Goal: Task Accomplishment & Management: Complete application form

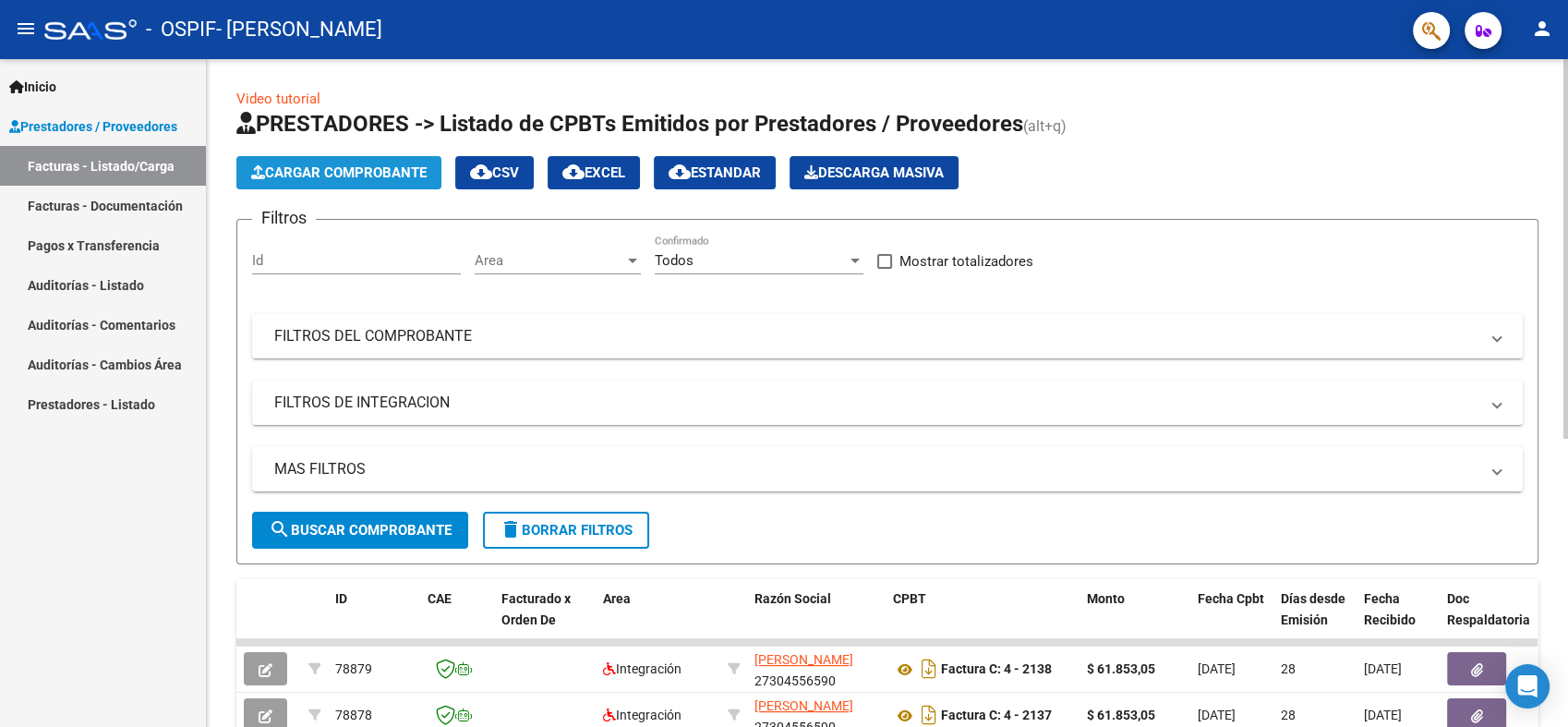
click at [338, 171] on span "Cargar Comprobante" at bounding box center [338, 172] width 175 height 16
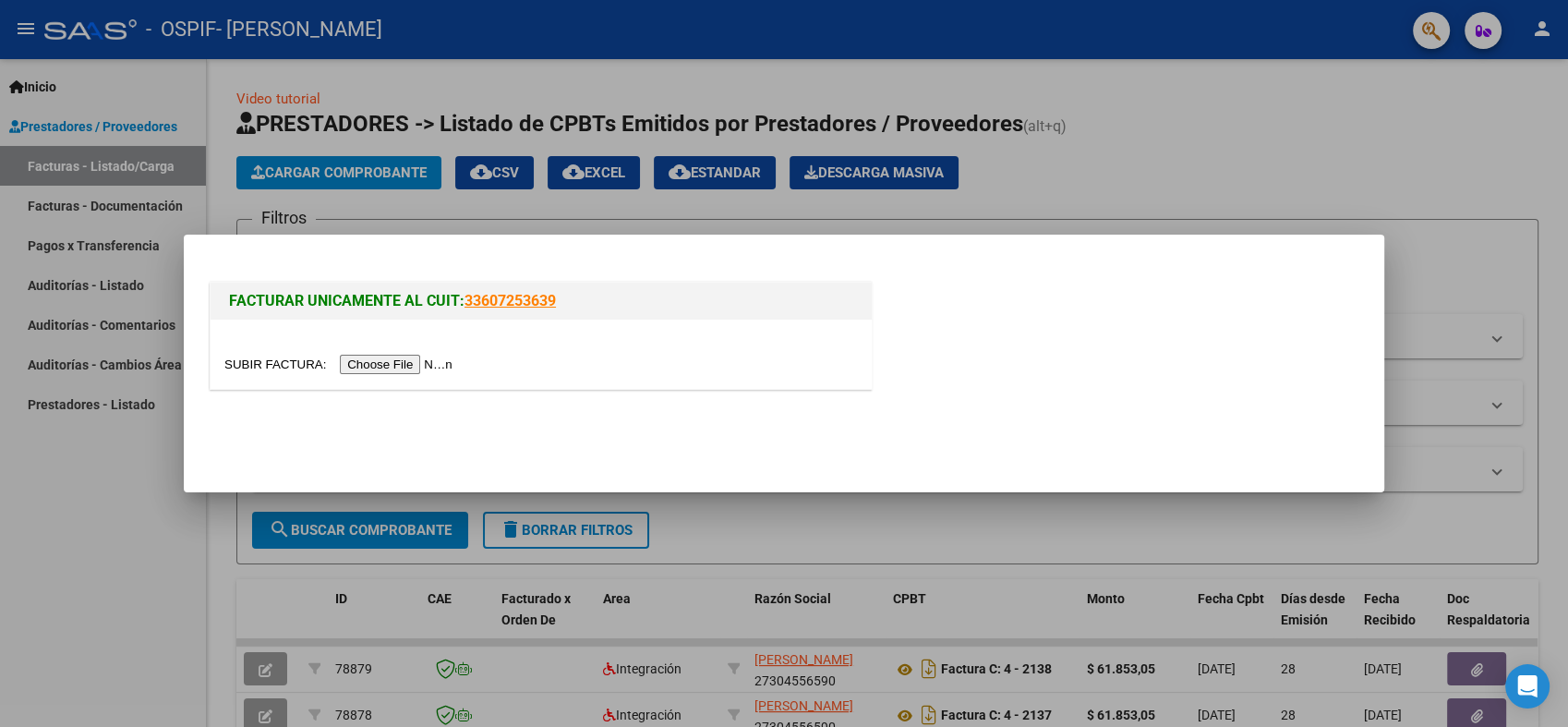
click at [402, 372] on input "file" at bounding box center [341, 364] width 233 height 19
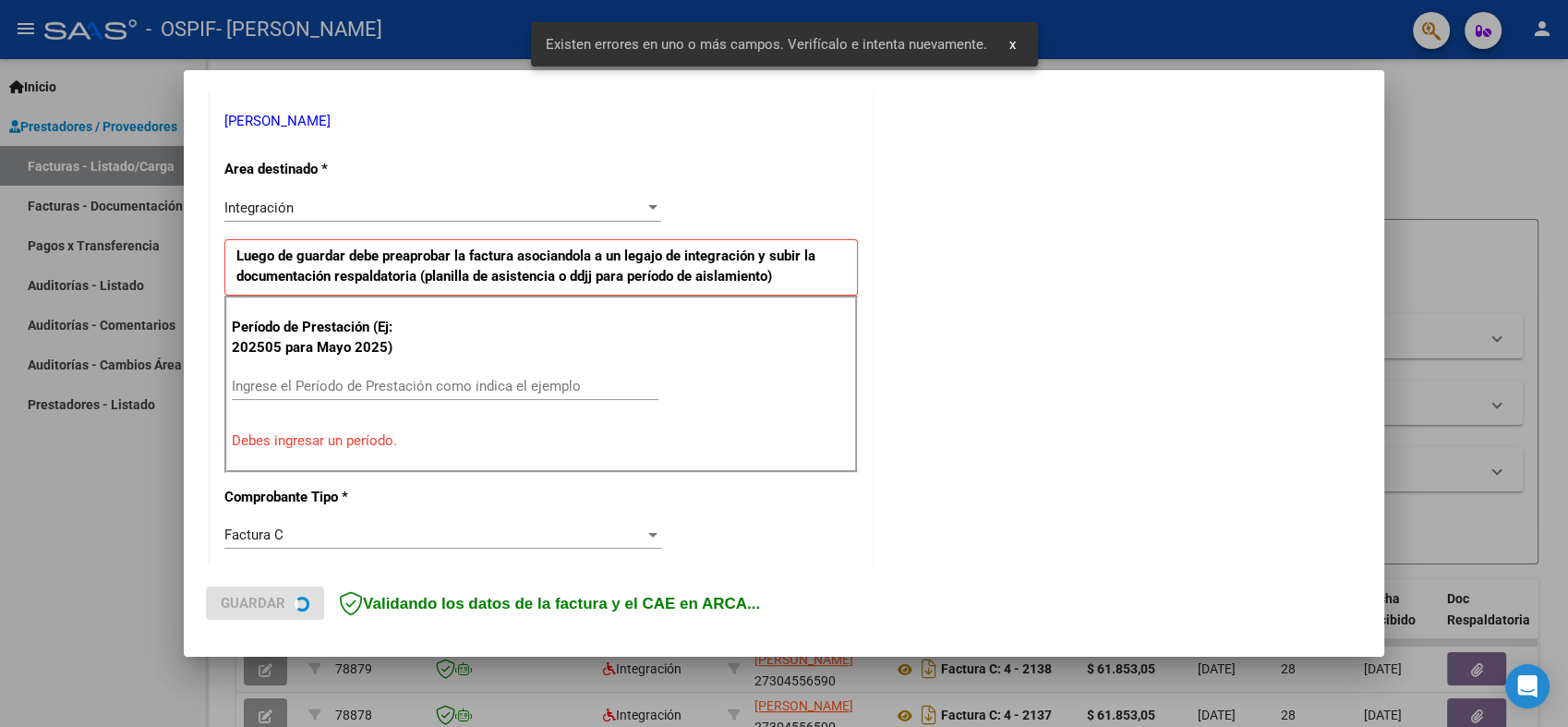
scroll to position [370, 0]
click at [472, 384] on input "Ingrese el Período de Prestación como indica el ejemplo" at bounding box center [444, 383] width 427 height 16
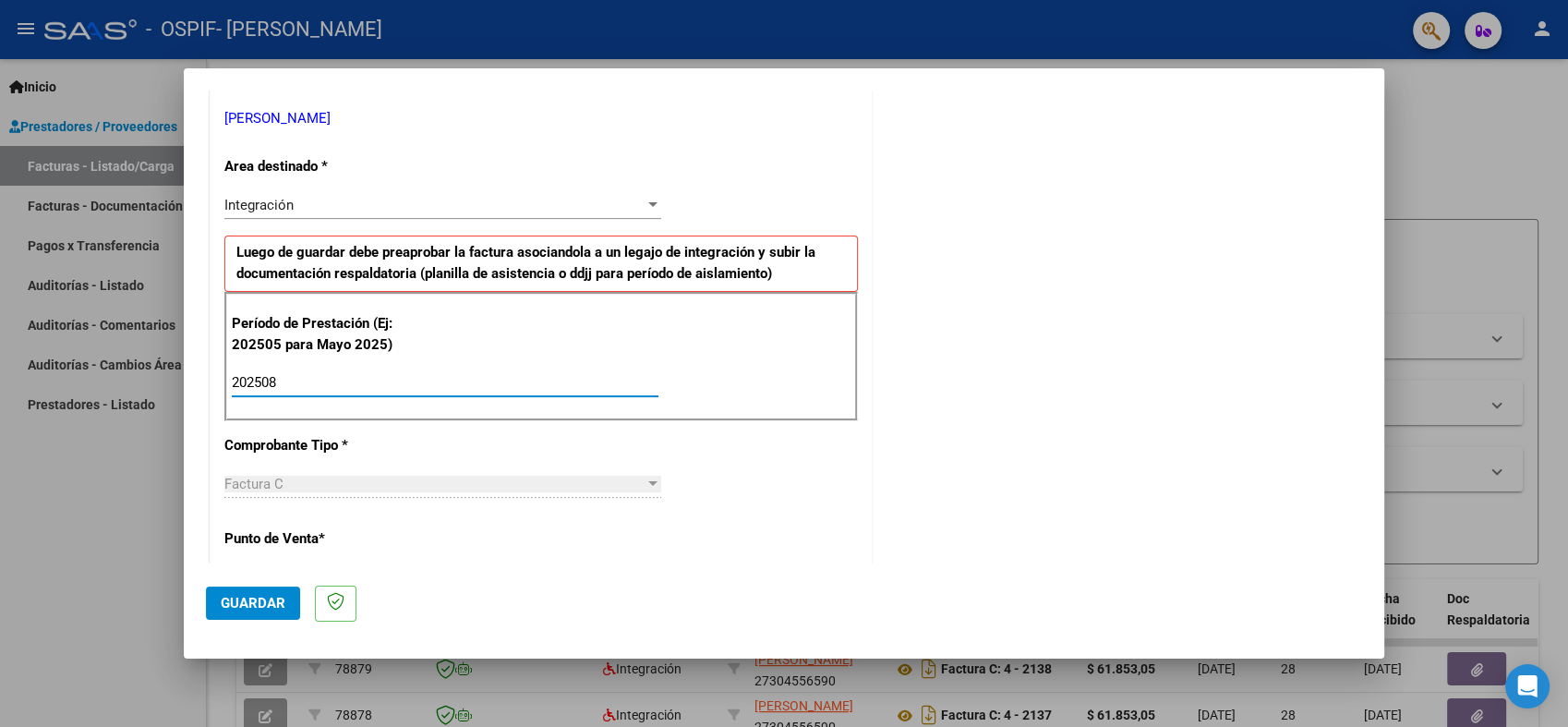
type input "202508"
click at [269, 591] on button "Guardar" at bounding box center [253, 603] width 94 height 33
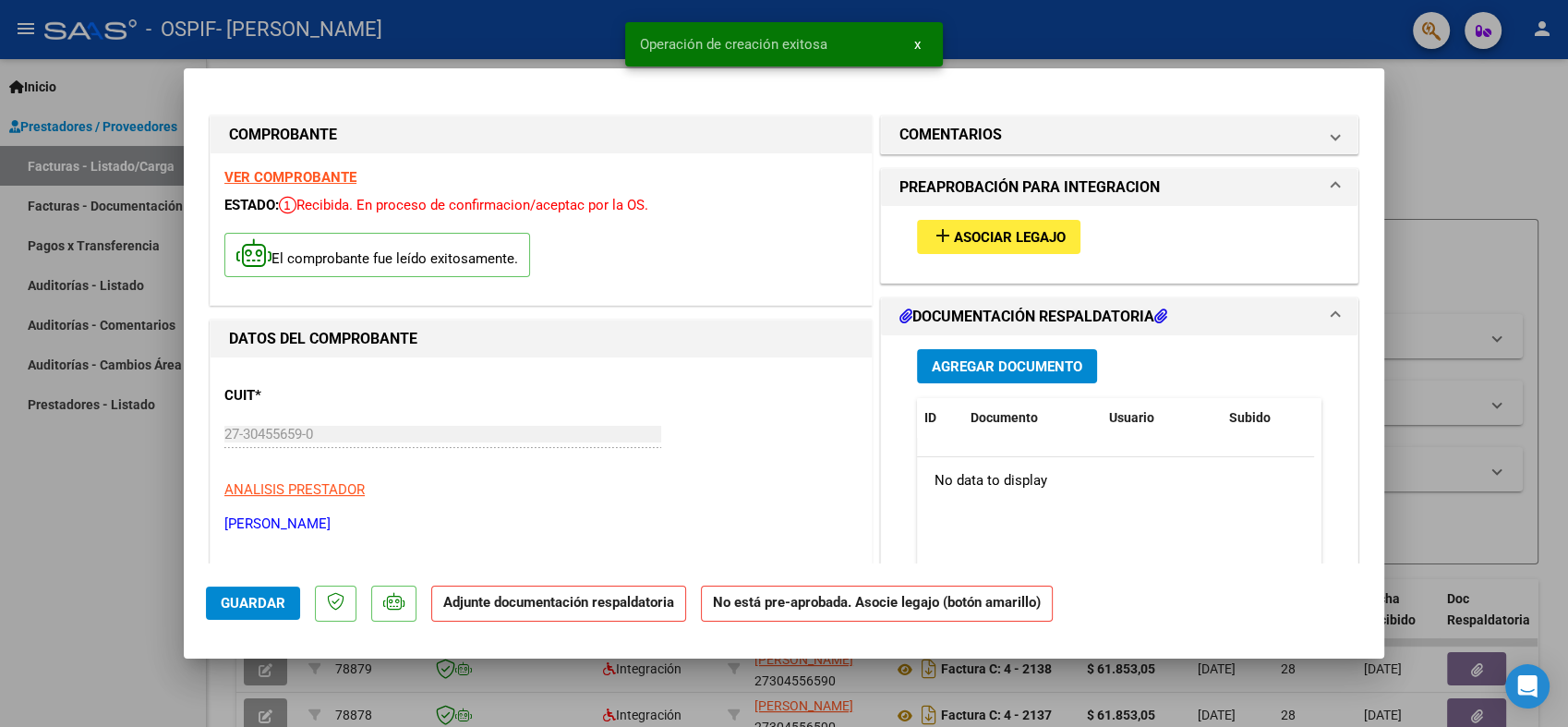
click at [971, 215] on div "add Asociar Legajo" at bounding box center [1119, 237] width 432 height 62
click at [973, 241] on span "Asociar Legajo" at bounding box center [1009, 237] width 111 height 16
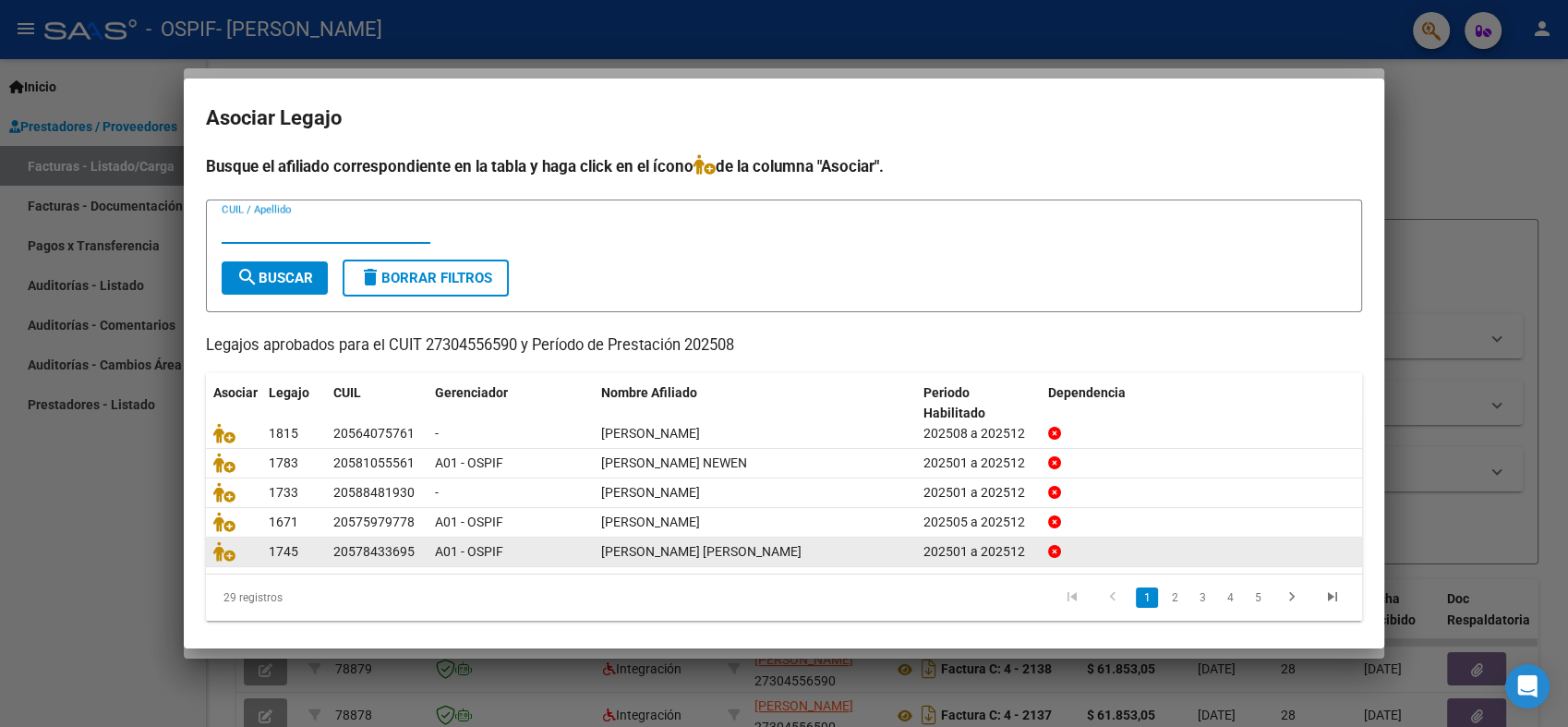
click at [1141, 541] on div at bounding box center [1202, 552] width 308 height 21
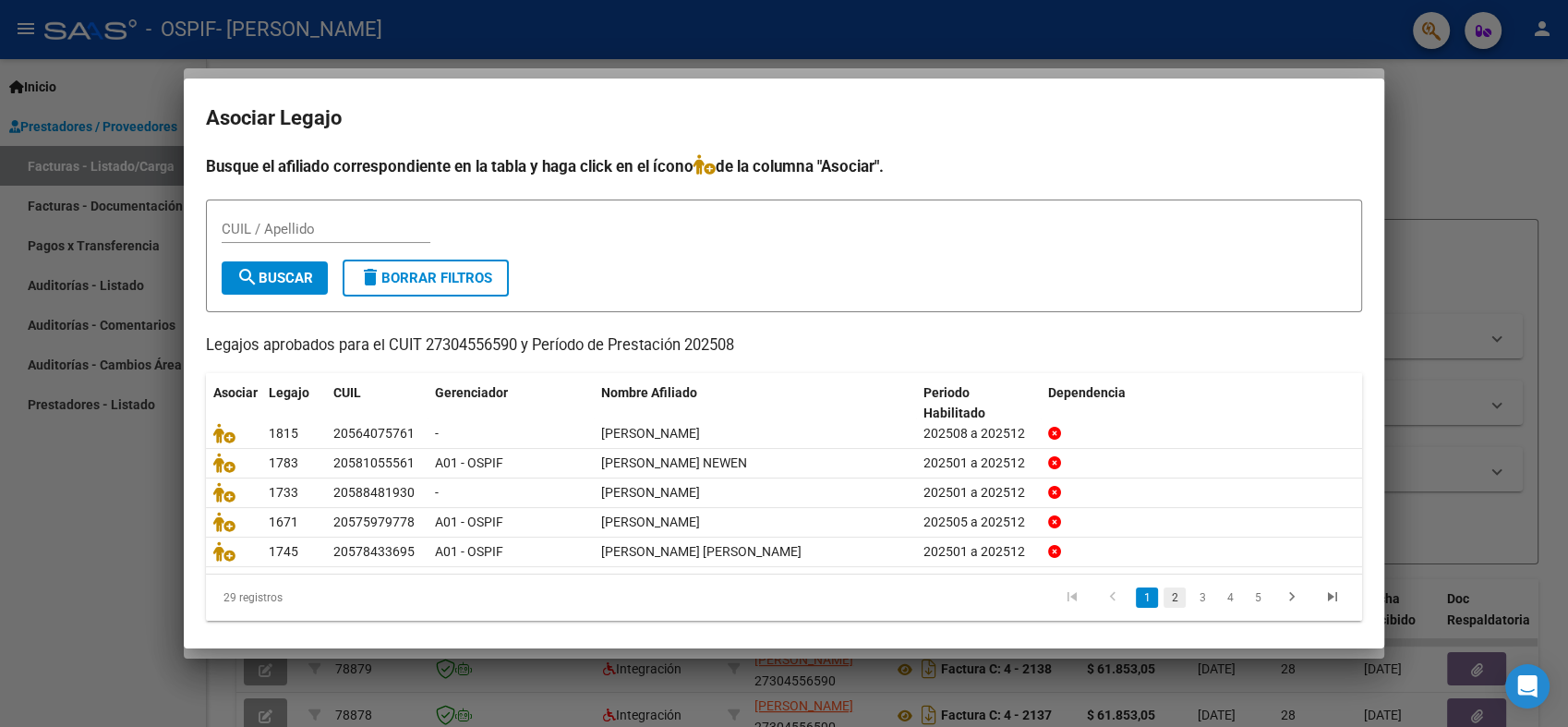
click at [1163, 591] on link "2" at bounding box center [1174, 597] width 22 height 20
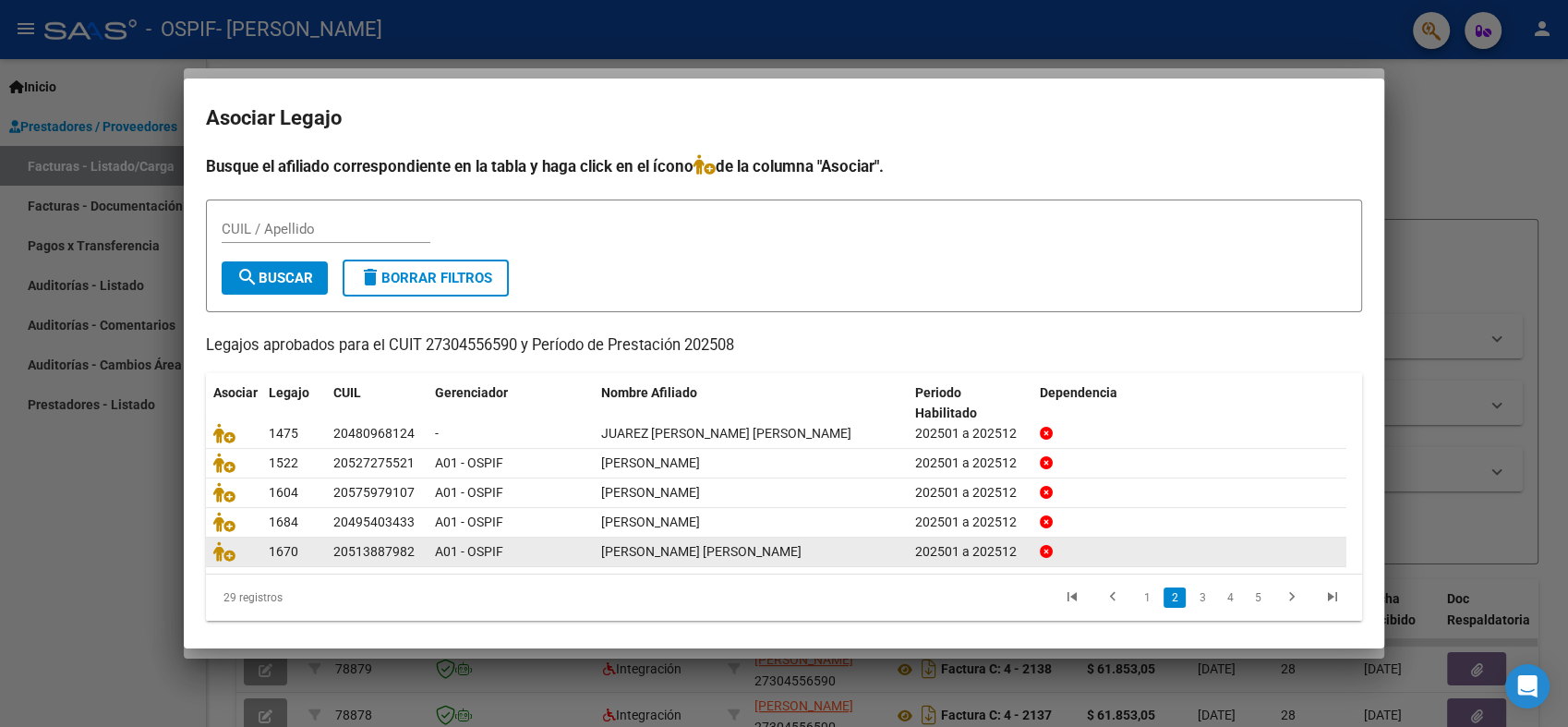
click at [229, 558] on icon at bounding box center [224, 551] width 22 height 20
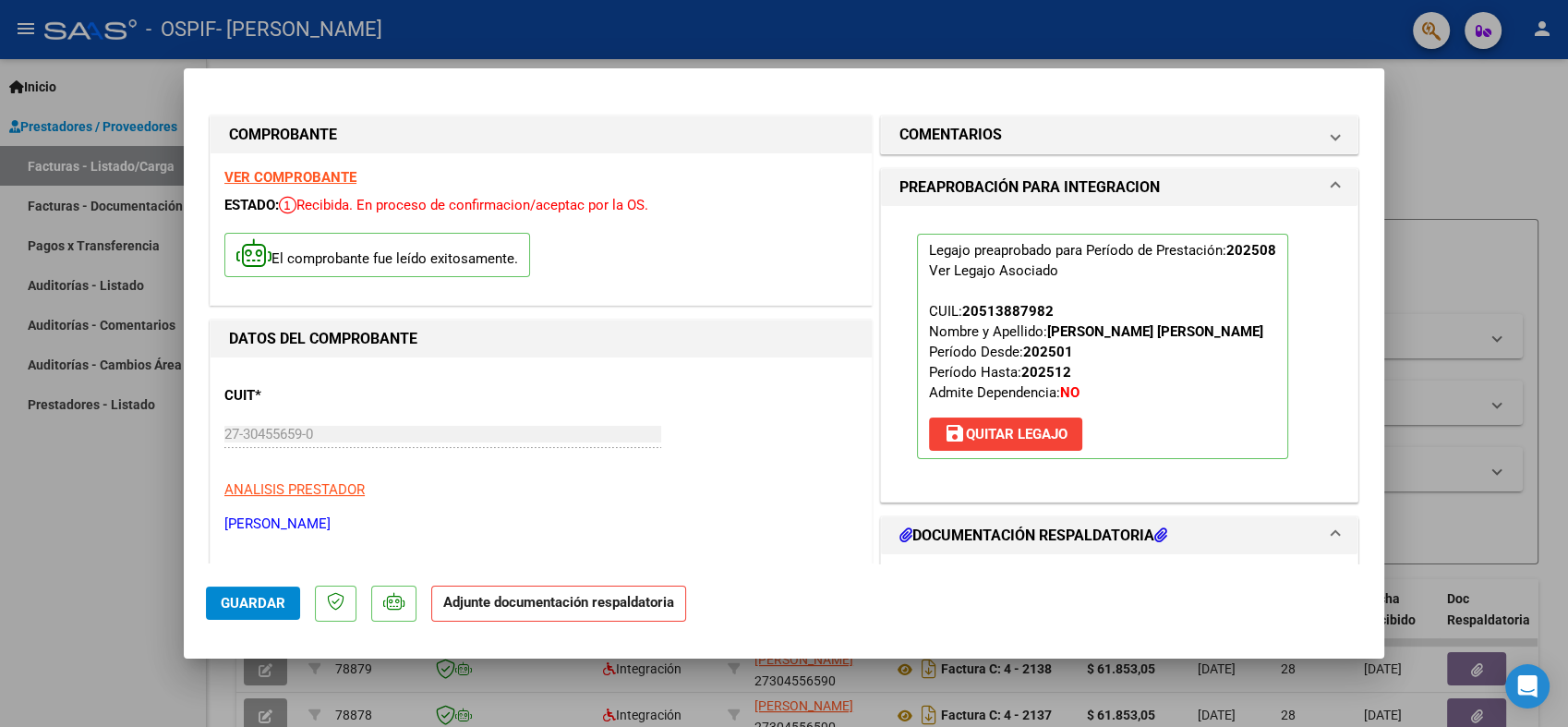
click at [266, 614] on button "Guardar" at bounding box center [253, 603] width 94 height 33
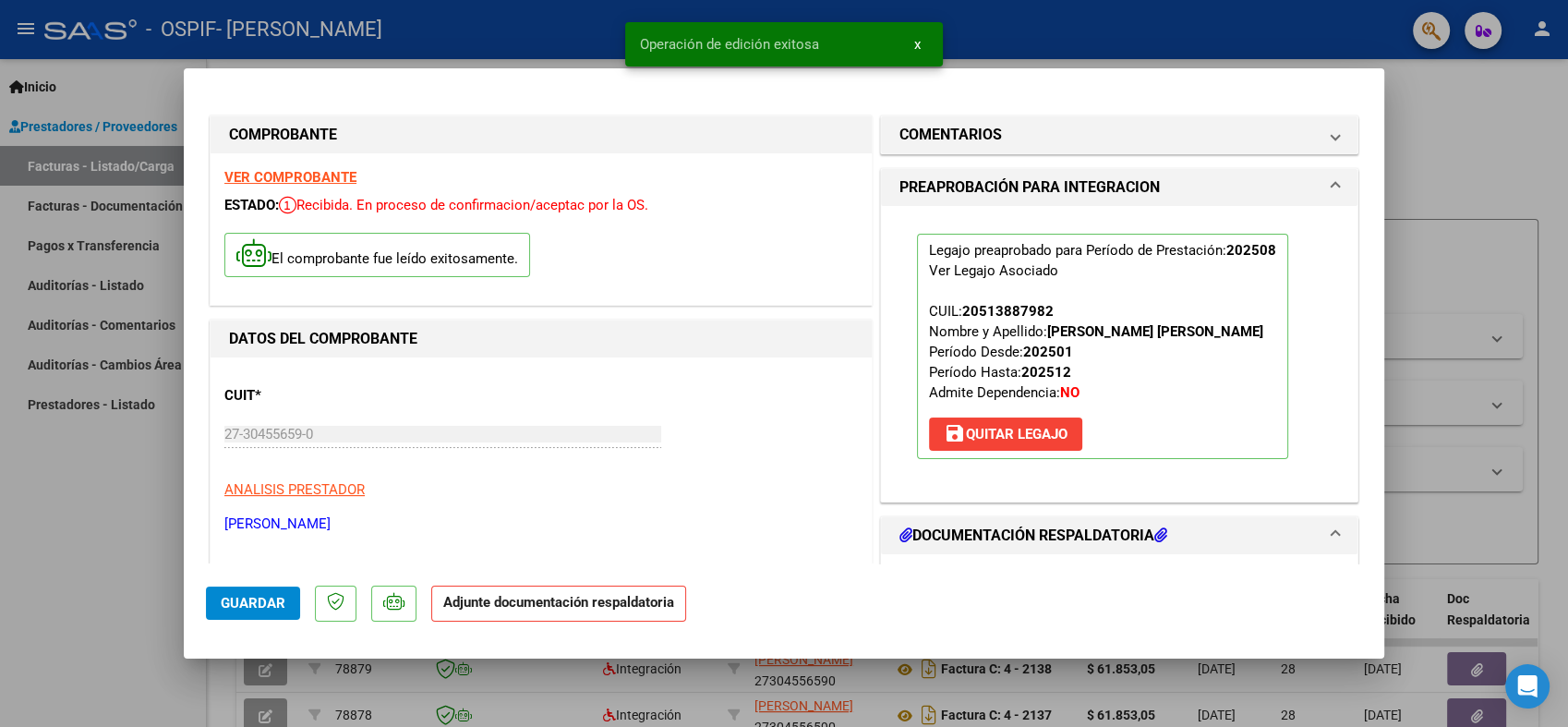
type input "$ 0,00"
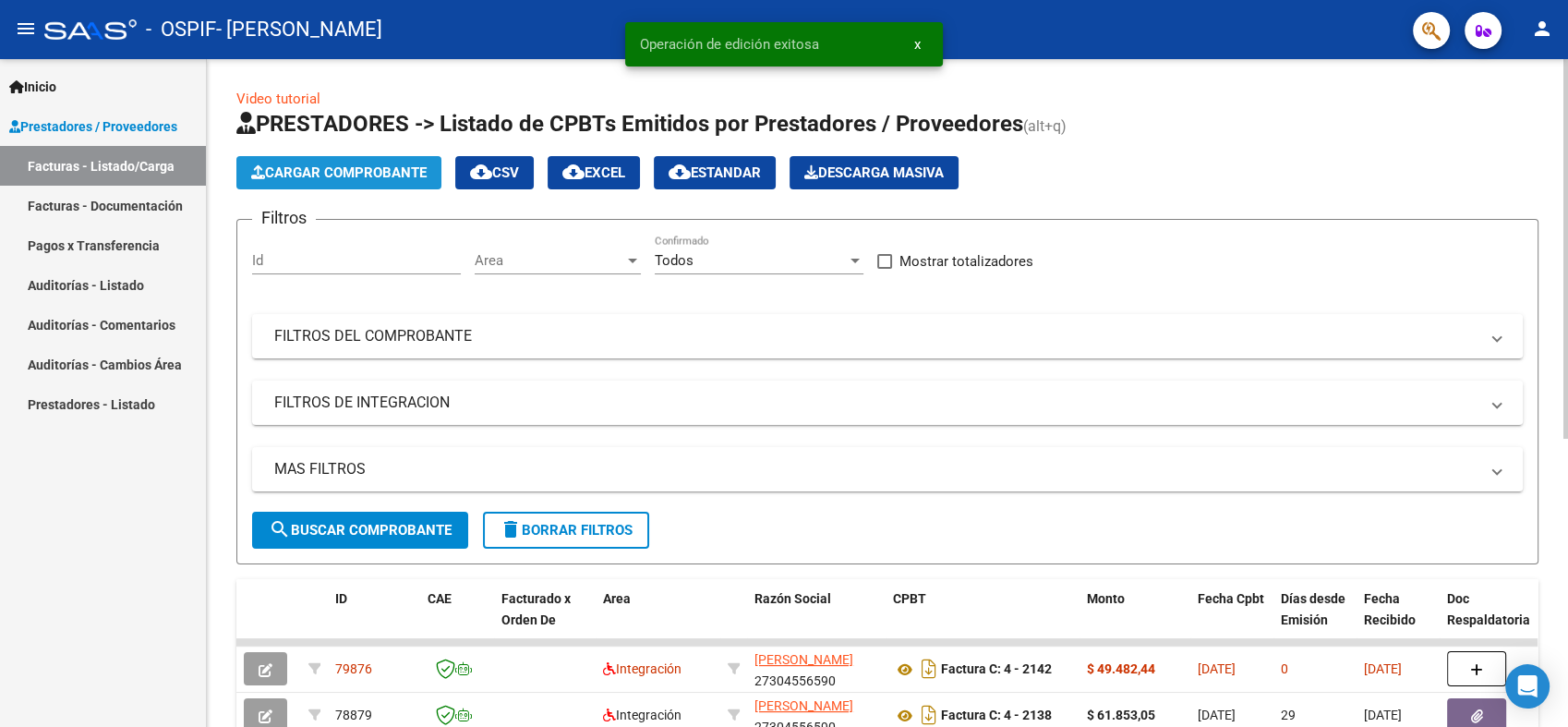
click at [289, 183] on button "Cargar Comprobante" at bounding box center [339, 172] width 205 height 33
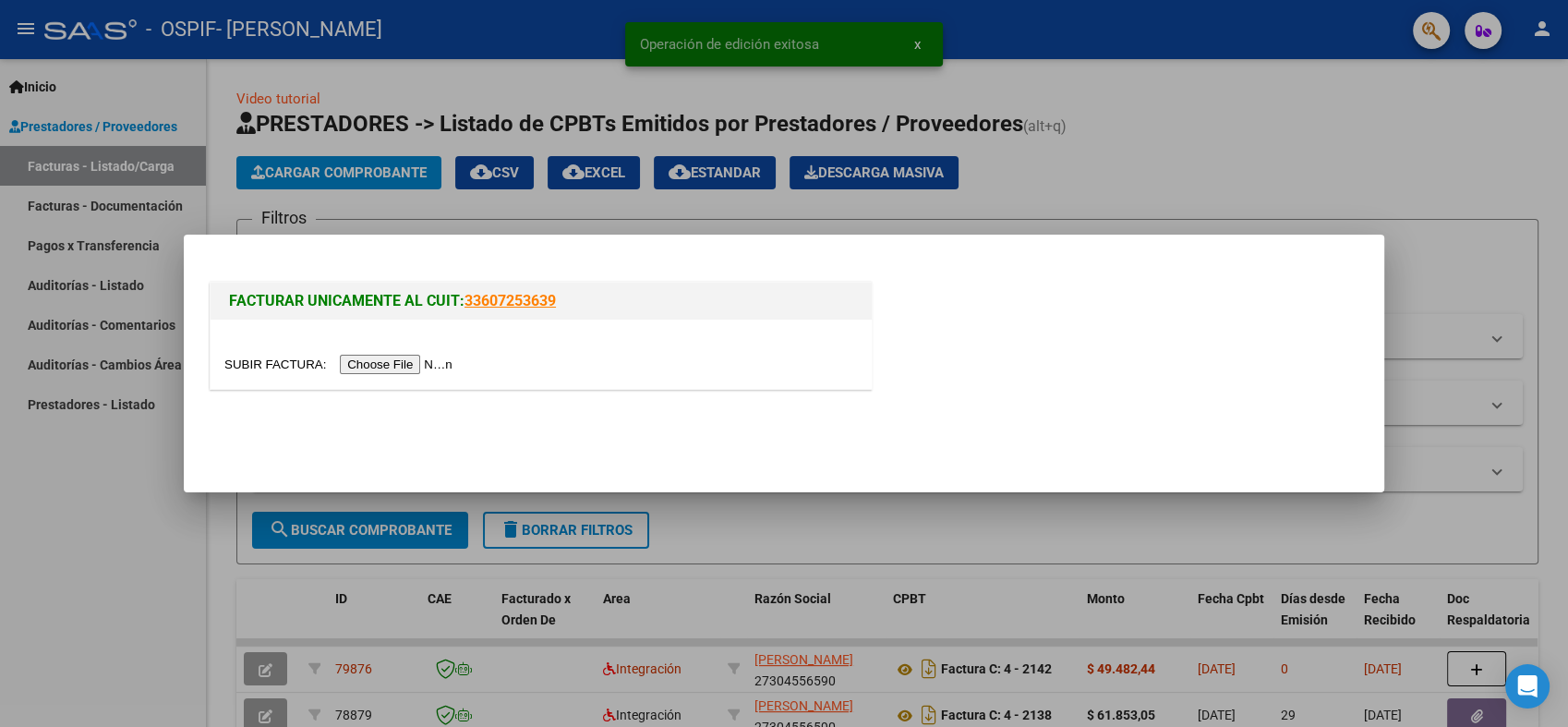
click at [377, 360] on input "file" at bounding box center [341, 364] width 233 height 19
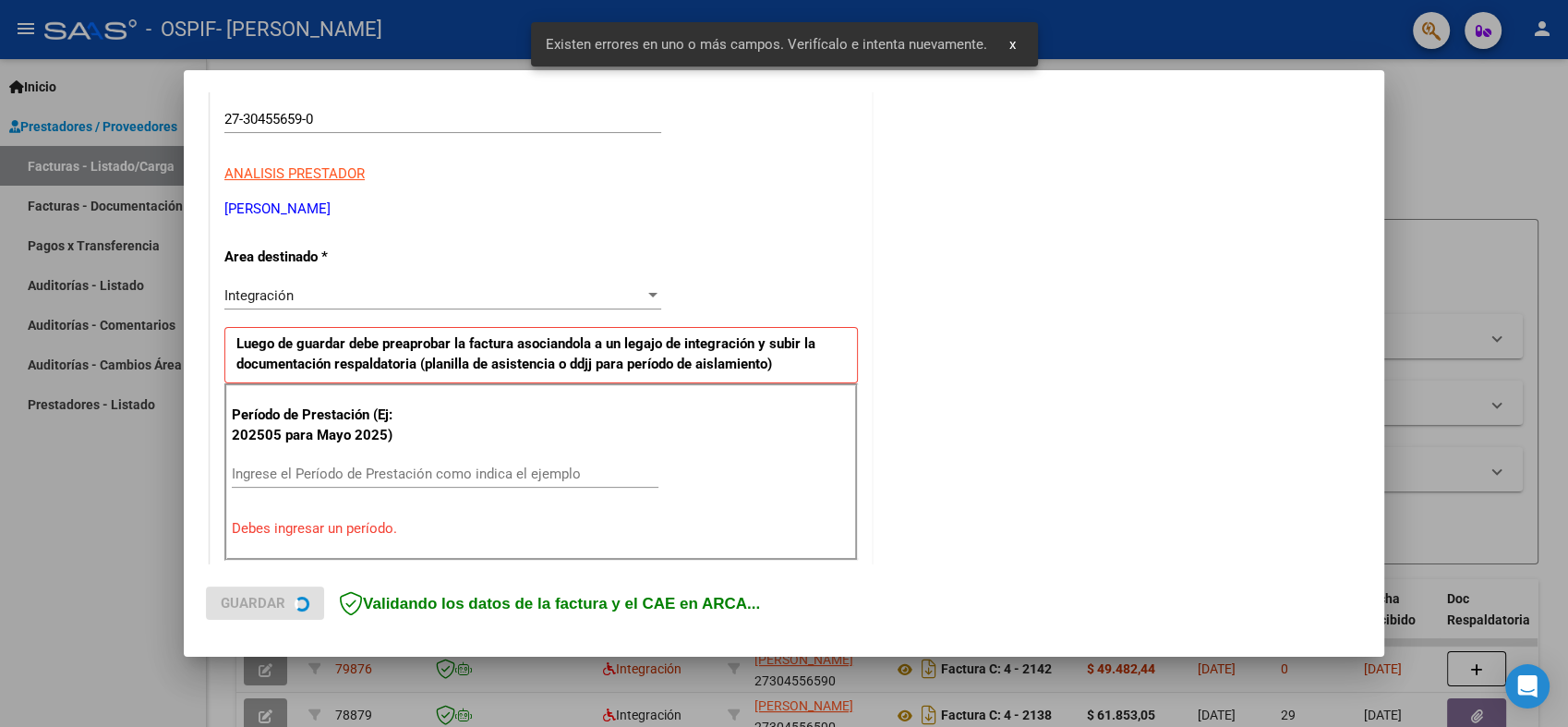
scroll to position [370, 0]
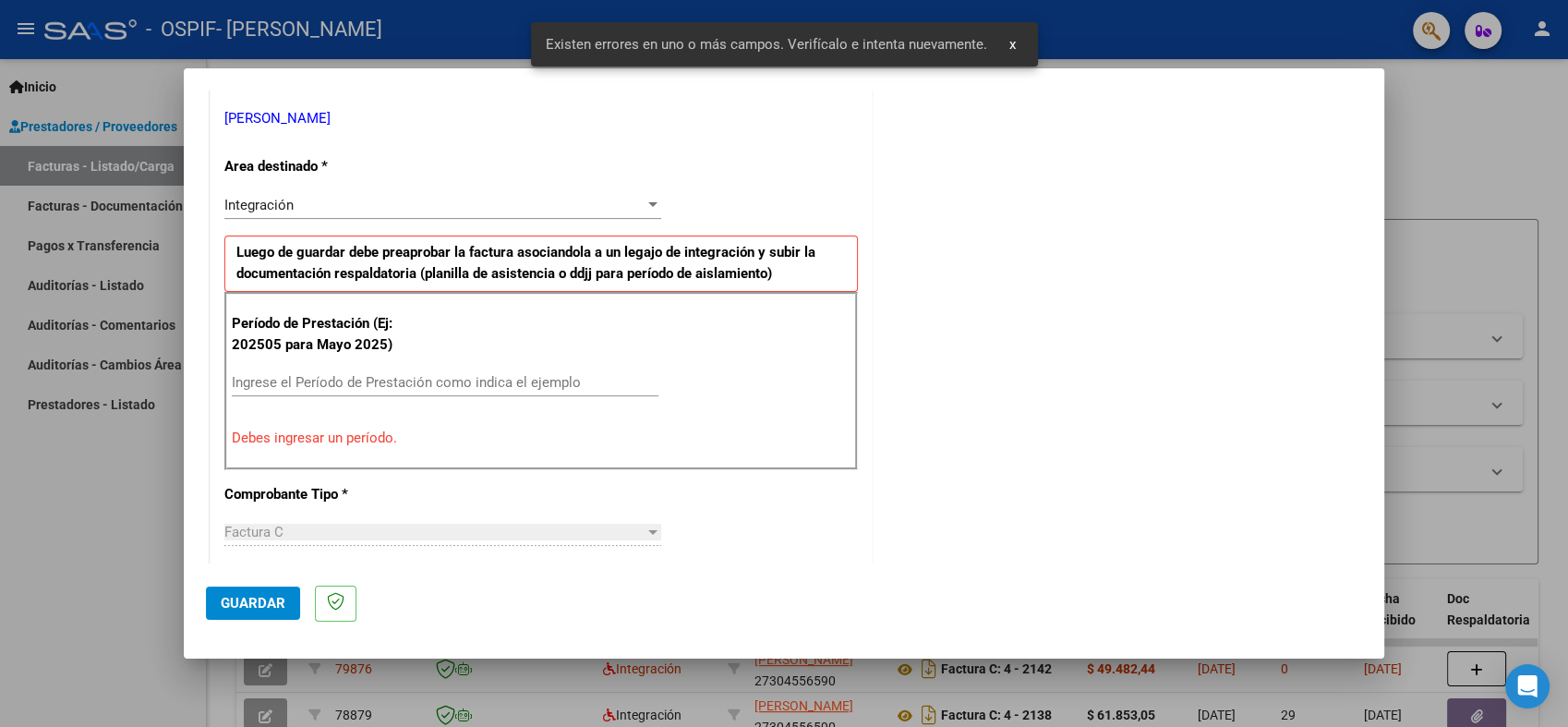
click at [500, 380] on input "Ingrese el Período de Prestación como indica el ejemplo" at bounding box center [444, 381] width 427 height 16
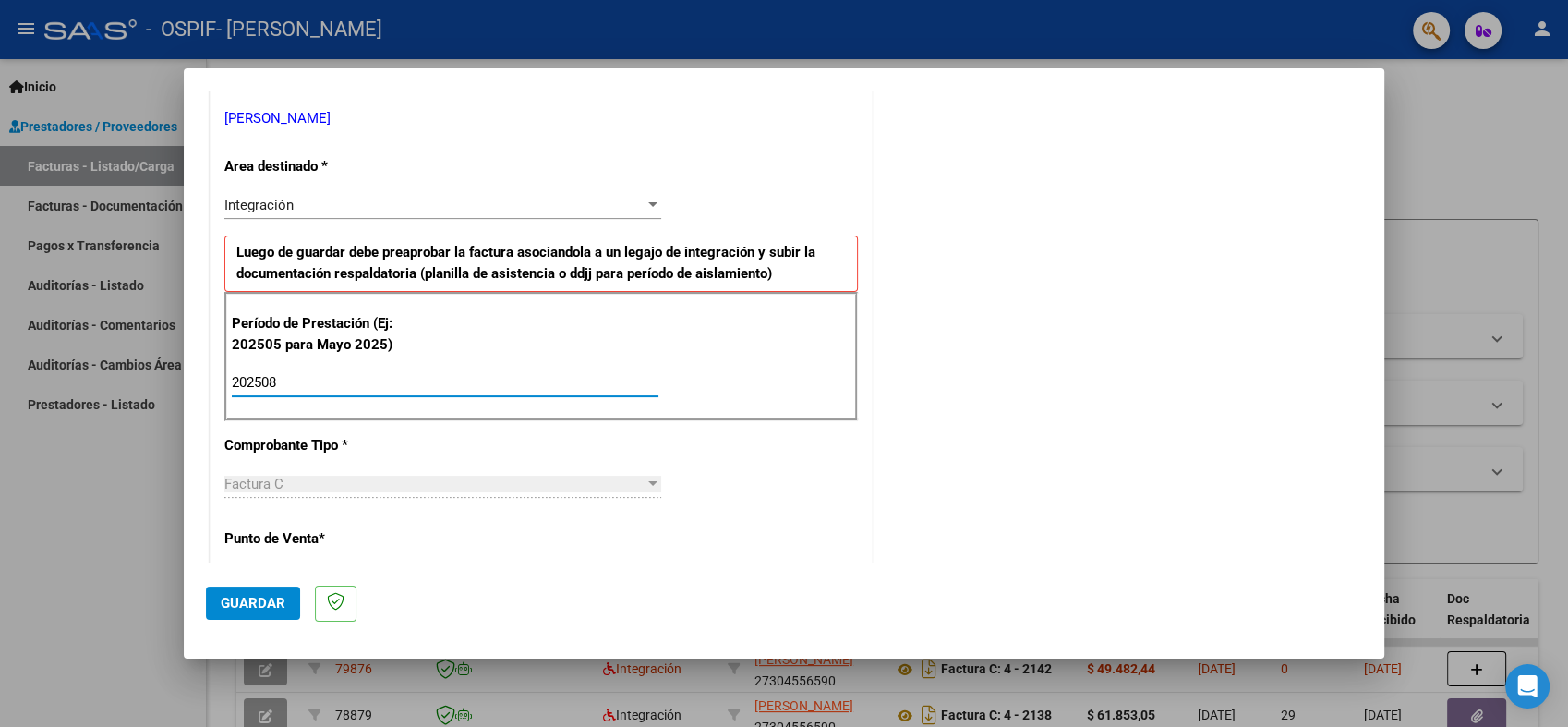
type input "202508"
click at [244, 605] on span "Guardar" at bounding box center [253, 602] width 65 height 16
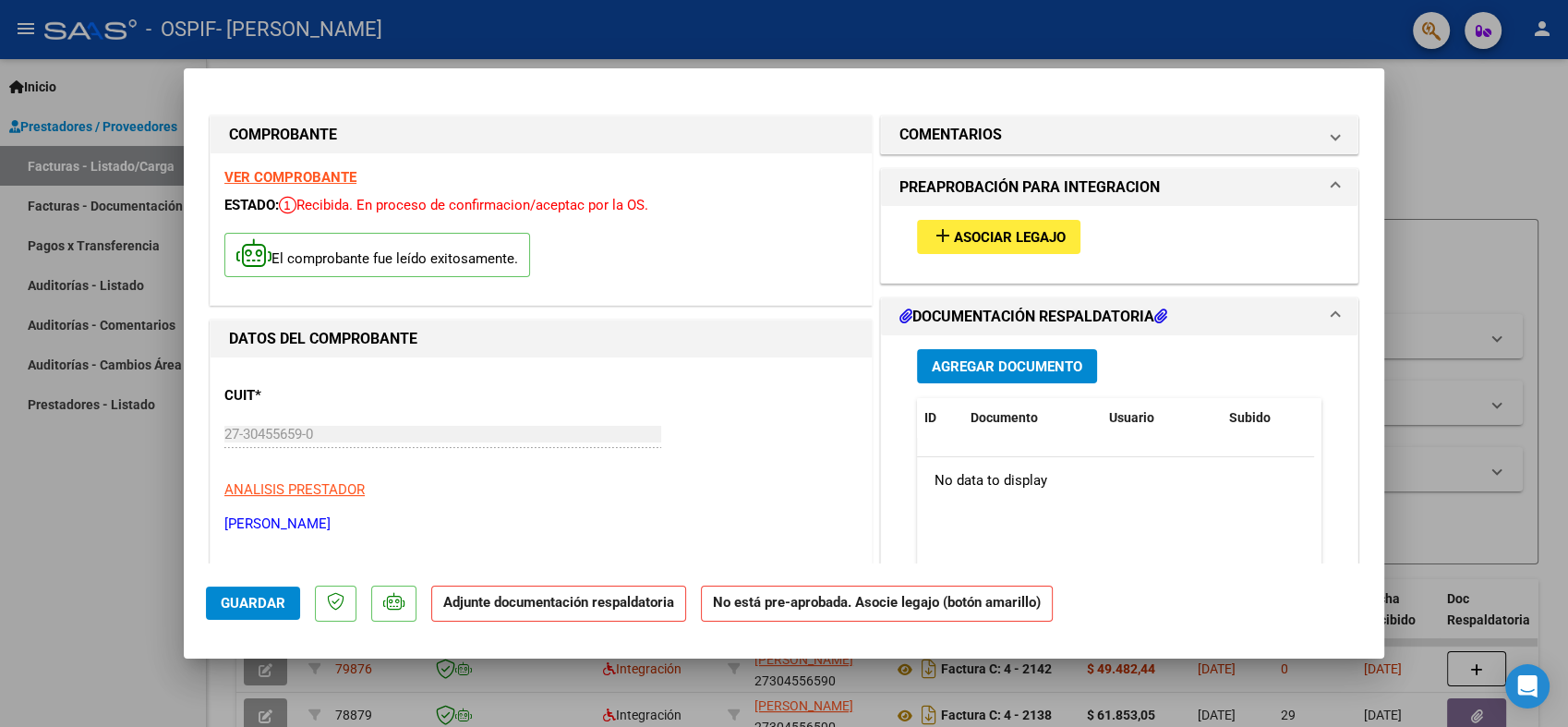
click at [962, 235] on span "Asociar Legajo" at bounding box center [1009, 237] width 111 height 16
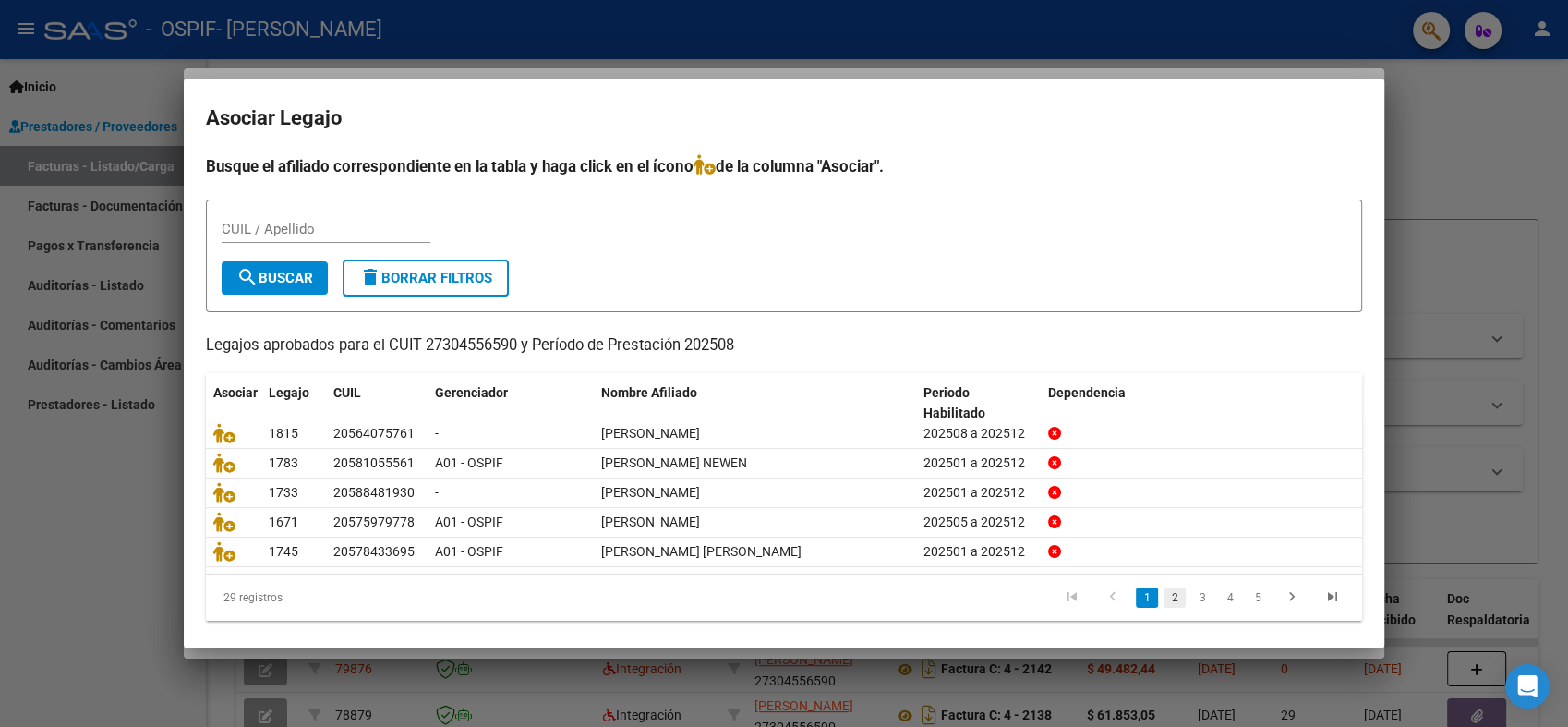
click at [1163, 595] on link "2" at bounding box center [1174, 597] width 22 height 20
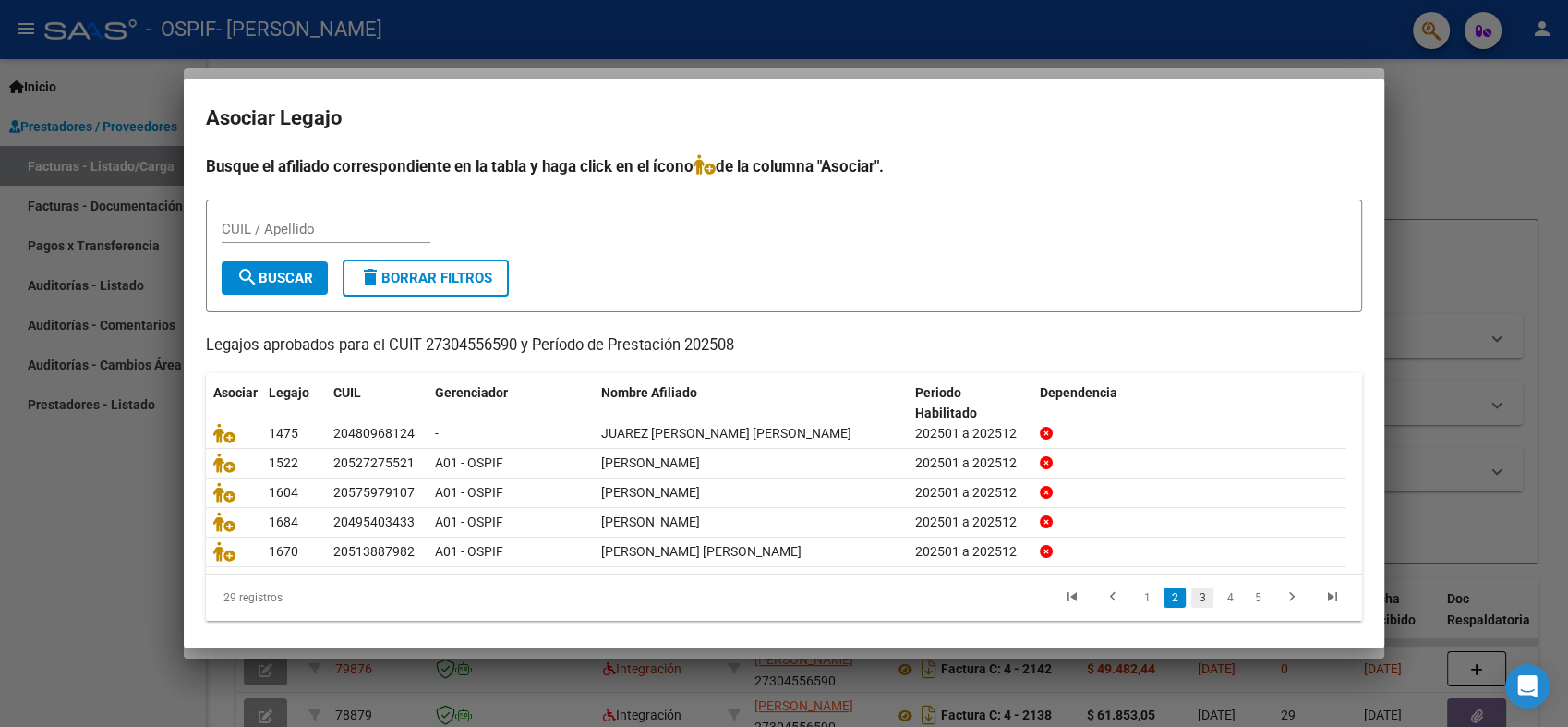
click at [1191, 593] on link "3" at bounding box center [1201, 597] width 22 height 20
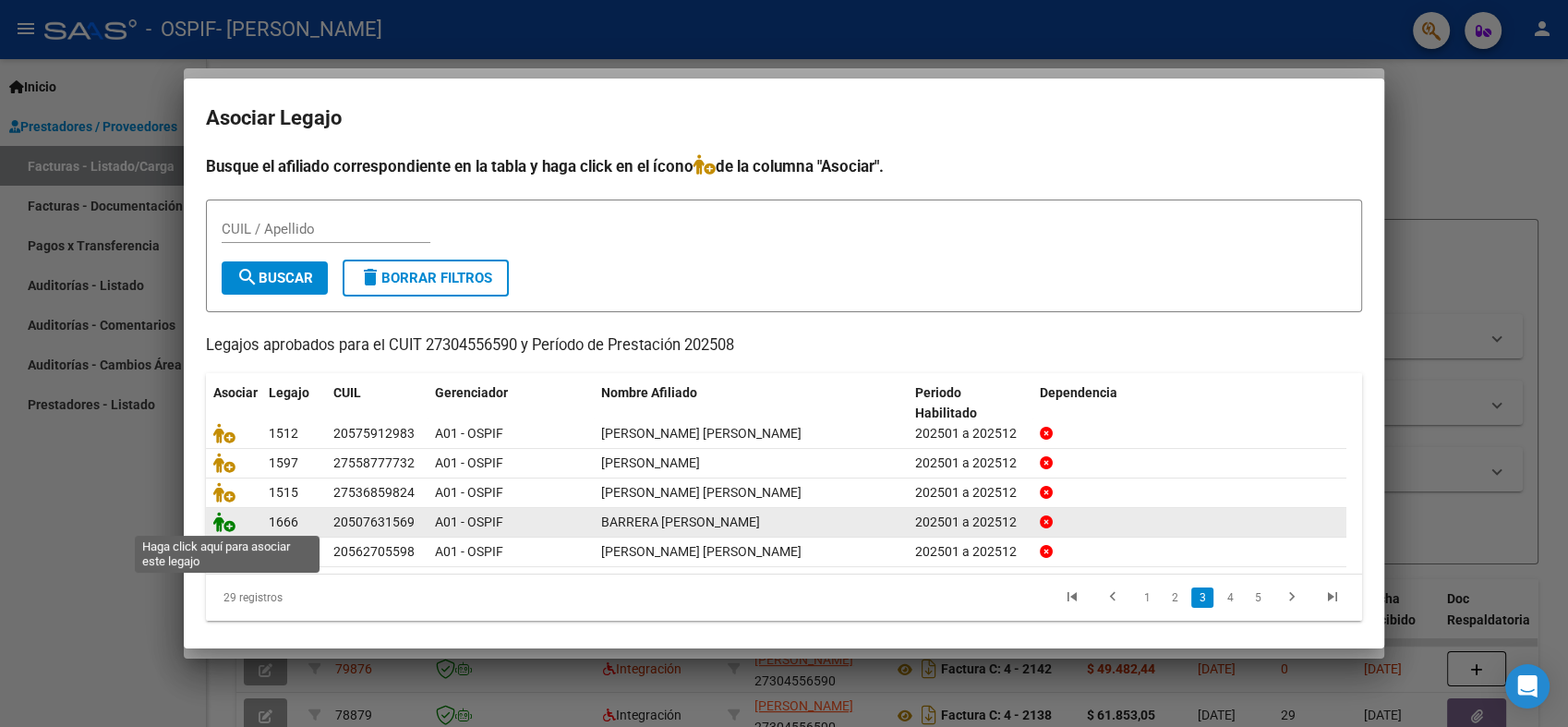
click at [228, 525] on icon at bounding box center [224, 521] width 22 height 20
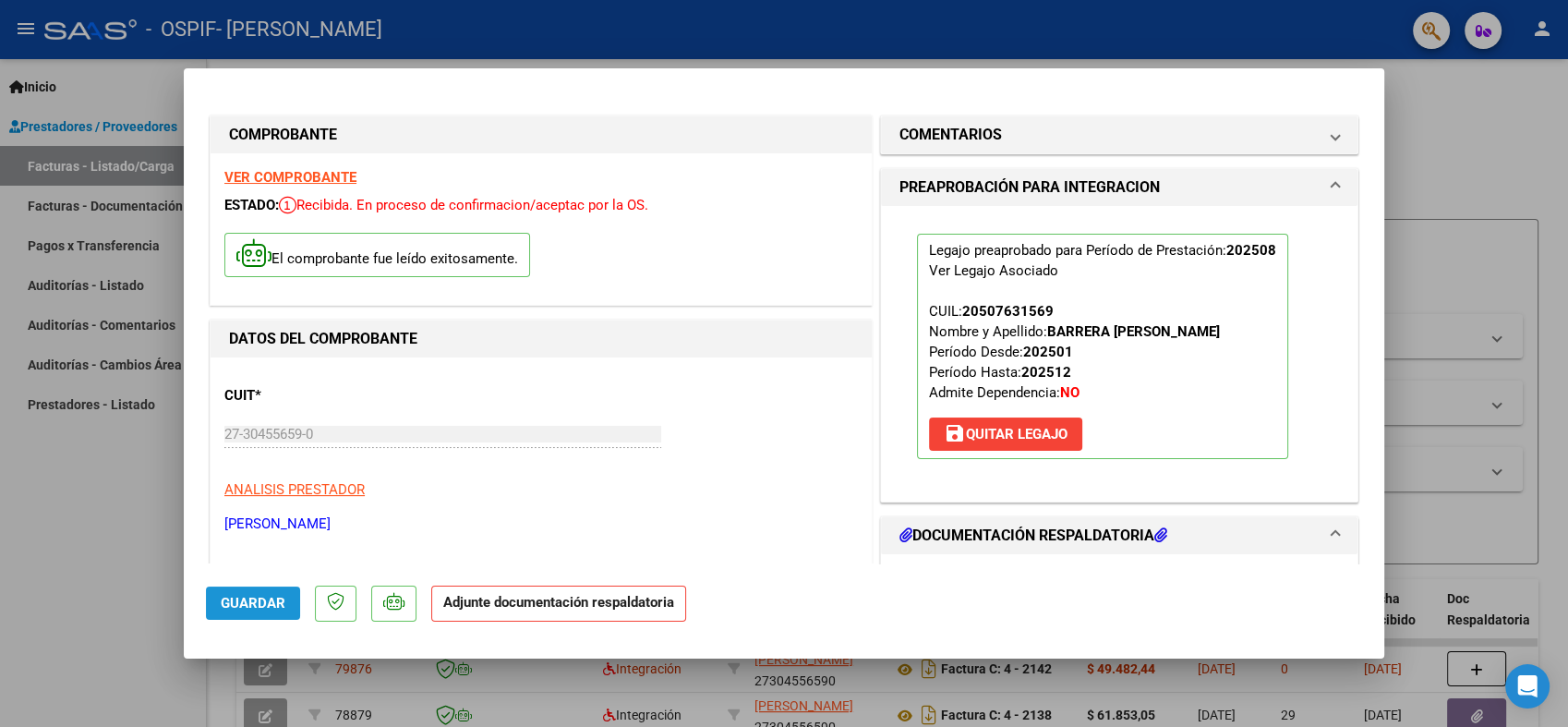
click at [253, 598] on span "Guardar" at bounding box center [253, 602] width 65 height 16
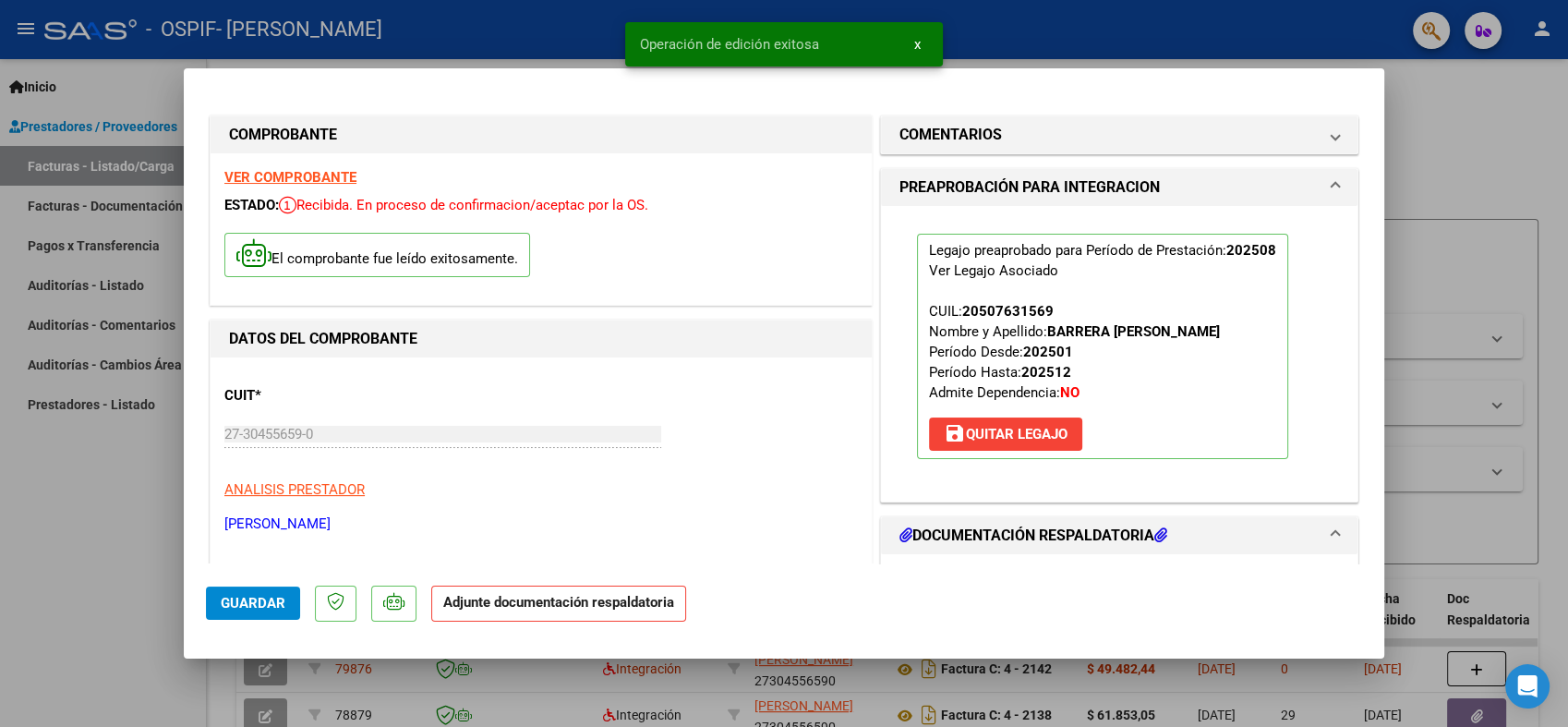
click at [262, 598] on span "Guardar" at bounding box center [253, 602] width 65 height 16
type input "$ 0,00"
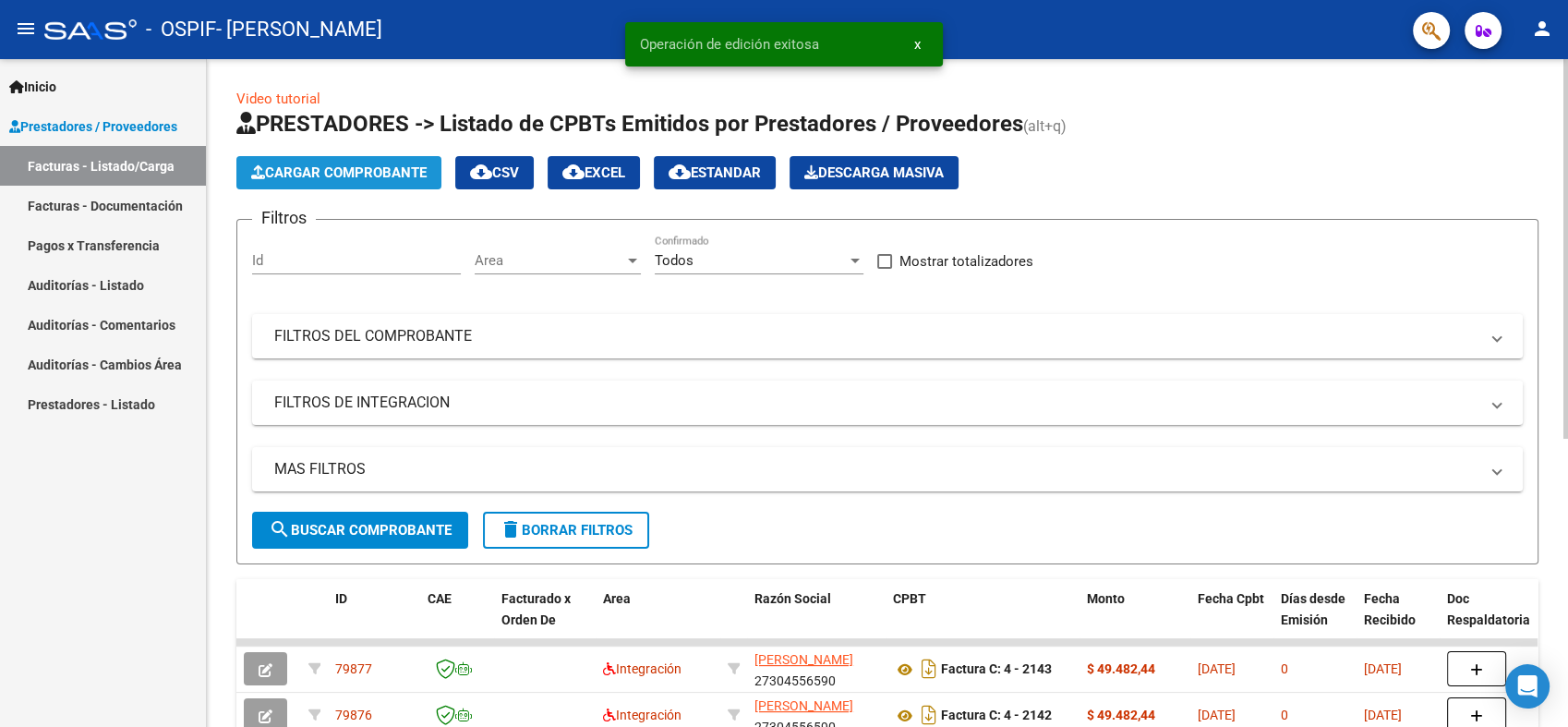
click at [338, 165] on span "Cargar Comprobante" at bounding box center [338, 172] width 175 height 16
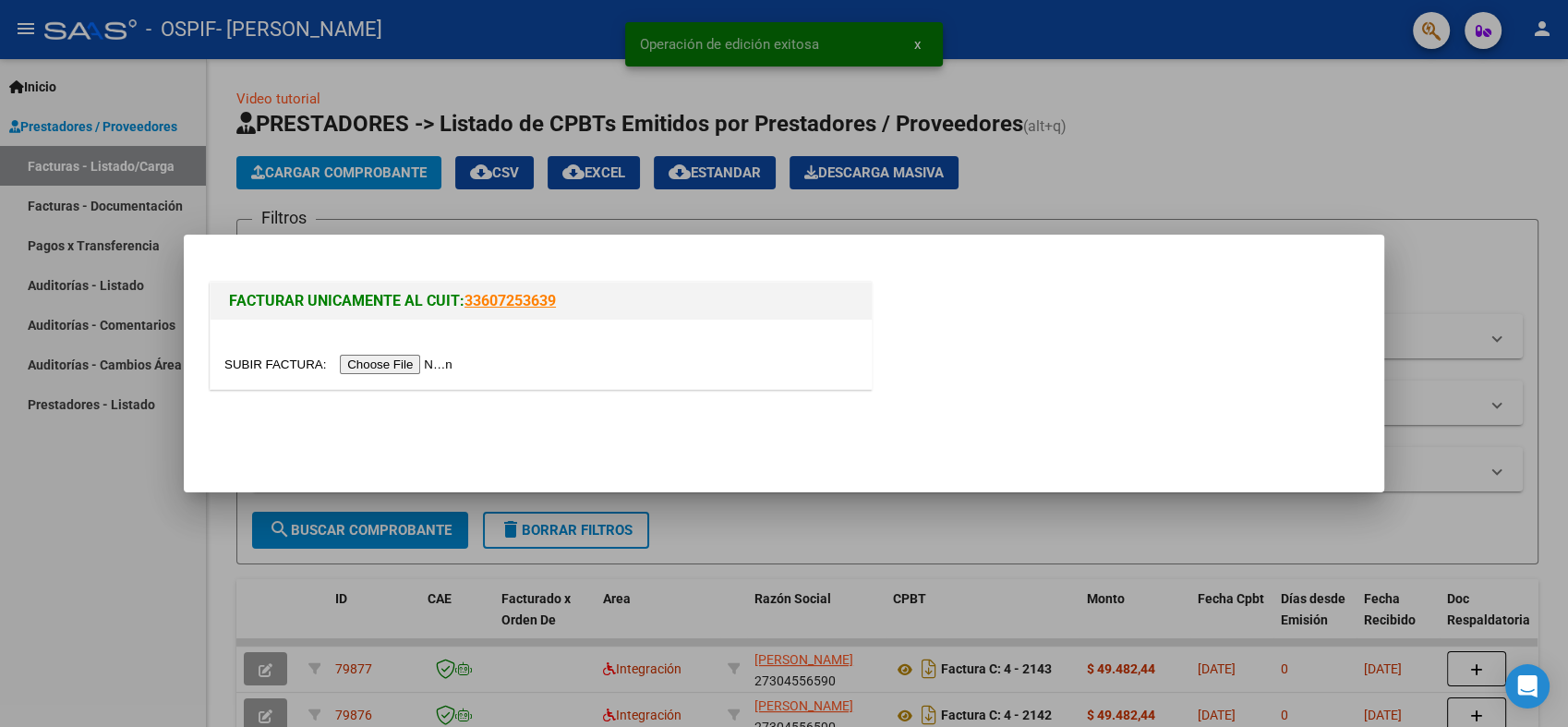
click at [392, 360] on input "file" at bounding box center [341, 364] width 233 height 19
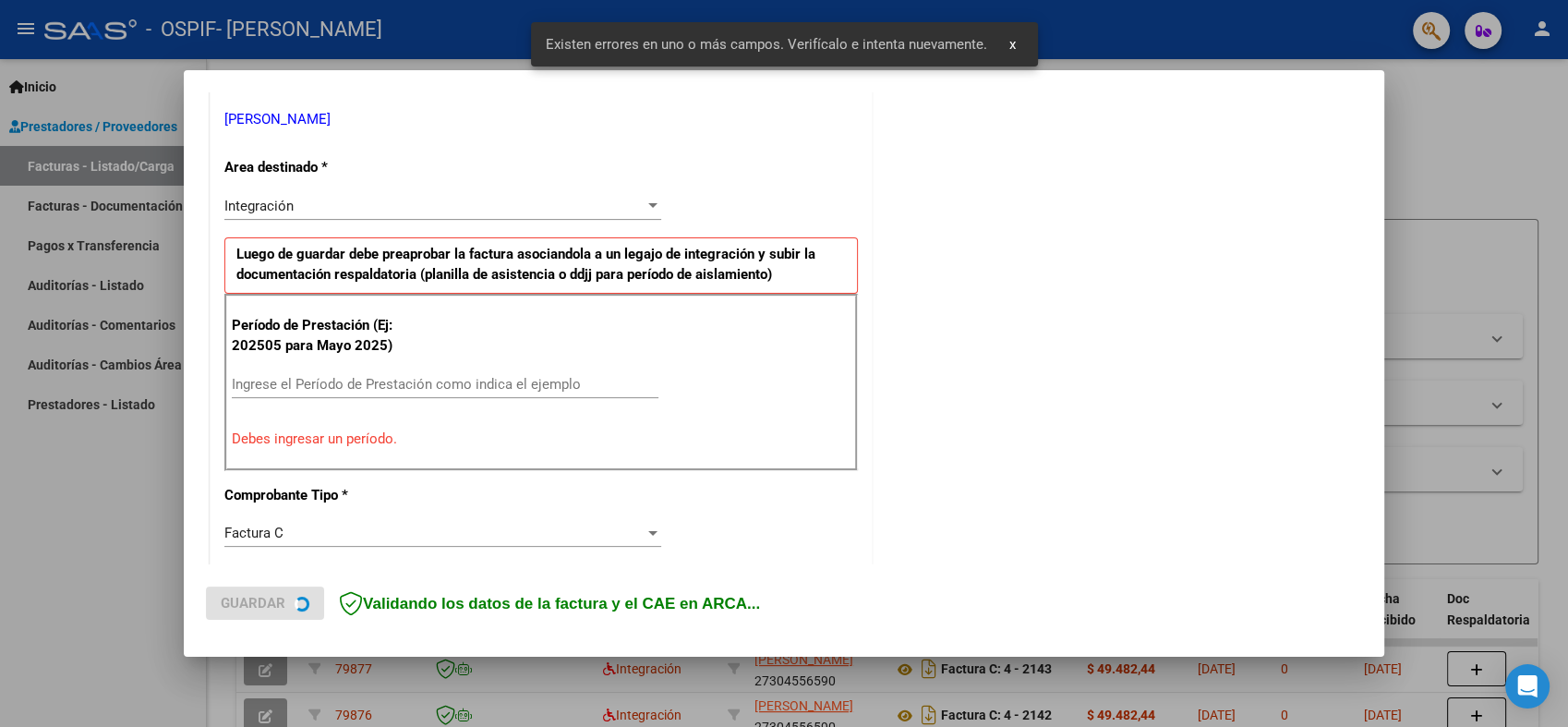
scroll to position [456, 0]
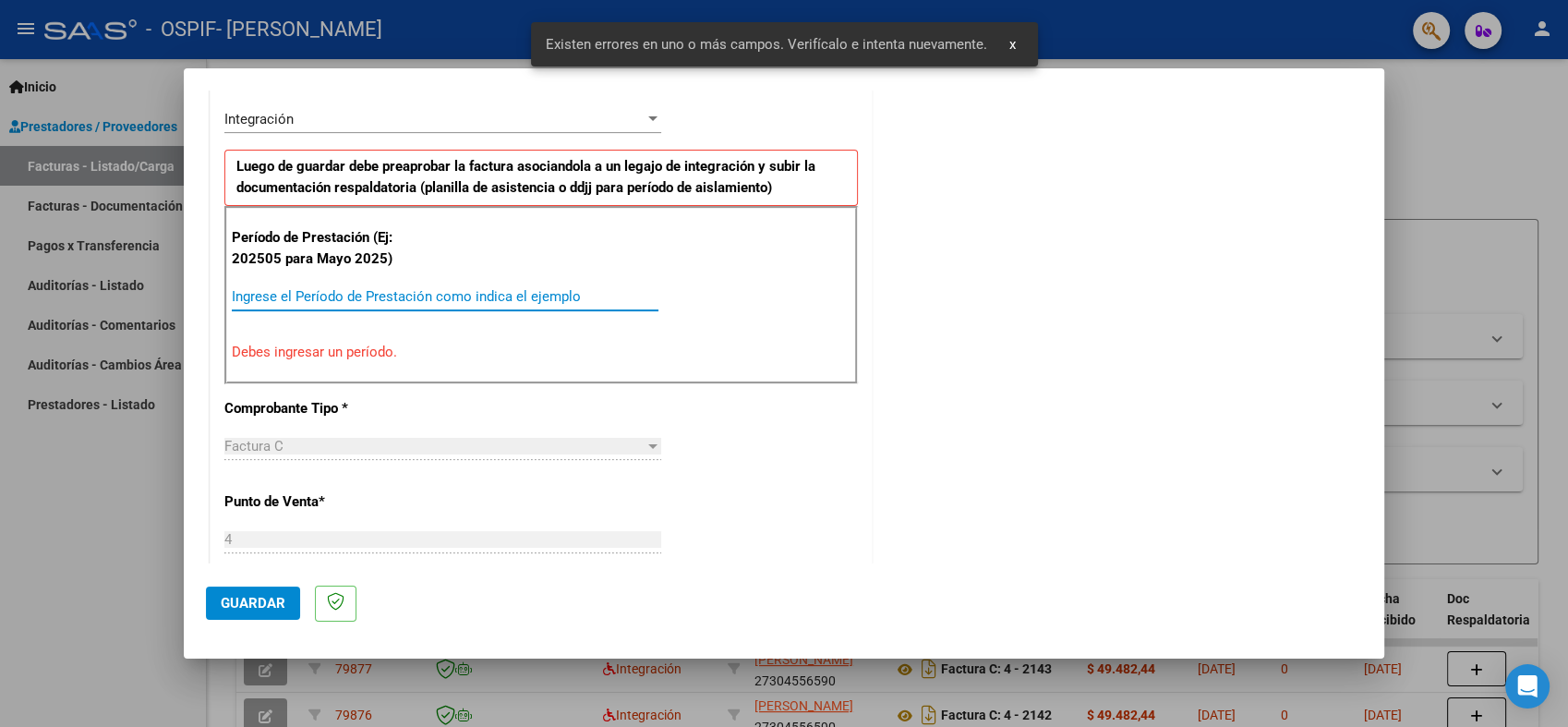
click at [340, 294] on input "Ingrese el Período de Prestación como indica el ejemplo" at bounding box center [444, 296] width 427 height 16
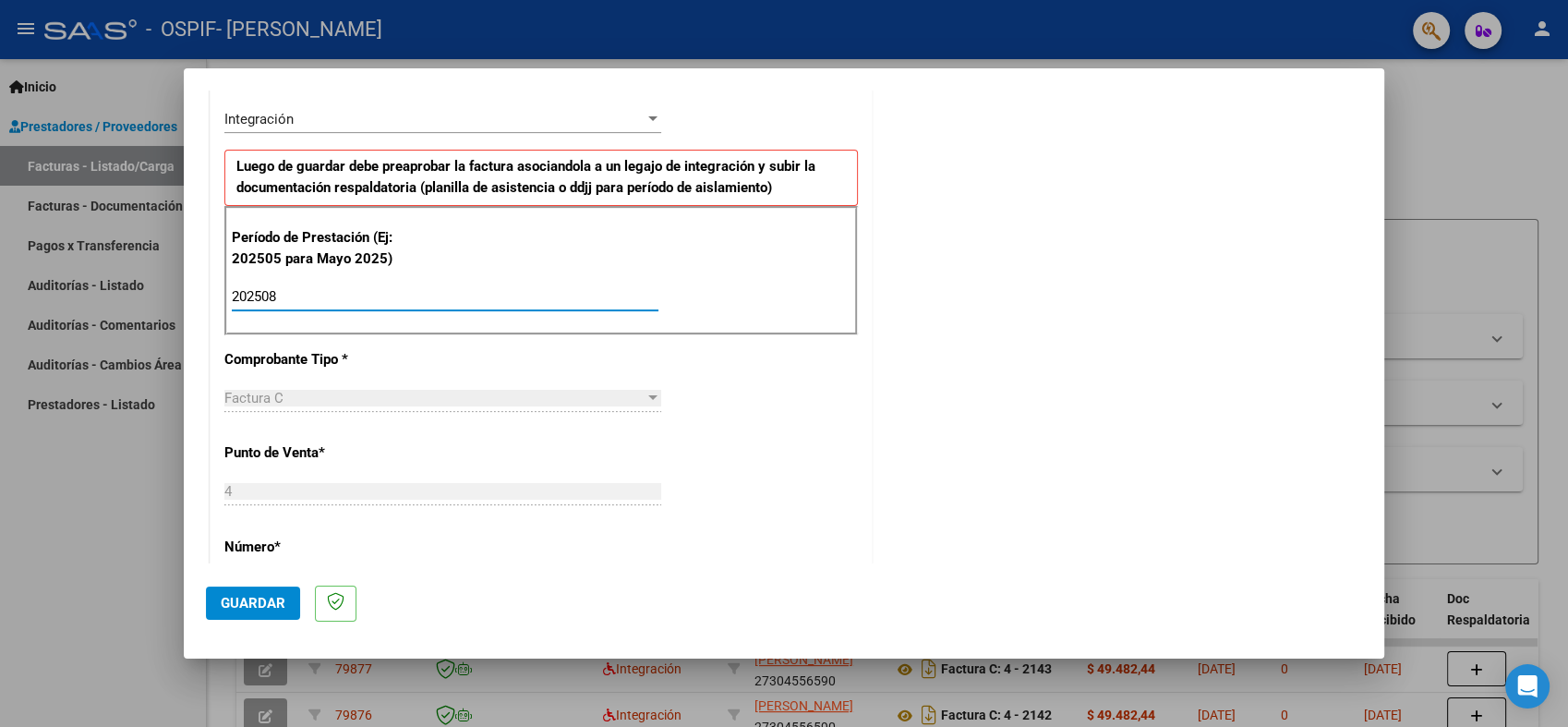
type input "202508"
click at [256, 596] on span "Guardar" at bounding box center [253, 602] width 65 height 16
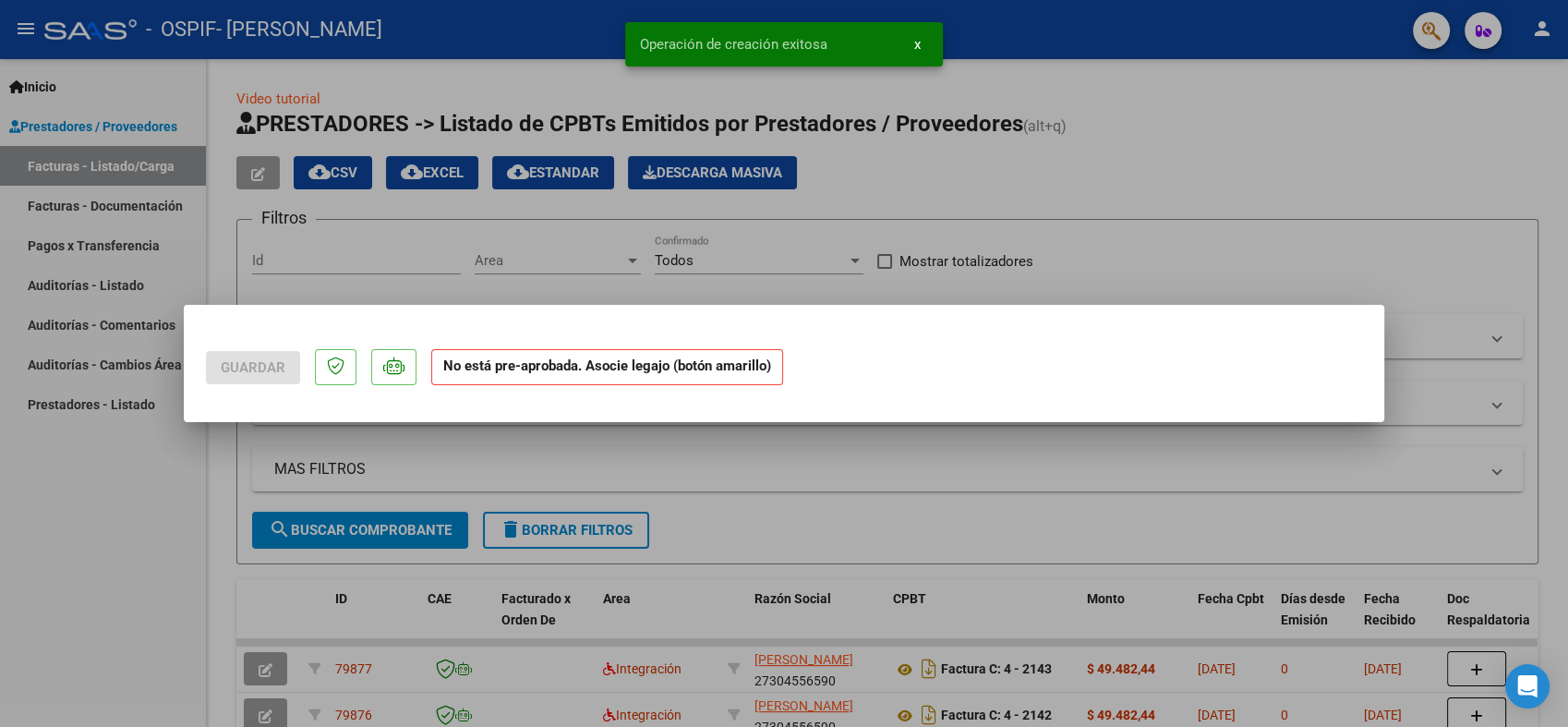
scroll to position [0, 0]
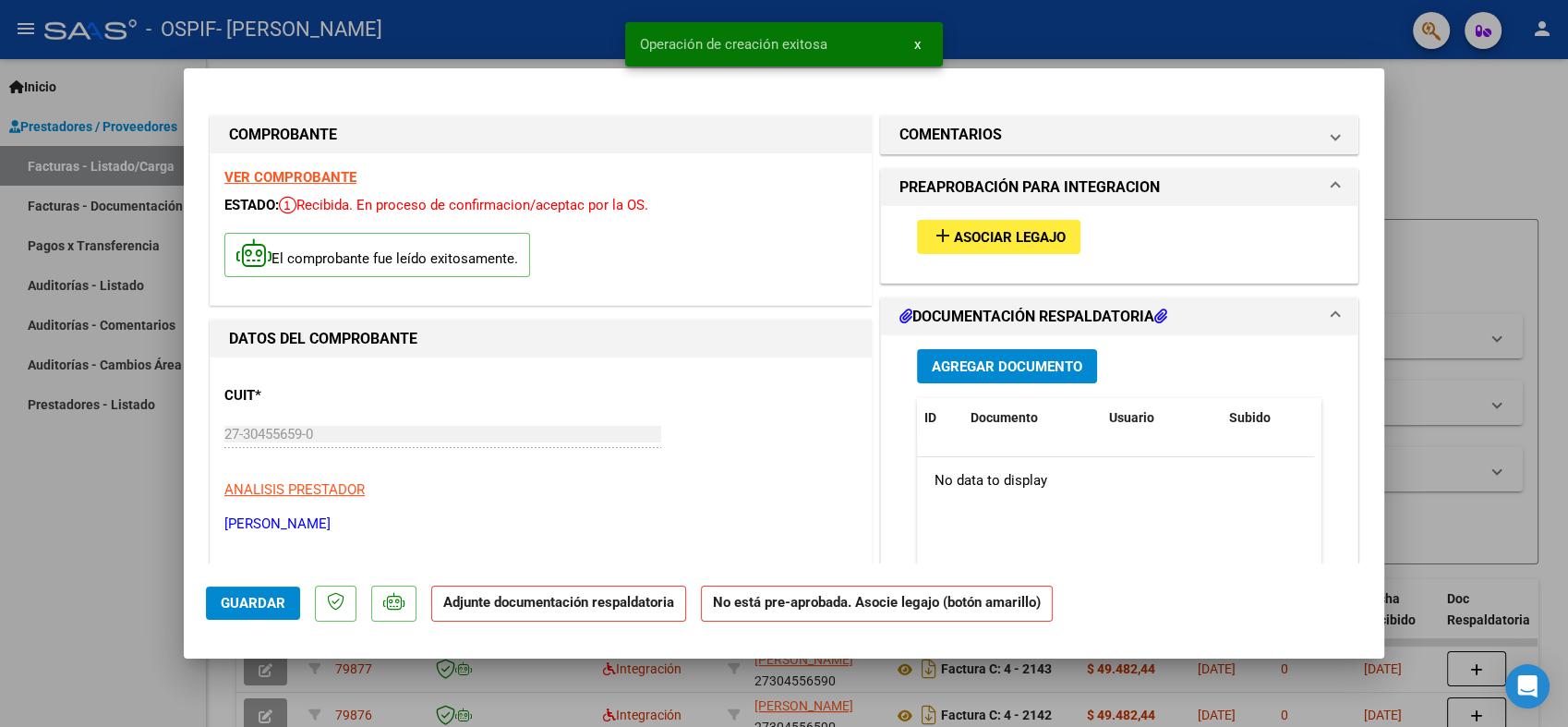
click at [931, 233] on mat-icon "add" at bounding box center [942, 235] width 22 height 22
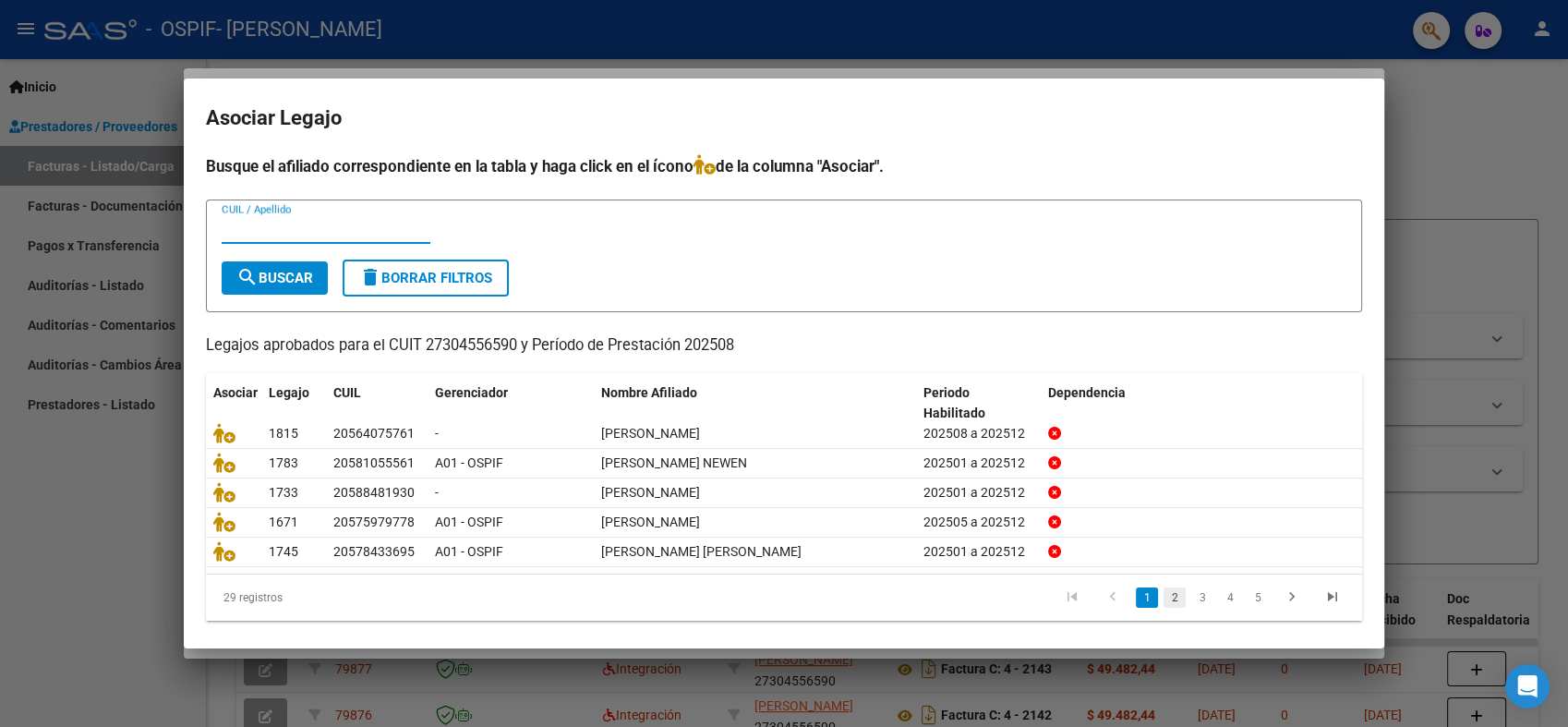
click at [1163, 600] on link "2" at bounding box center [1174, 597] width 22 height 20
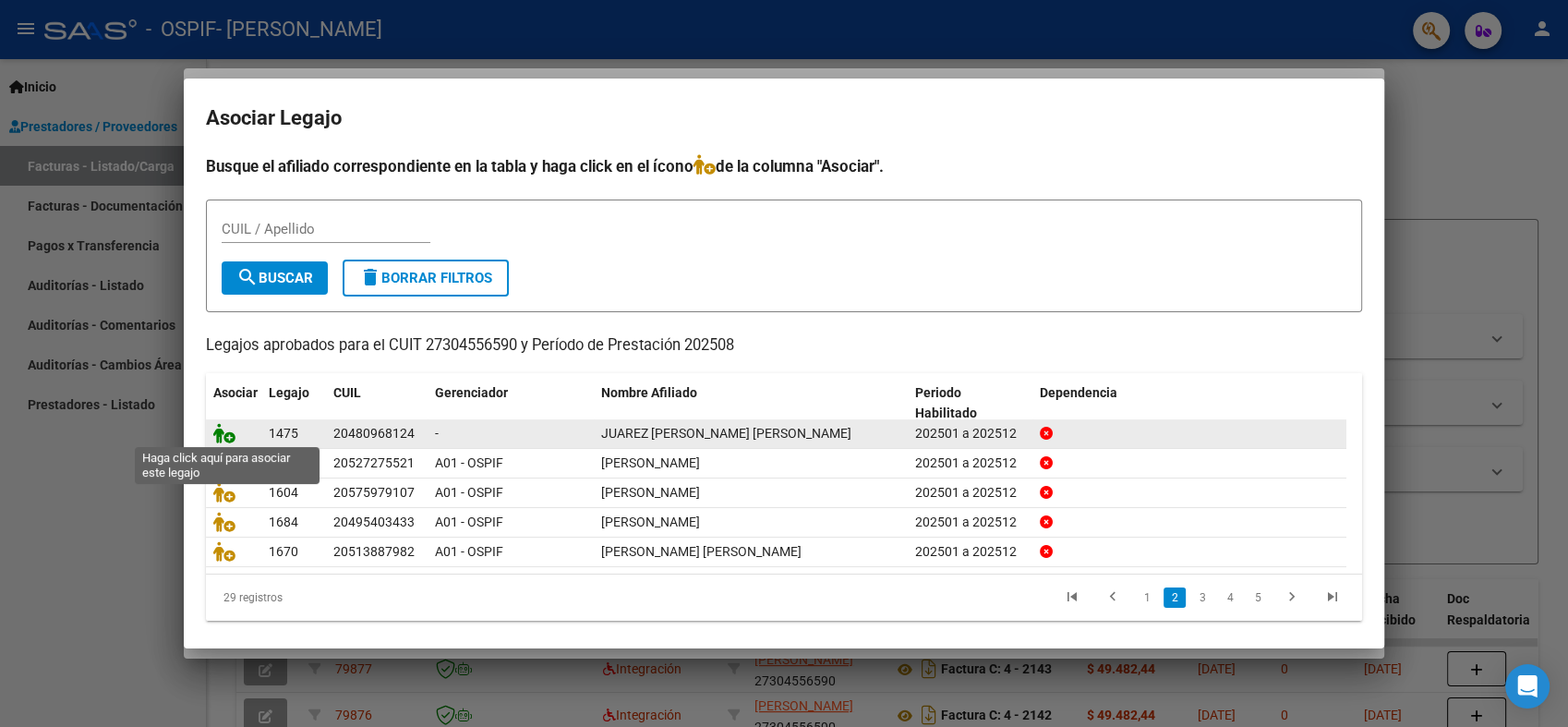
click at [214, 425] on icon at bounding box center [224, 433] width 22 height 20
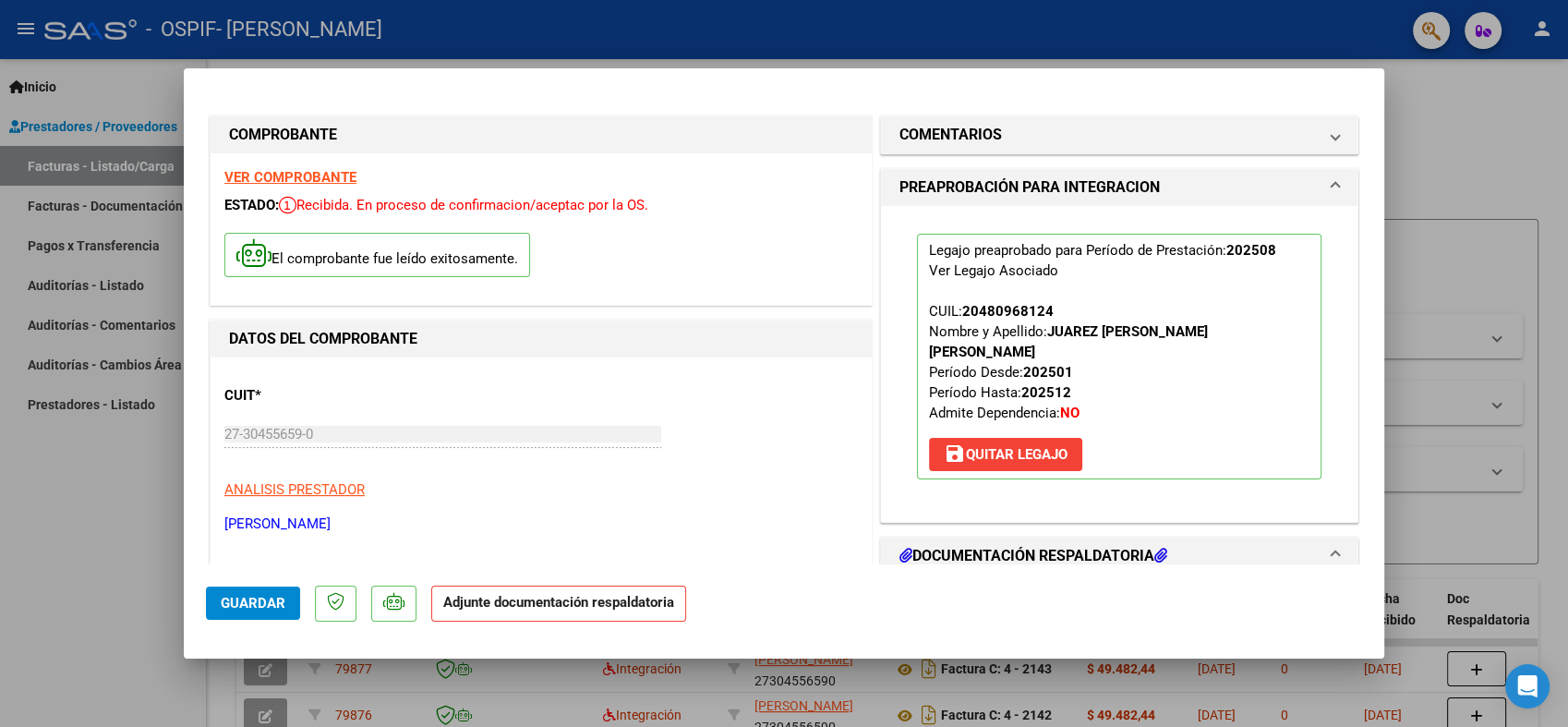
click at [252, 594] on span "Guardar" at bounding box center [253, 602] width 65 height 16
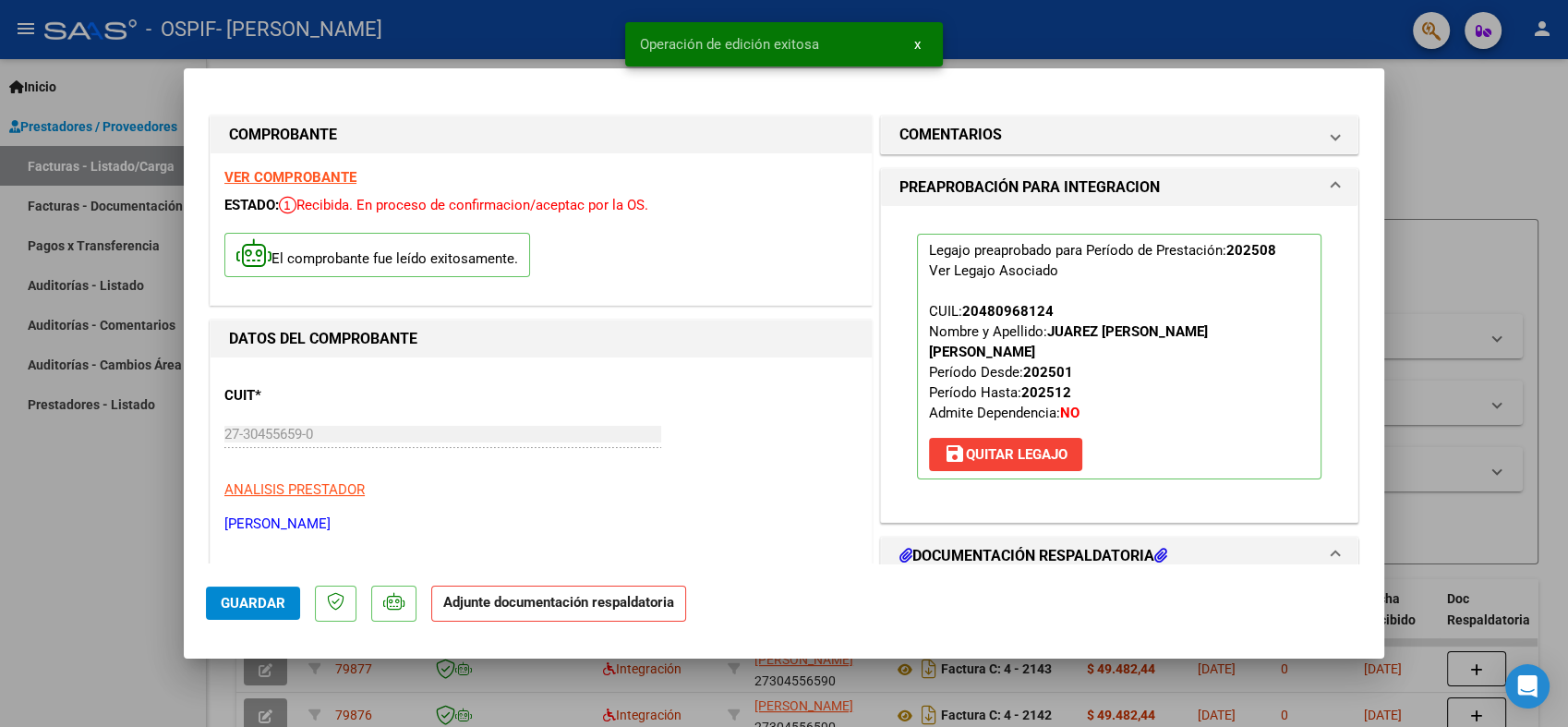
type input "$ 0,00"
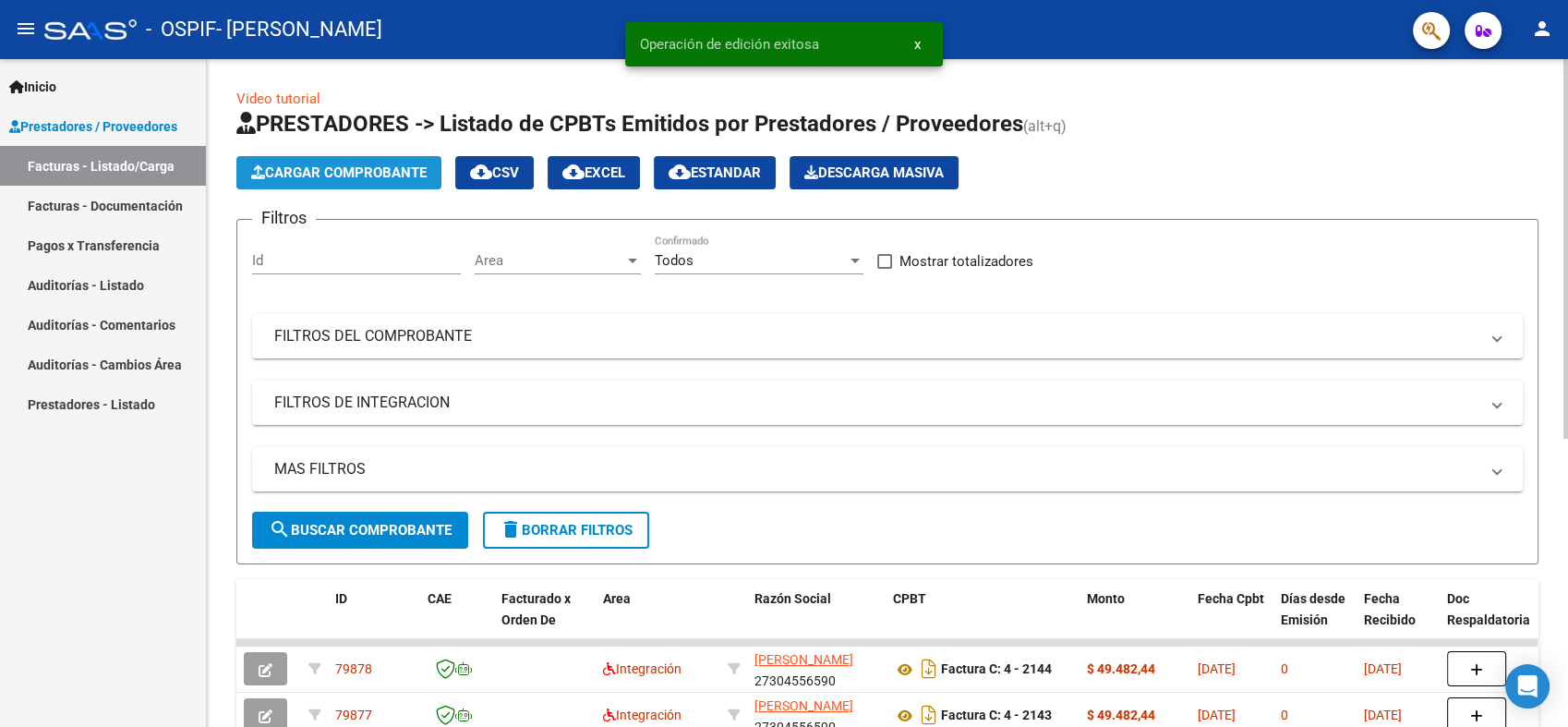
click at [350, 170] on span "Cargar Comprobante" at bounding box center [338, 172] width 175 height 16
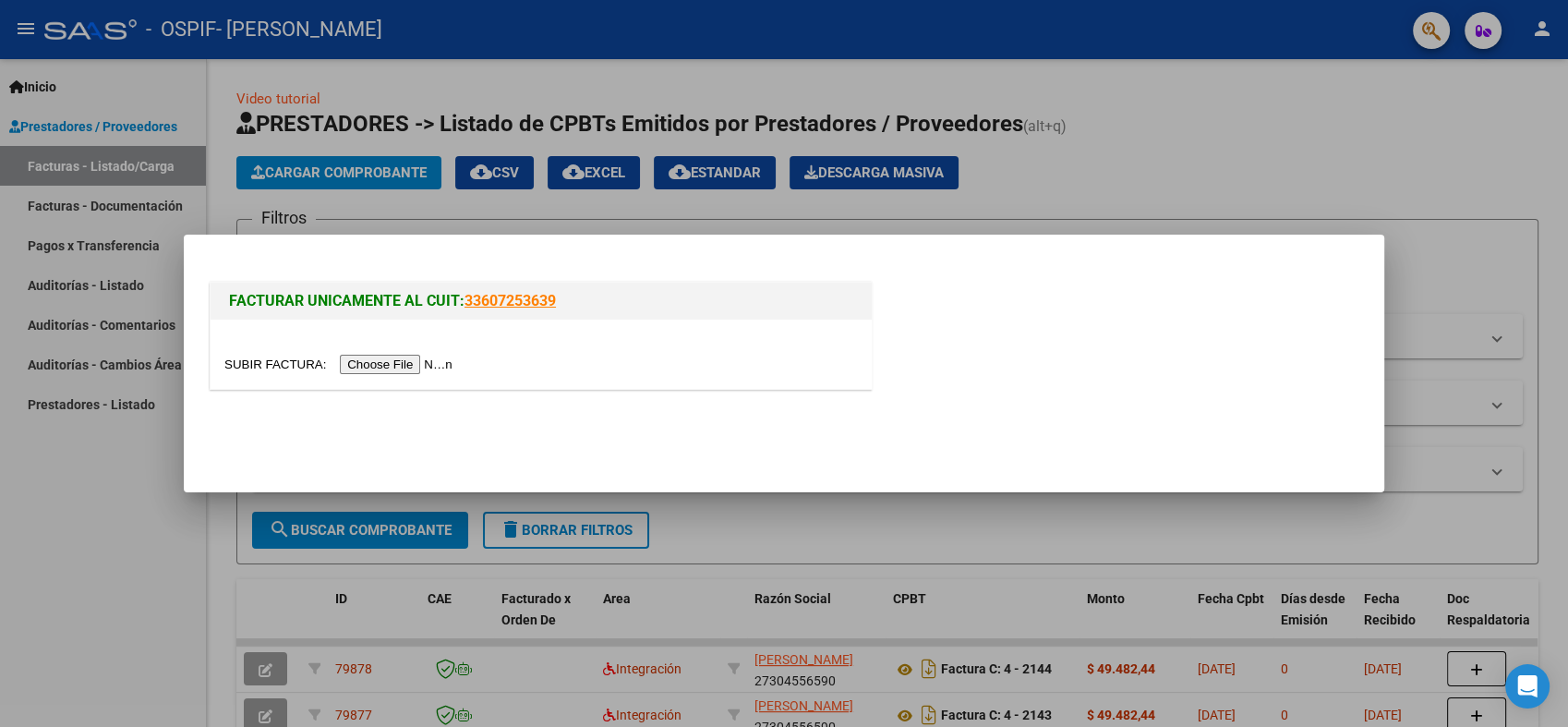
click at [370, 367] on input "file" at bounding box center [341, 364] width 233 height 19
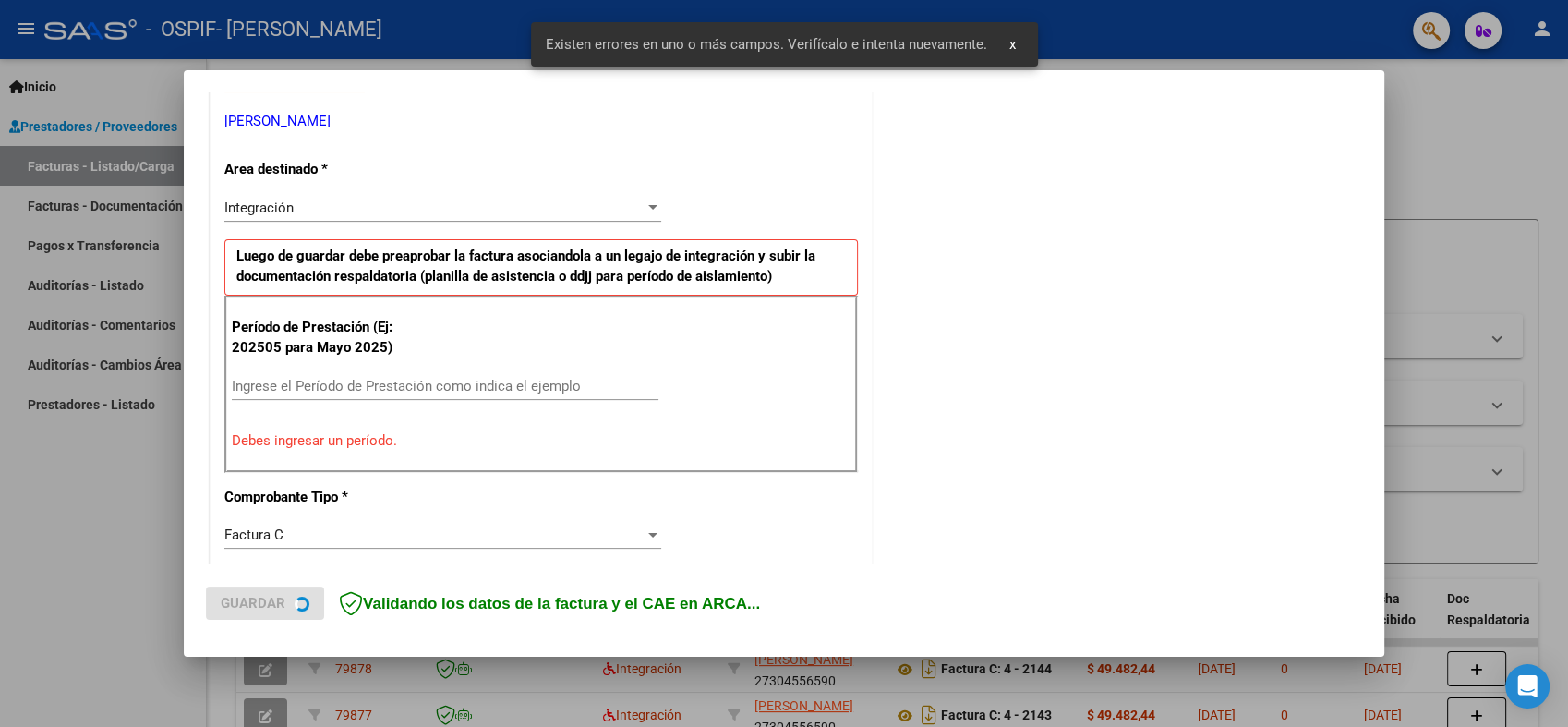
scroll to position [370, 0]
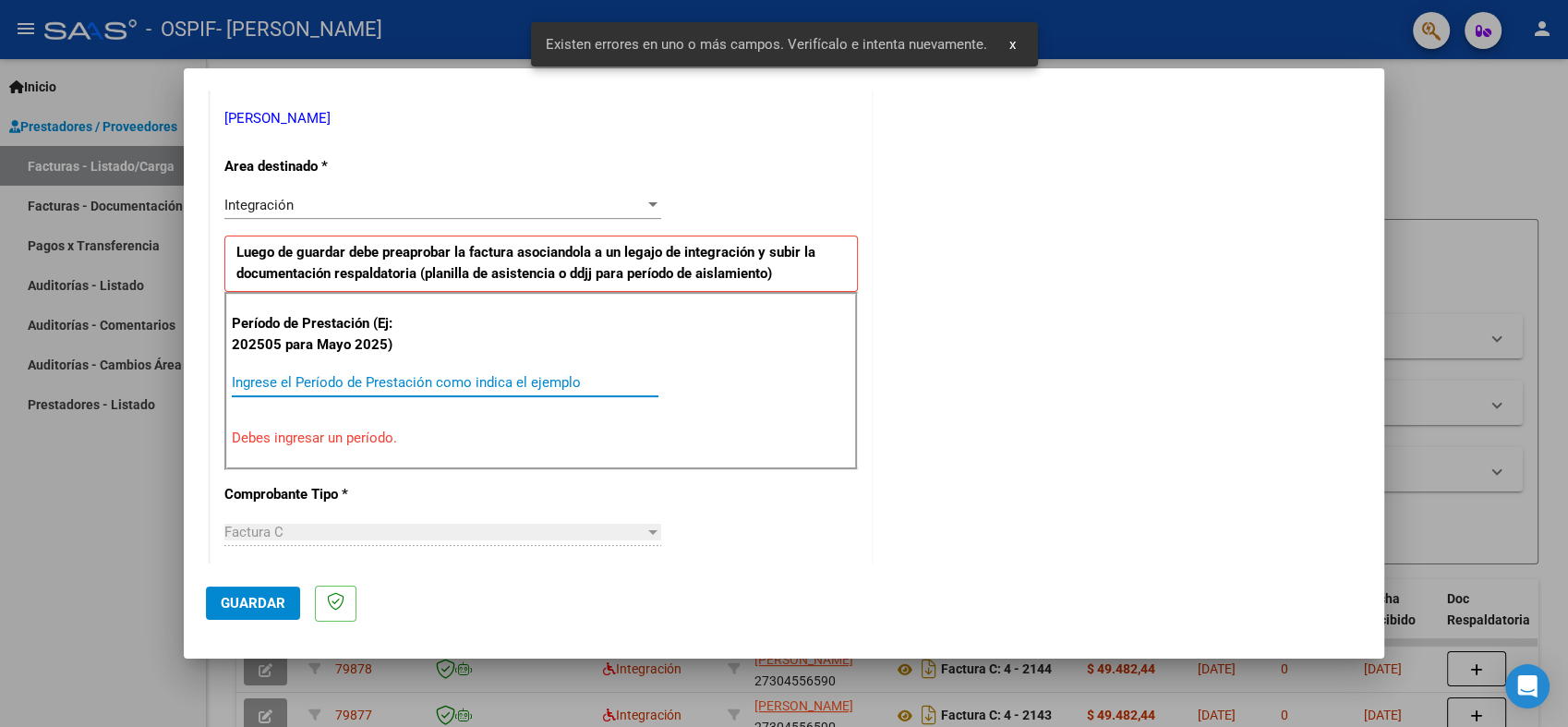
click at [426, 374] on input "Ingrese el Período de Prestación como indica el ejemplo" at bounding box center [444, 381] width 427 height 16
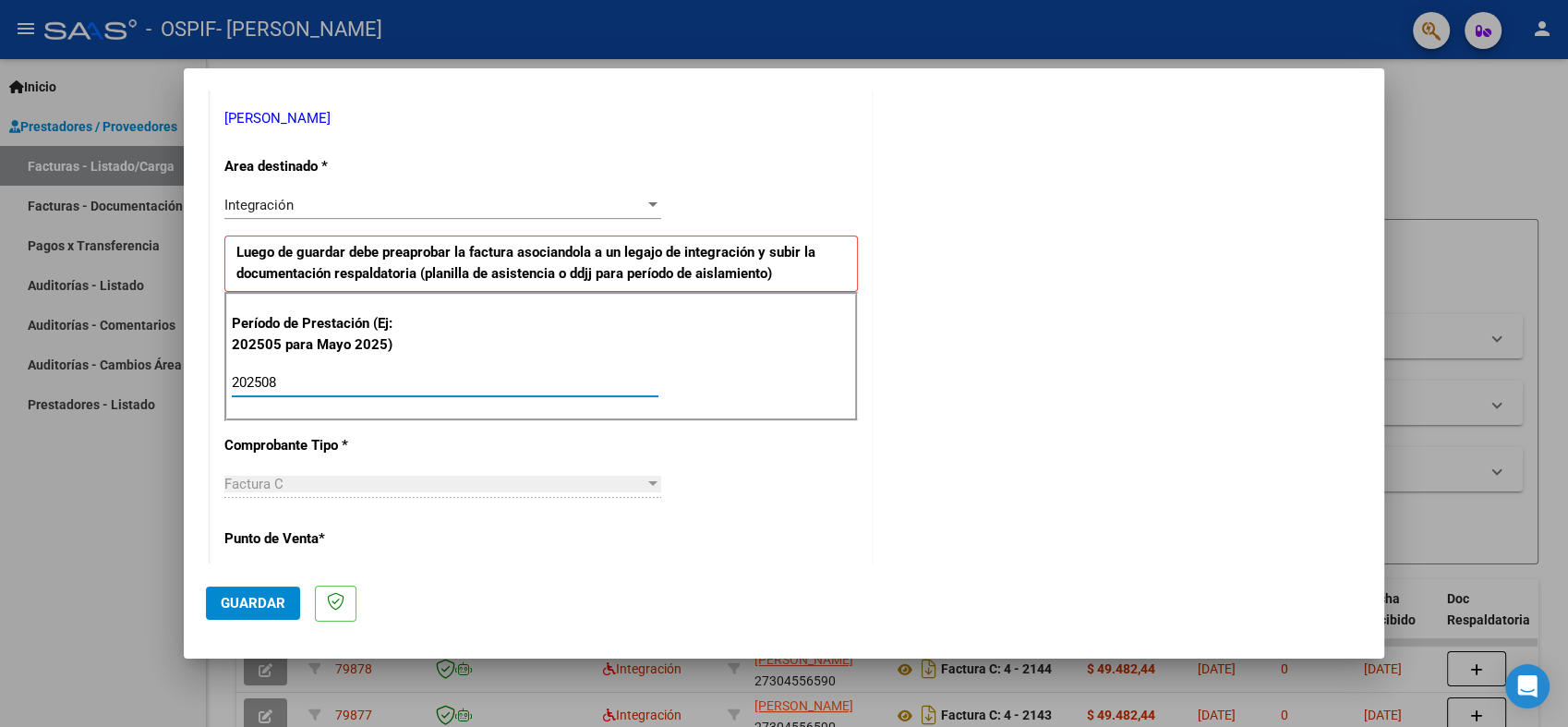
type input "202508"
click at [269, 613] on button "Guardar" at bounding box center [253, 603] width 94 height 33
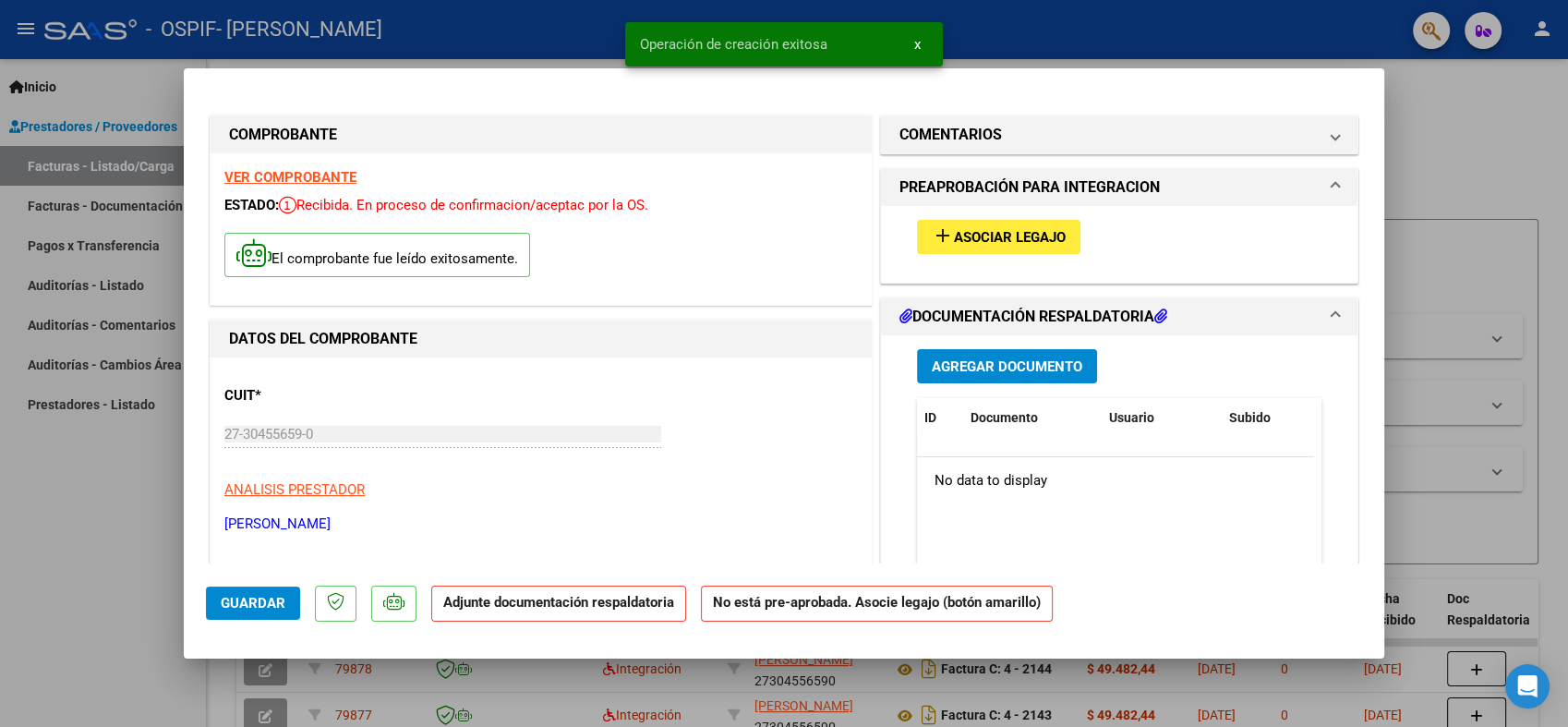
click at [996, 233] on span "Asociar Legajo" at bounding box center [1009, 237] width 111 height 16
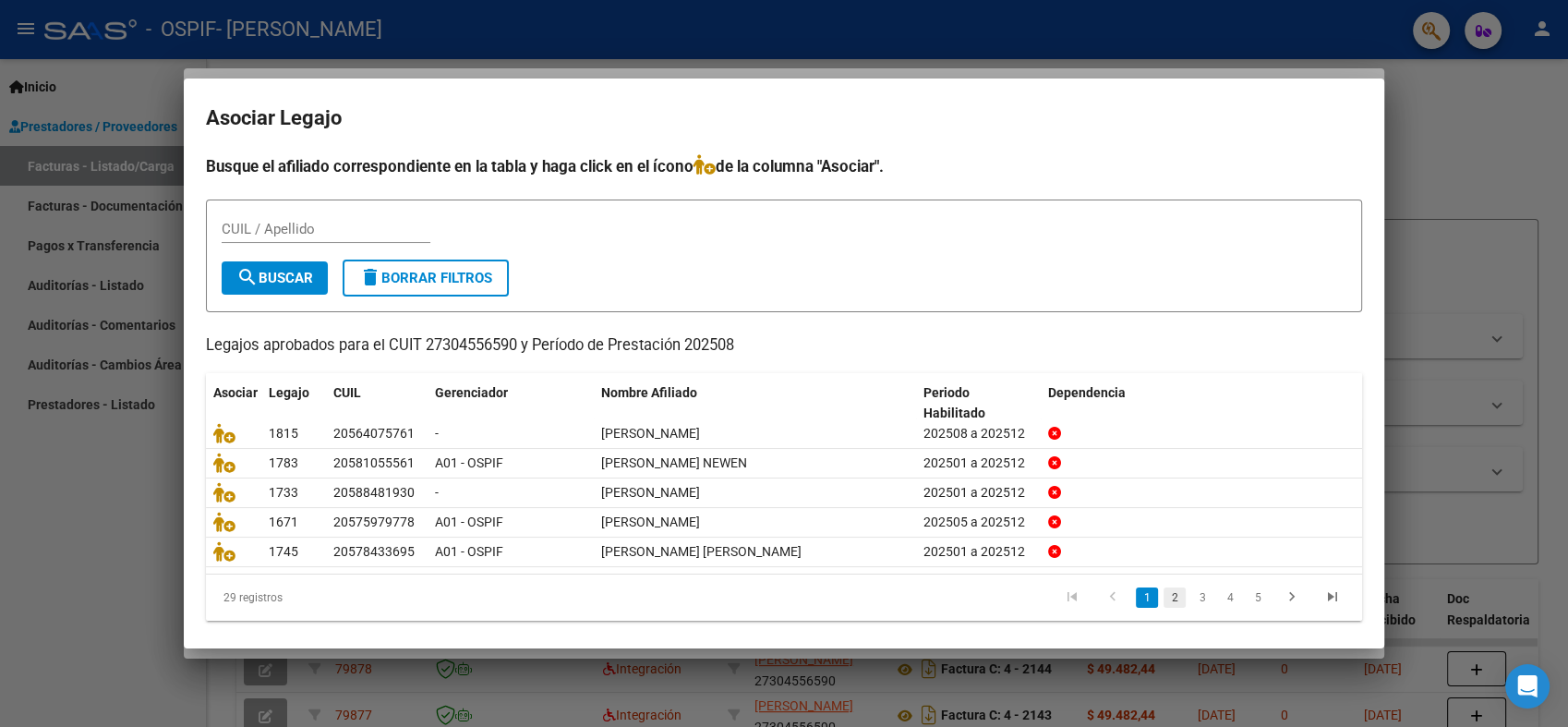
click at [1163, 598] on link "2" at bounding box center [1174, 597] width 22 height 20
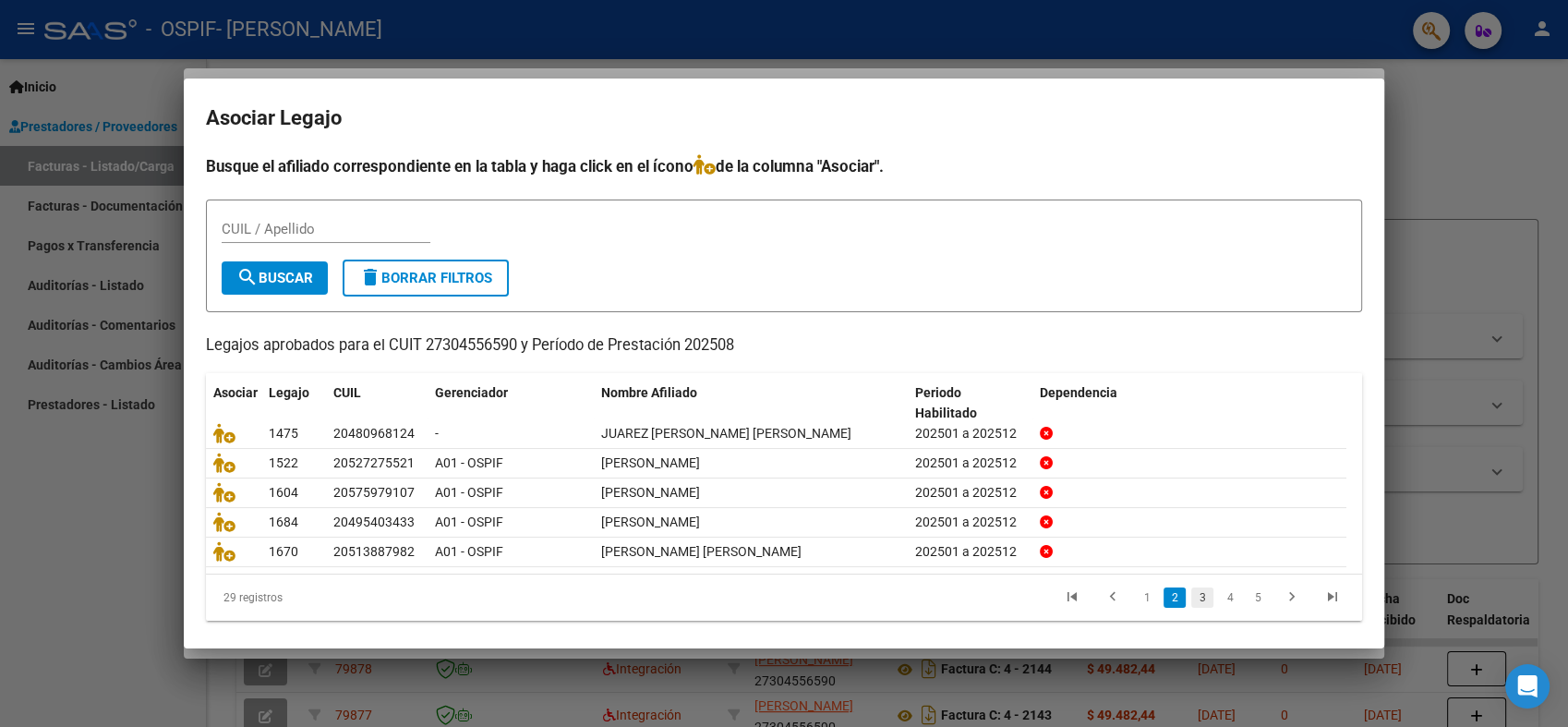
click at [1191, 598] on link "3" at bounding box center [1201, 597] width 22 height 20
click at [1219, 602] on link "4" at bounding box center [1229, 597] width 22 height 20
click at [1219, 597] on link "5" at bounding box center [1229, 597] width 22 height 20
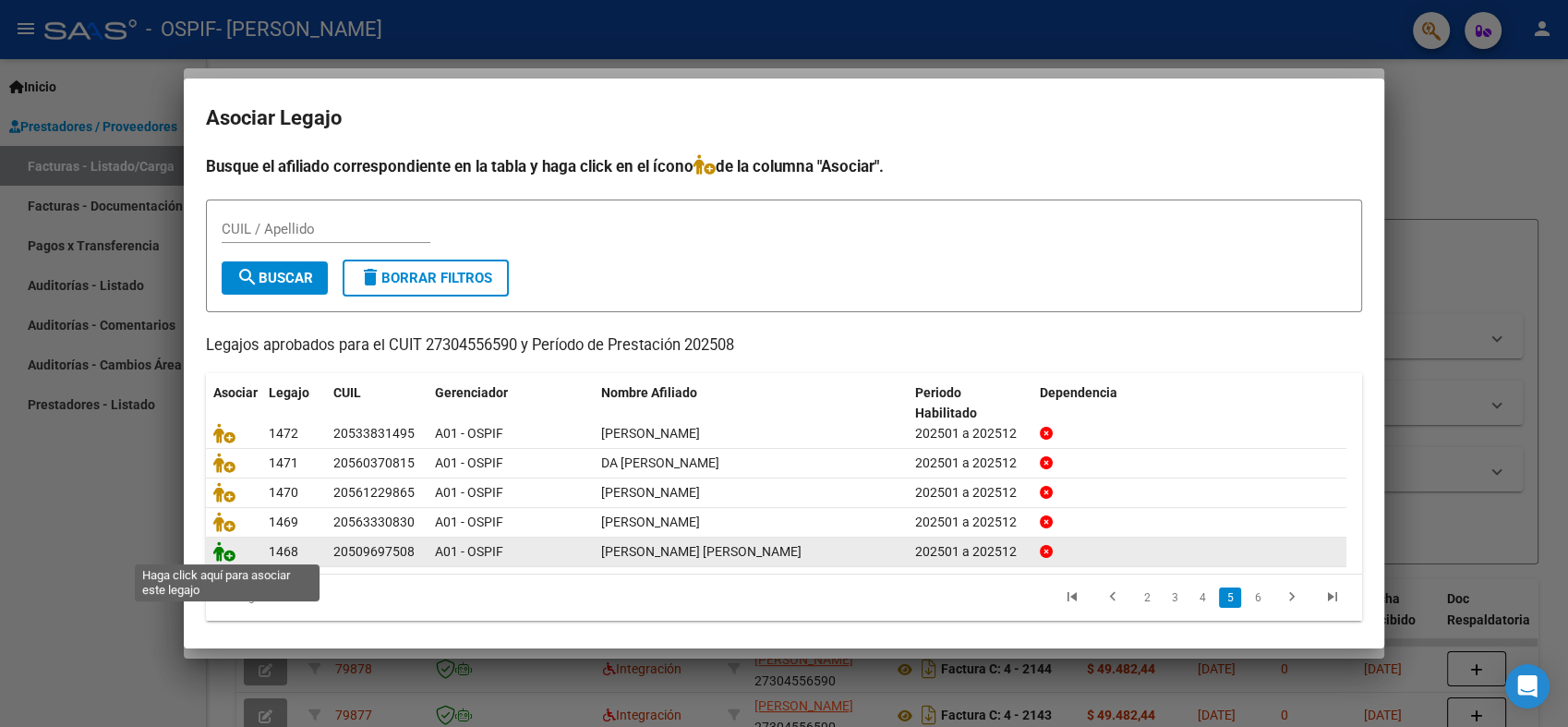
click at [222, 552] on icon at bounding box center [224, 551] width 22 height 20
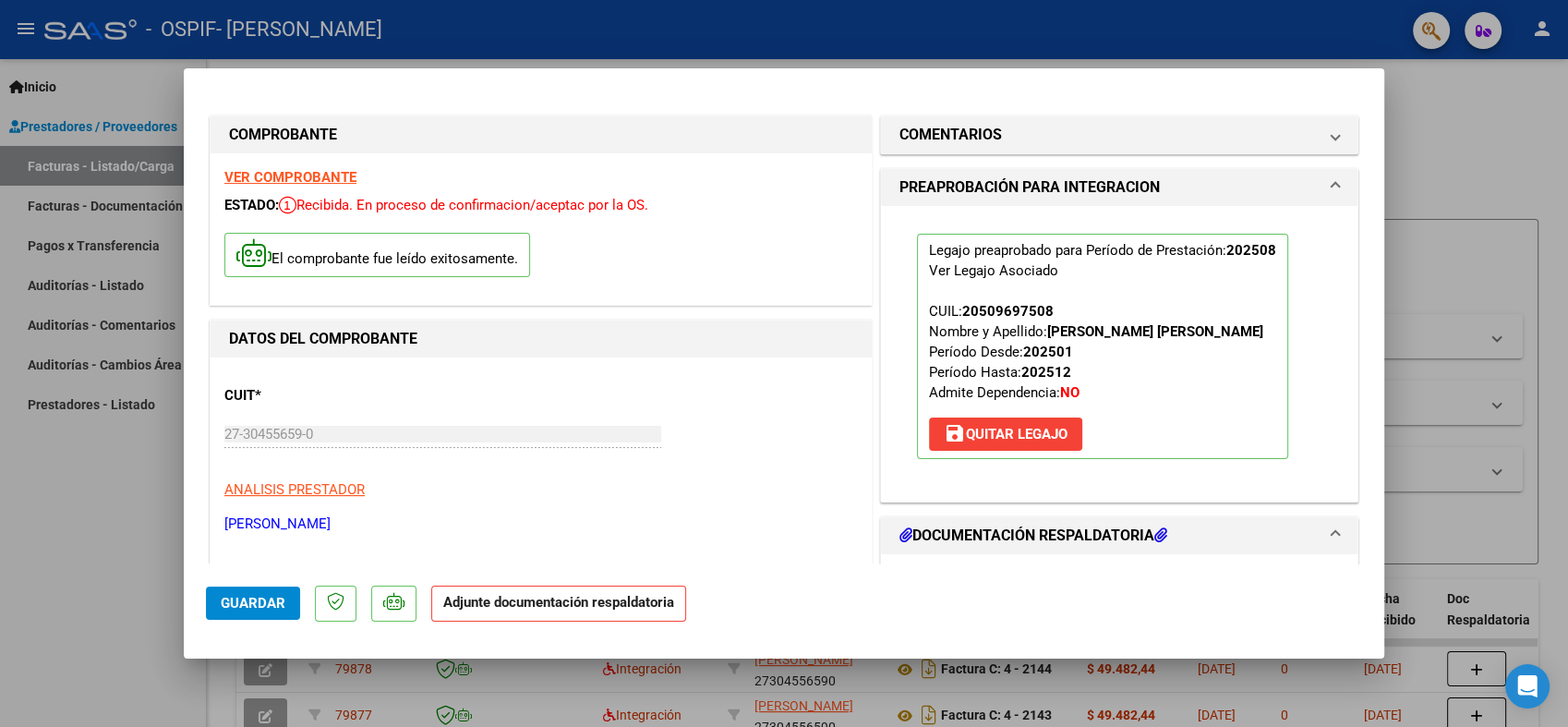
click at [236, 617] on button "Guardar" at bounding box center [253, 603] width 94 height 33
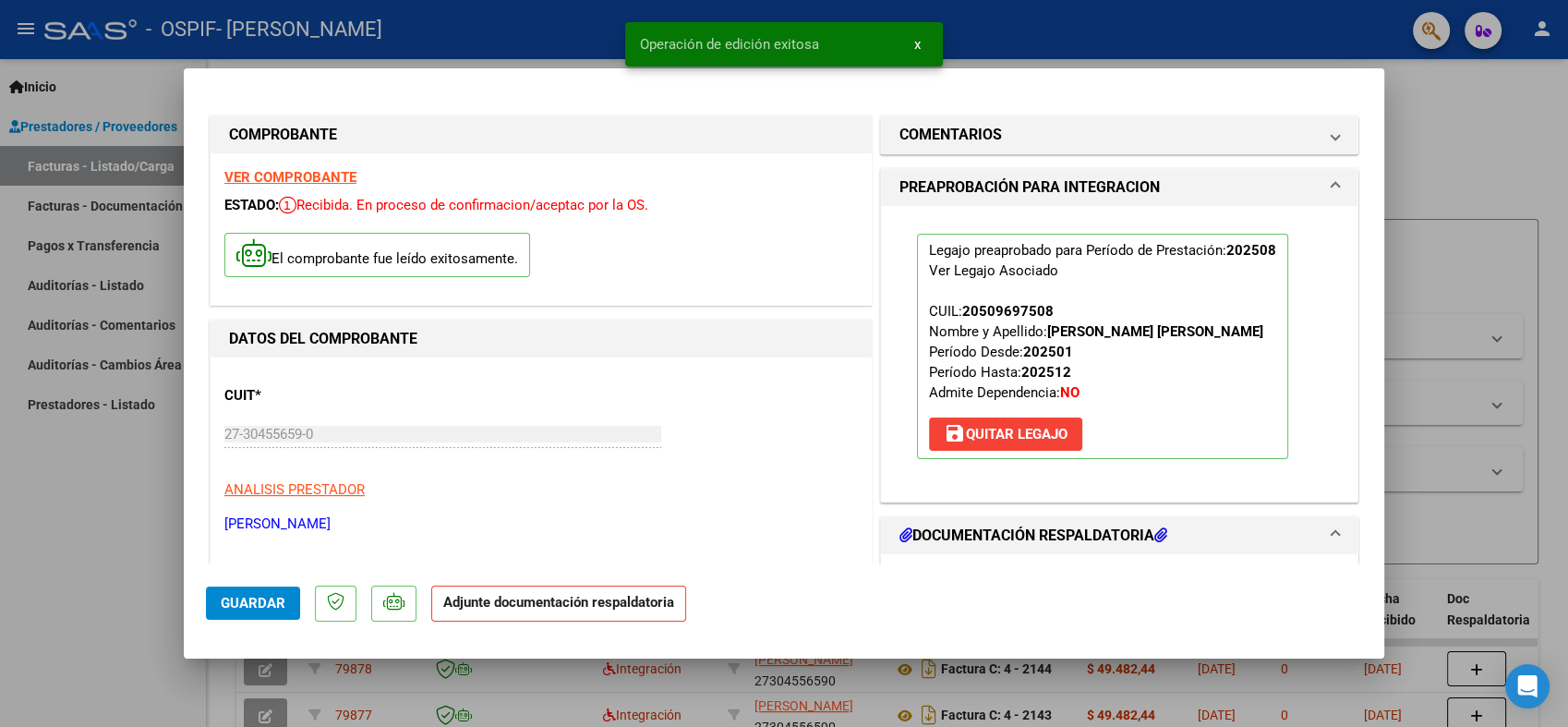
type input "$ 0,00"
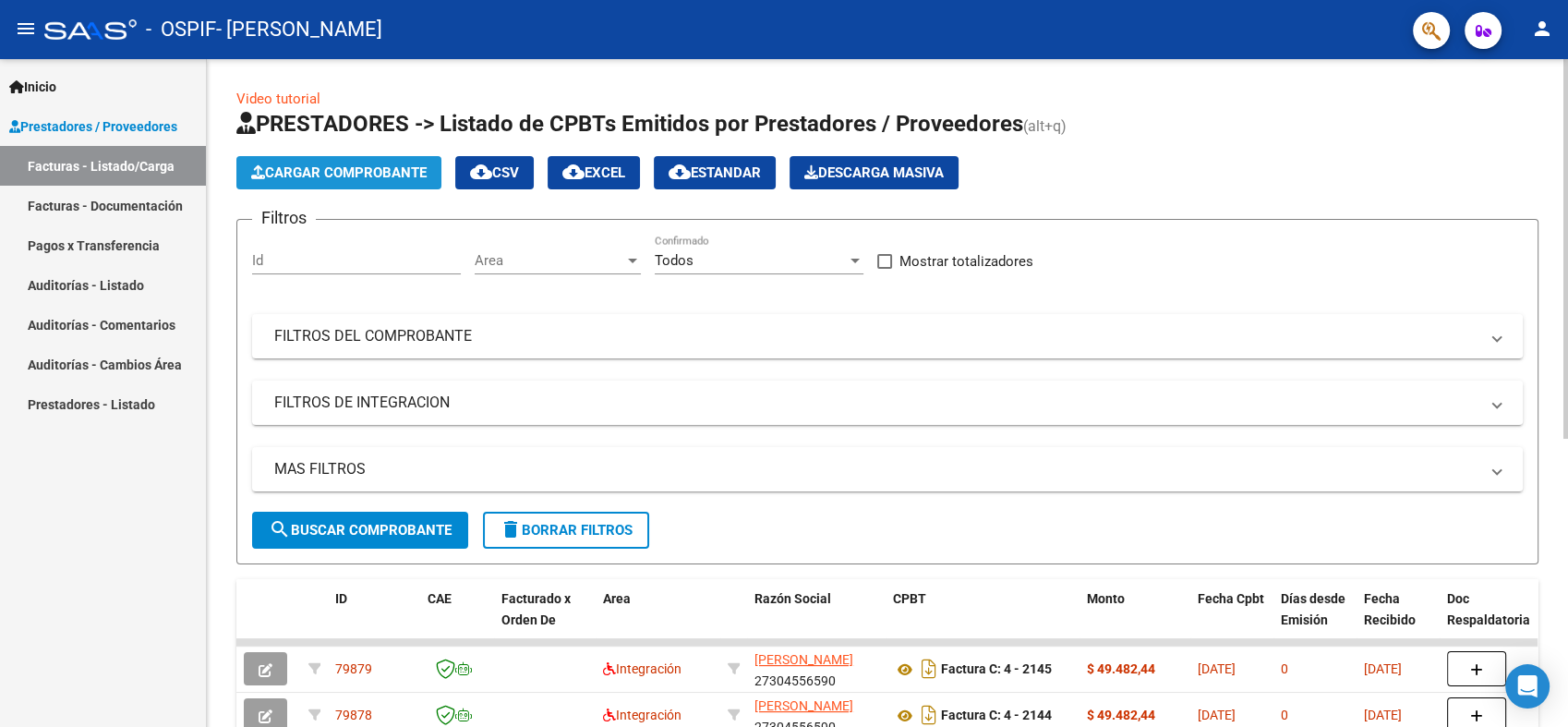
click at [302, 170] on span "Cargar Comprobante" at bounding box center [338, 172] width 175 height 16
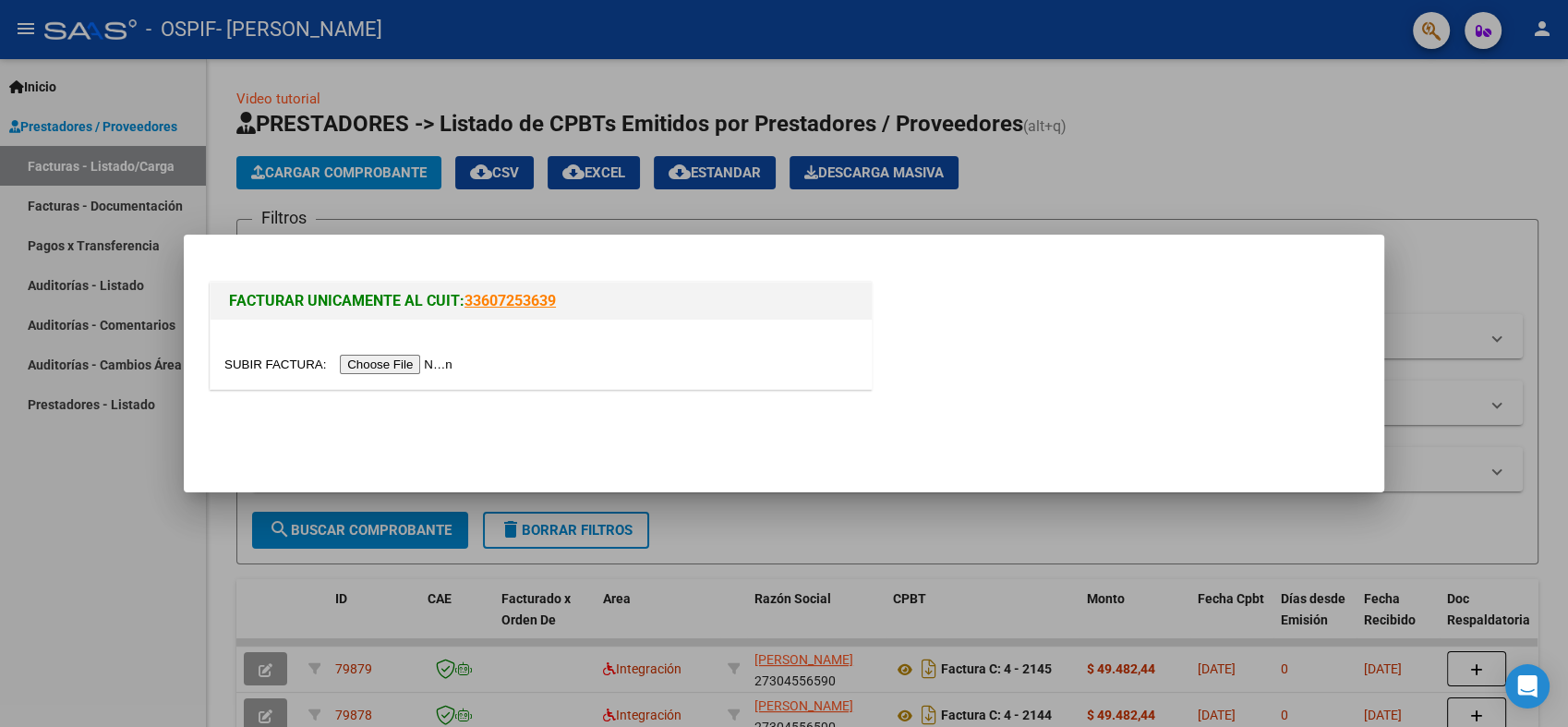
click at [383, 370] on input "file" at bounding box center [341, 364] width 233 height 19
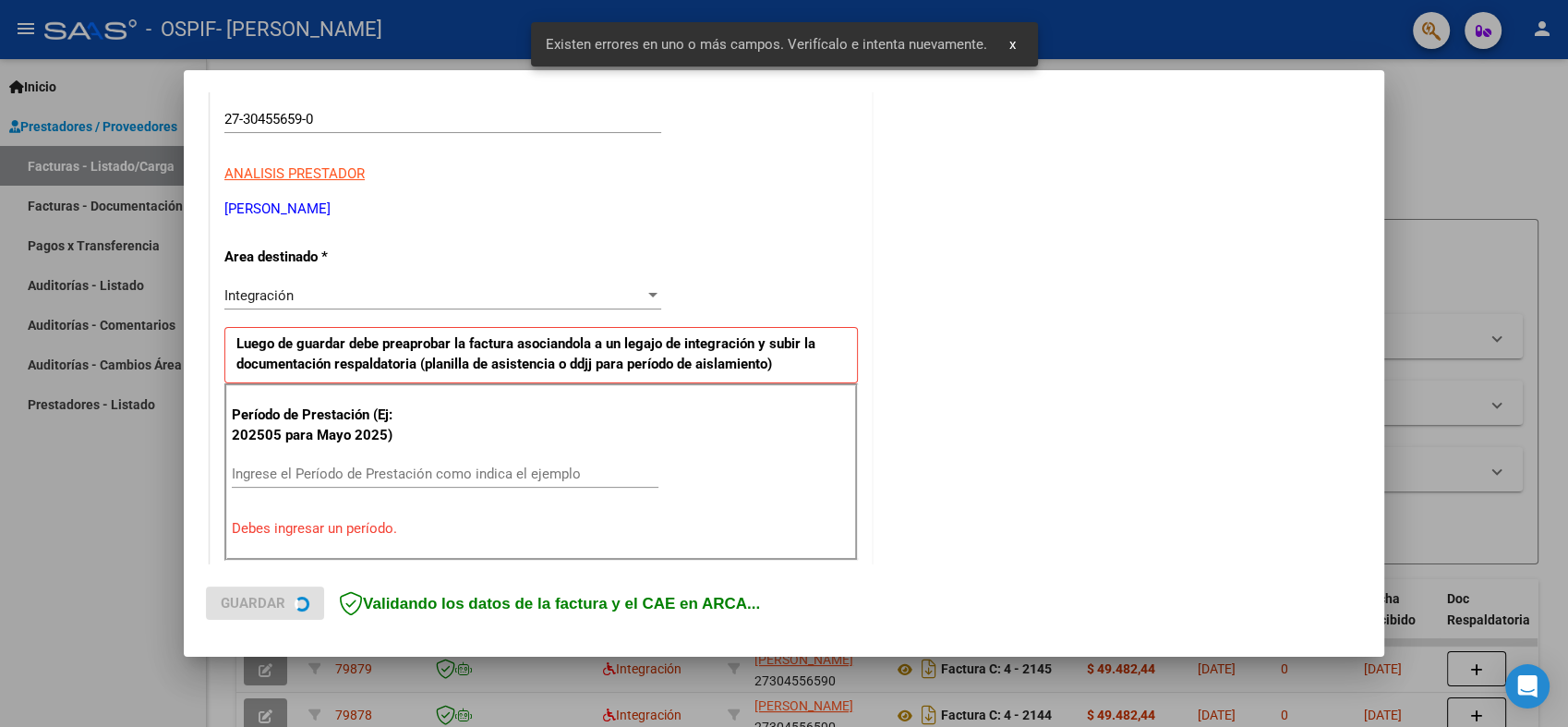
scroll to position [370, 0]
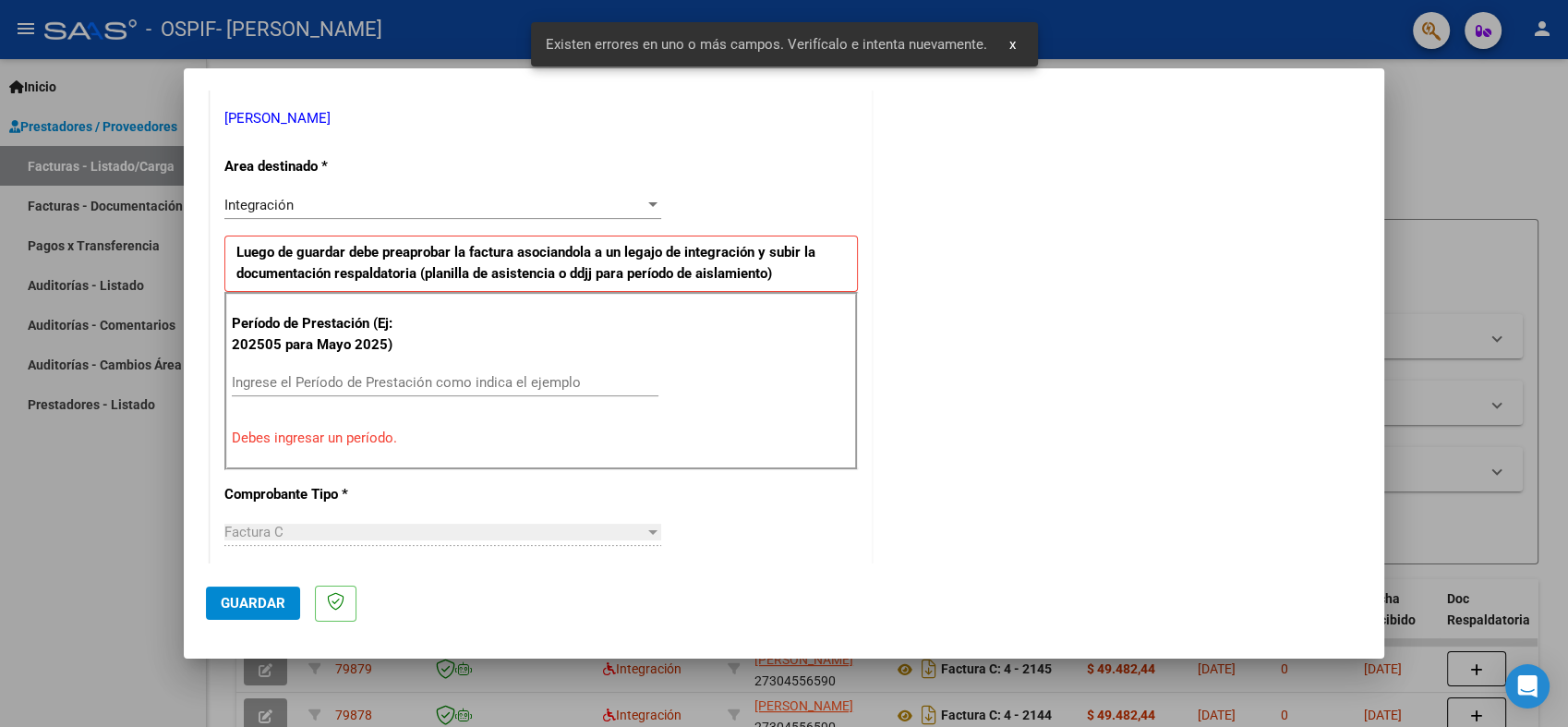
click at [513, 391] on div "Ingrese el Período de Prestación como indica el ejemplo" at bounding box center [444, 382] width 427 height 28
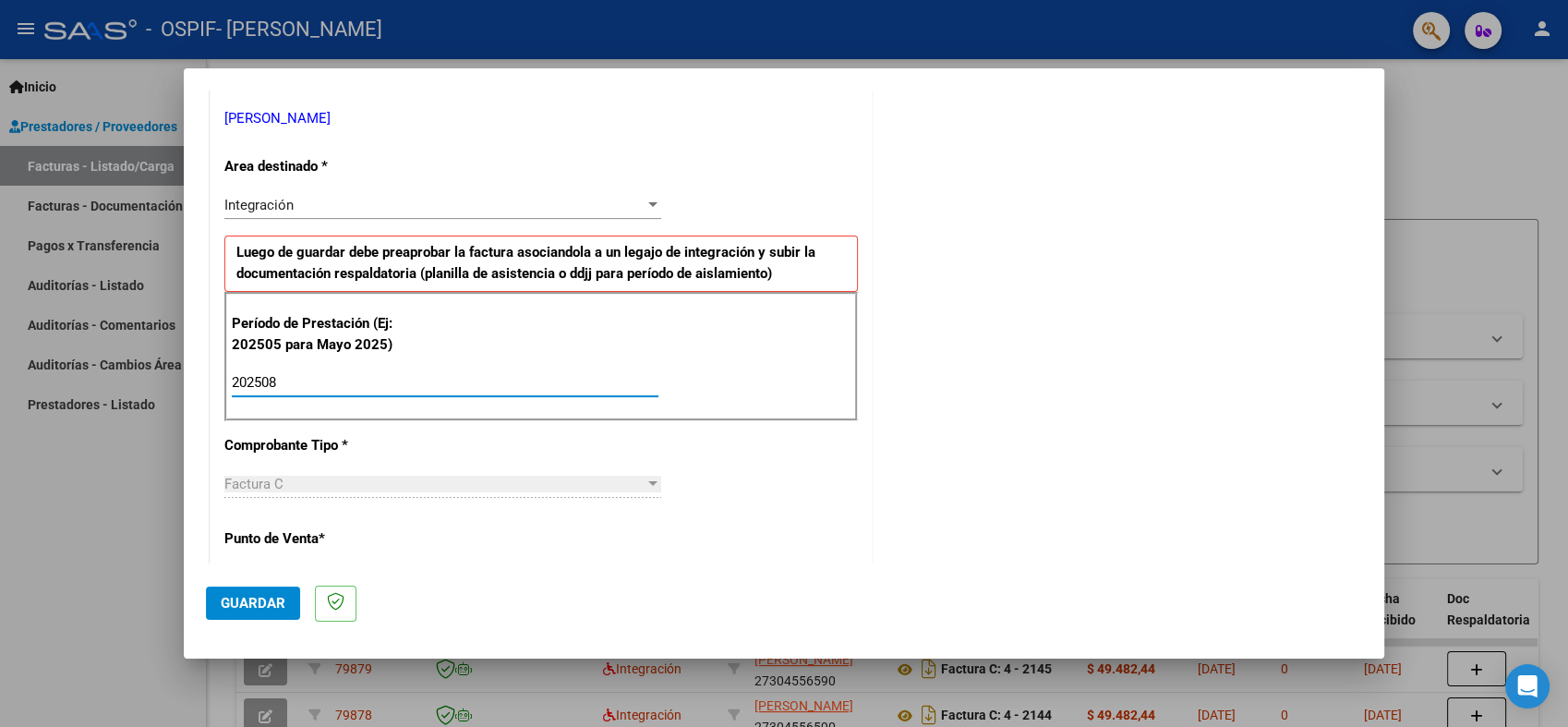
type input "202508"
click at [246, 590] on button "Guardar" at bounding box center [253, 603] width 94 height 33
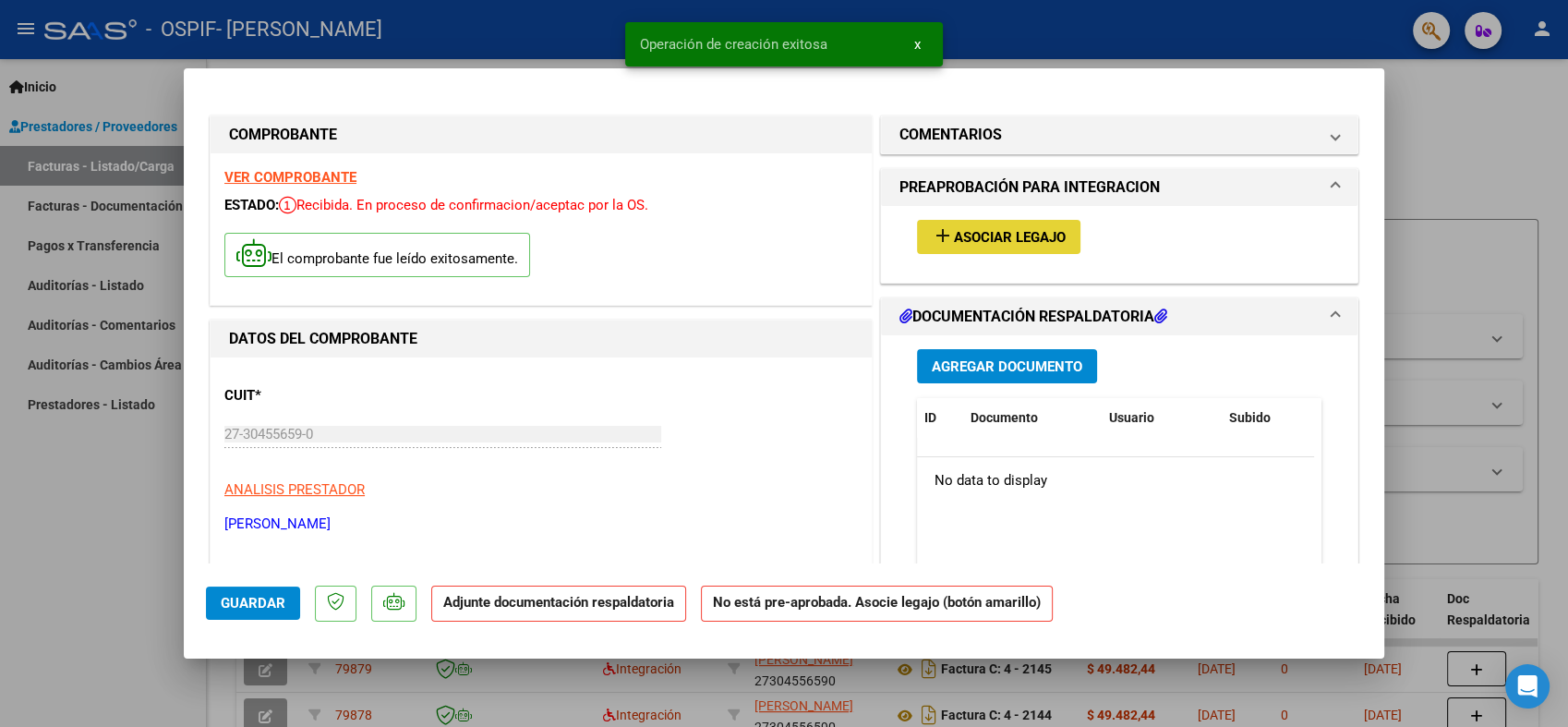
click at [988, 244] on span "Asociar Legajo" at bounding box center [1009, 237] width 111 height 16
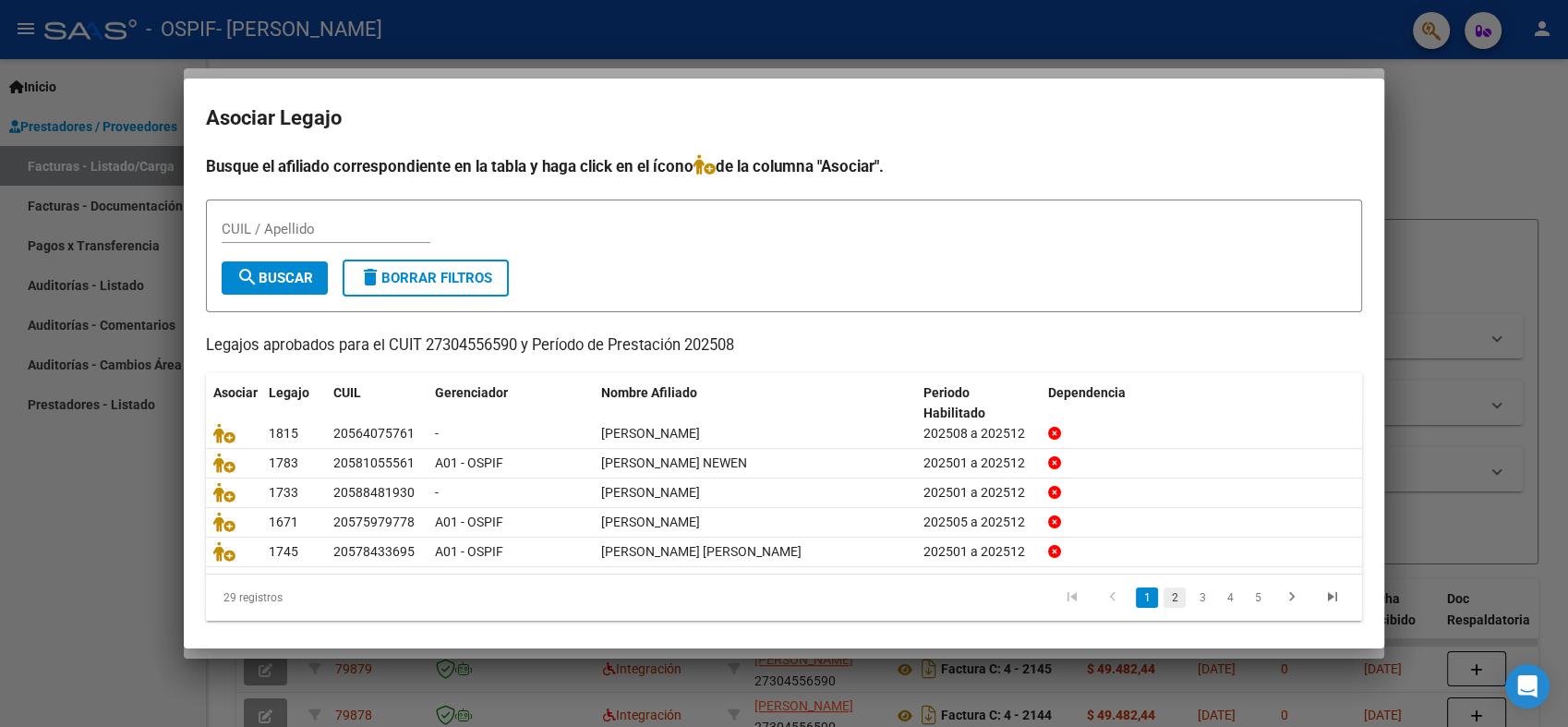
click at [1163, 591] on link "2" at bounding box center [1174, 597] width 22 height 20
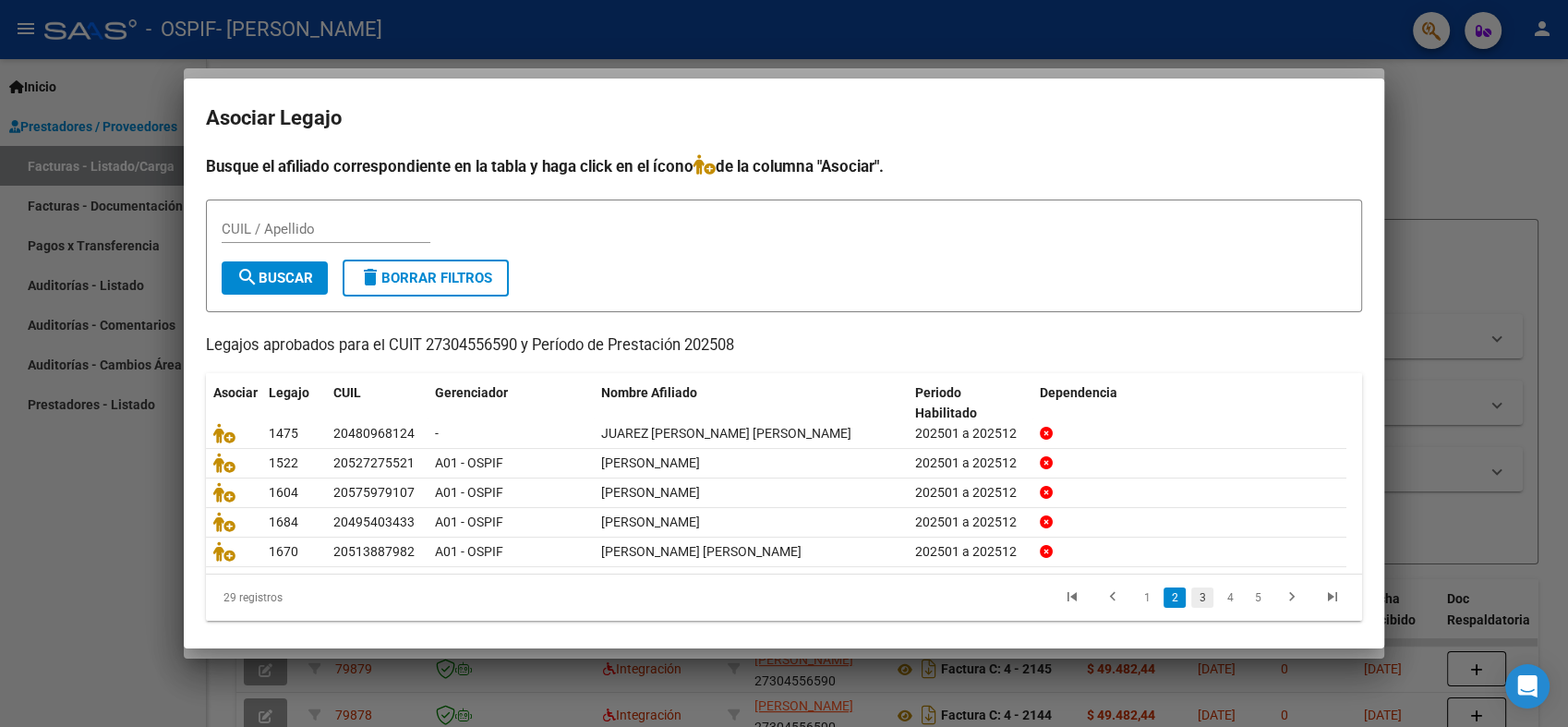
click at [1191, 598] on link "3" at bounding box center [1201, 597] width 22 height 20
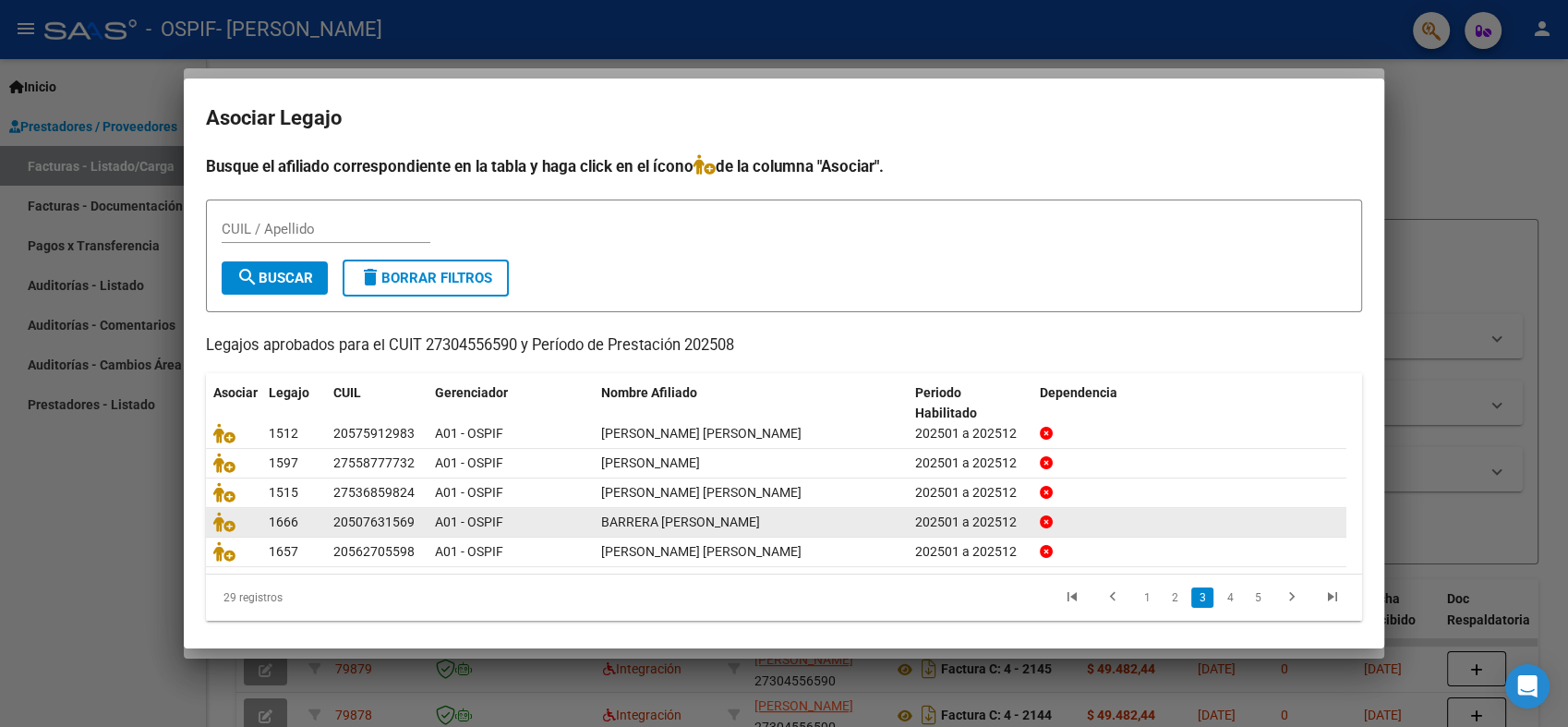
click at [1219, 594] on link "4" at bounding box center [1229, 597] width 22 height 20
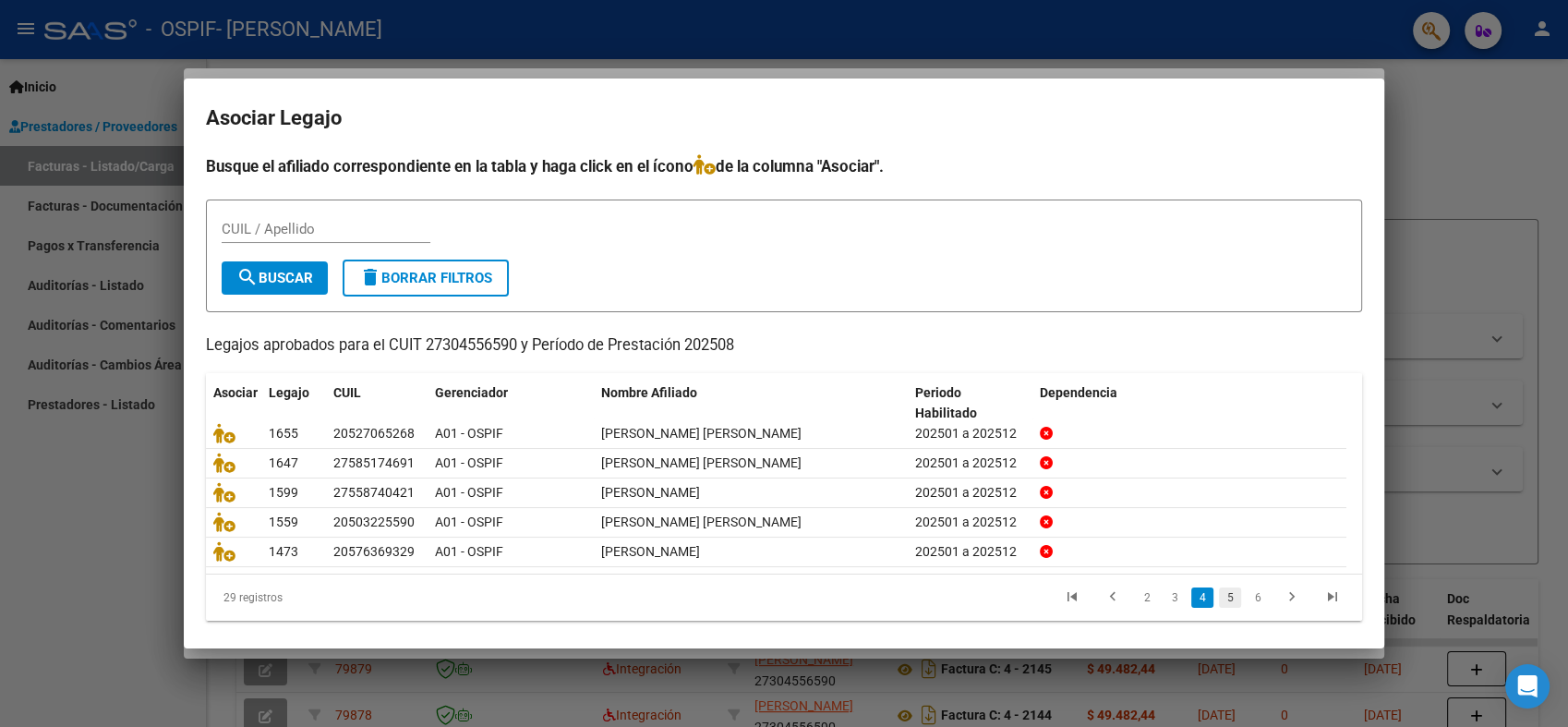
click at [1219, 594] on link "5" at bounding box center [1229, 597] width 22 height 20
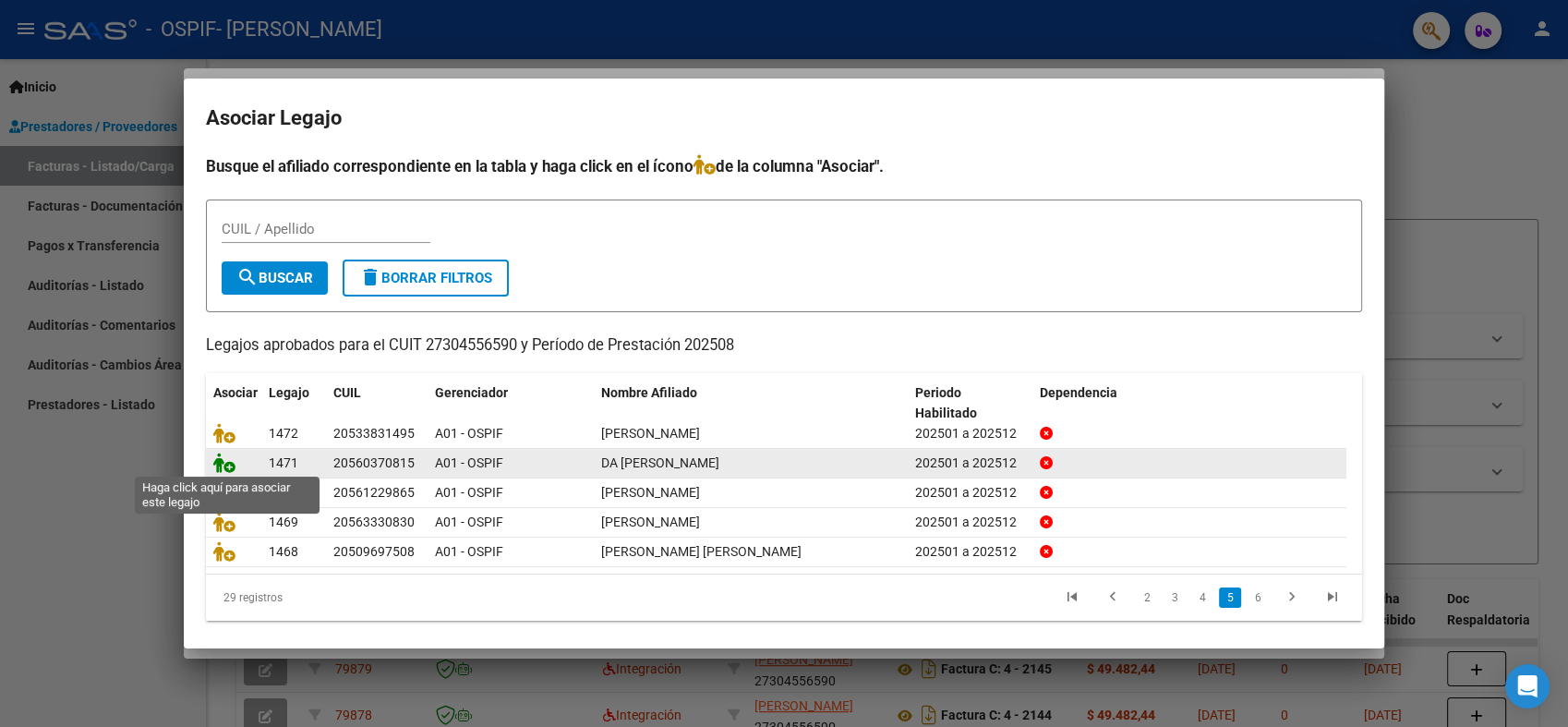
click at [229, 468] on icon at bounding box center [224, 462] width 22 height 20
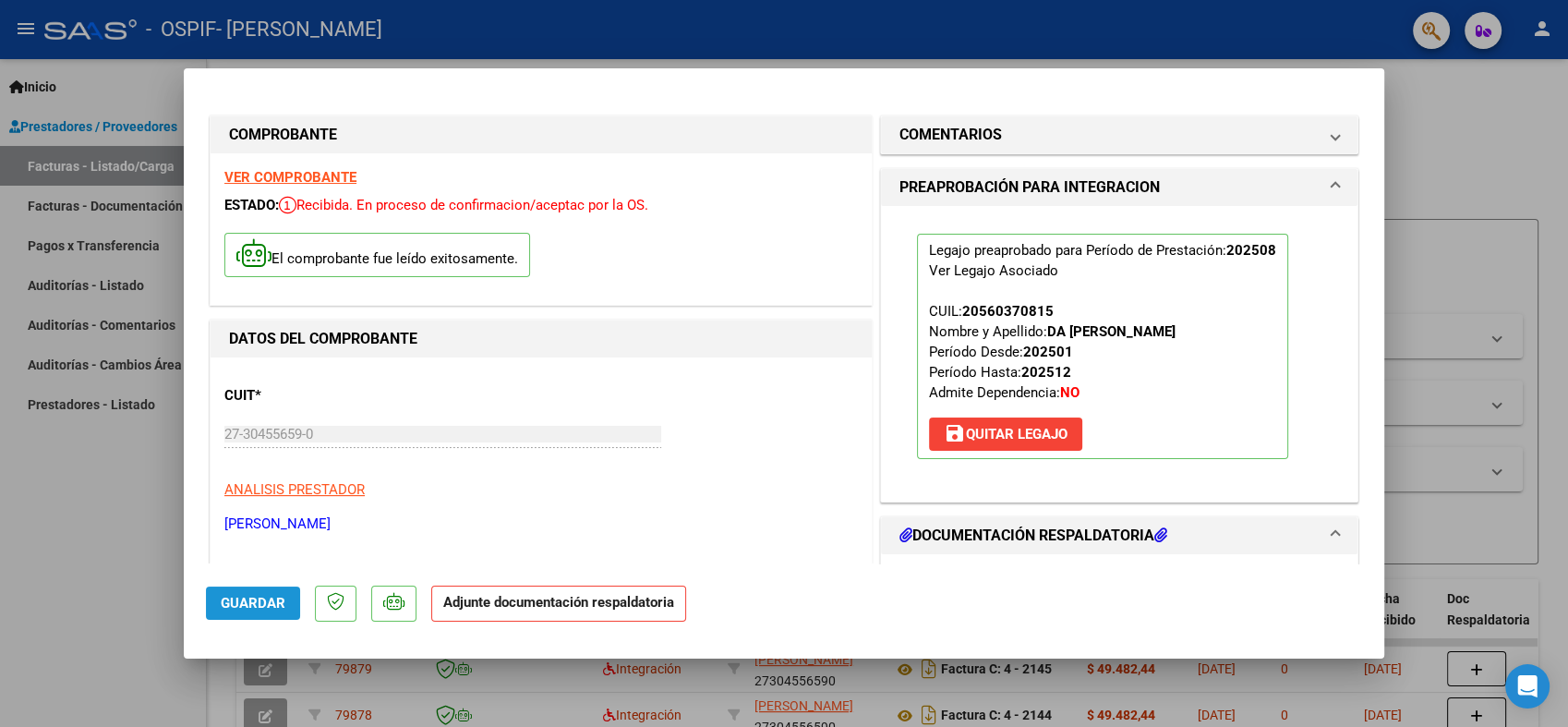
click at [273, 595] on span "Guardar" at bounding box center [253, 602] width 65 height 16
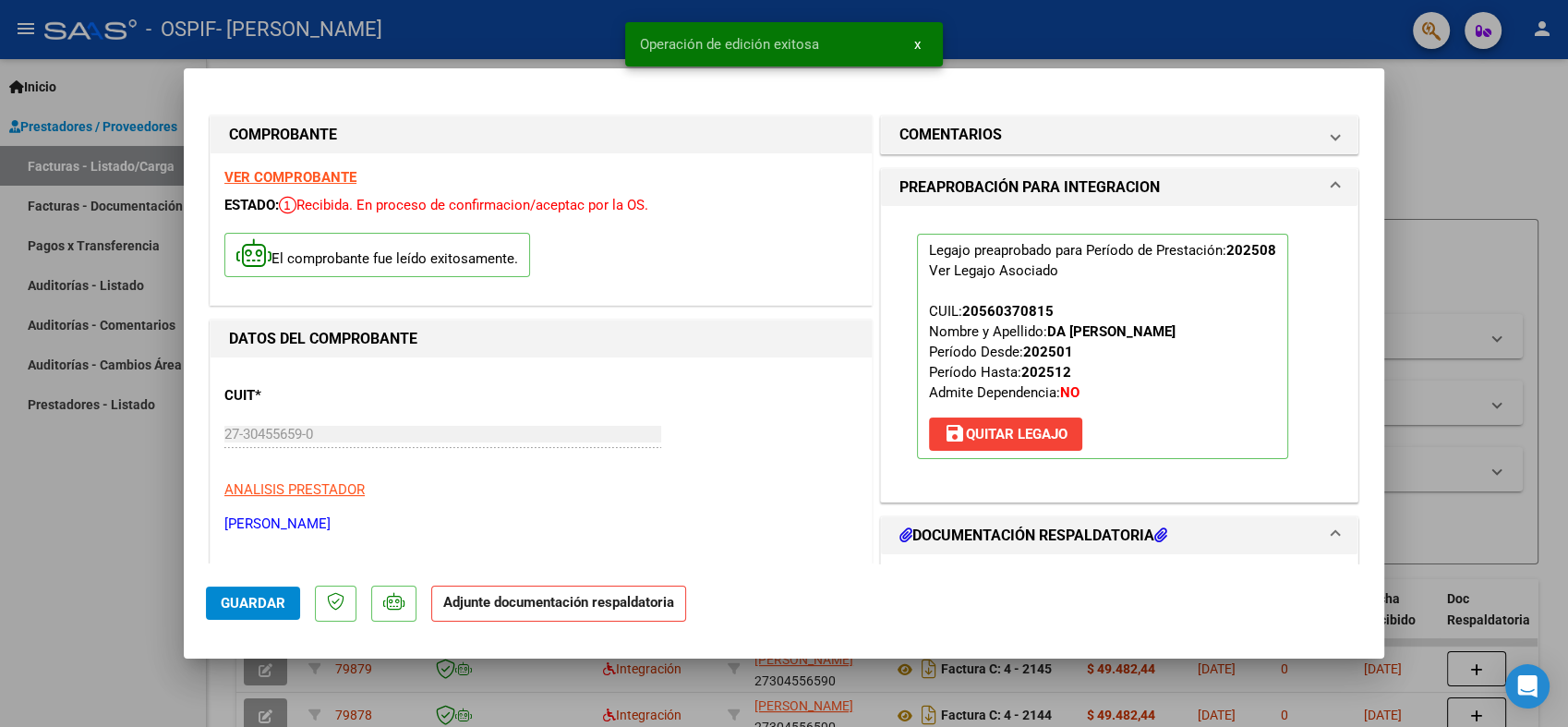
type input "$ 0,00"
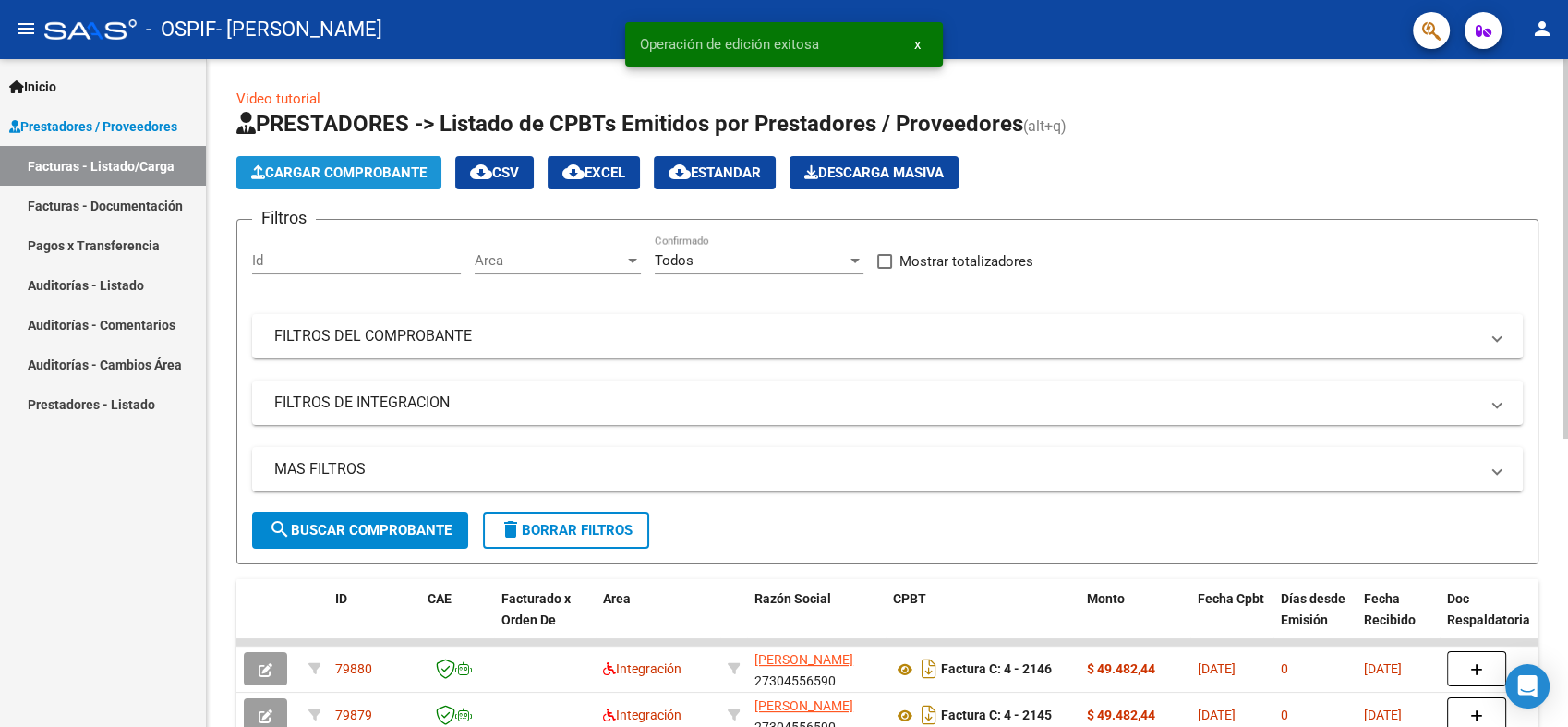
click at [362, 170] on span "Cargar Comprobante" at bounding box center [338, 172] width 175 height 16
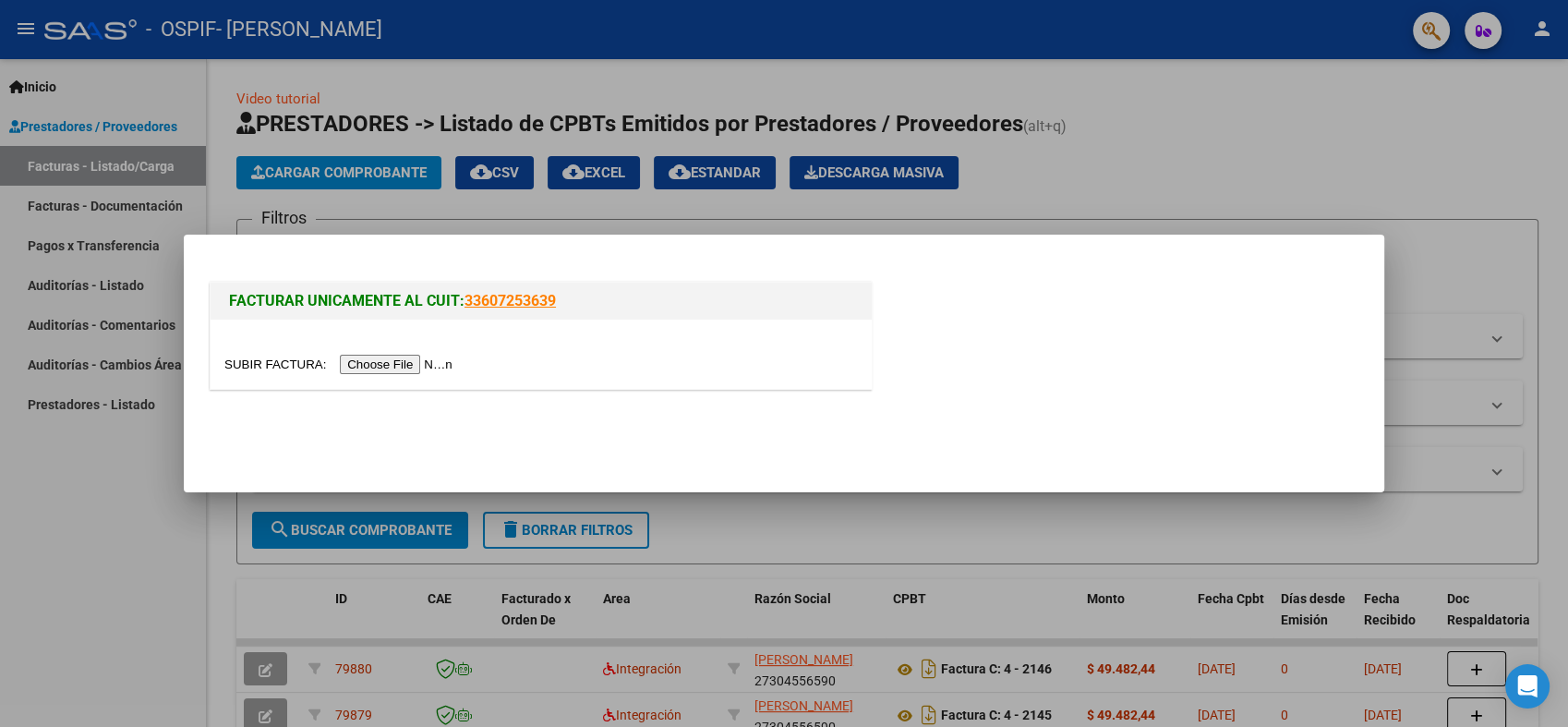
click at [366, 354] on input "file" at bounding box center [341, 364] width 233 height 19
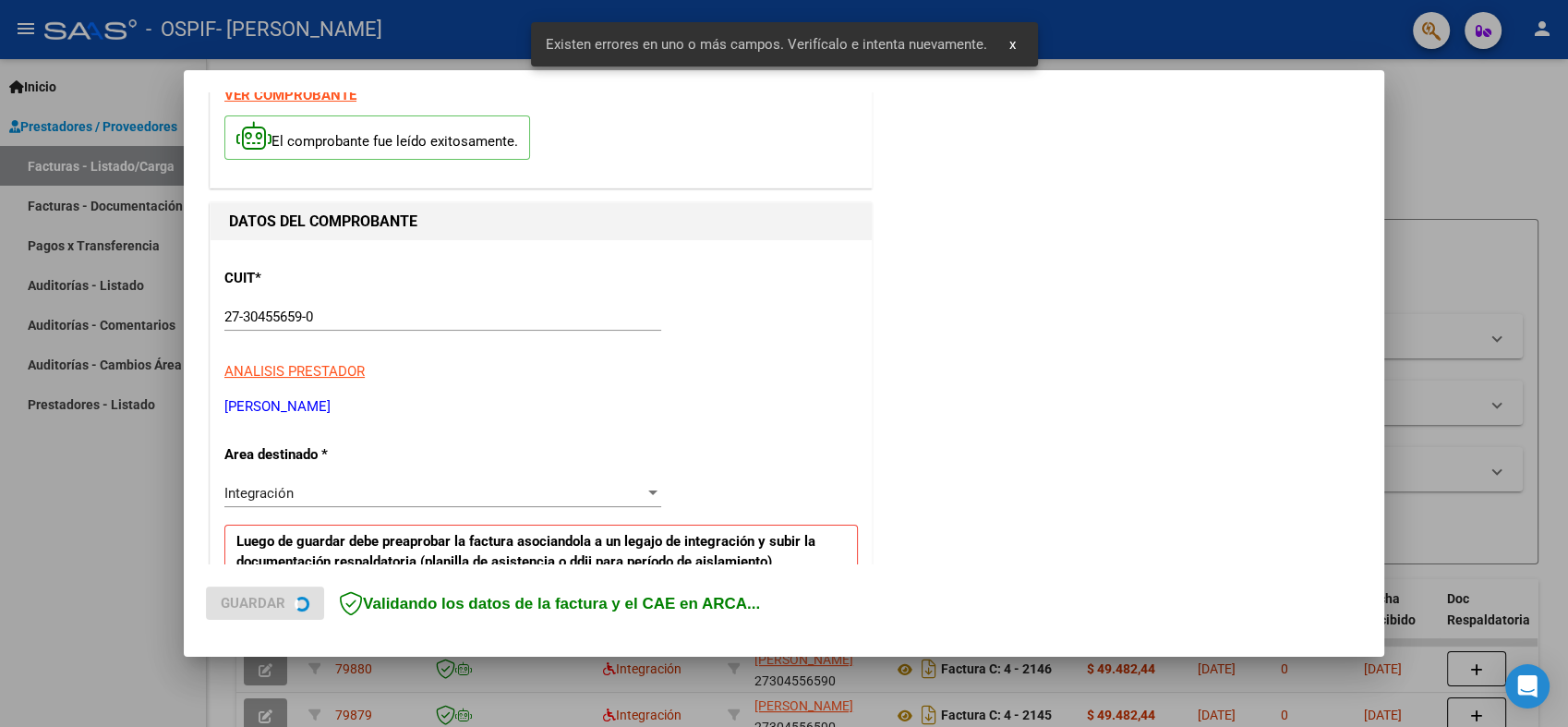
scroll to position [370, 0]
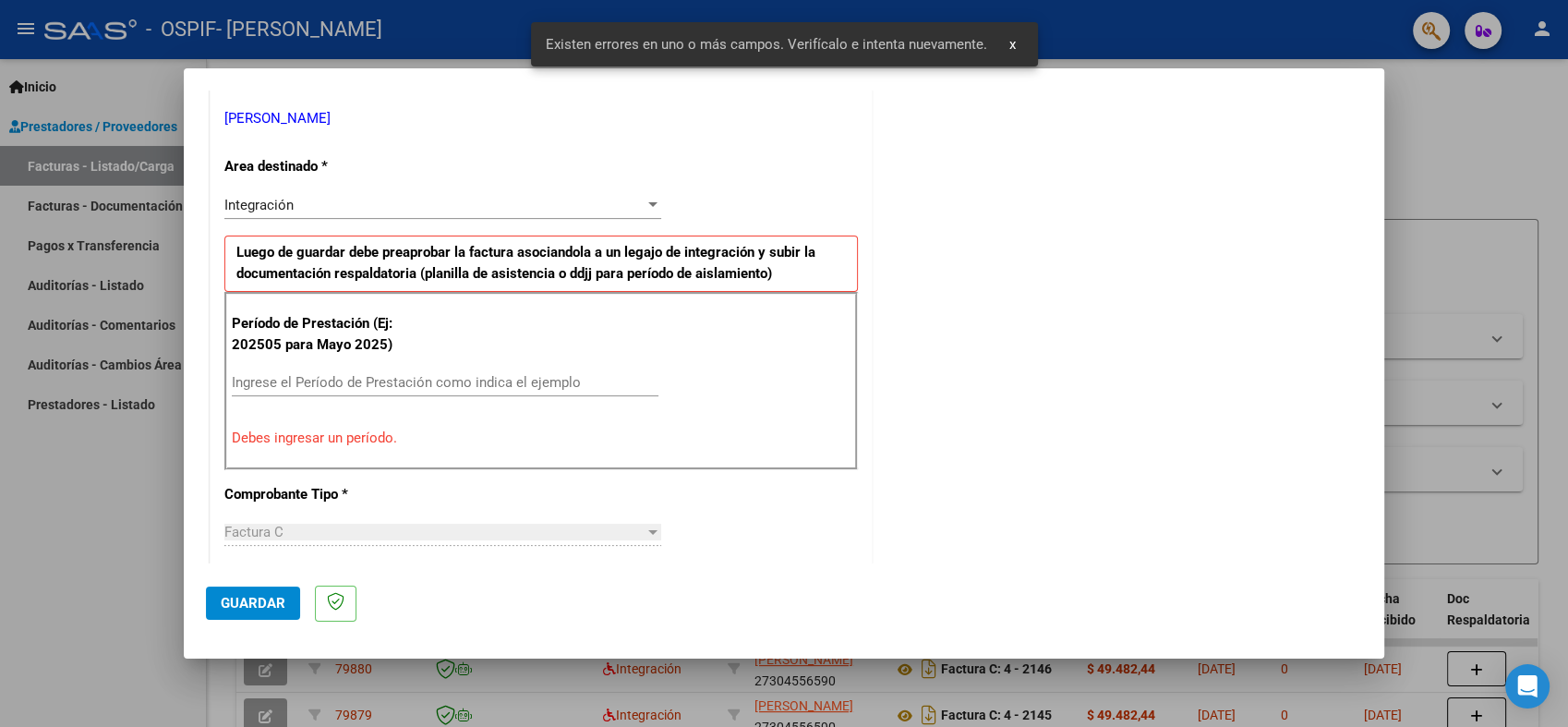
click at [421, 376] on input "Ingrese el Período de Prestación como indica el ejemplo" at bounding box center [444, 381] width 427 height 16
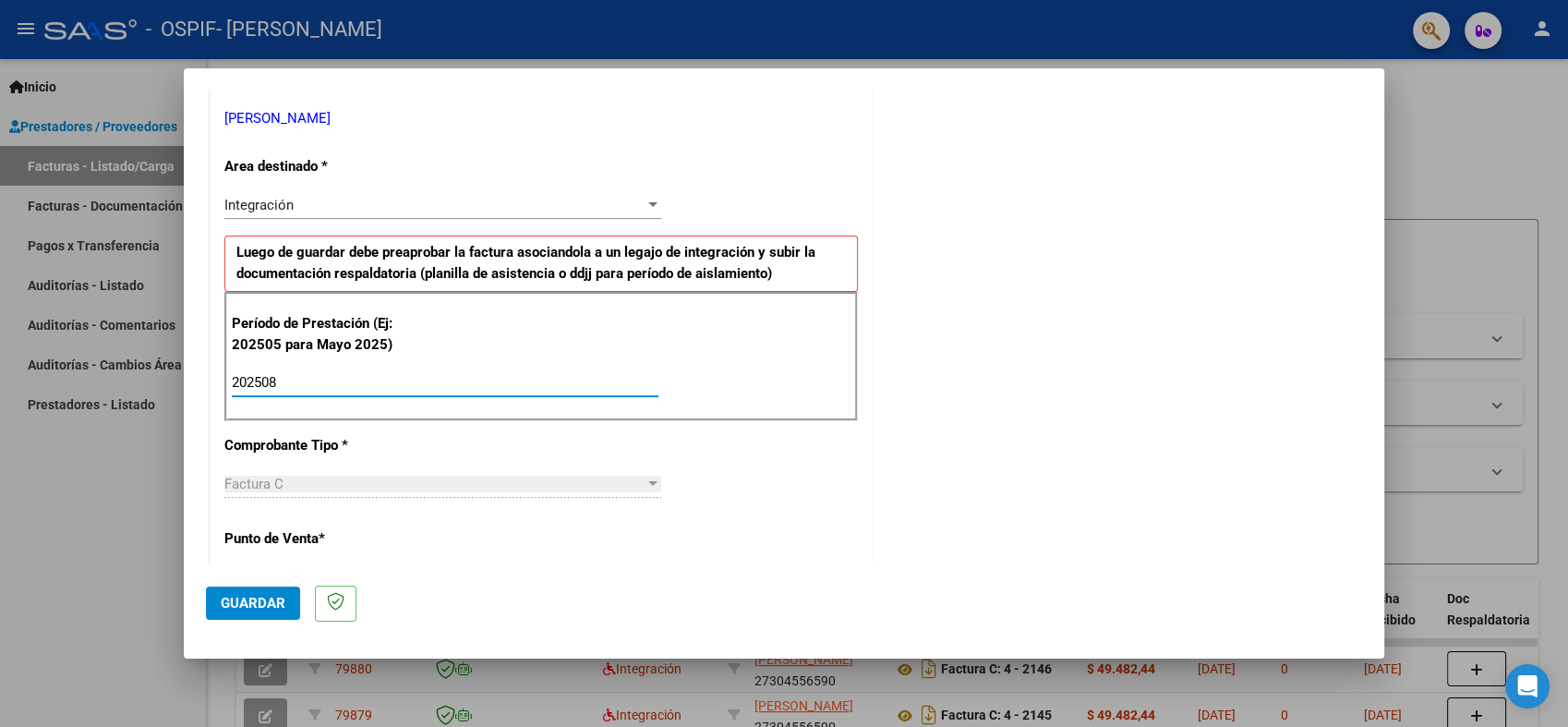
type input "202508"
click at [234, 607] on span "Guardar" at bounding box center [253, 602] width 65 height 16
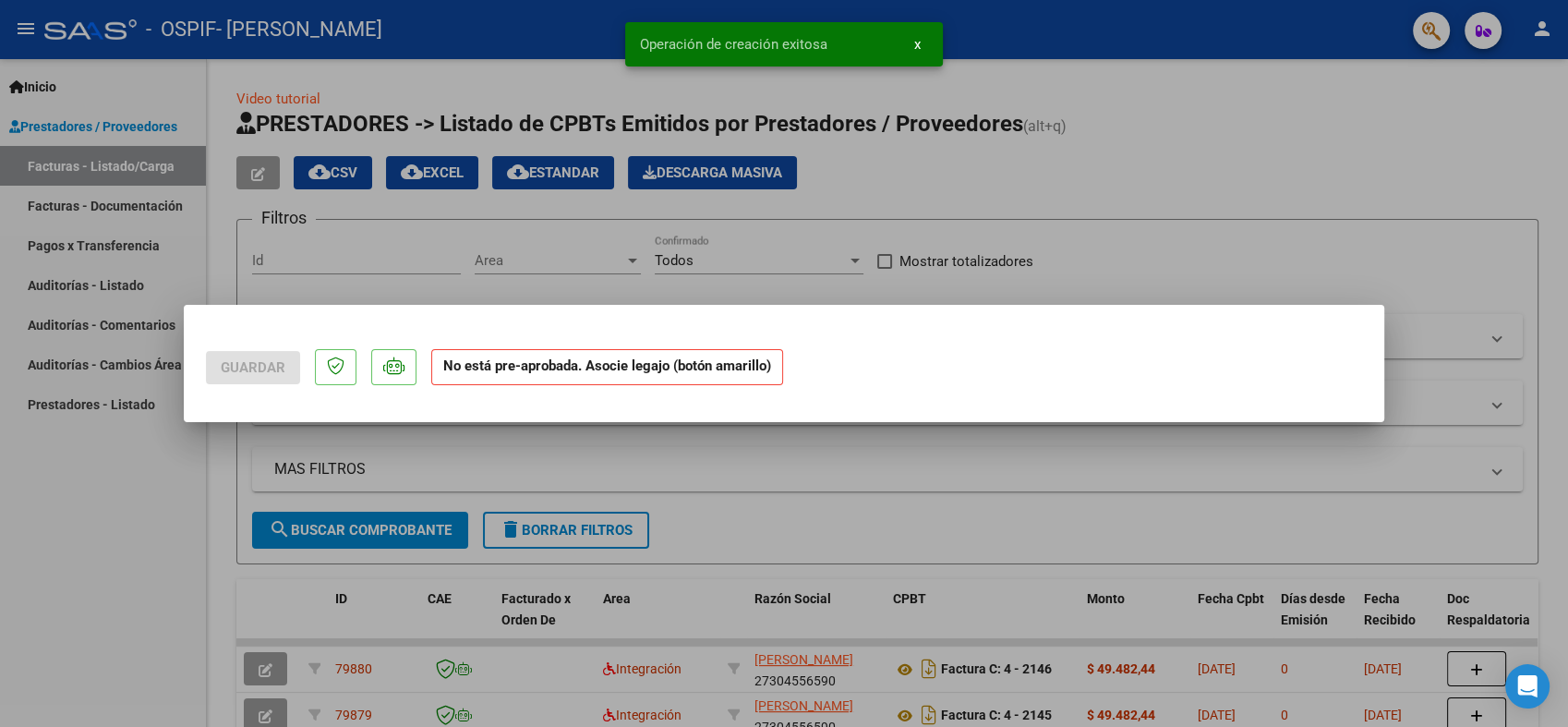
scroll to position [0, 0]
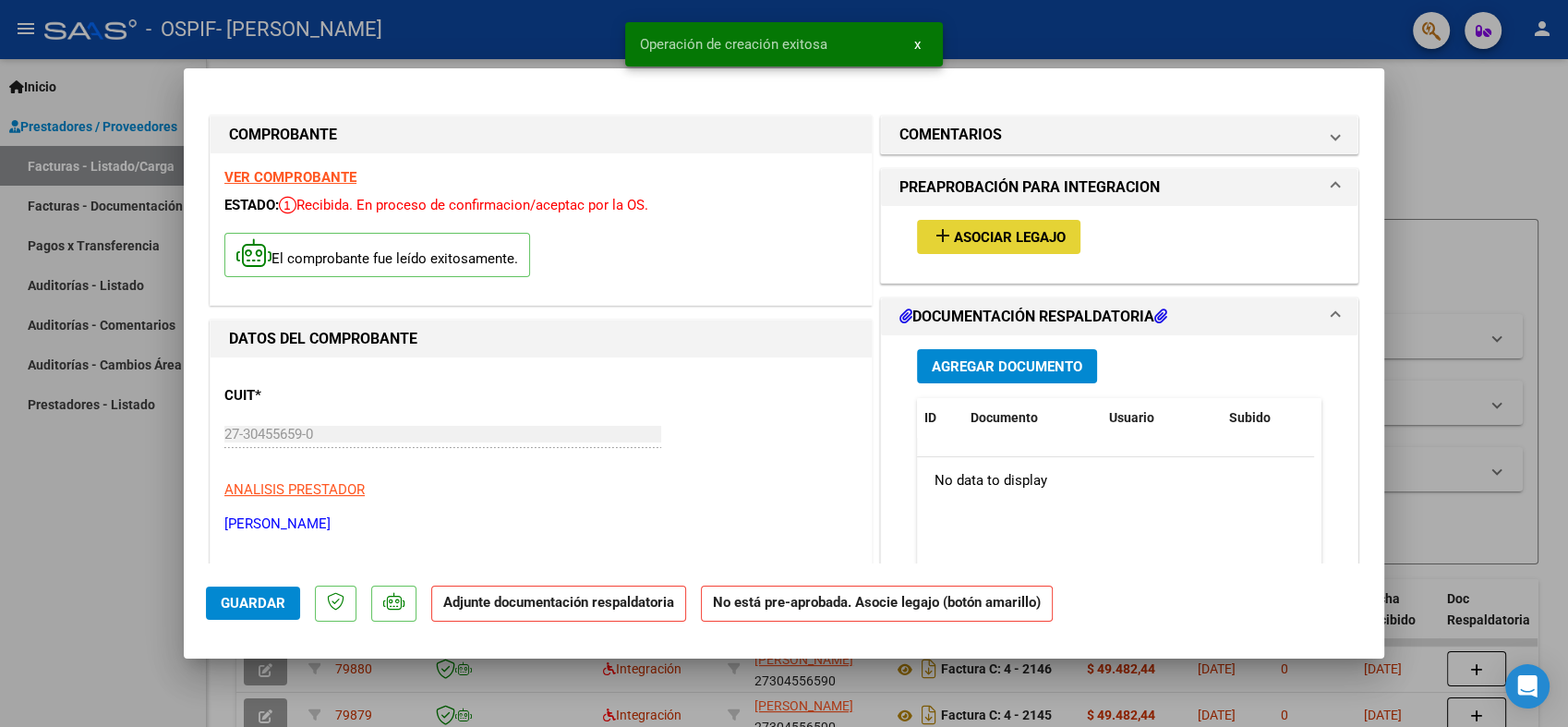
click at [1023, 229] on span "Asociar Legajo" at bounding box center [1009, 237] width 111 height 16
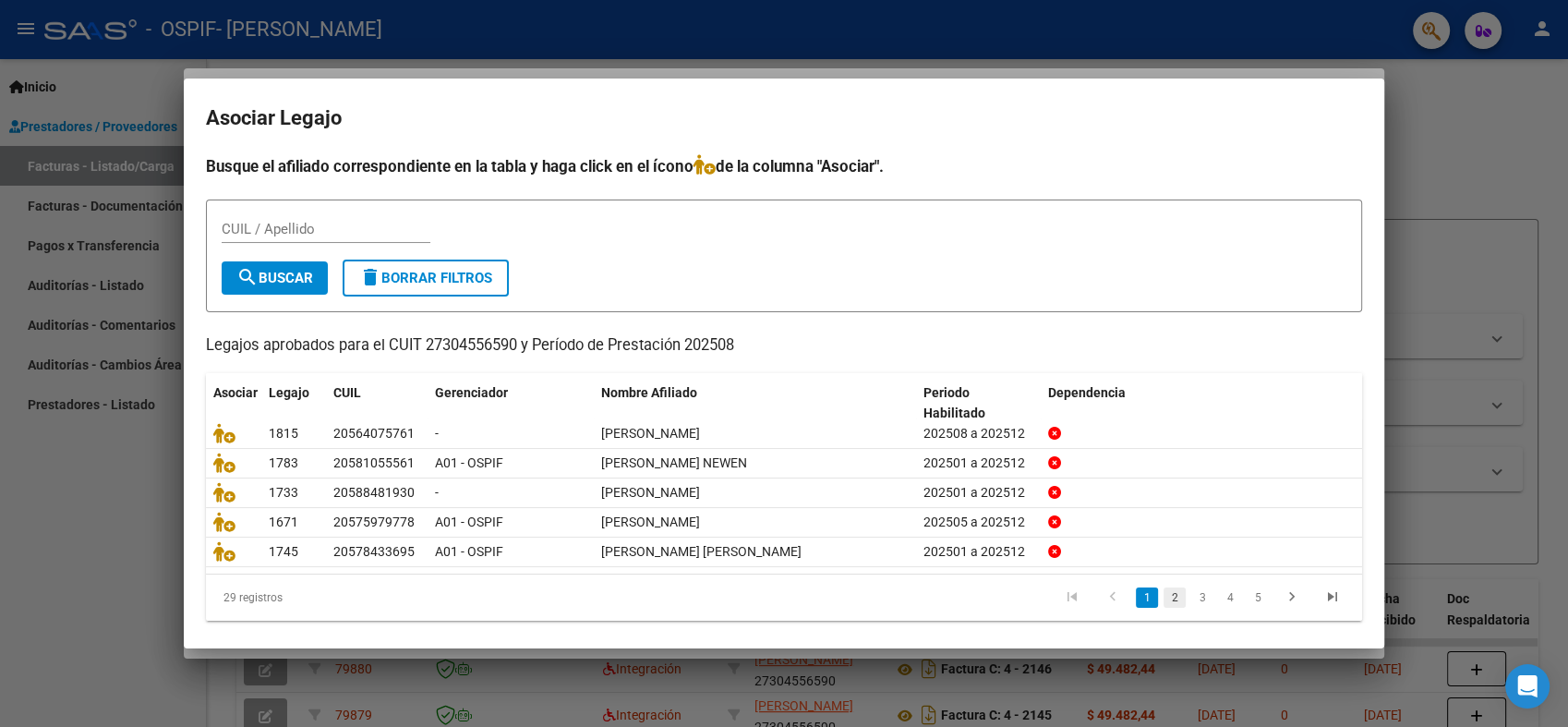
click at [1163, 603] on link "2" at bounding box center [1174, 597] width 22 height 20
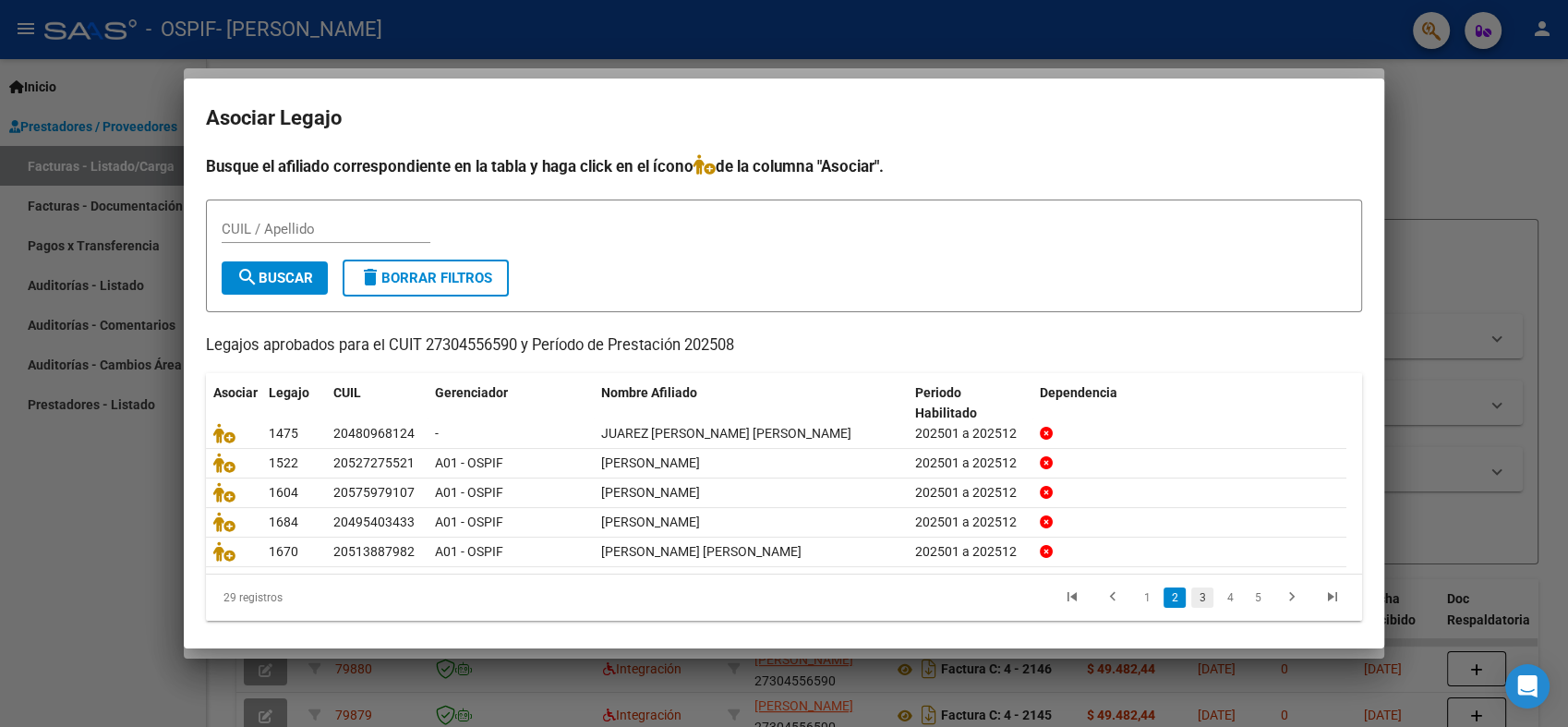
click at [1191, 597] on link "3" at bounding box center [1201, 597] width 22 height 20
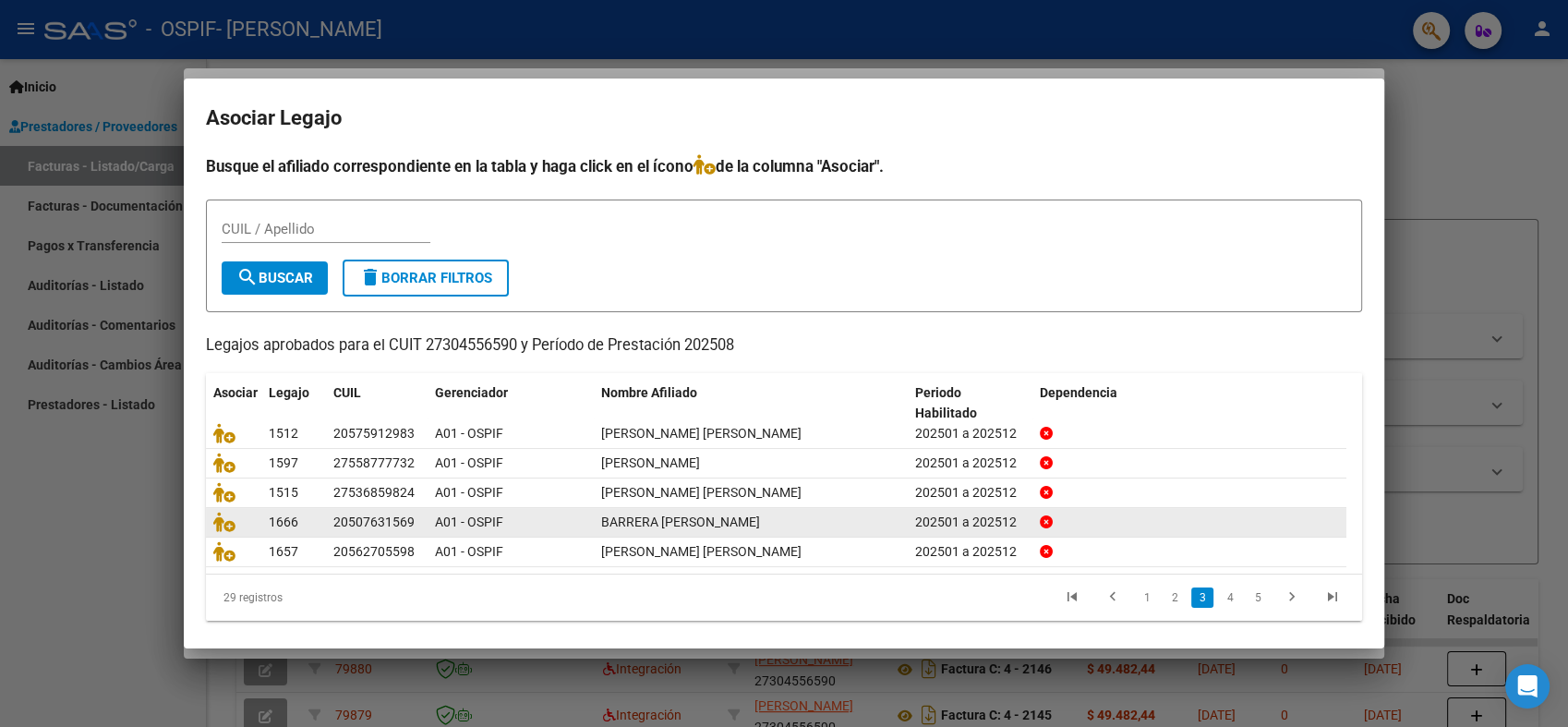
click at [1219, 598] on link "4" at bounding box center [1229, 597] width 22 height 20
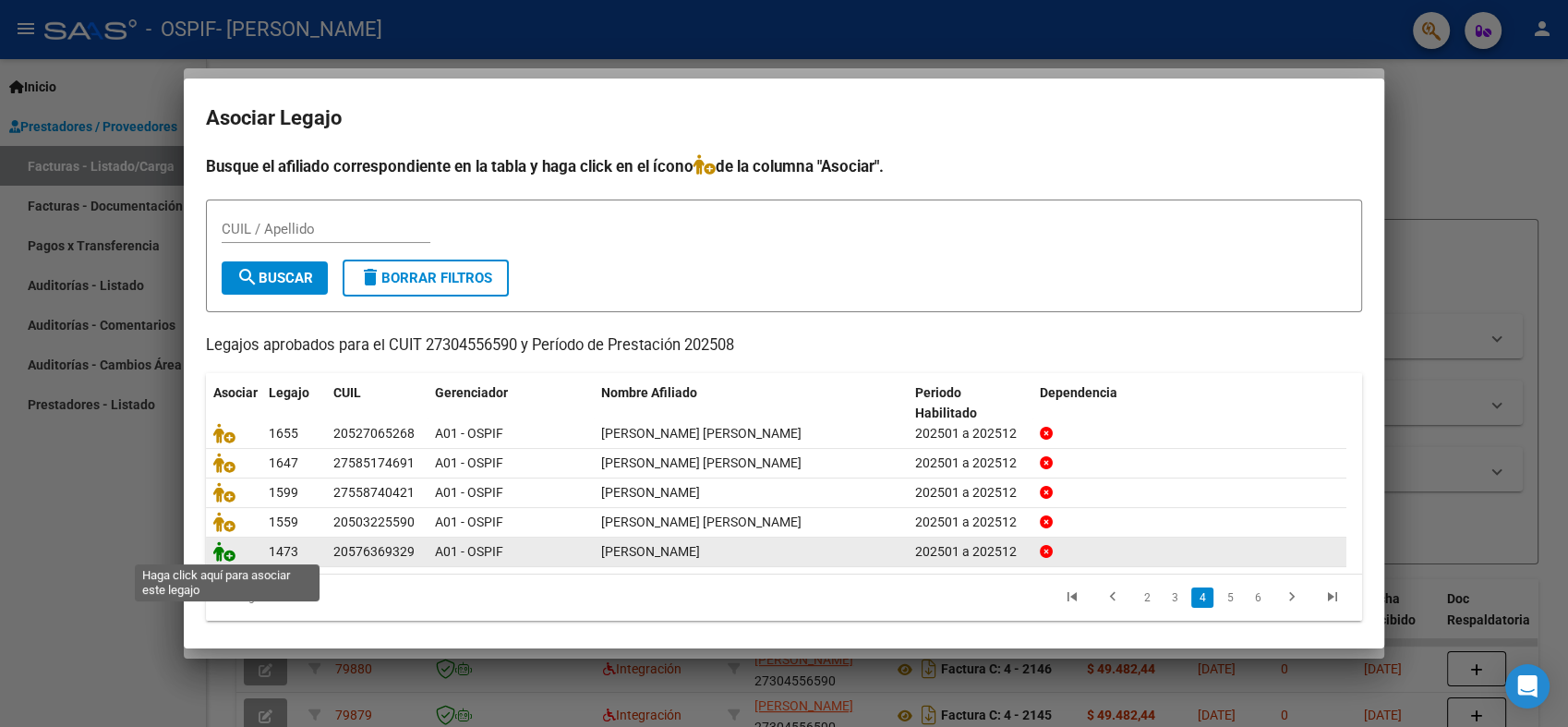
click at [230, 555] on icon at bounding box center [224, 551] width 22 height 20
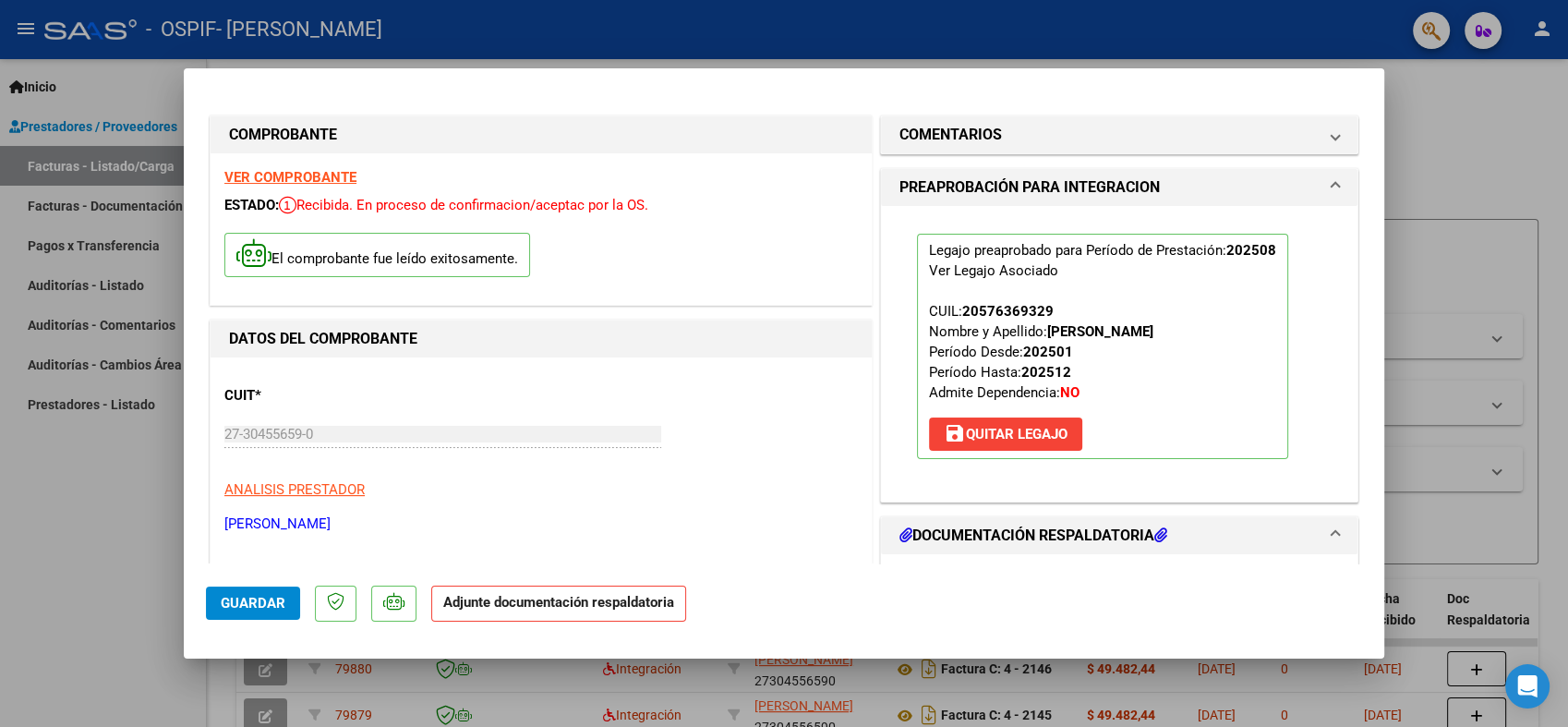
click at [263, 608] on span "Guardar" at bounding box center [253, 602] width 65 height 16
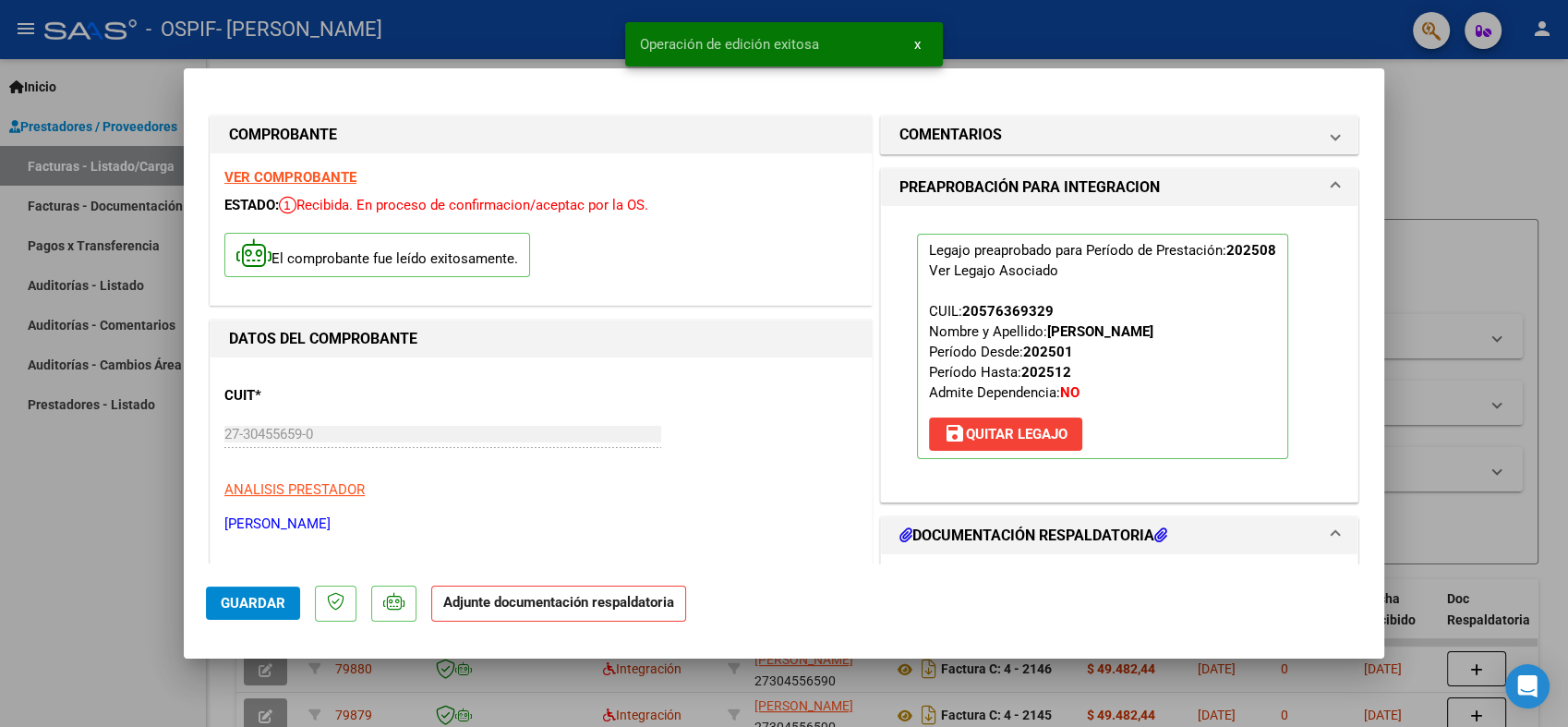
type input "$ 0,00"
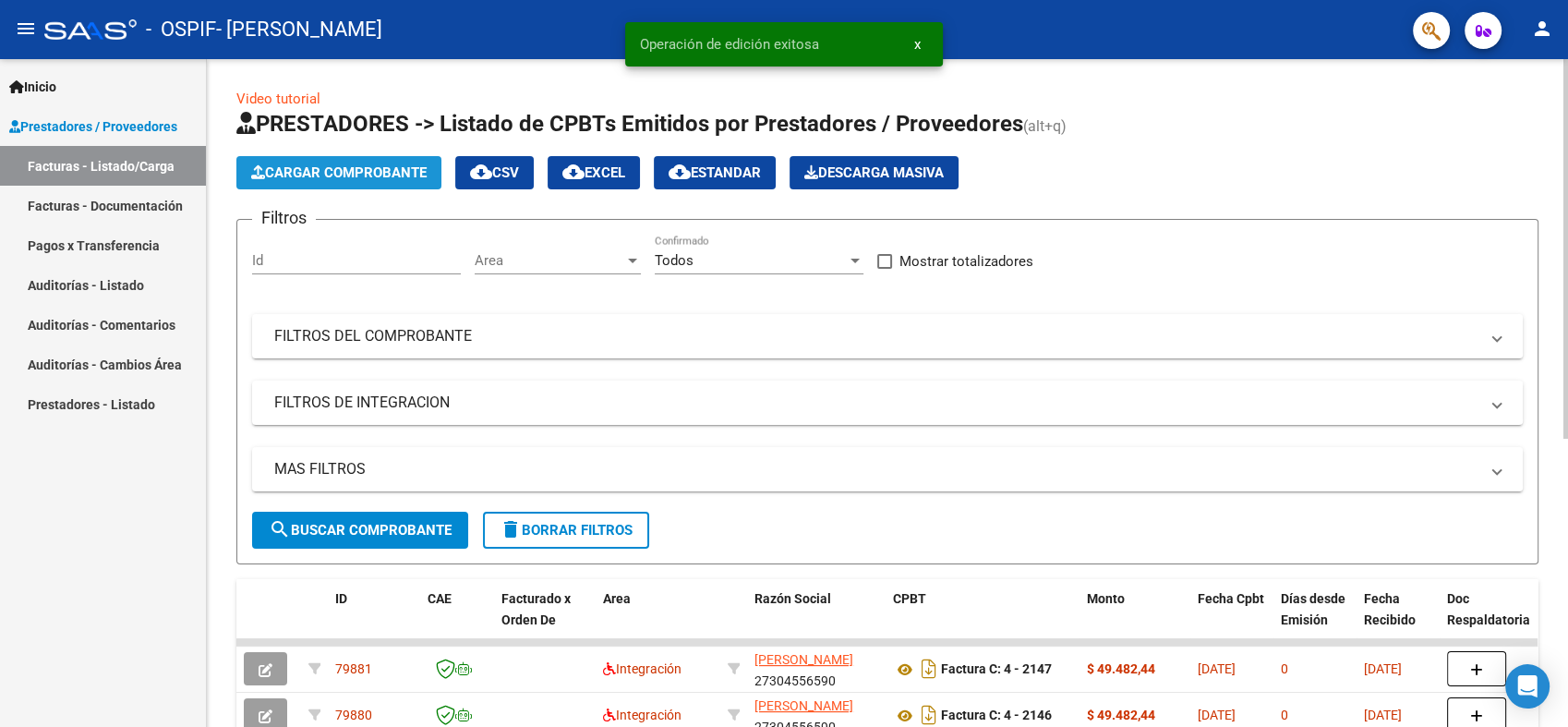
click at [313, 170] on span "Cargar Comprobante" at bounding box center [338, 172] width 175 height 16
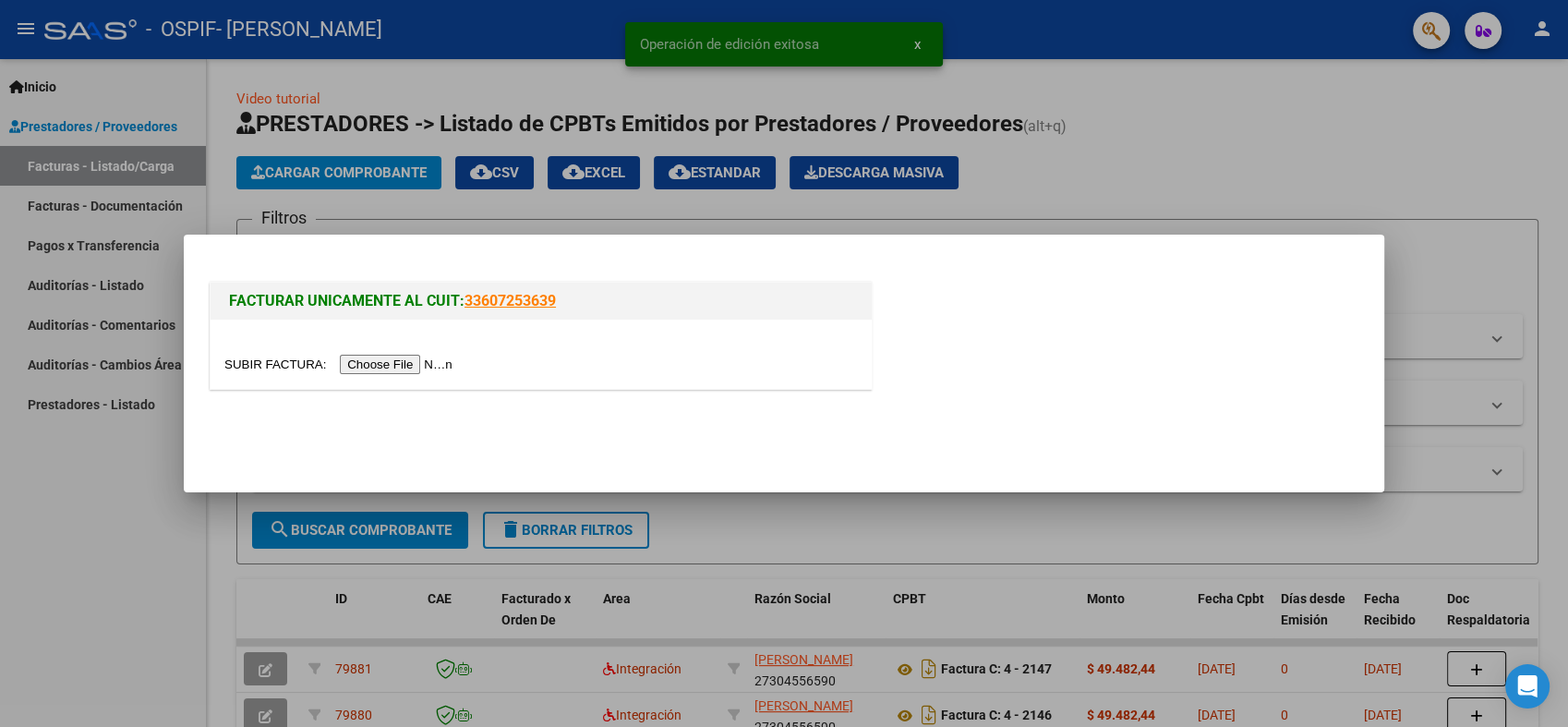
click at [377, 368] on input "file" at bounding box center [341, 364] width 233 height 19
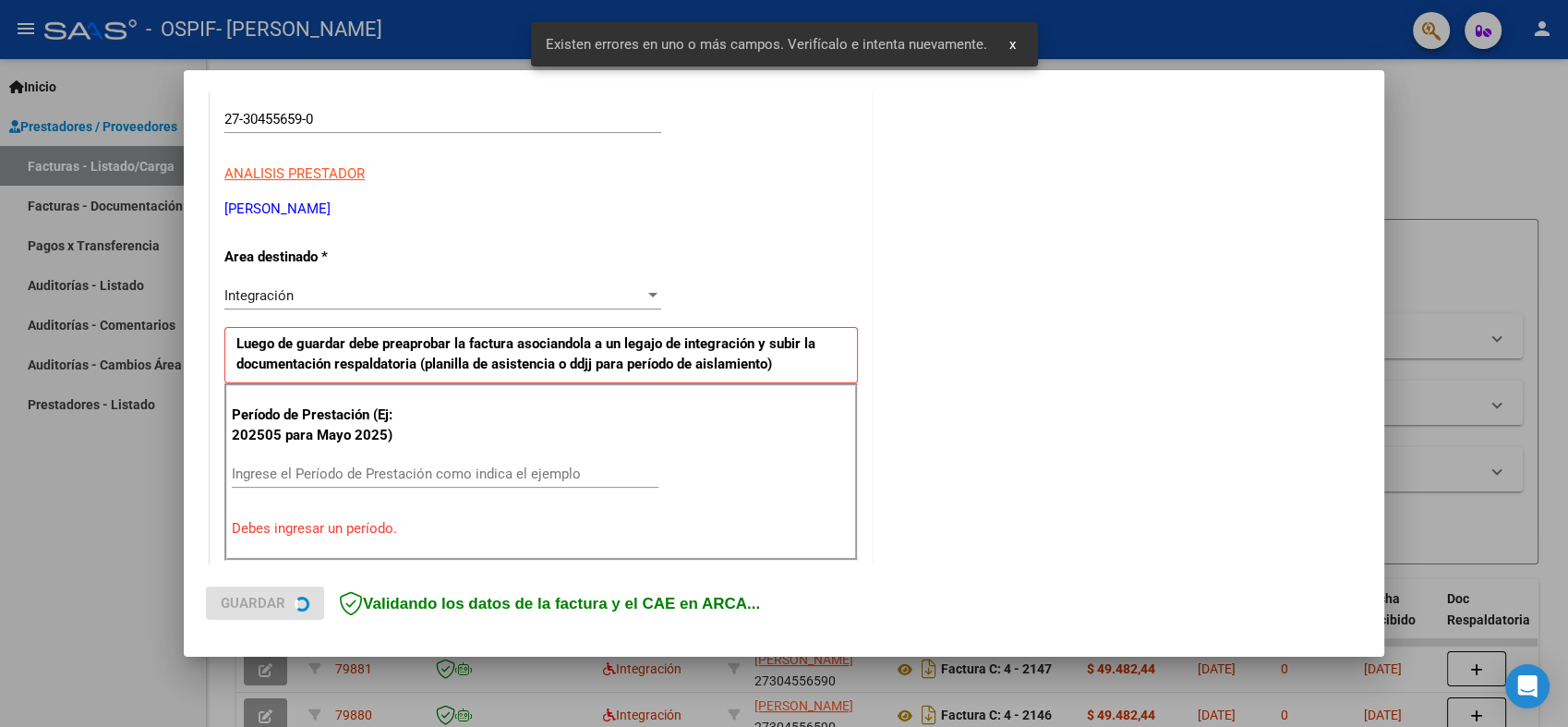
scroll to position [370, 0]
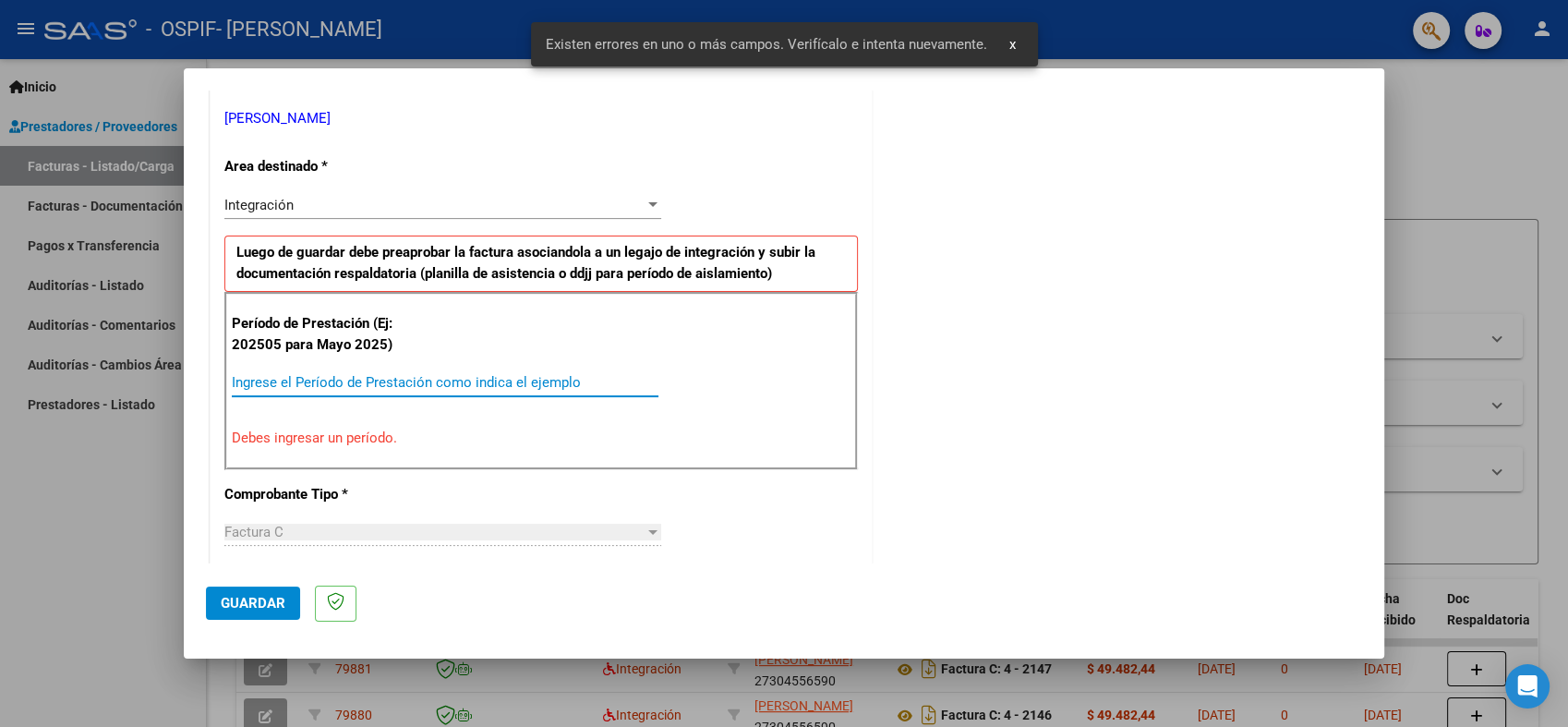
click at [466, 377] on input "Ingrese el Período de Prestación como indica el ejemplo" at bounding box center [444, 381] width 427 height 16
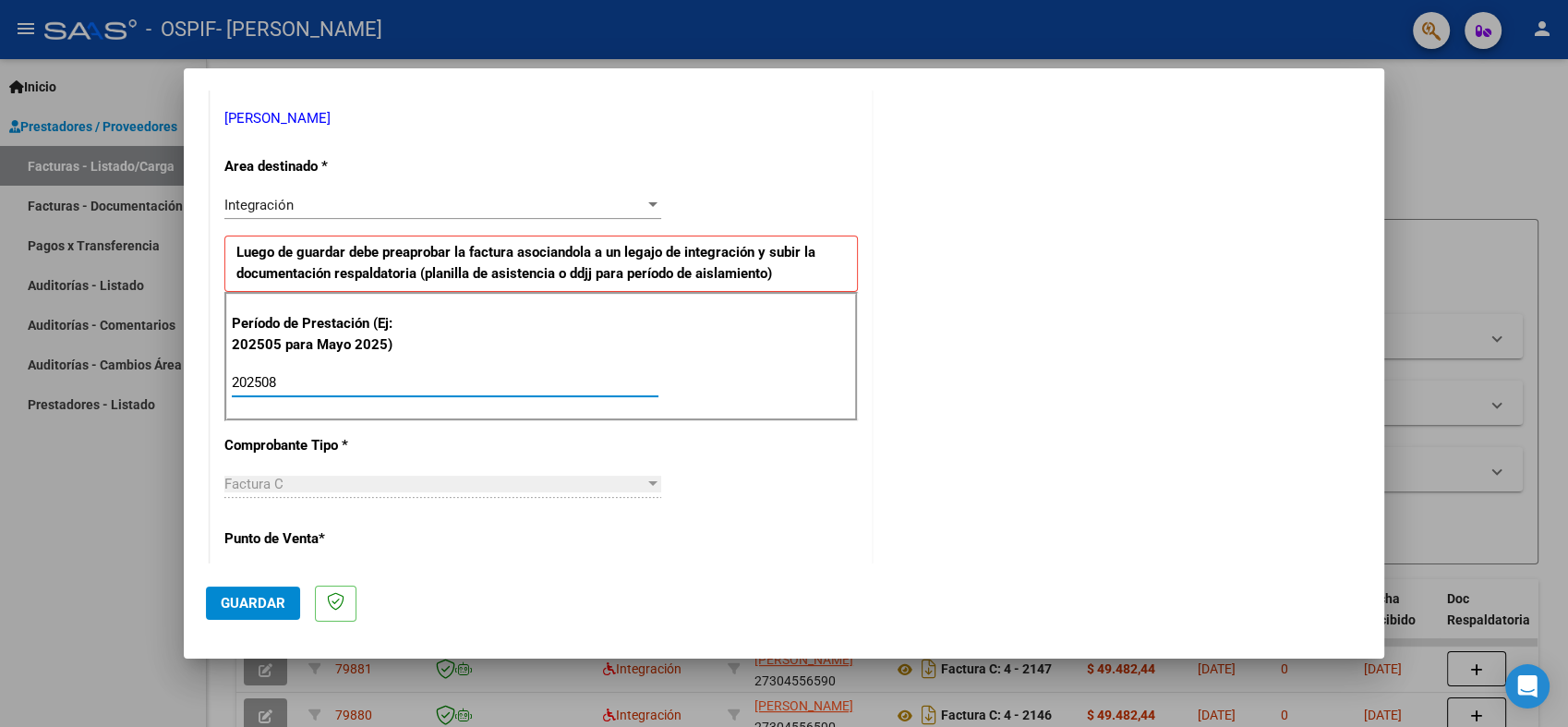
type input "202508"
click at [267, 614] on button "Guardar" at bounding box center [253, 603] width 94 height 33
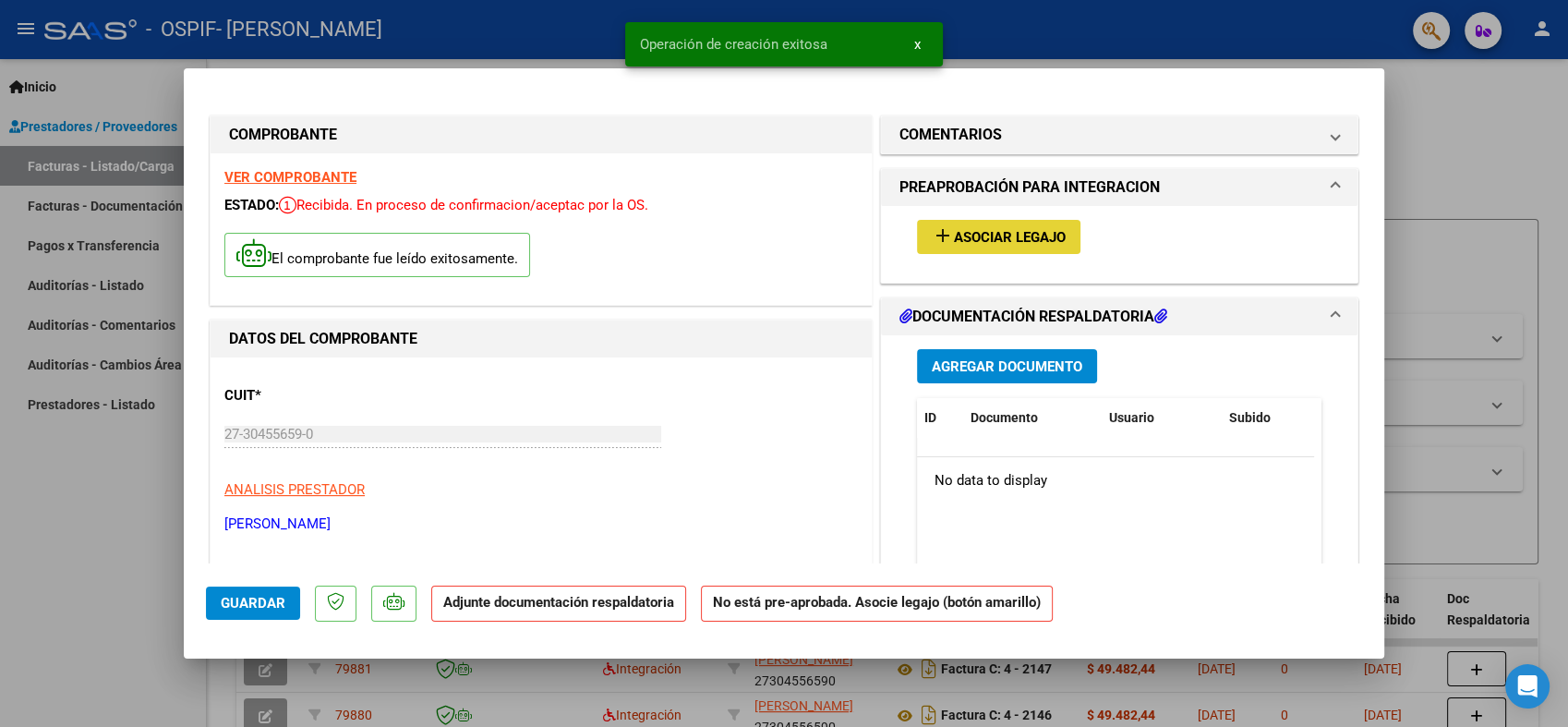
click at [962, 227] on button "add Asociar Legajo" at bounding box center [998, 236] width 164 height 34
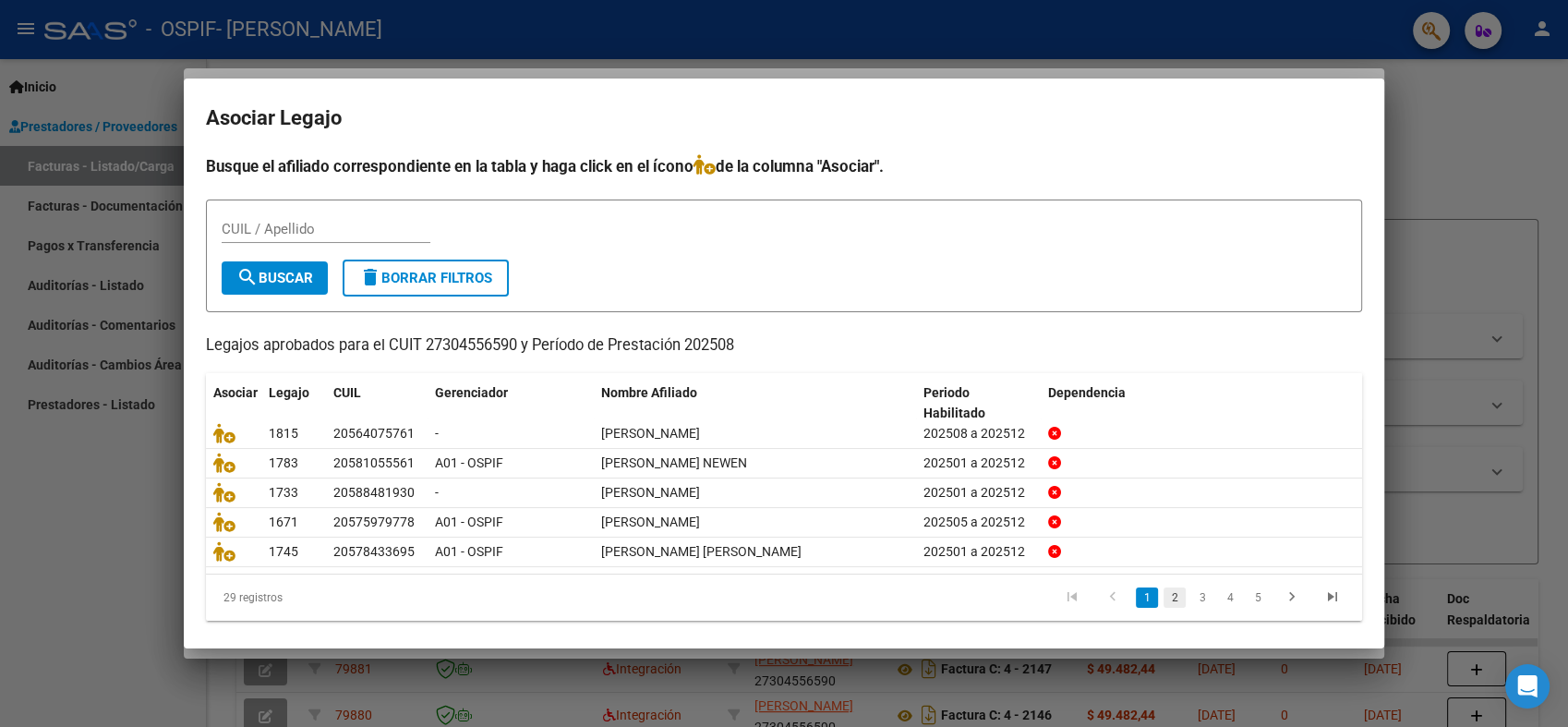
click at [1163, 592] on link "2" at bounding box center [1174, 597] width 22 height 20
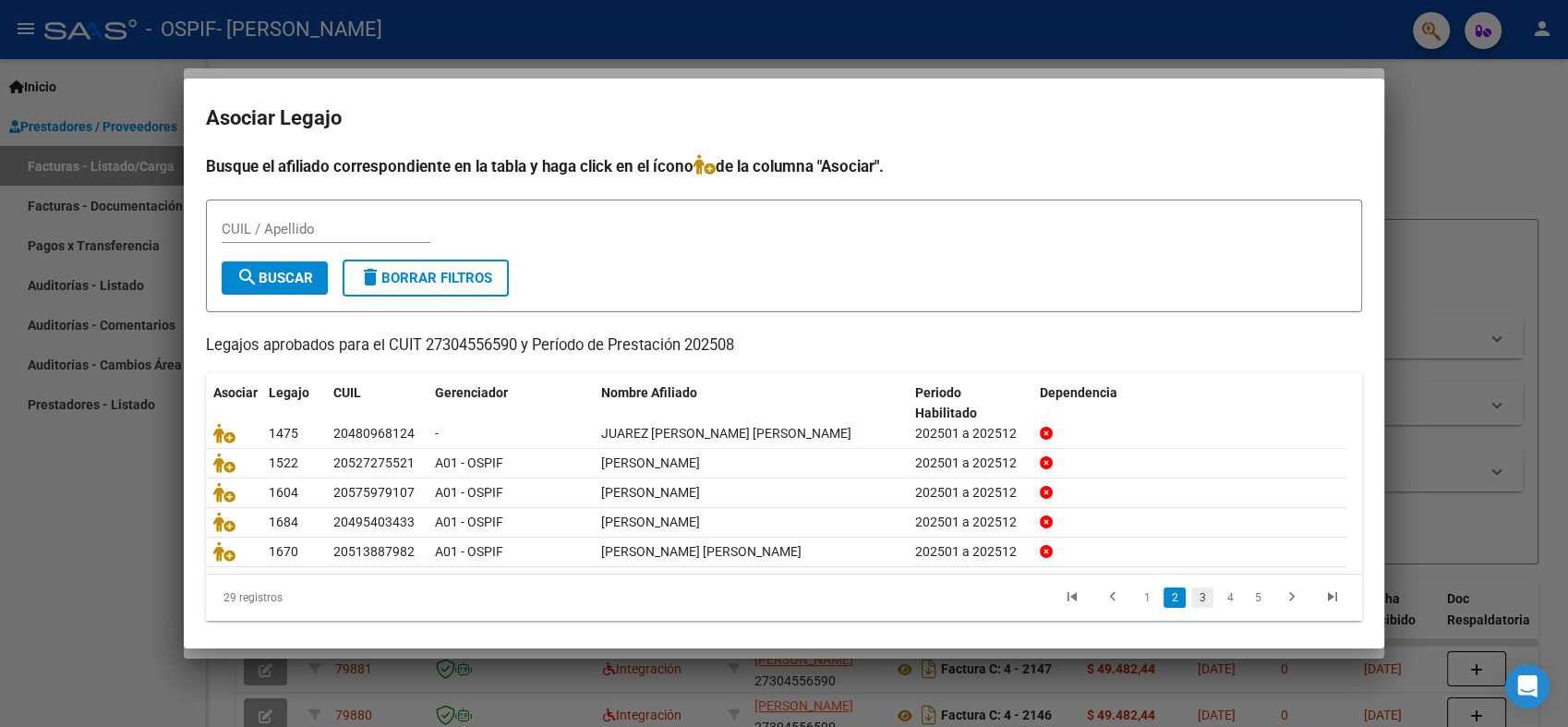
click at [1191, 599] on link "3" at bounding box center [1201, 597] width 22 height 20
click at [1221, 599] on link "4" at bounding box center [1229, 597] width 22 height 20
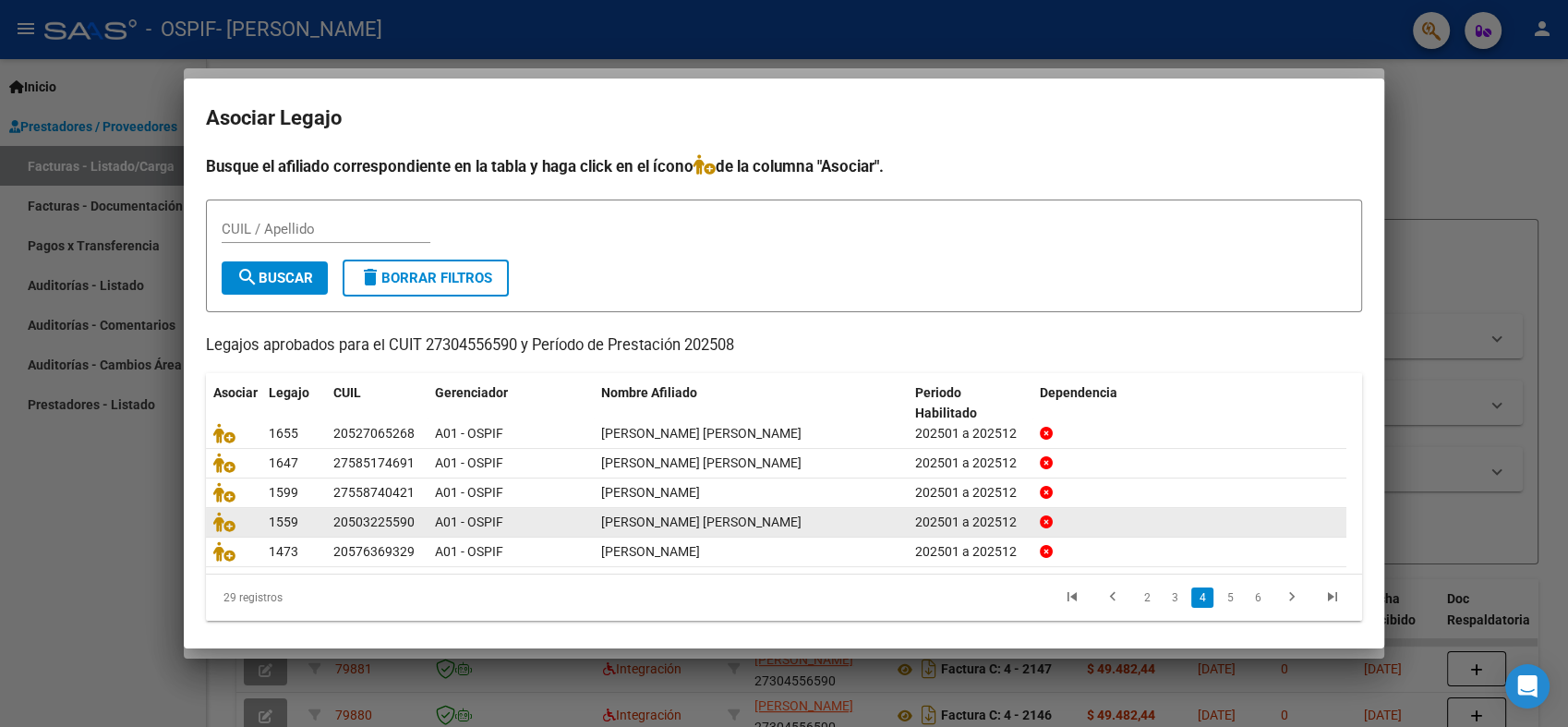
click at [1222, 600] on link "5" at bounding box center [1229, 597] width 22 height 20
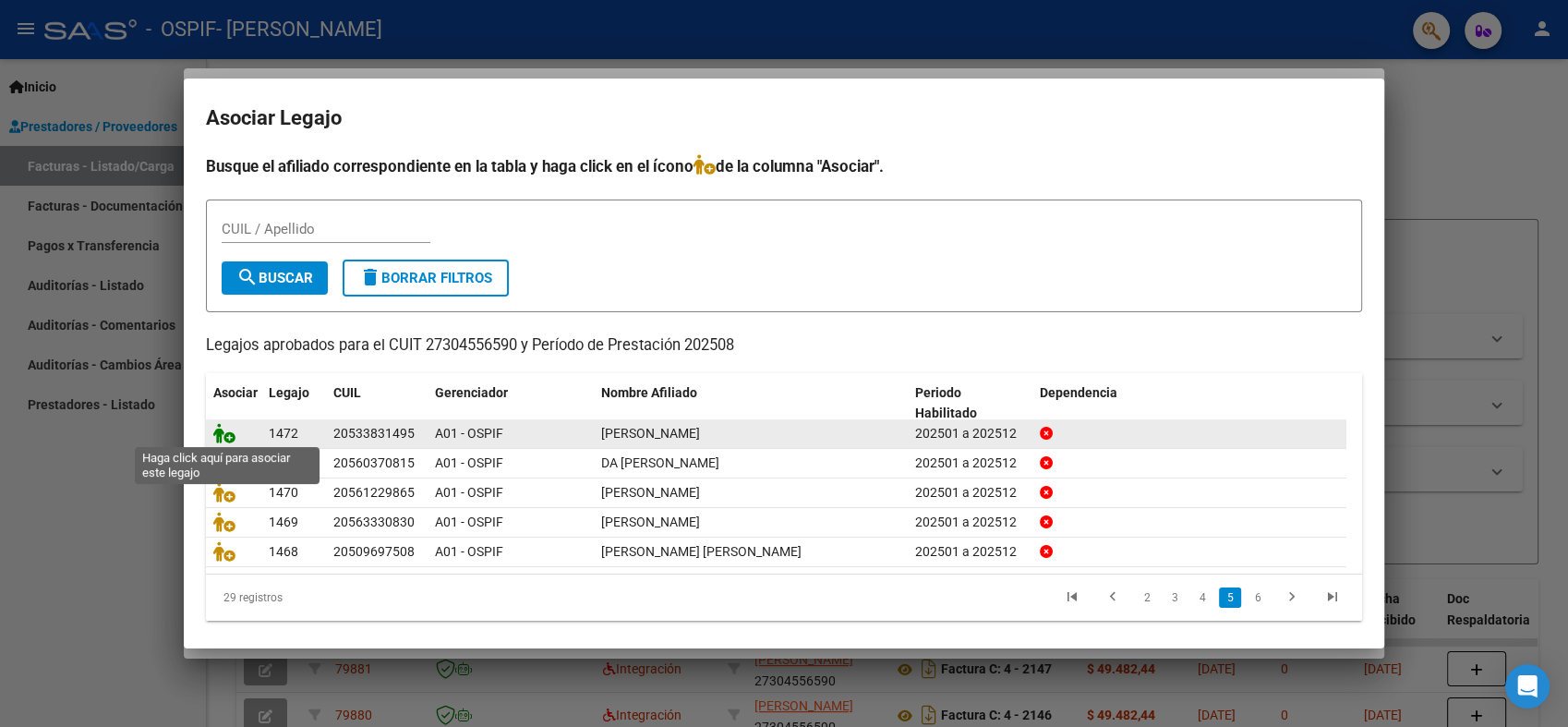
click at [228, 440] on icon at bounding box center [224, 433] width 22 height 20
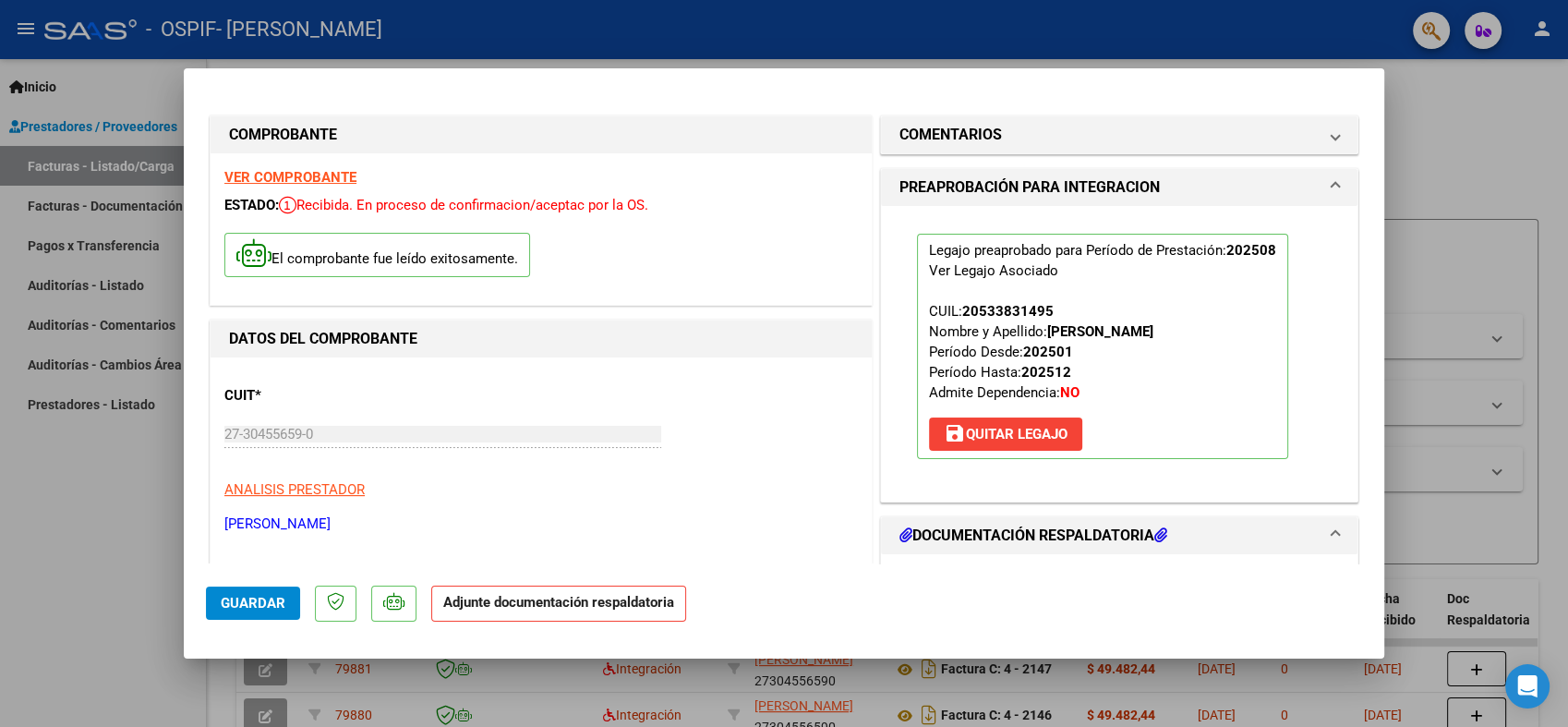
click at [257, 619] on button "Guardar" at bounding box center [253, 603] width 94 height 33
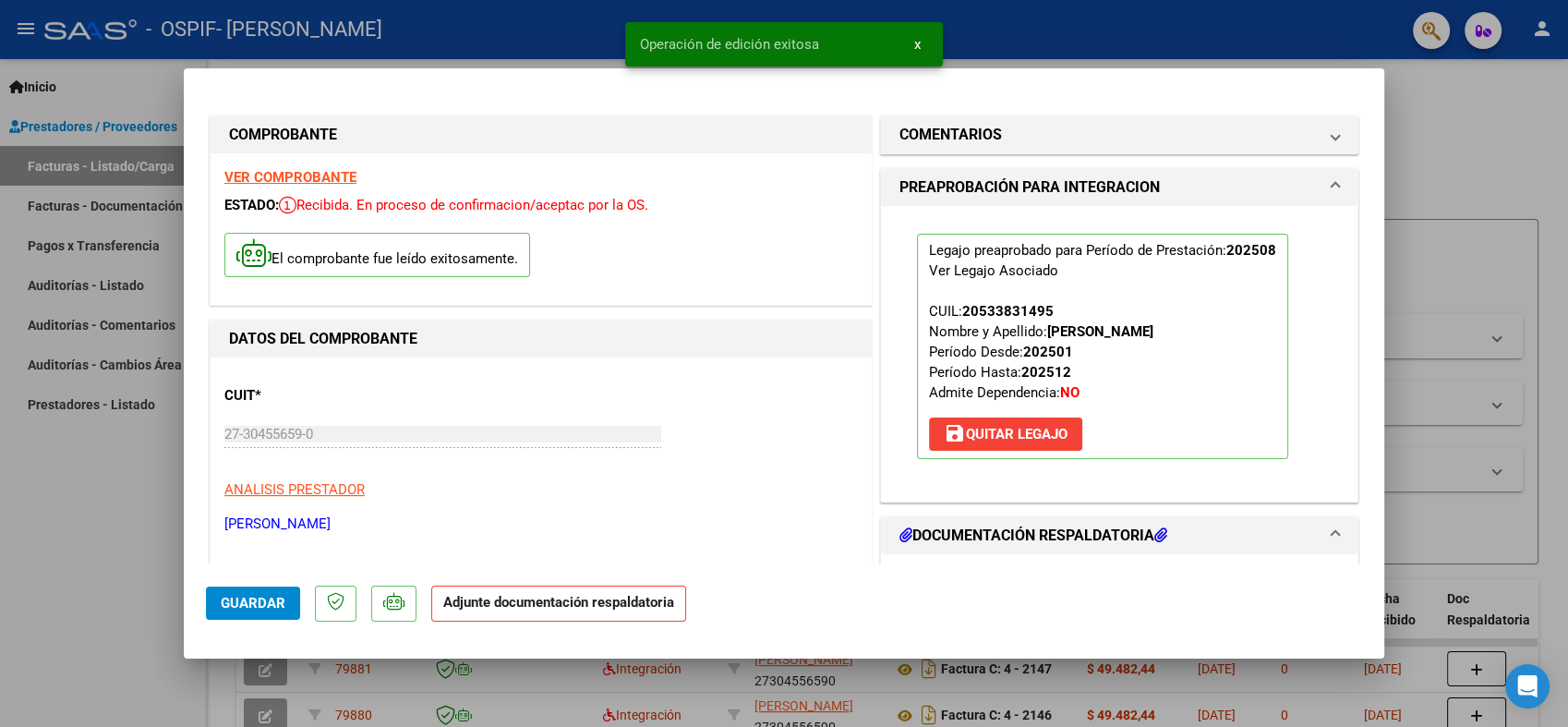
type input "$ 0,00"
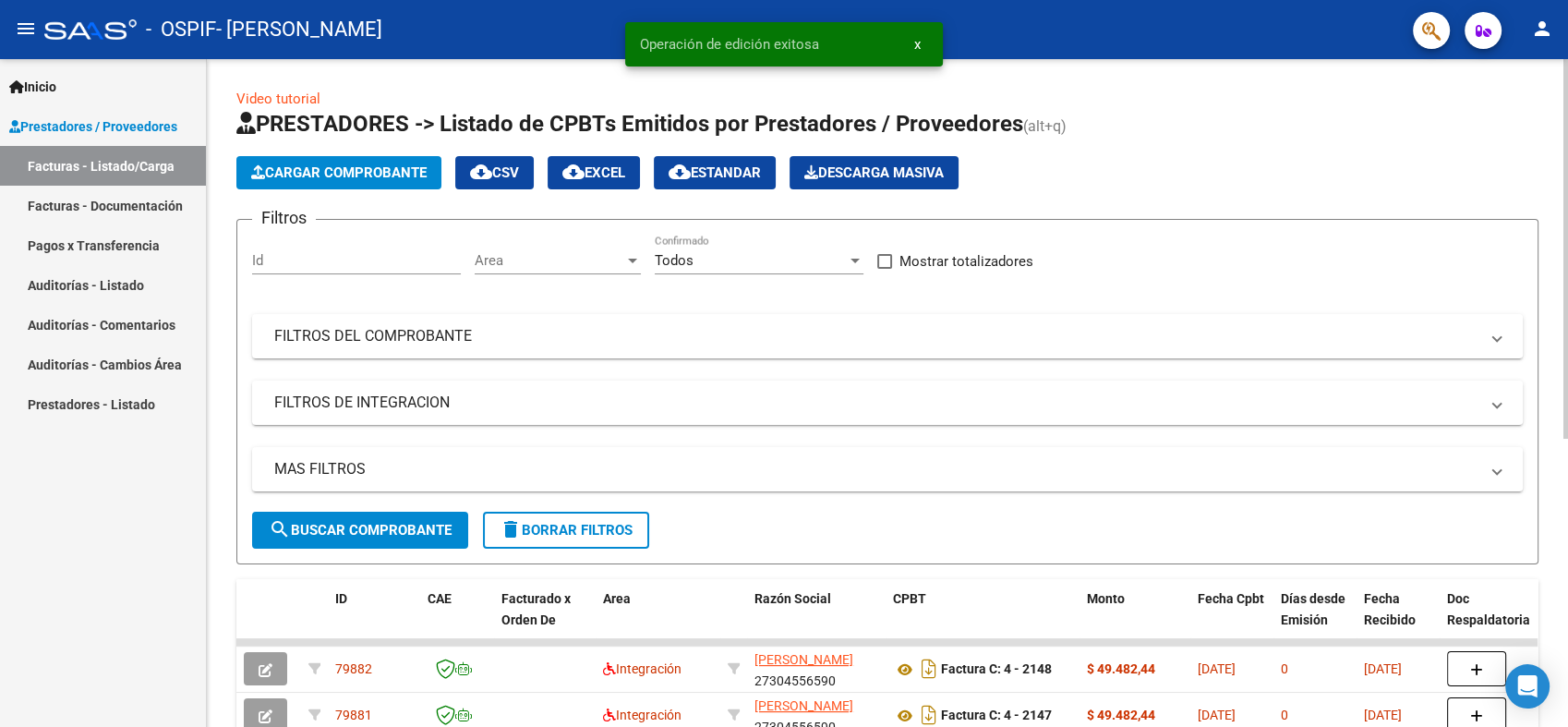
click at [341, 172] on span "Cargar Comprobante" at bounding box center [338, 172] width 175 height 16
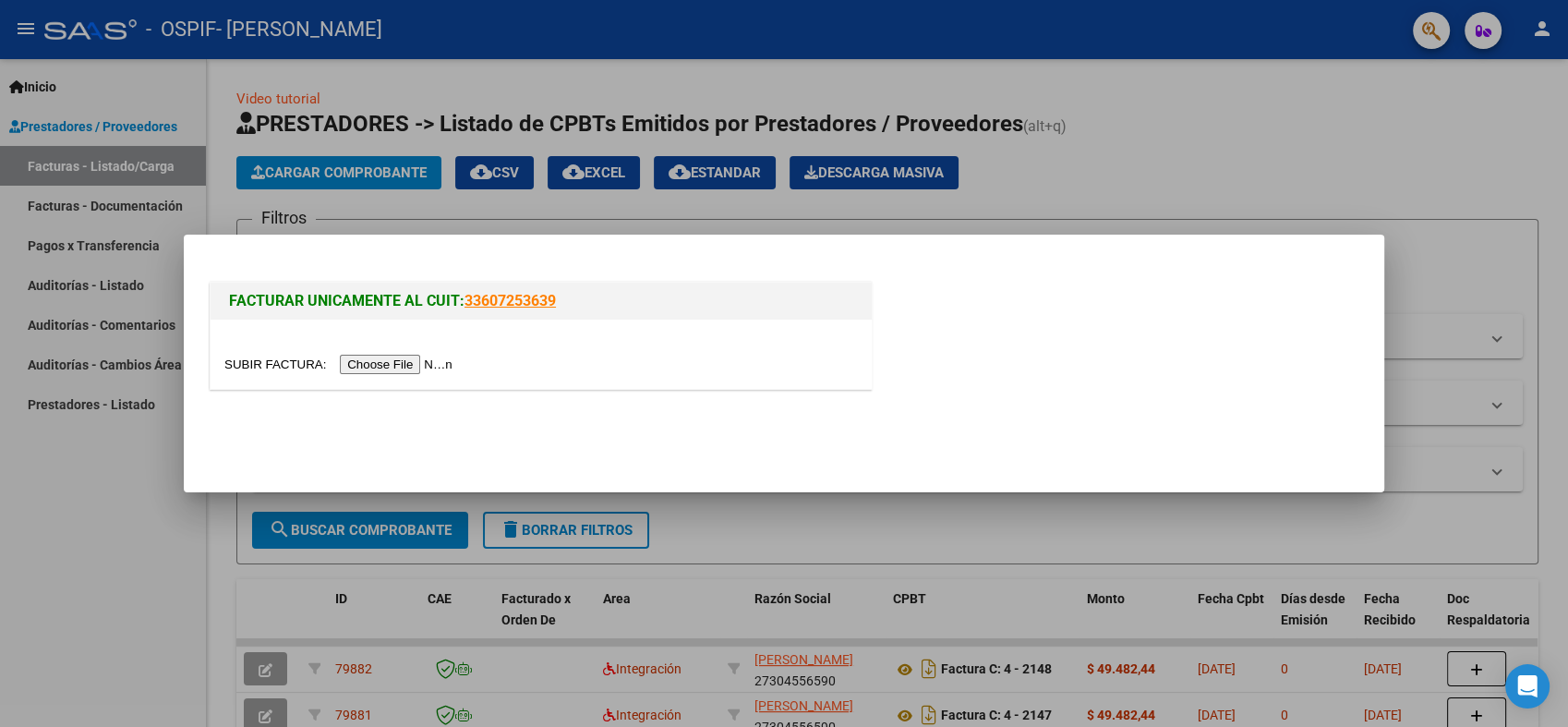
click at [370, 366] on input "file" at bounding box center [341, 364] width 233 height 19
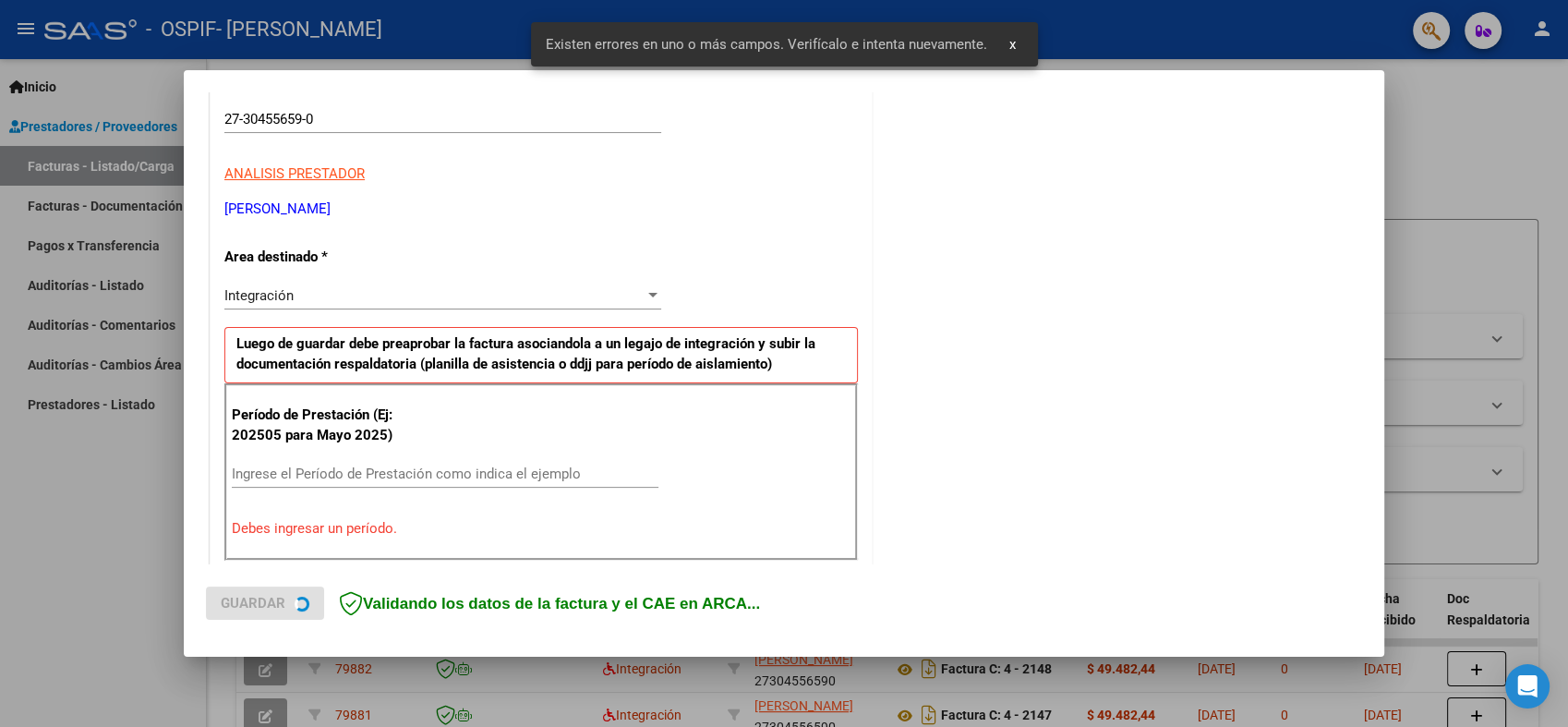
scroll to position [370, 0]
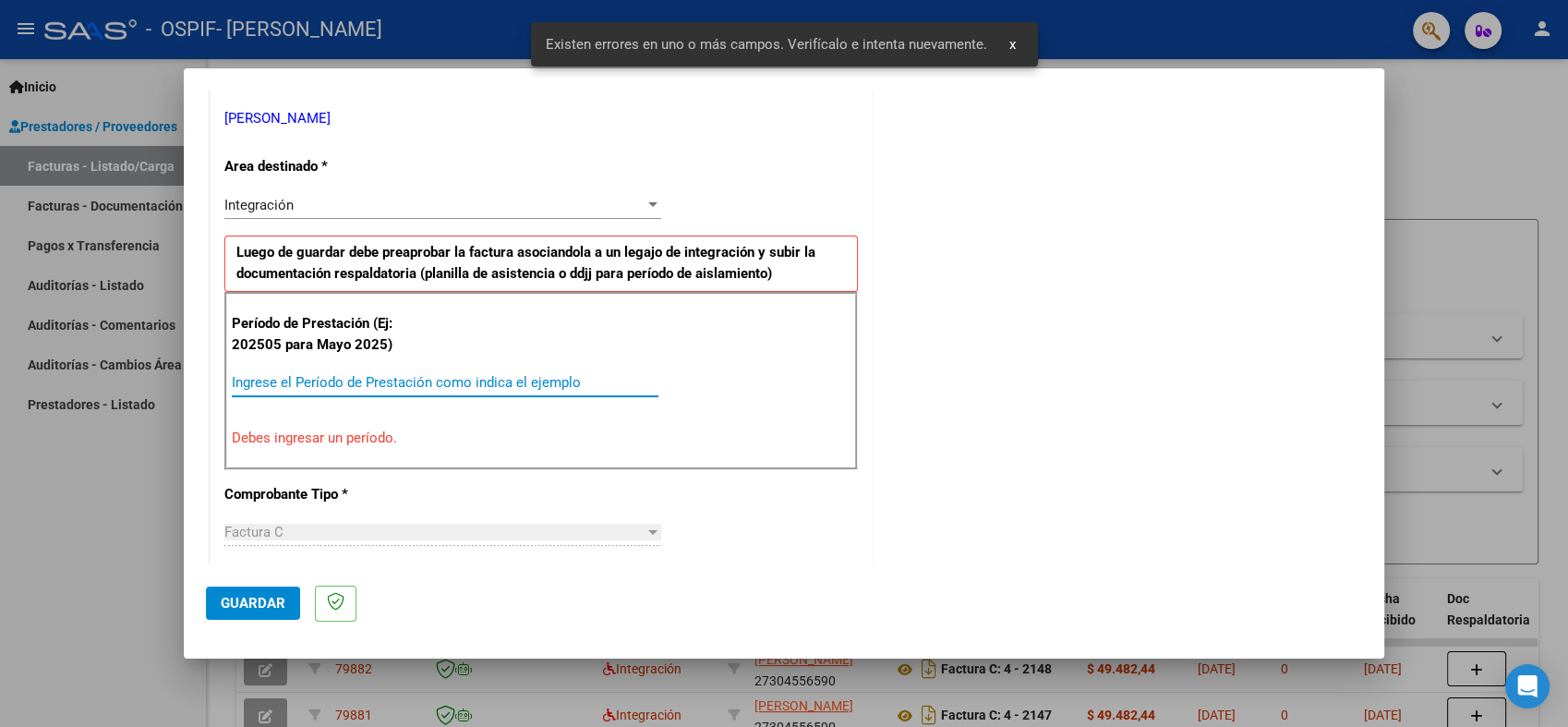
click at [386, 388] on input "Ingrese el Período de Prestación como indica el ejemplo" at bounding box center [444, 381] width 427 height 16
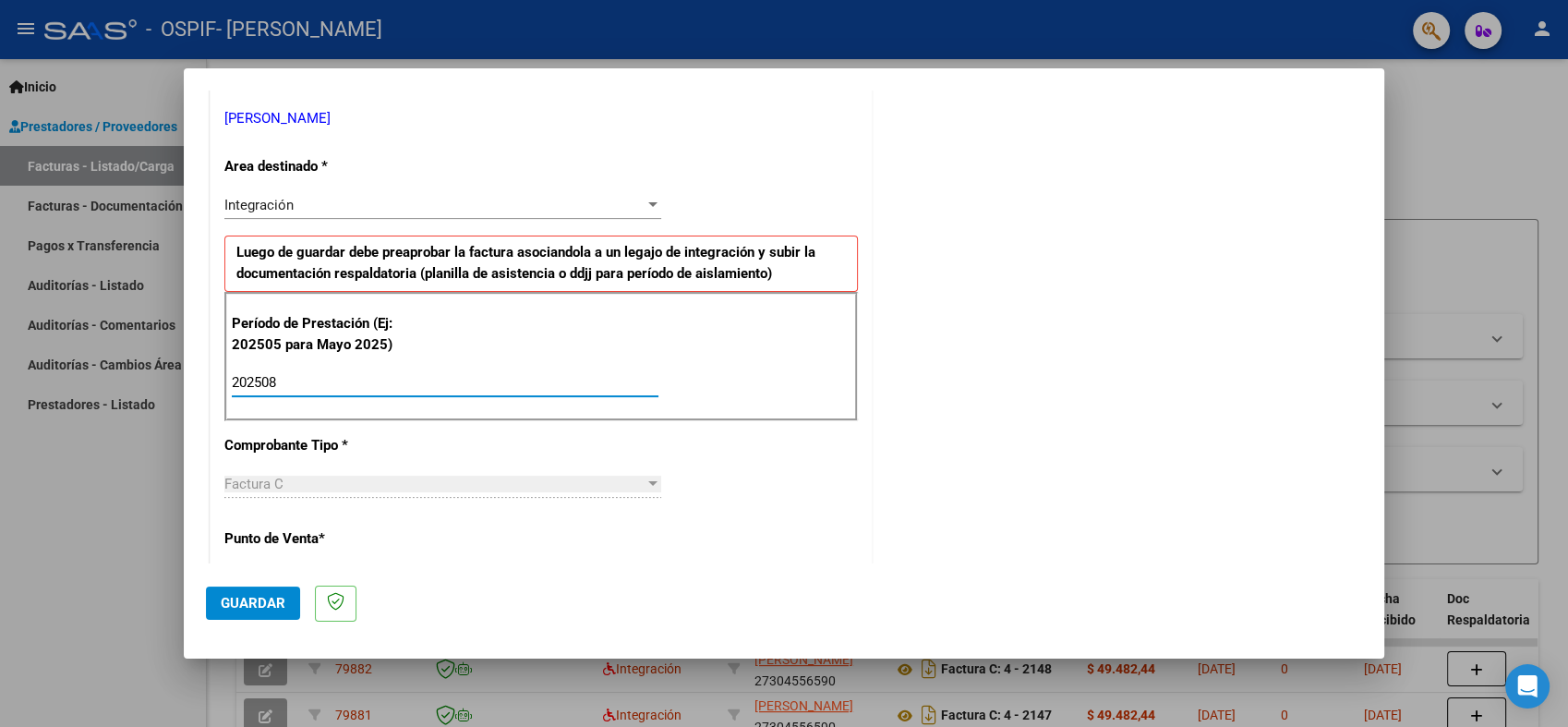
type input "202508"
click at [256, 587] on button "Guardar" at bounding box center [253, 603] width 94 height 33
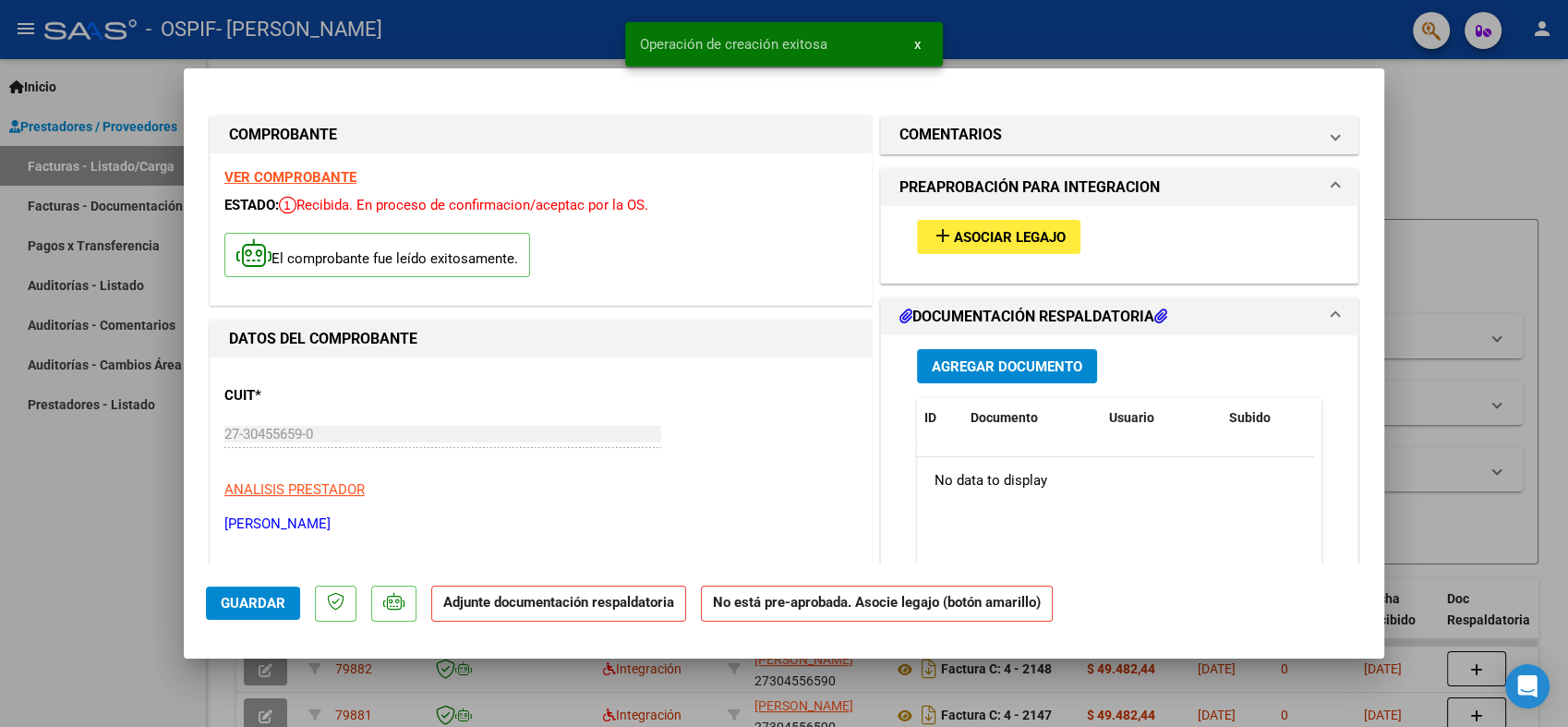
click at [980, 225] on button "add Asociar Legajo" at bounding box center [998, 236] width 164 height 34
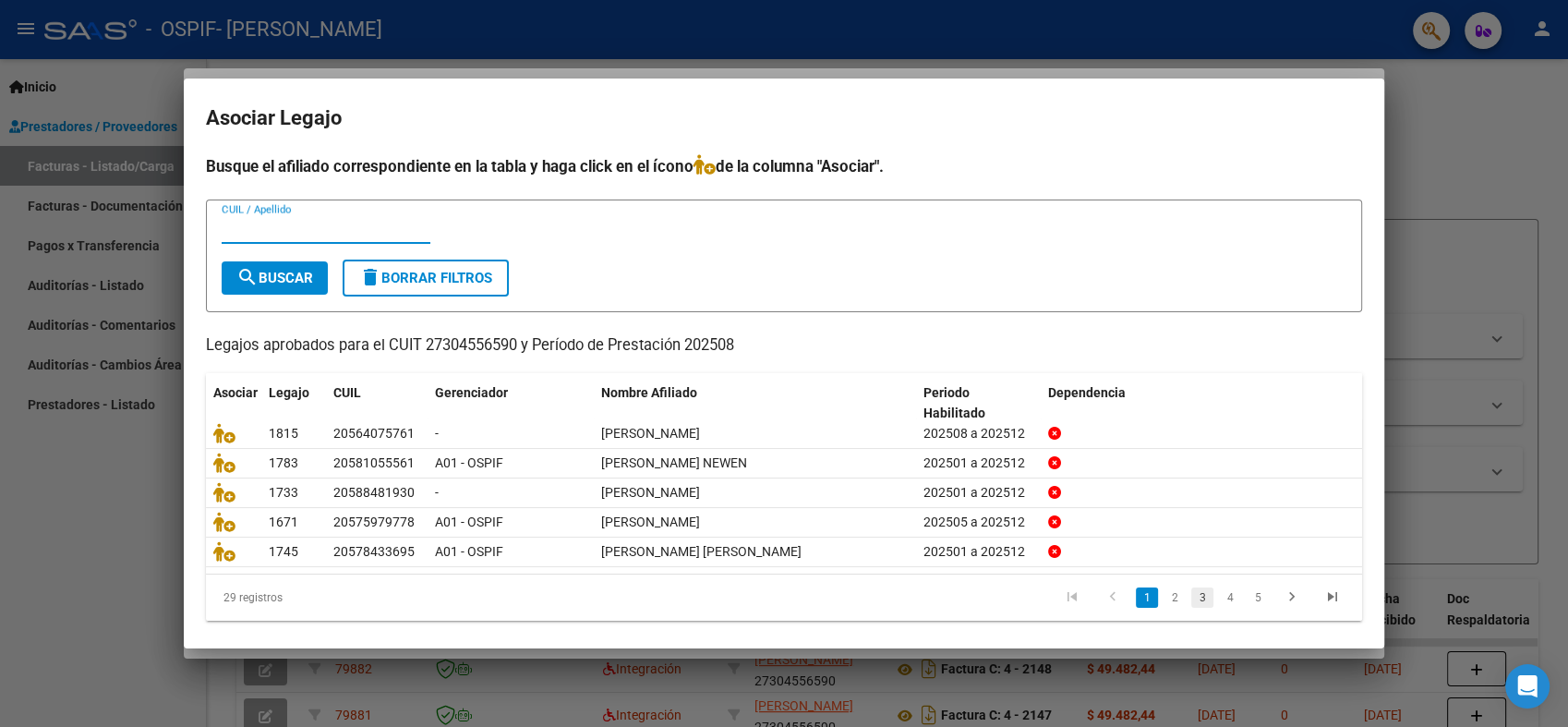
click at [1191, 590] on link "3" at bounding box center [1201, 597] width 22 height 20
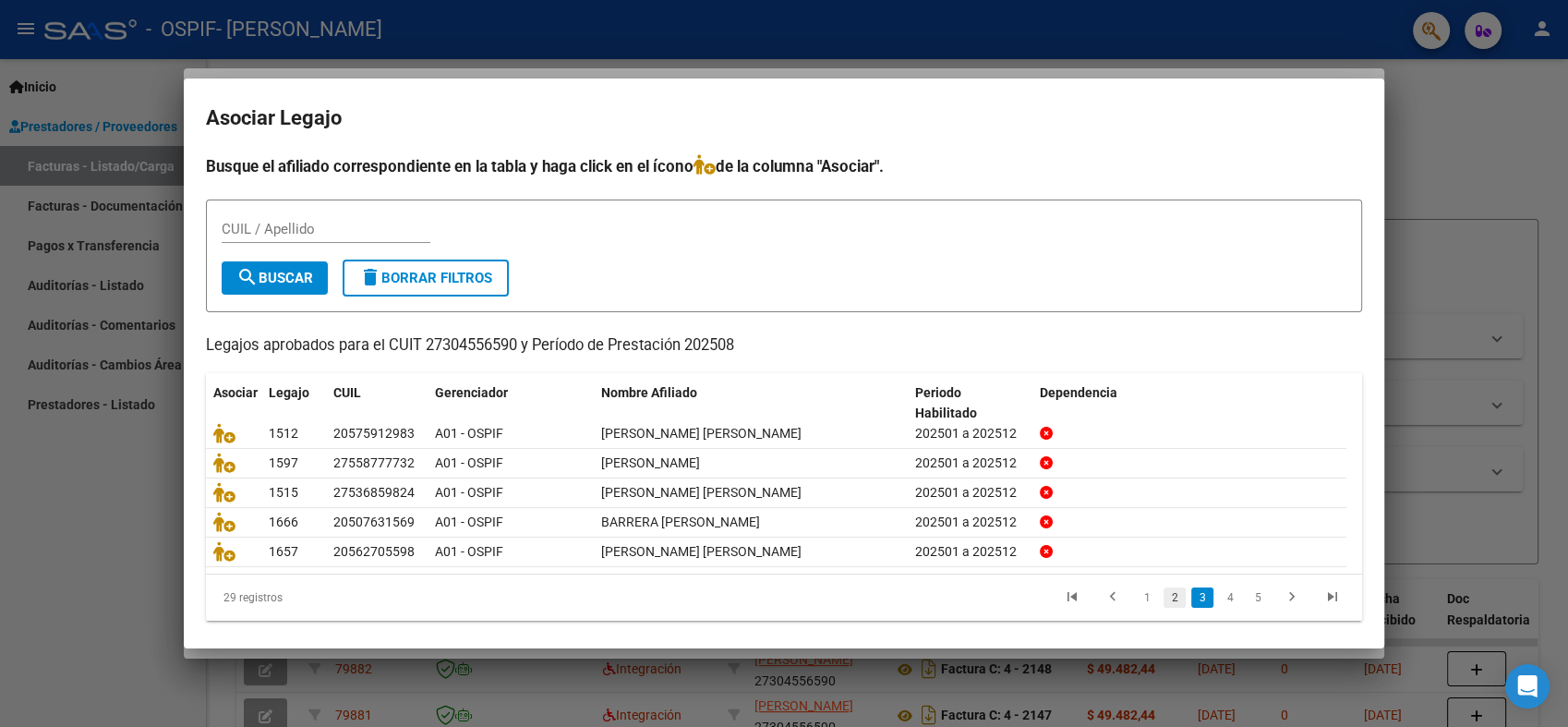
click at [1163, 595] on link "2" at bounding box center [1174, 597] width 22 height 20
click at [1219, 596] on link "4" at bounding box center [1229, 597] width 22 height 20
click at [1219, 594] on link "5" at bounding box center [1229, 597] width 22 height 20
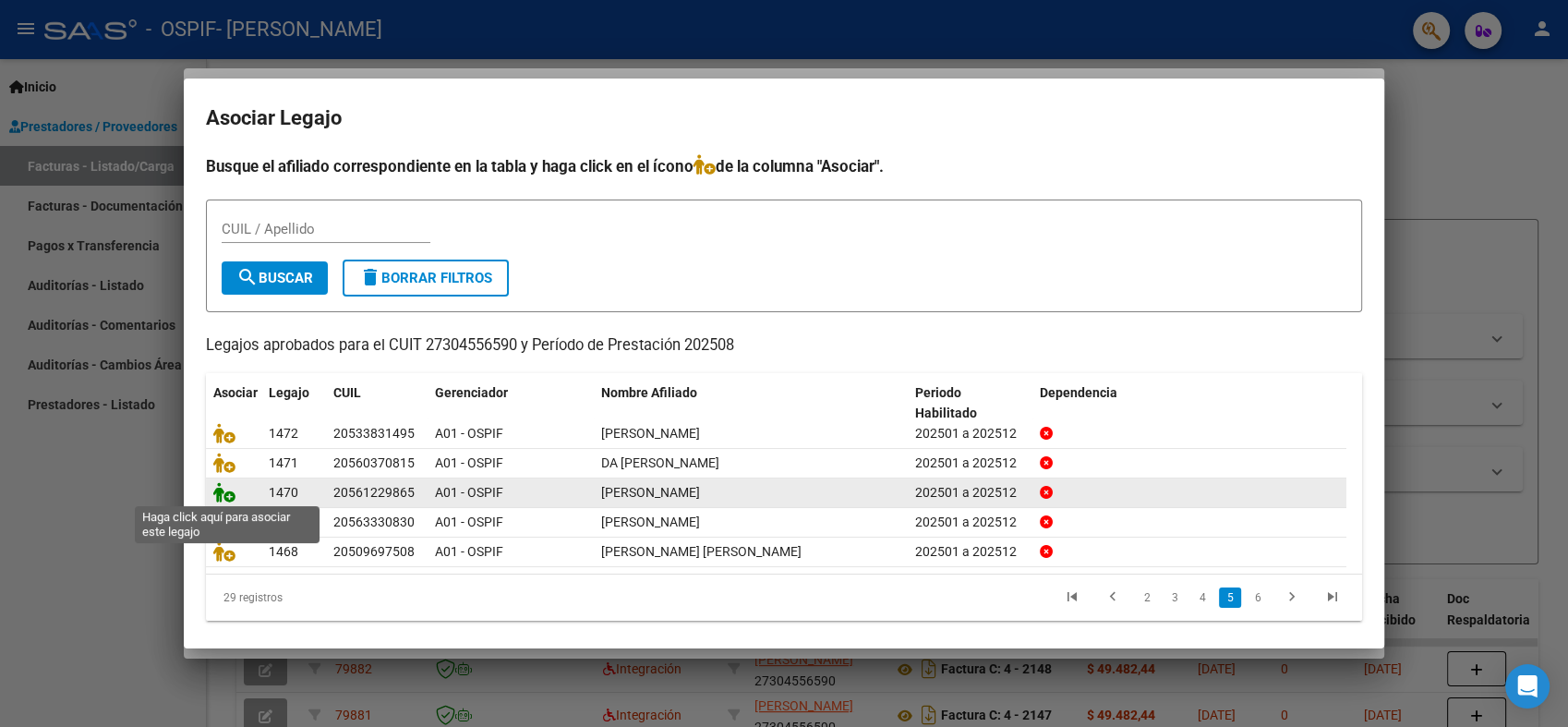
click at [223, 498] on icon at bounding box center [224, 492] width 22 height 20
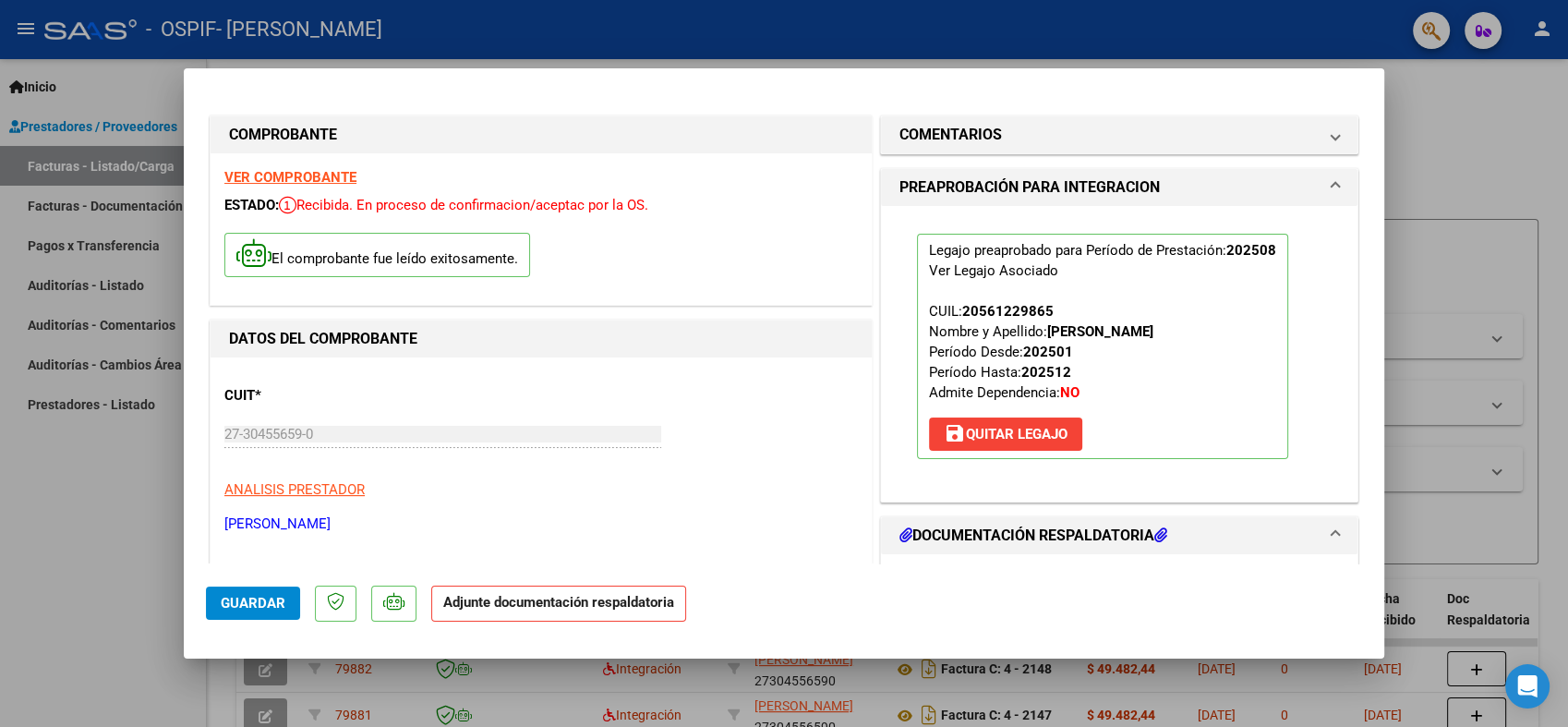
click at [288, 600] on button "Guardar" at bounding box center [253, 603] width 94 height 33
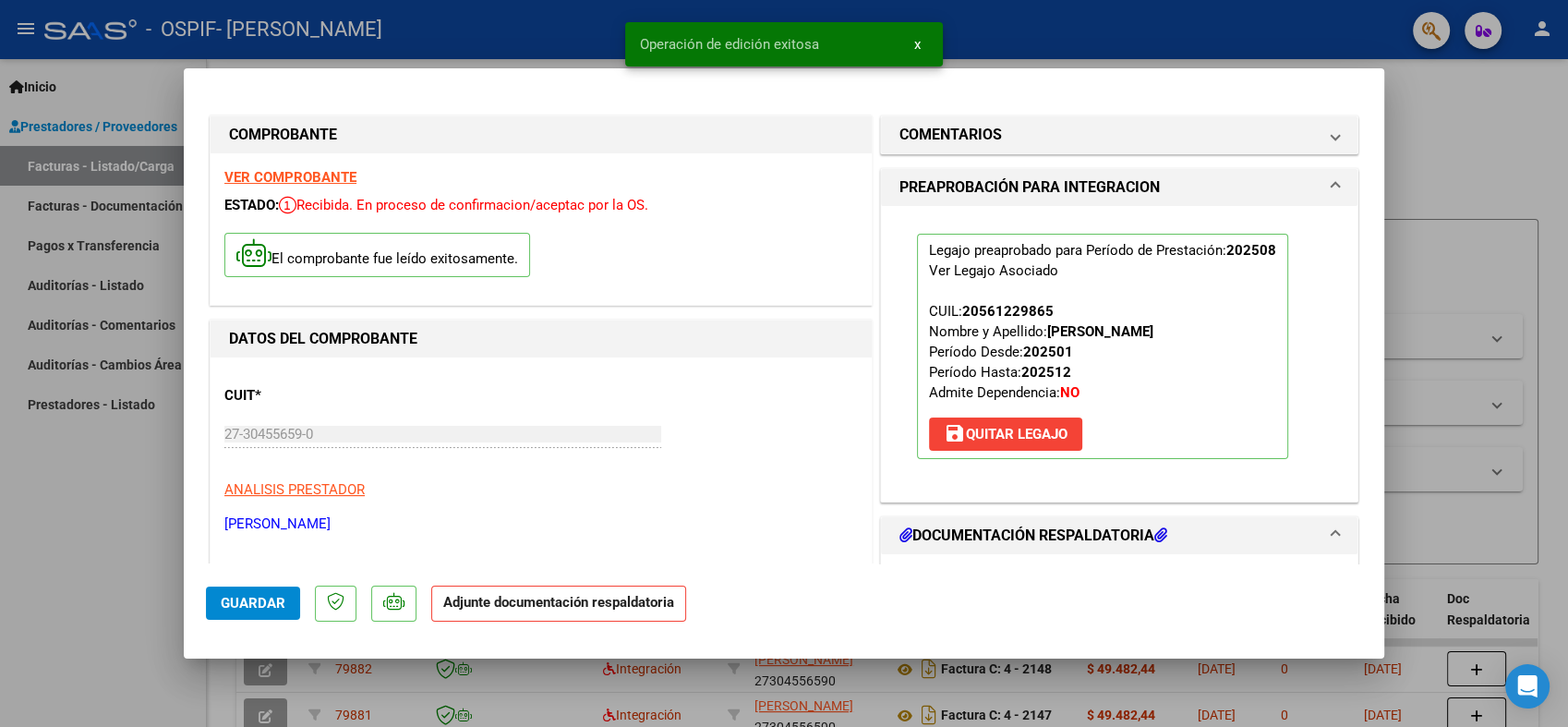
type input "$ 0,00"
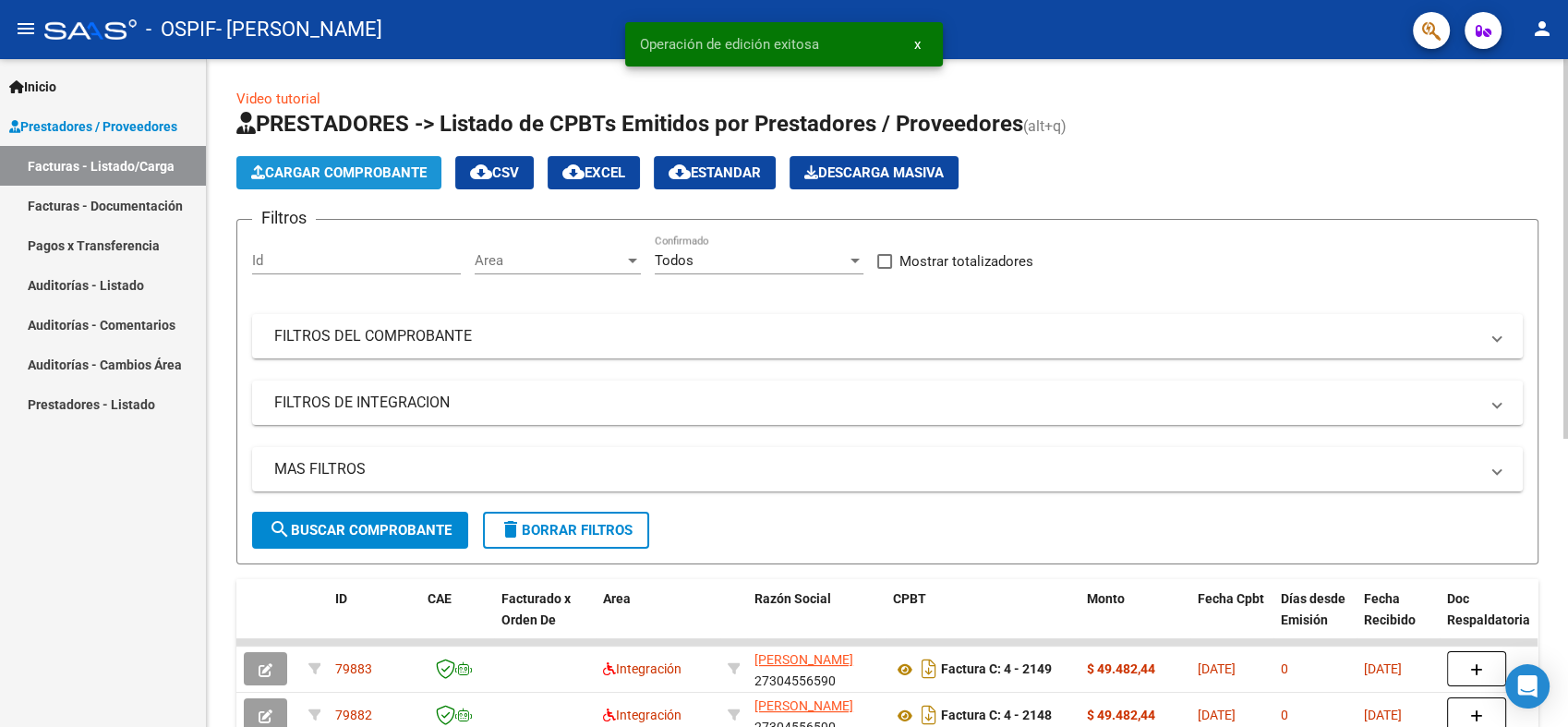
click at [321, 166] on span "Cargar Comprobante" at bounding box center [338, 172] width 175 height 16
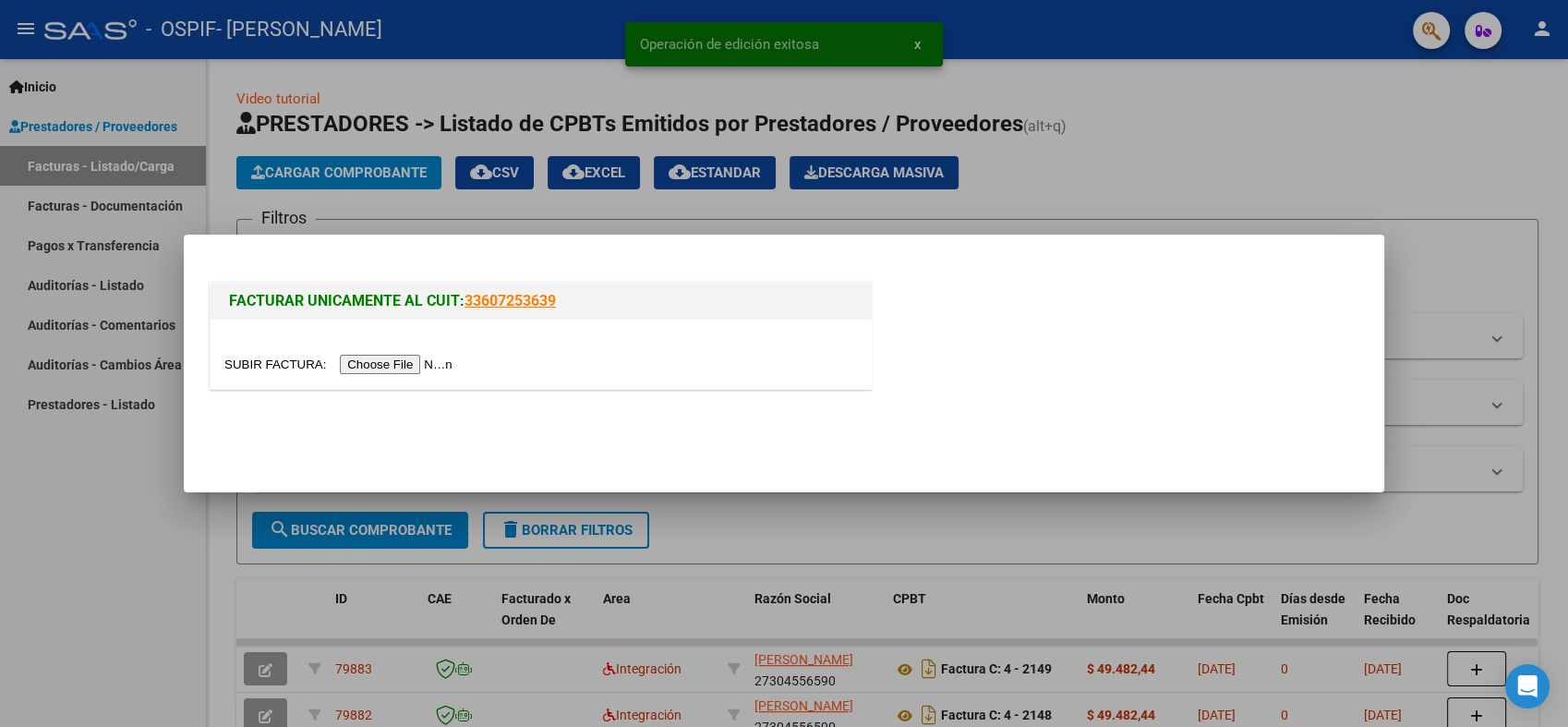
click at [387, 363] on input "file" at bounding box center [341, 364] width 233 height 19
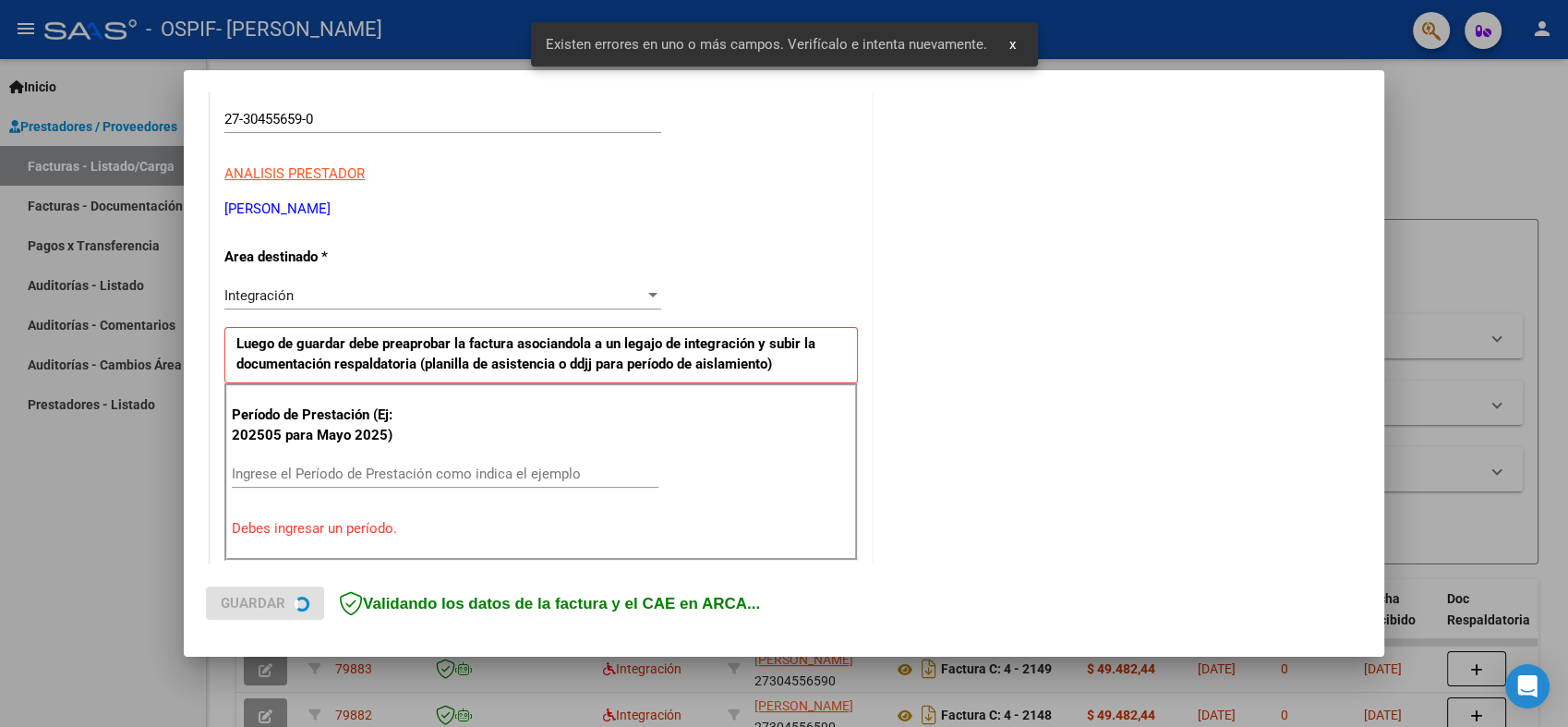
scroll to position [370, 0]
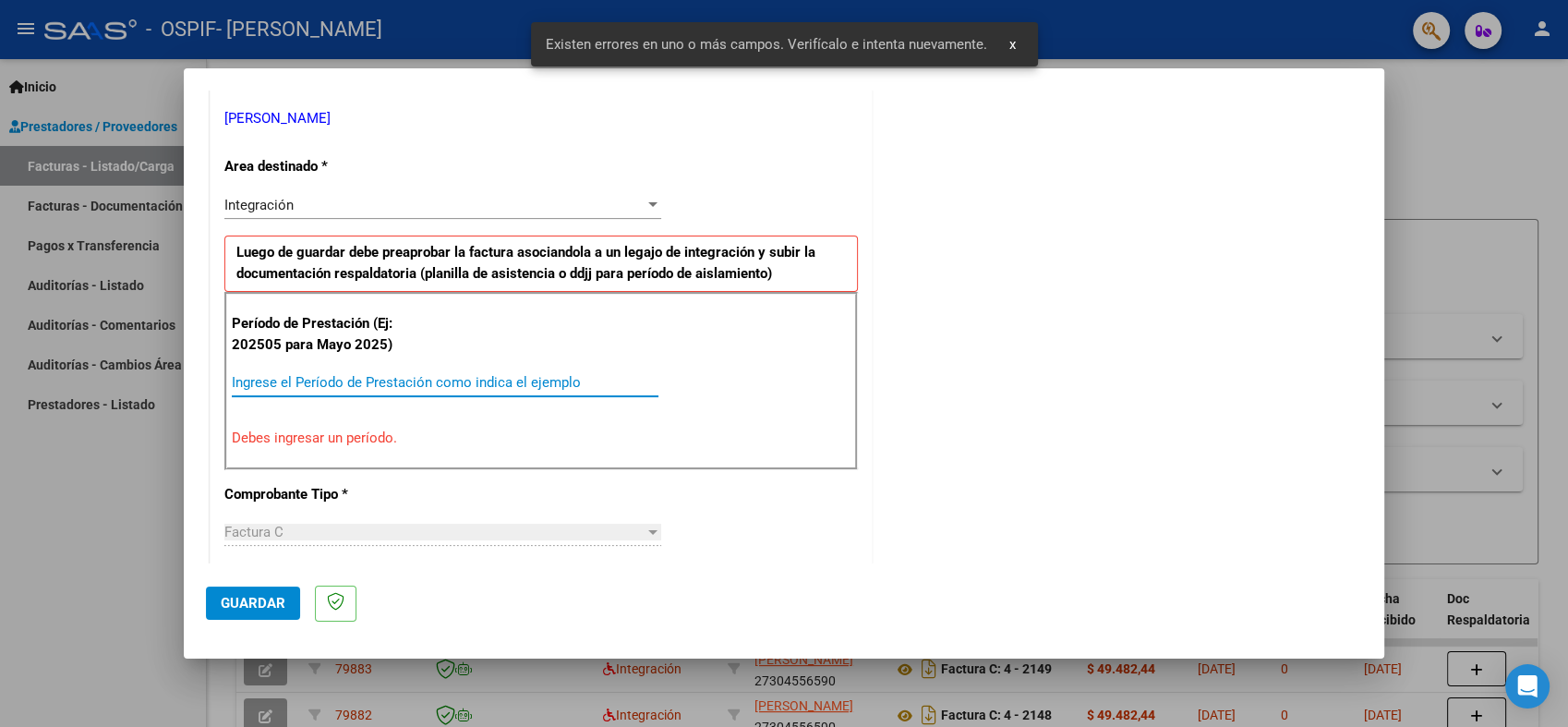
click at [547, 379] on input "Ingrese el Período de Prestación como indica el ejemplo" at bounding box center [444, 381] width 427 height 16
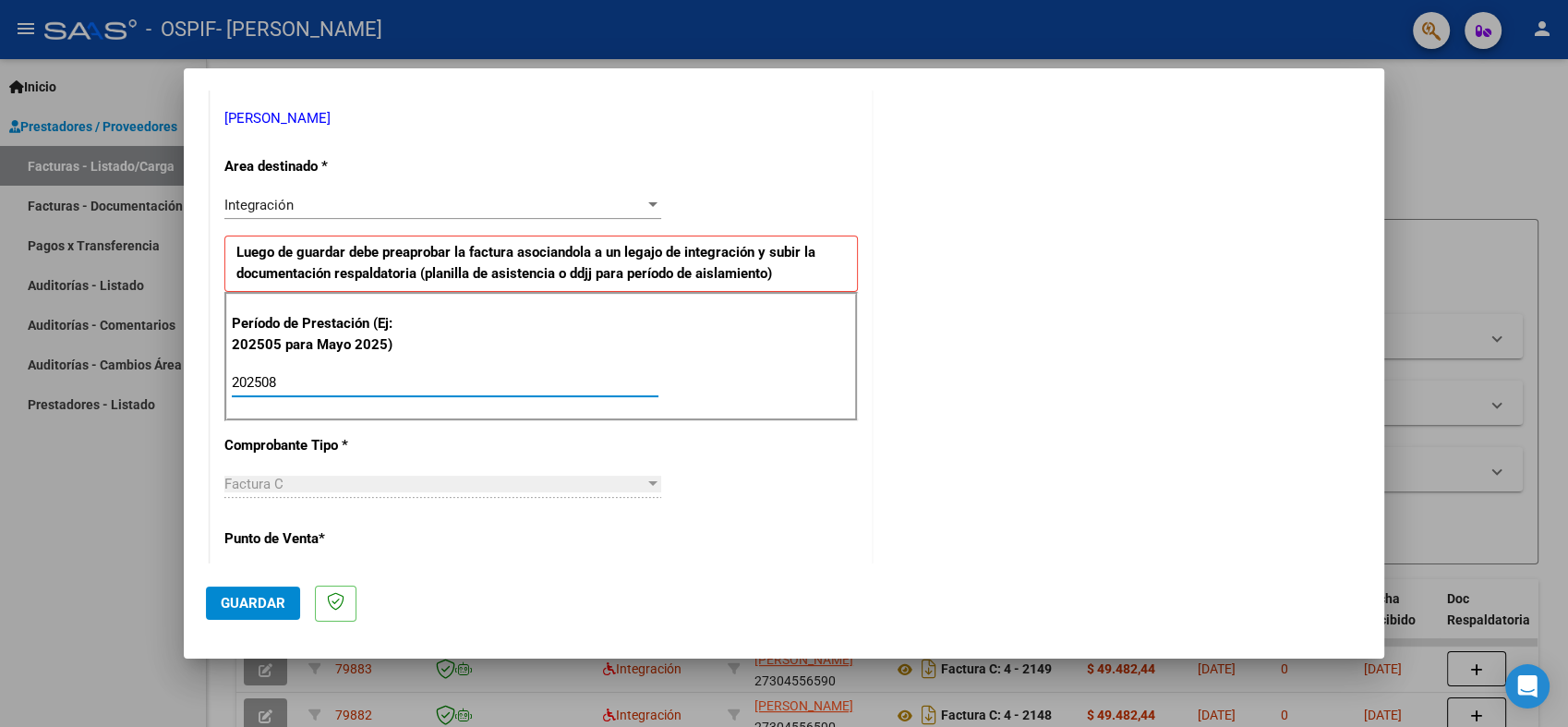
type input "202508"
click at [256, 609] on span "Guardar" at bounding box center [253, 602] width 65 height 16
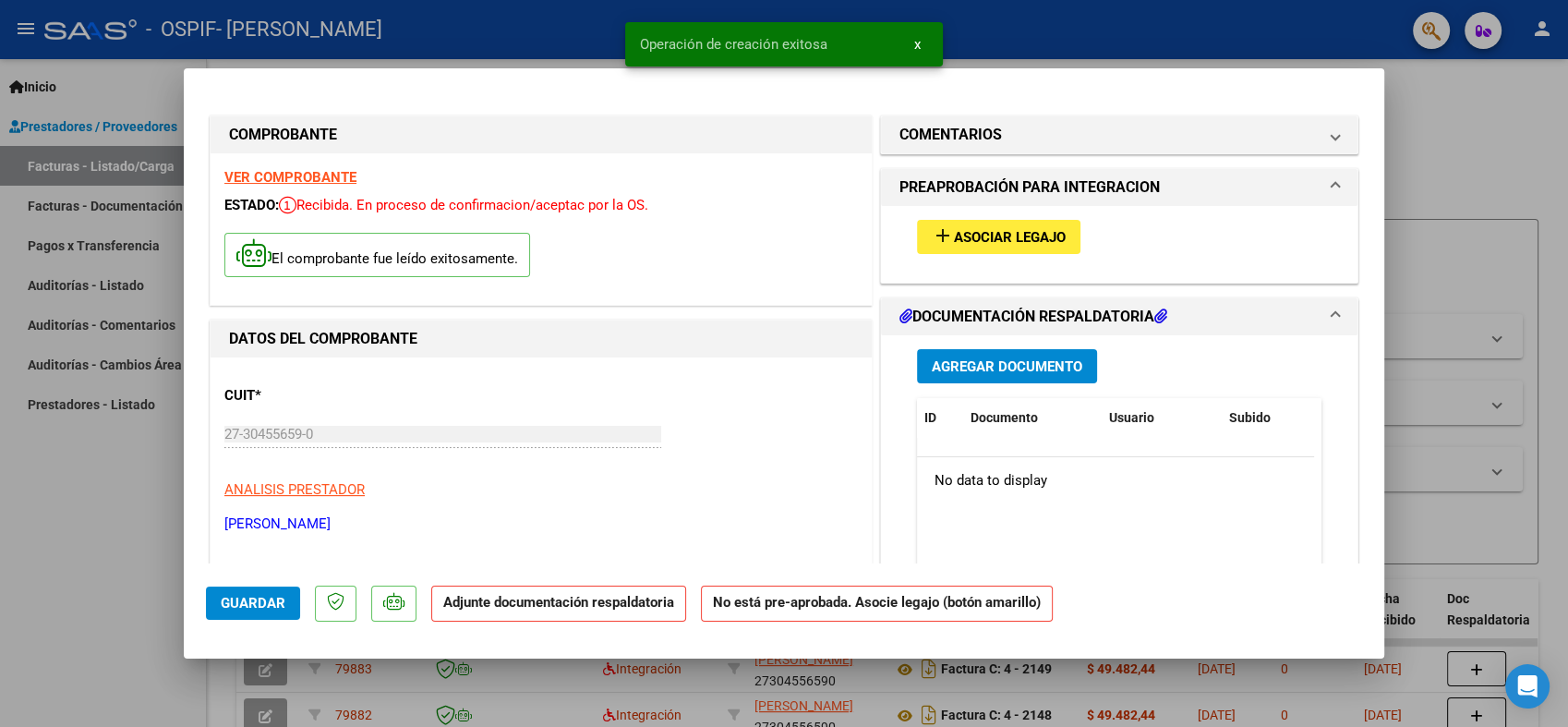
click at [1044, 233] on span "Asociar Legajo" at bounding box center [1009, 237] width 111 height 16
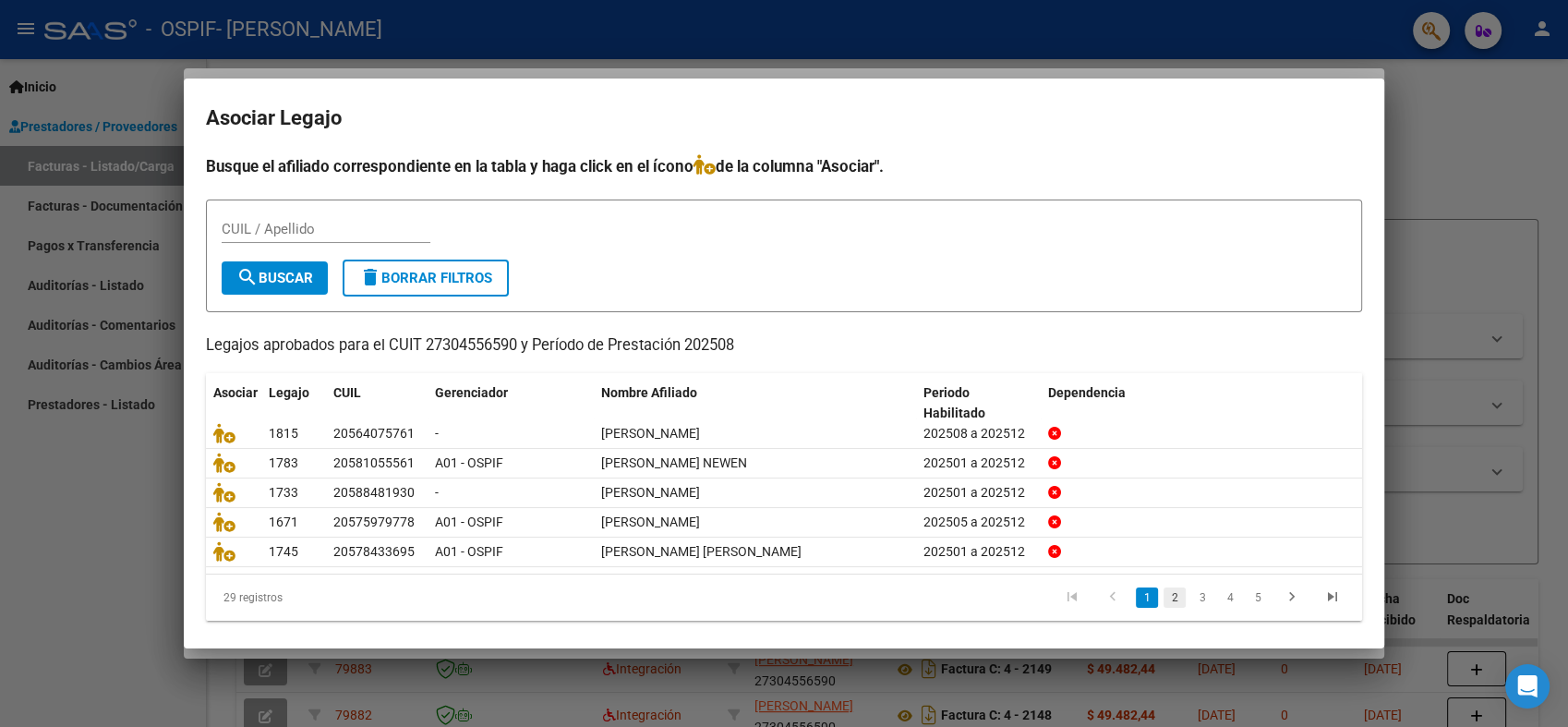
click at [1163, 591] on link "2" at bounding box center [1174, 597] width 22 height 20
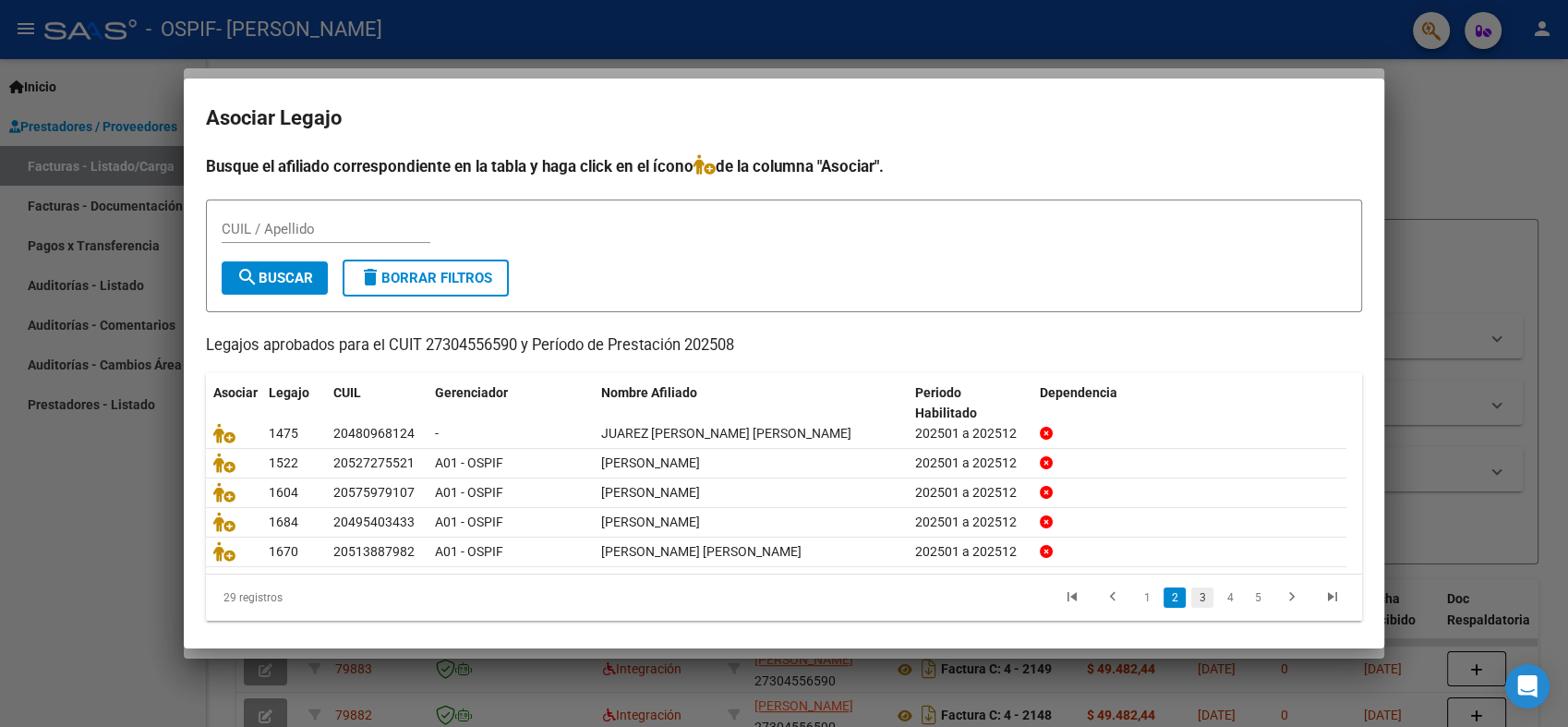
click at [1191, 592] on link "3" at bounding box center [1201, 597] width 22 height 20
click at [1219, 594] on link "4" at bounding box center [1229, 597] width 22 height 20
click at [1219, 606] on li "5" at bounding box center [1229, 597] width 28 height 31
click at [1219, 597] on link "5" at bounding box center [1229, 597] width 22 height 20
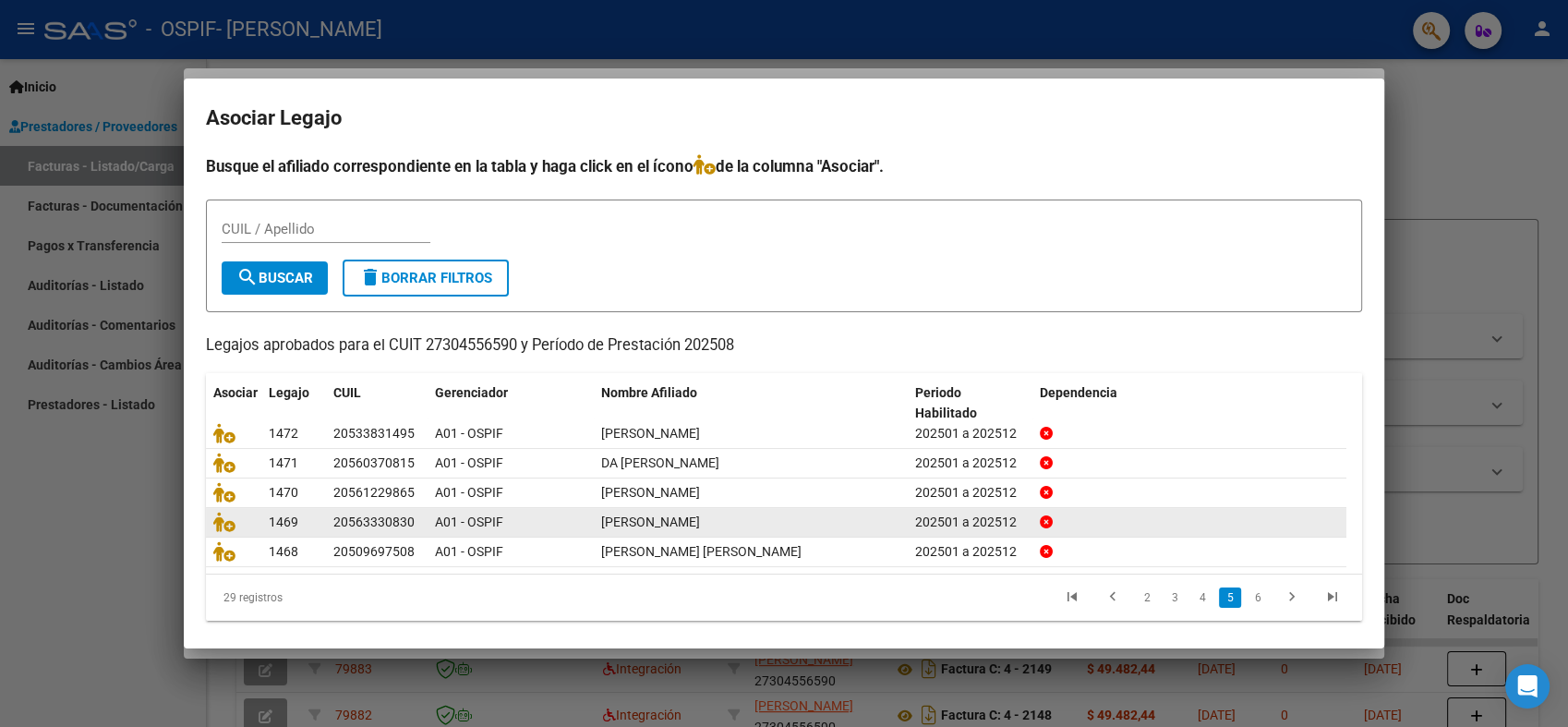
click at [1247, 592] on link "6" at bounding box center [1257, 597] width 22 height 20
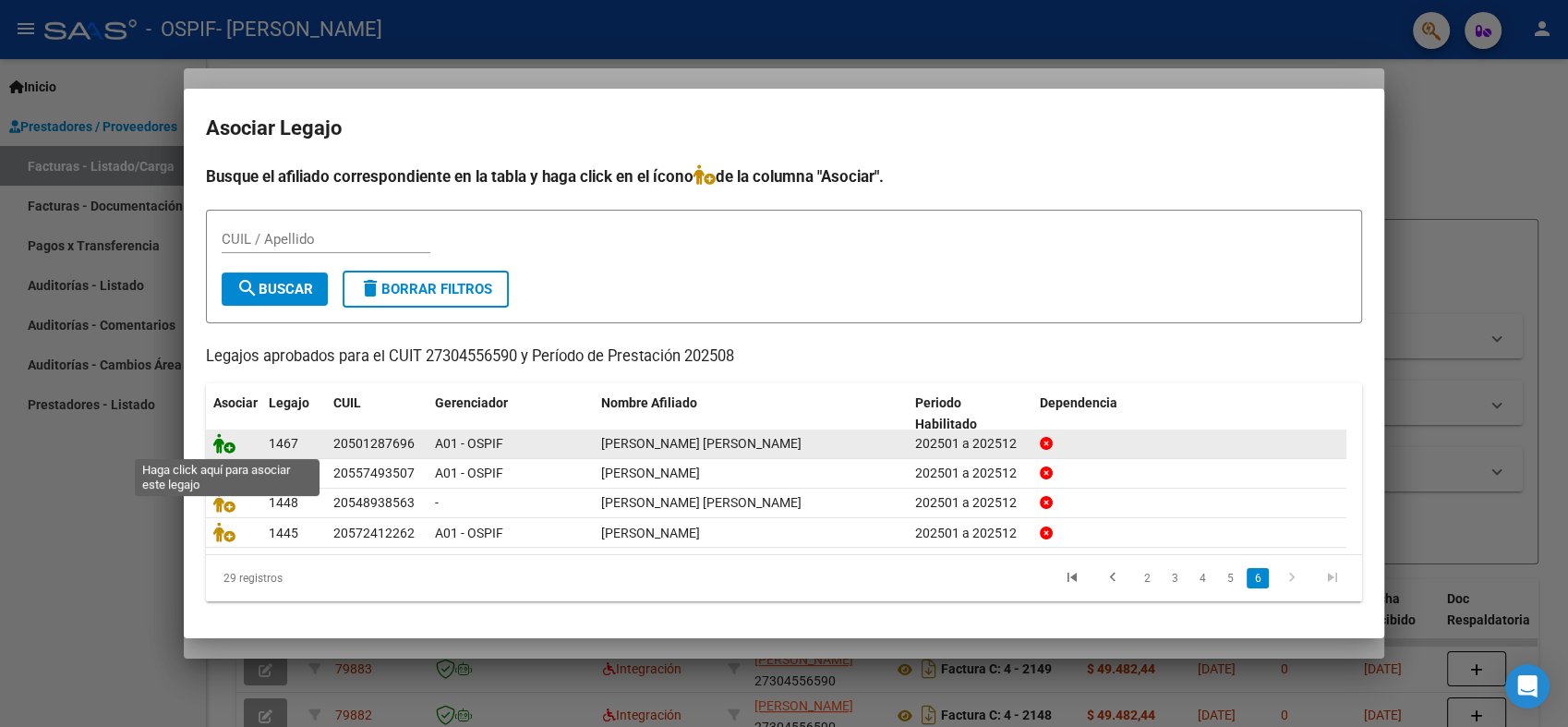
click at [225, 437] on icon at bounding box center [224, 442] width 22 height 20
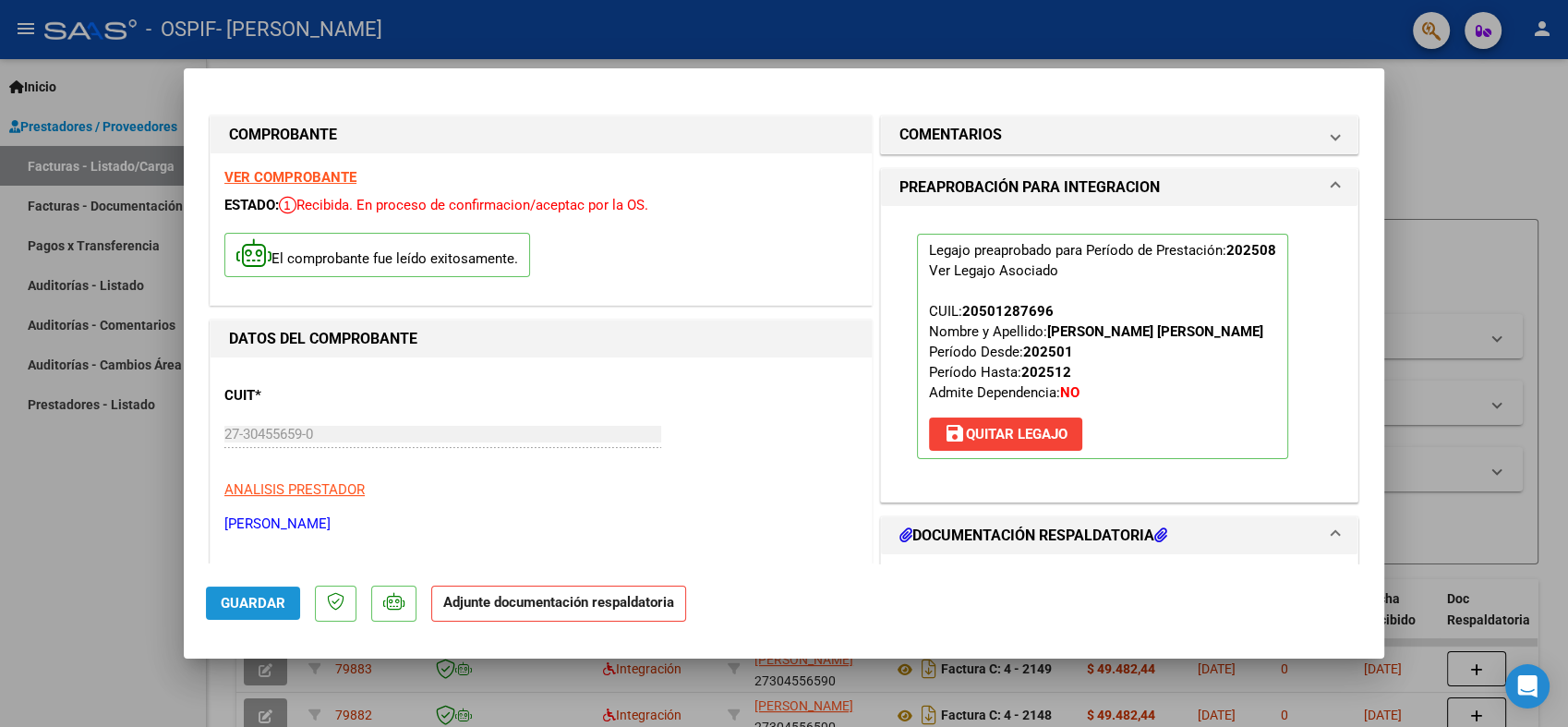
click at [270, 604] on span "Guardar" at bounding box center [253, 602] width 65 height 16
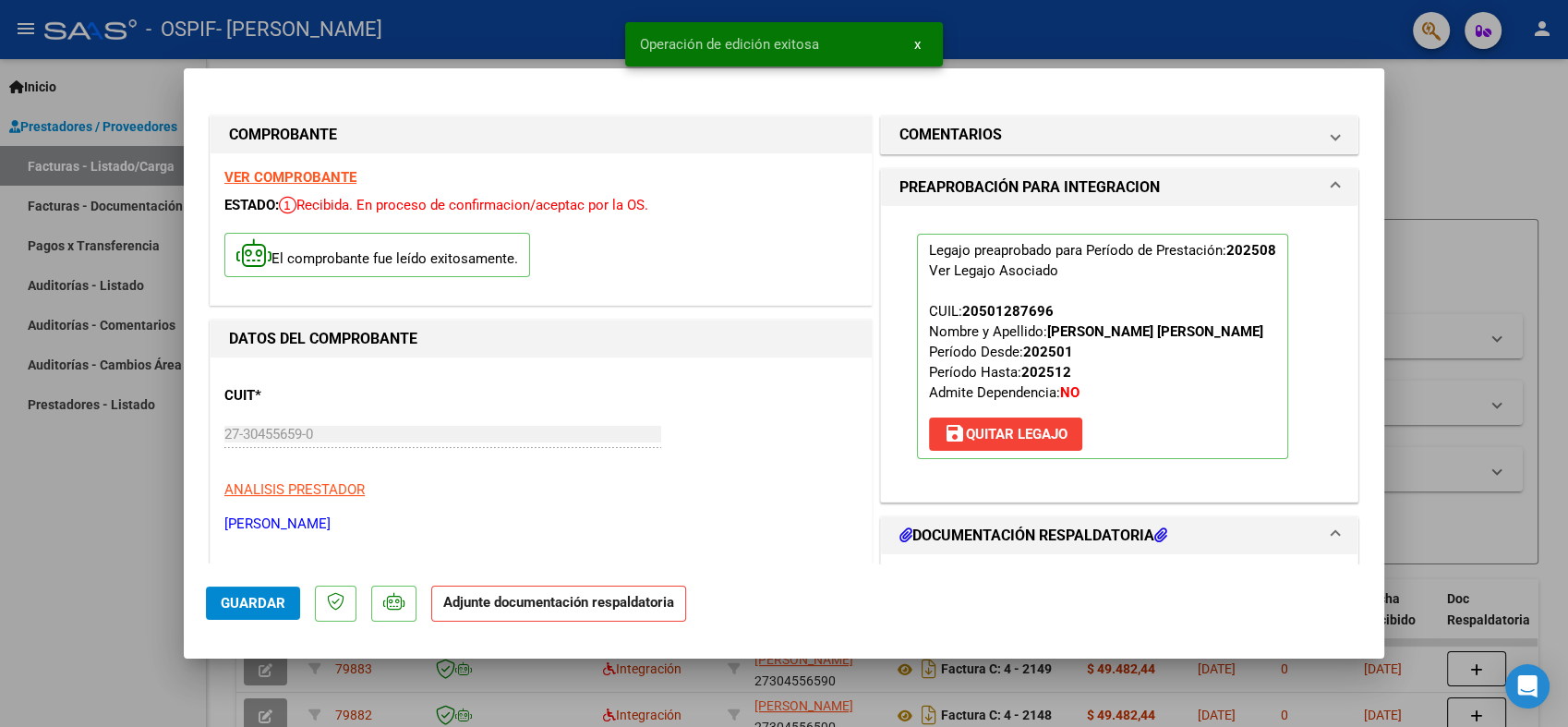
type input "$ 0,00"
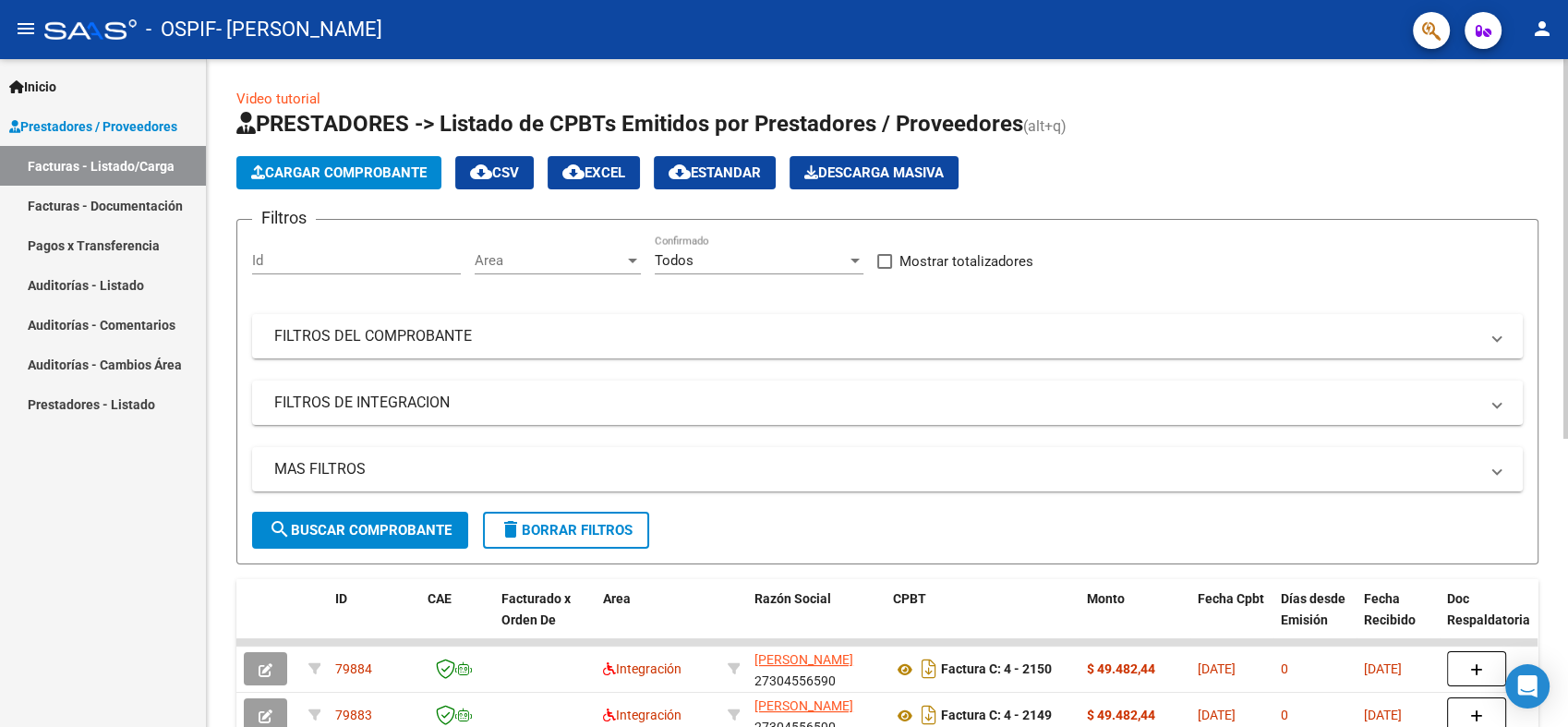
click at [326, 177] on span "Cargar Comprobante" at bounding box center [338, 172] width 175 height 16
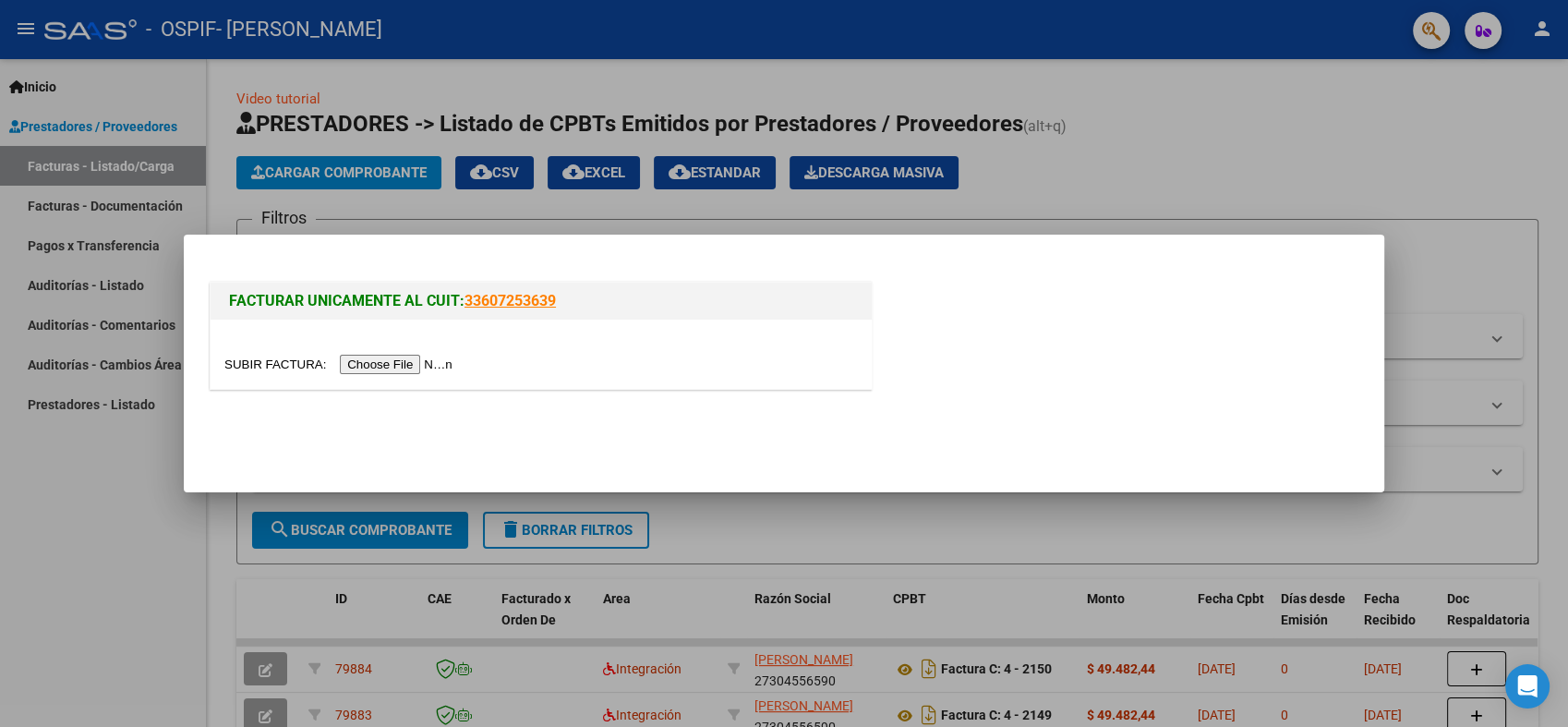
click at [398, 360] on input "file" at bounding box center [341, 364] width 233 height 19
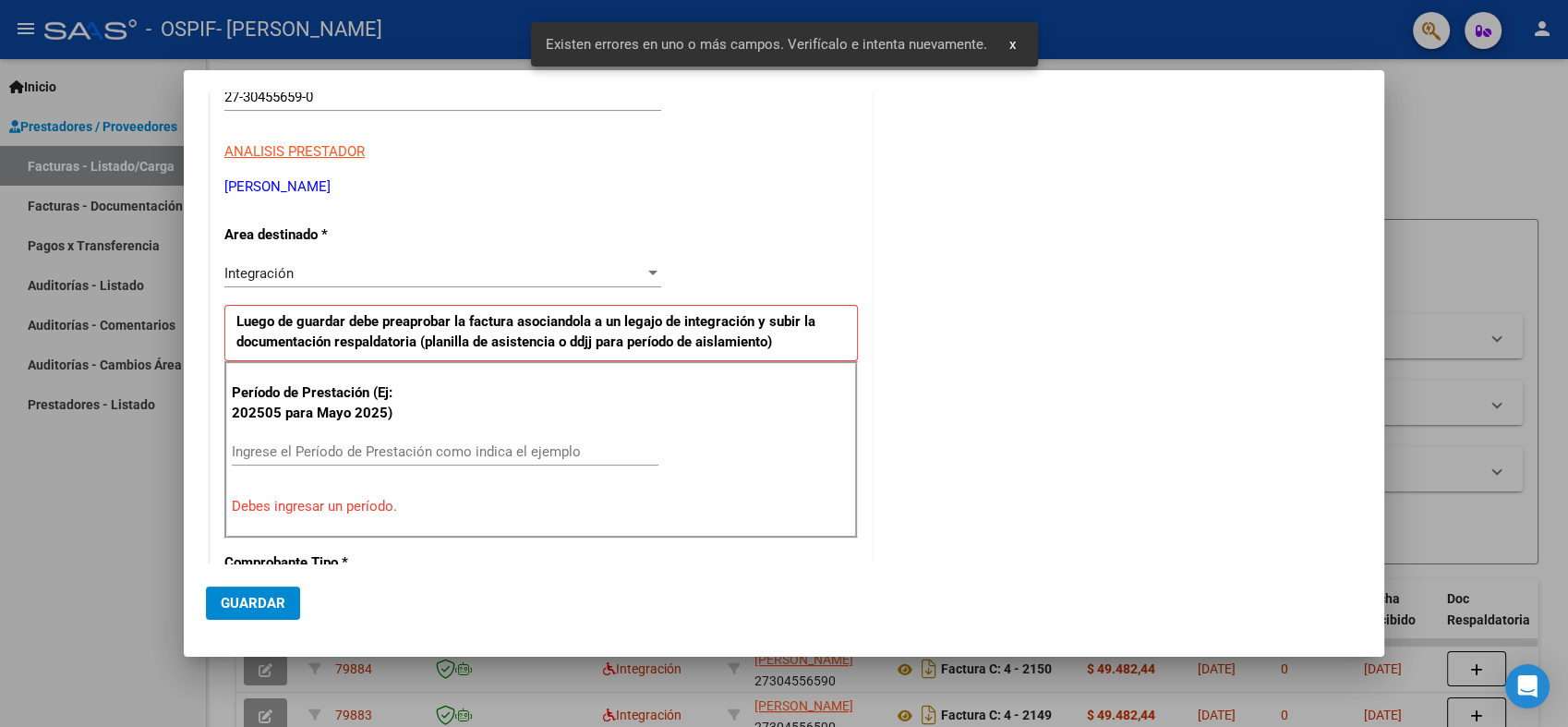
scroll to position [370, 0]
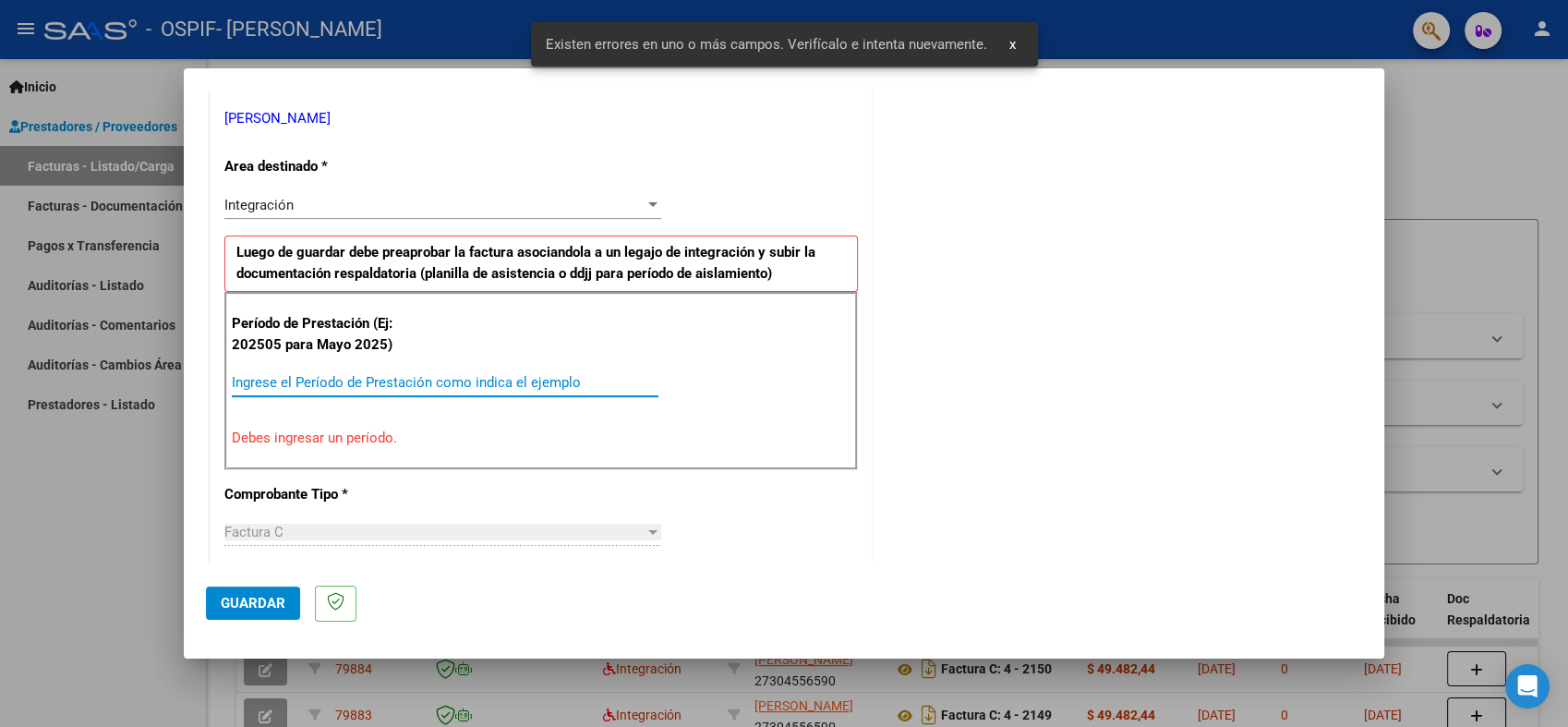
click at [370, 377] on input "Ingrese el Período de Prestación como indica el ejemplo" at bounding box center [444, 381] width 427 height 16
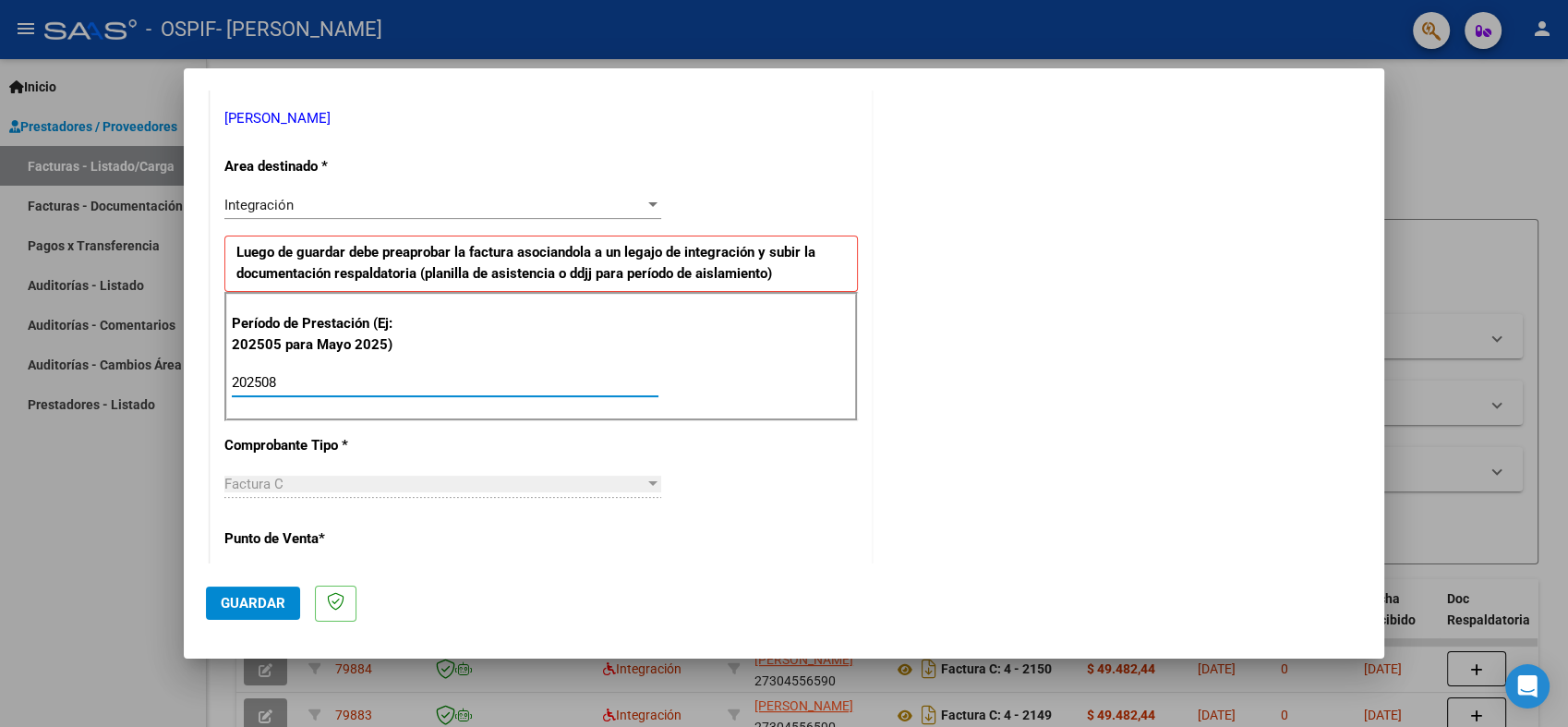
type input "202508"
click at [245, 591] on button "Guardar" at bounding box center [253, 603] width 94 height 33
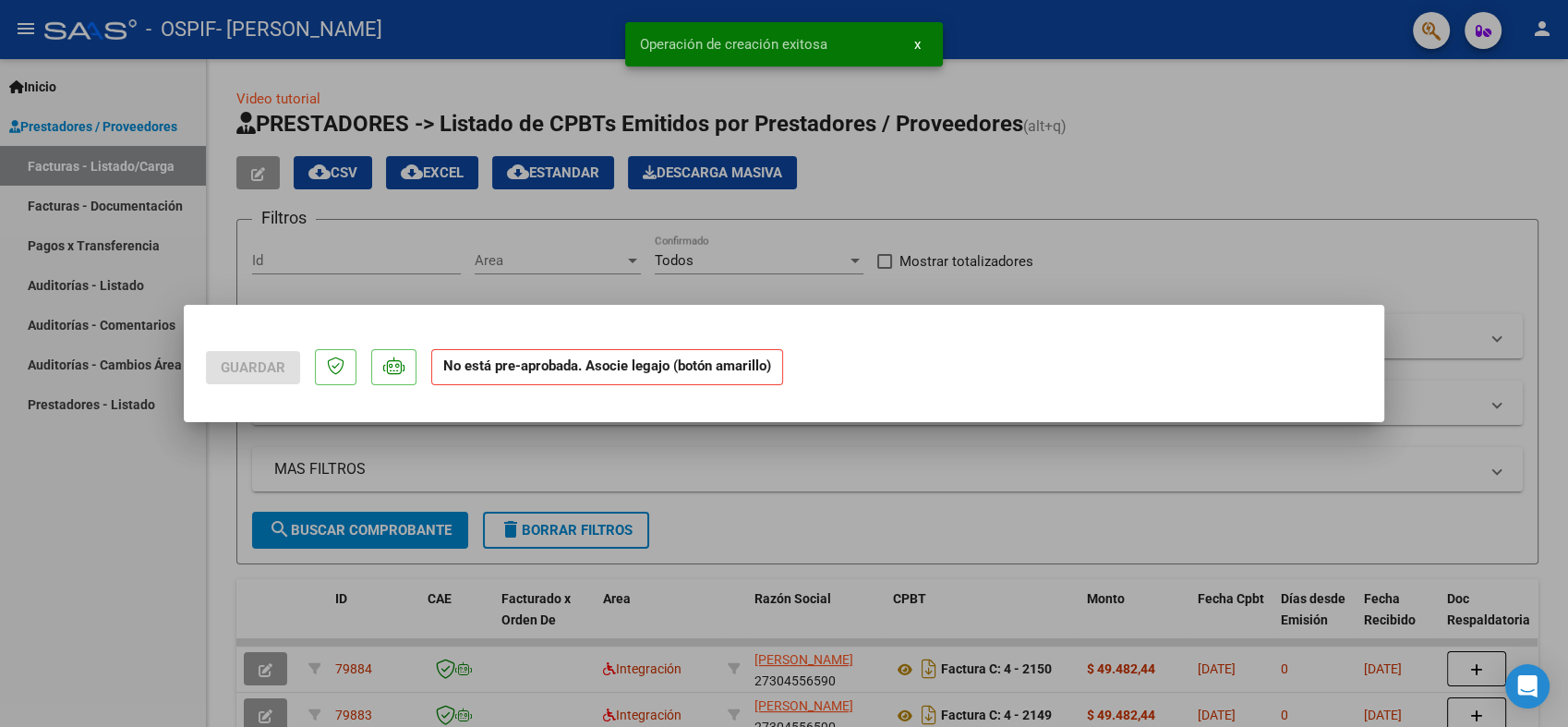
scroll to position [0, 0]
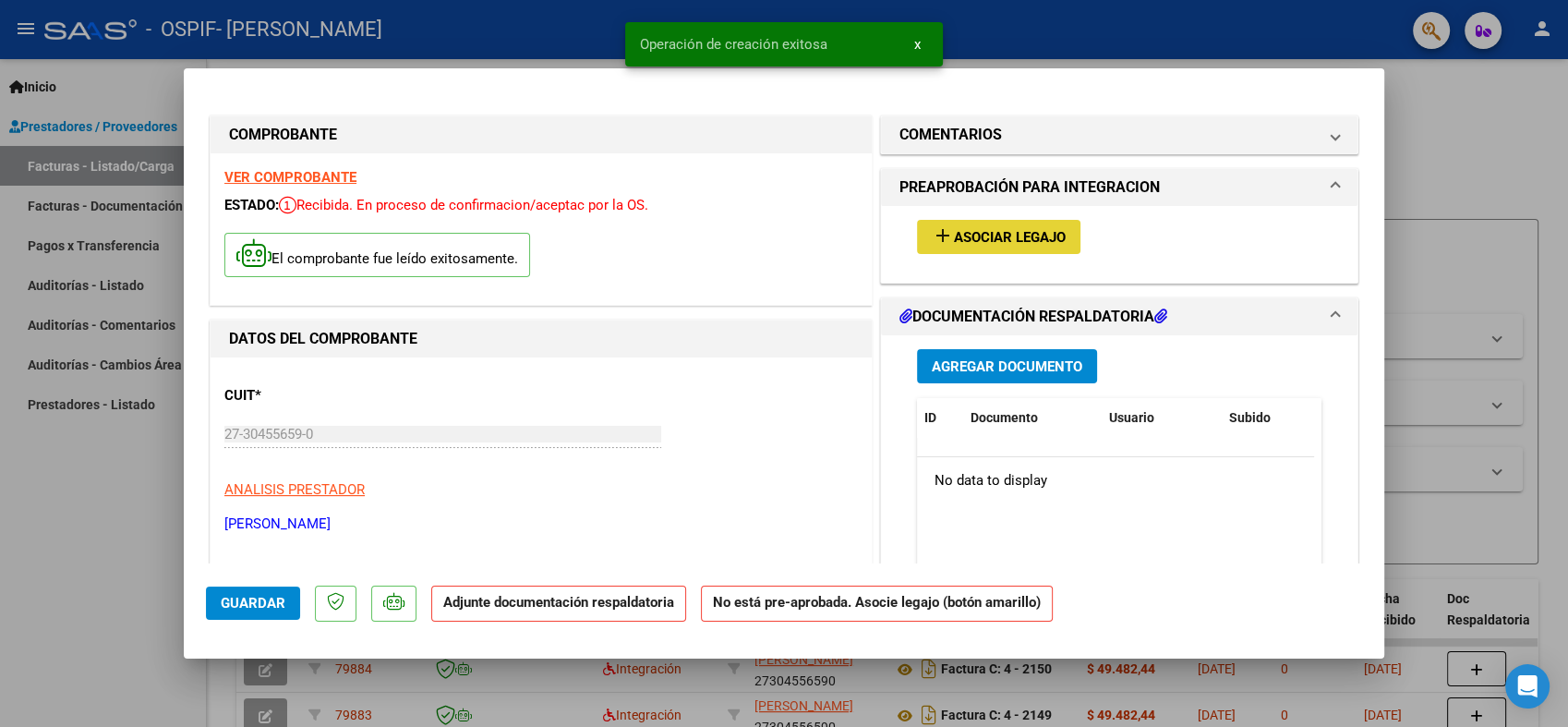
click at [979, 228] on span "add Asociar Legajo" at bounding box center [998, 236] width 134 height 16
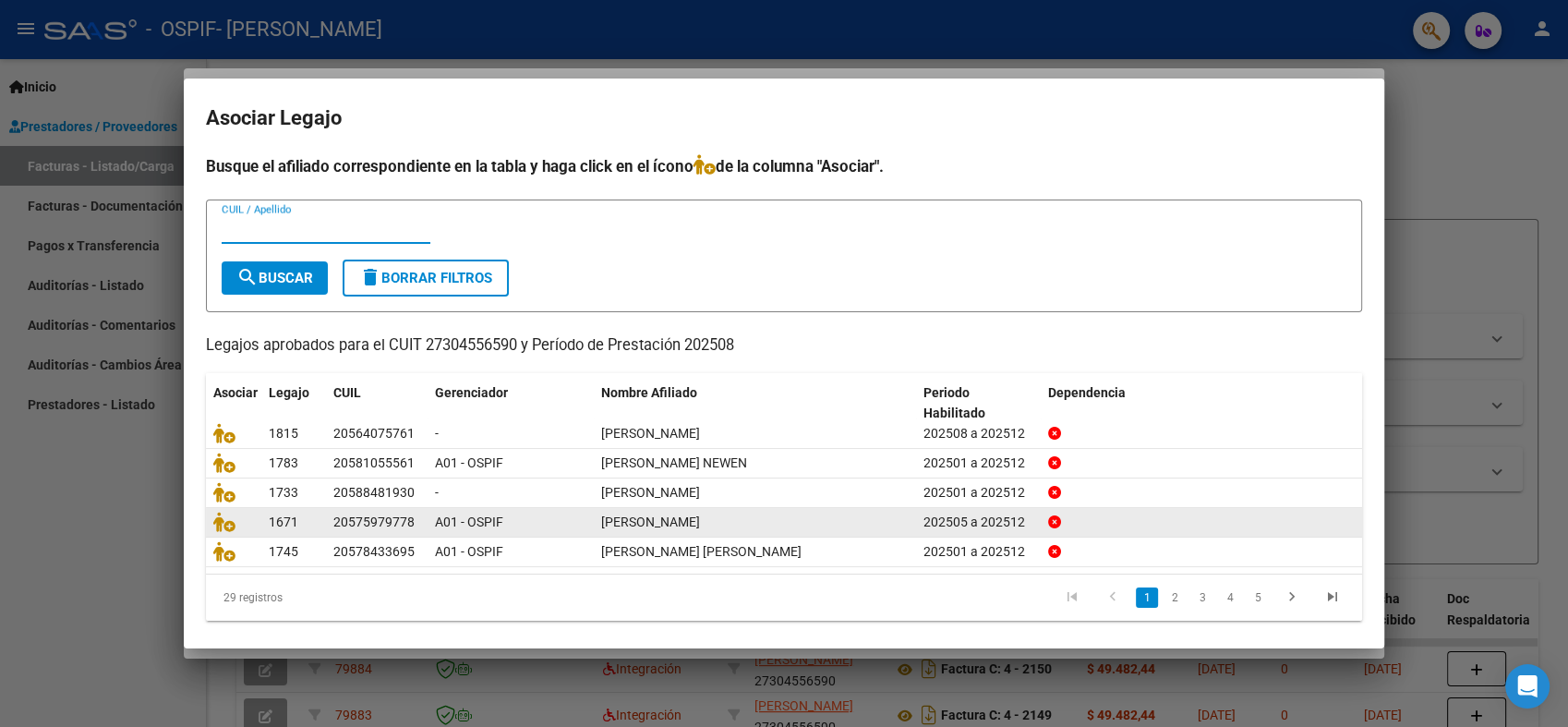
click at [1163, 598] on link "2" at bounding box center [1174, 597] width 22 height 20
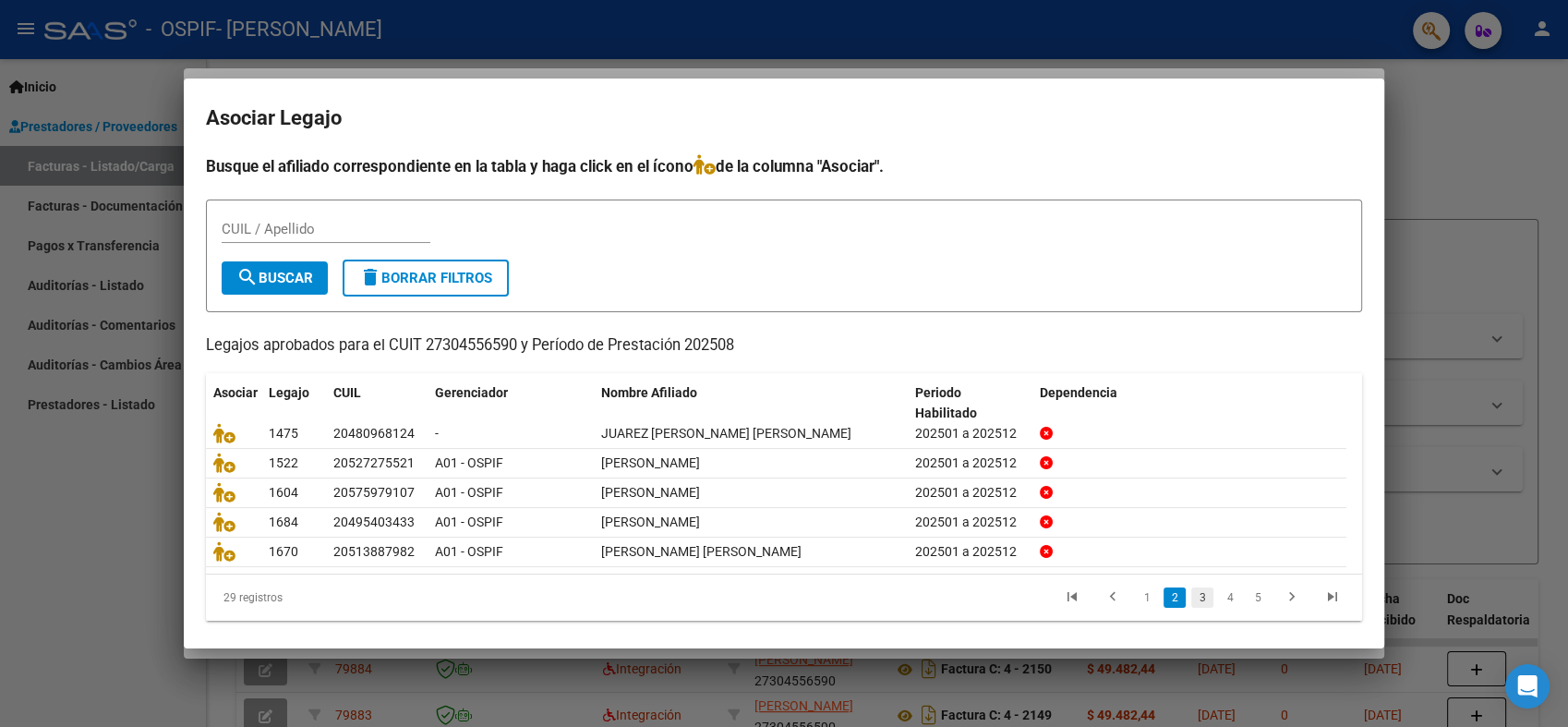
click at [1191, 597] on link "3" at bounding box center [1201, 597] width 22 height 20
click at [1219, 599] on link "4" at bounding box center [1229, 597] width 22 height 20
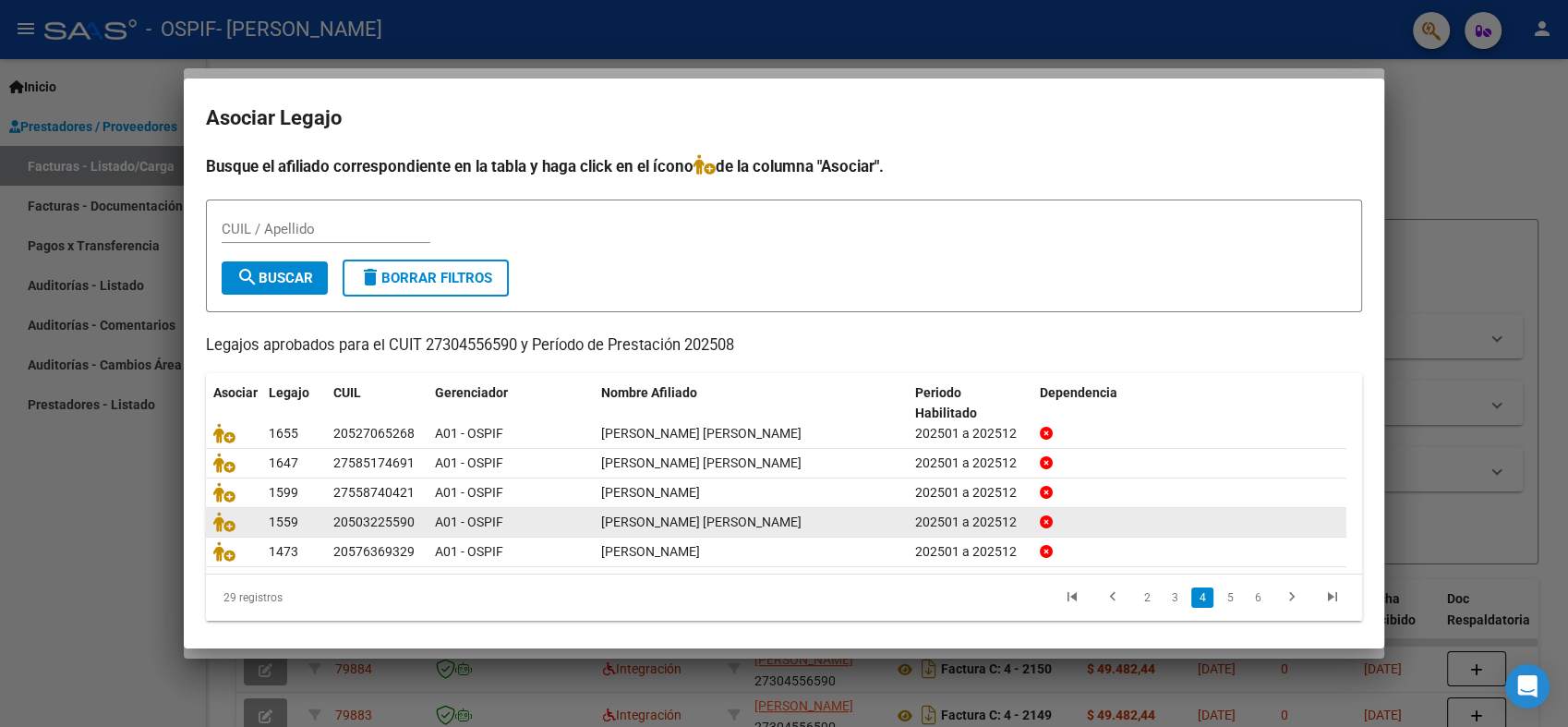
click at [1219, 599] on link "5" at bounding box center [1229, 597] width 22 height 20
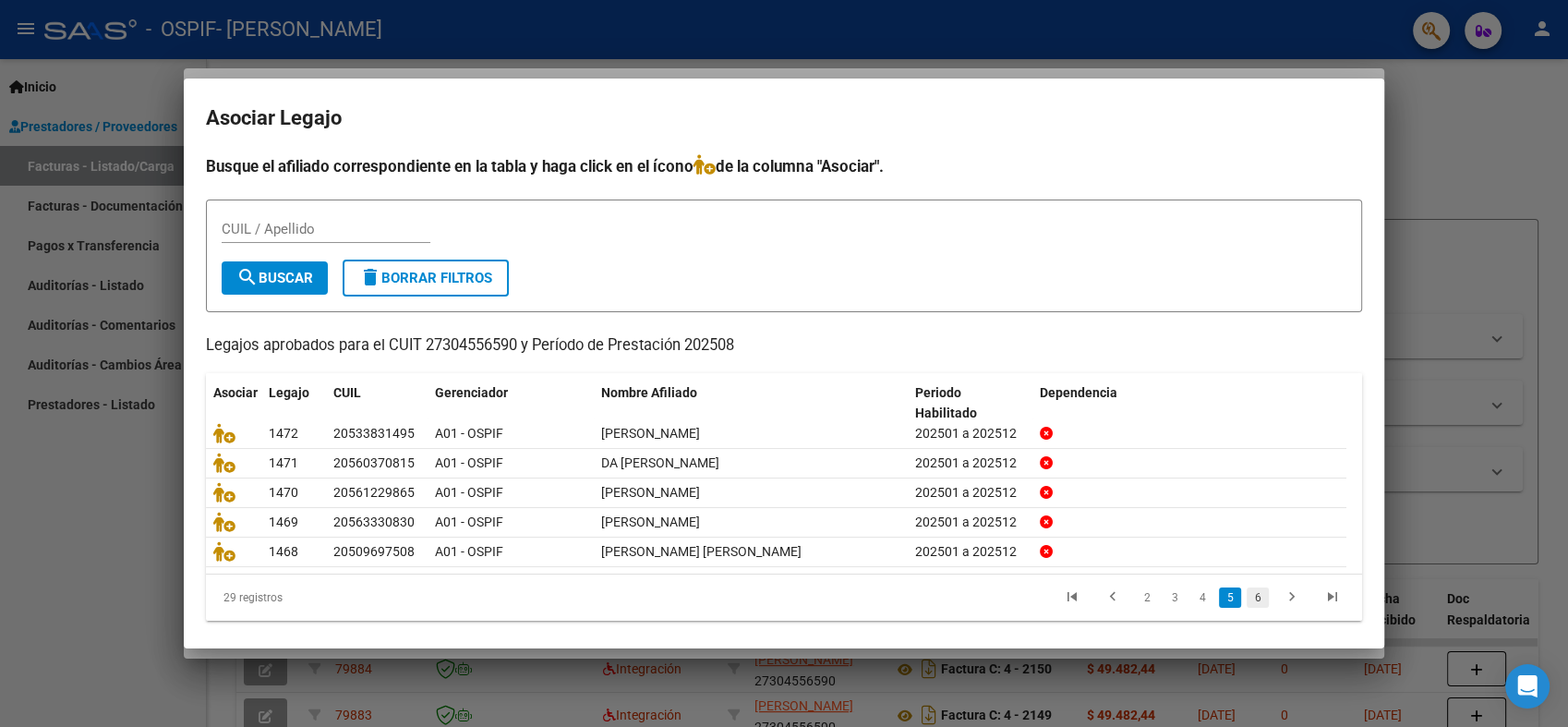
click at [1247, 592] on link "6" at bounding box center [1257, 597] width 22 height 20
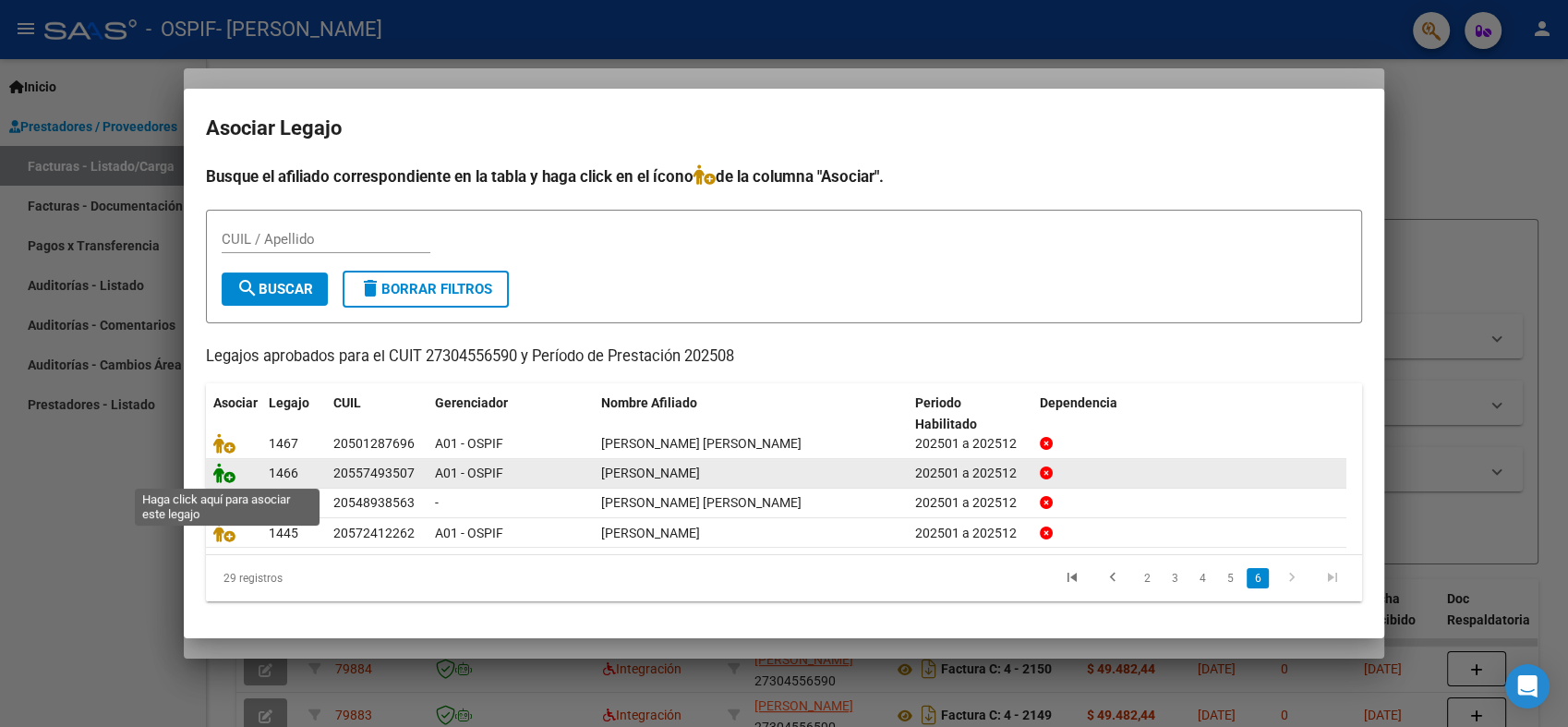
click at [227, 470] on icon at bounding box center [224, 472] width 22 height 20
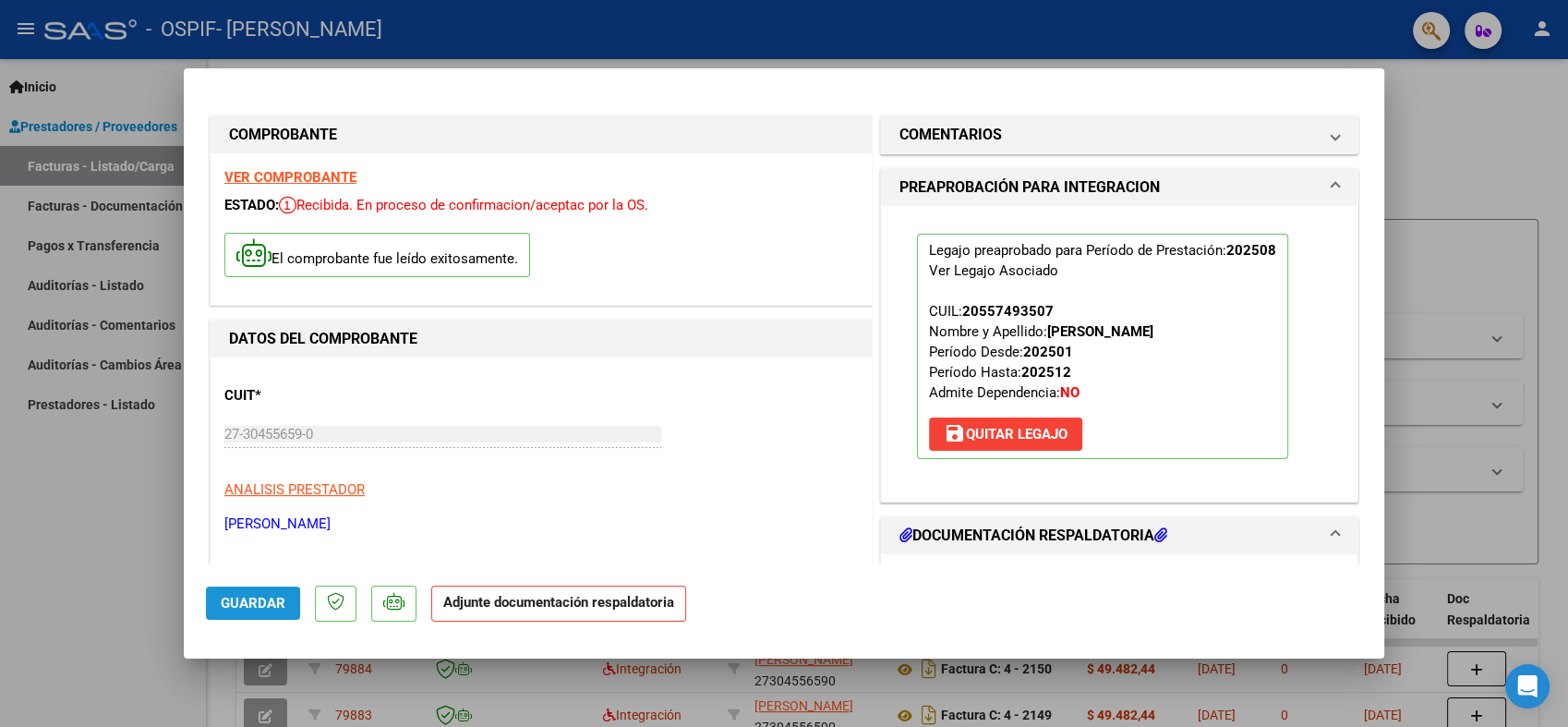
click at [228, 591] on button "Guardar" at bounding box center [253, 603] width 94 height 33
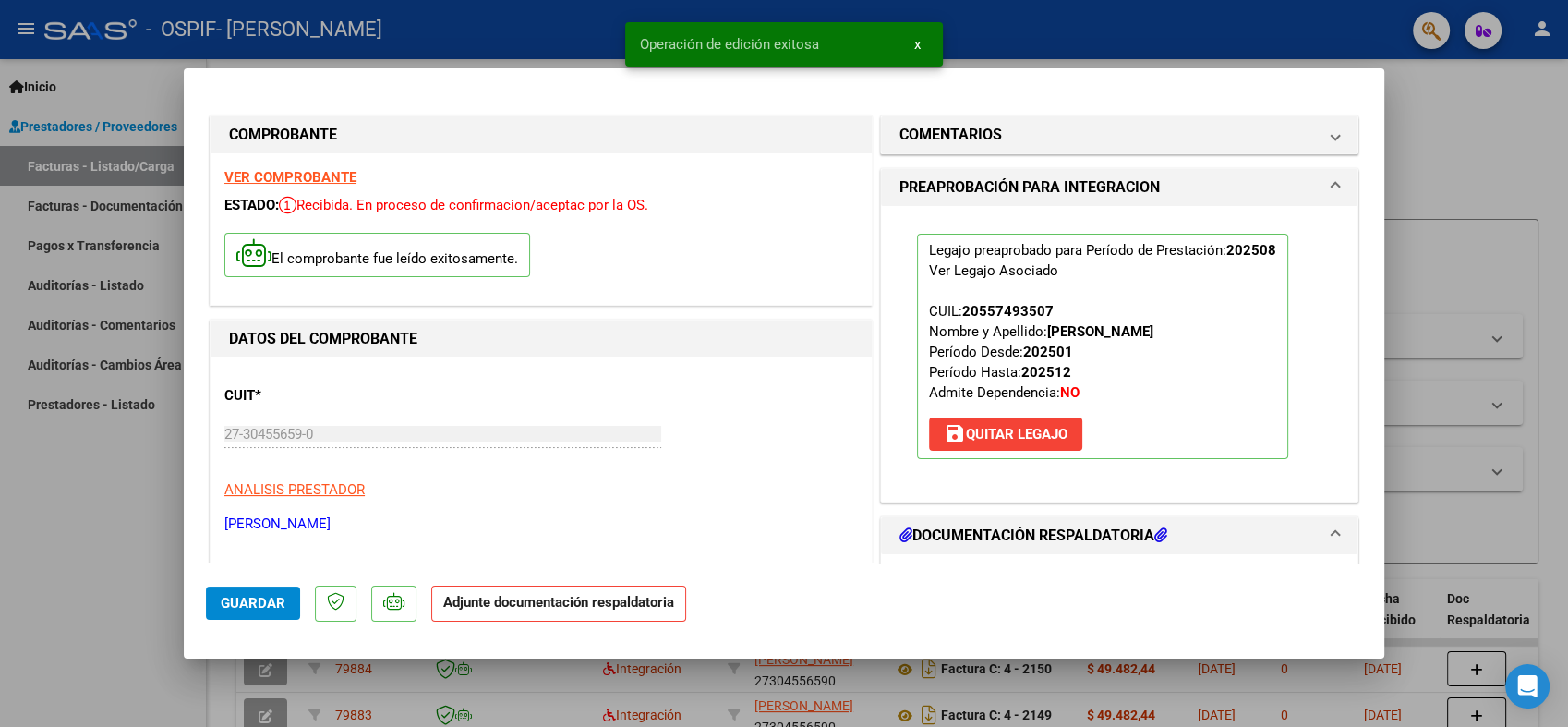
type input "$ 0,00"
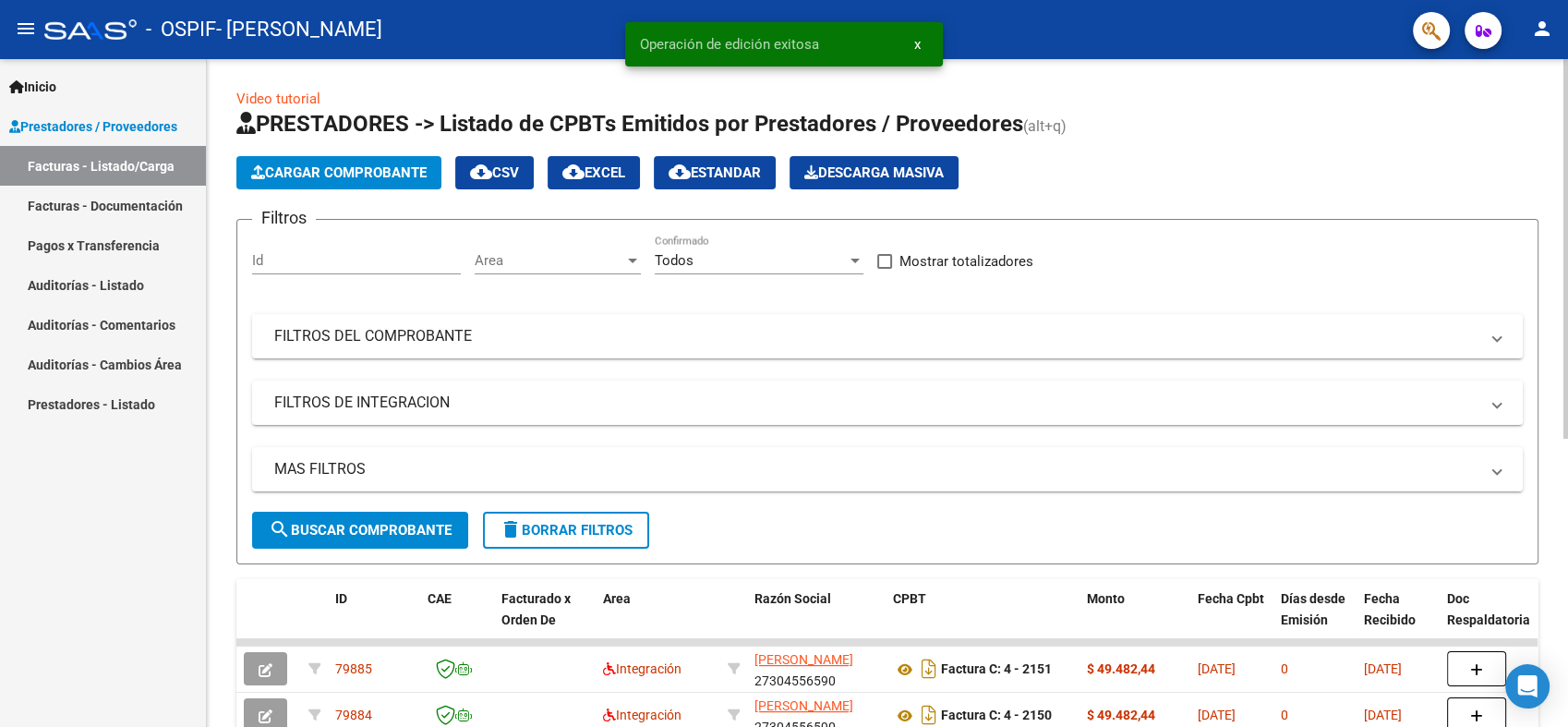
click at [302, 165] on span "Cargar Comprobante" at bounding box center [338, 172] width 175 height 16
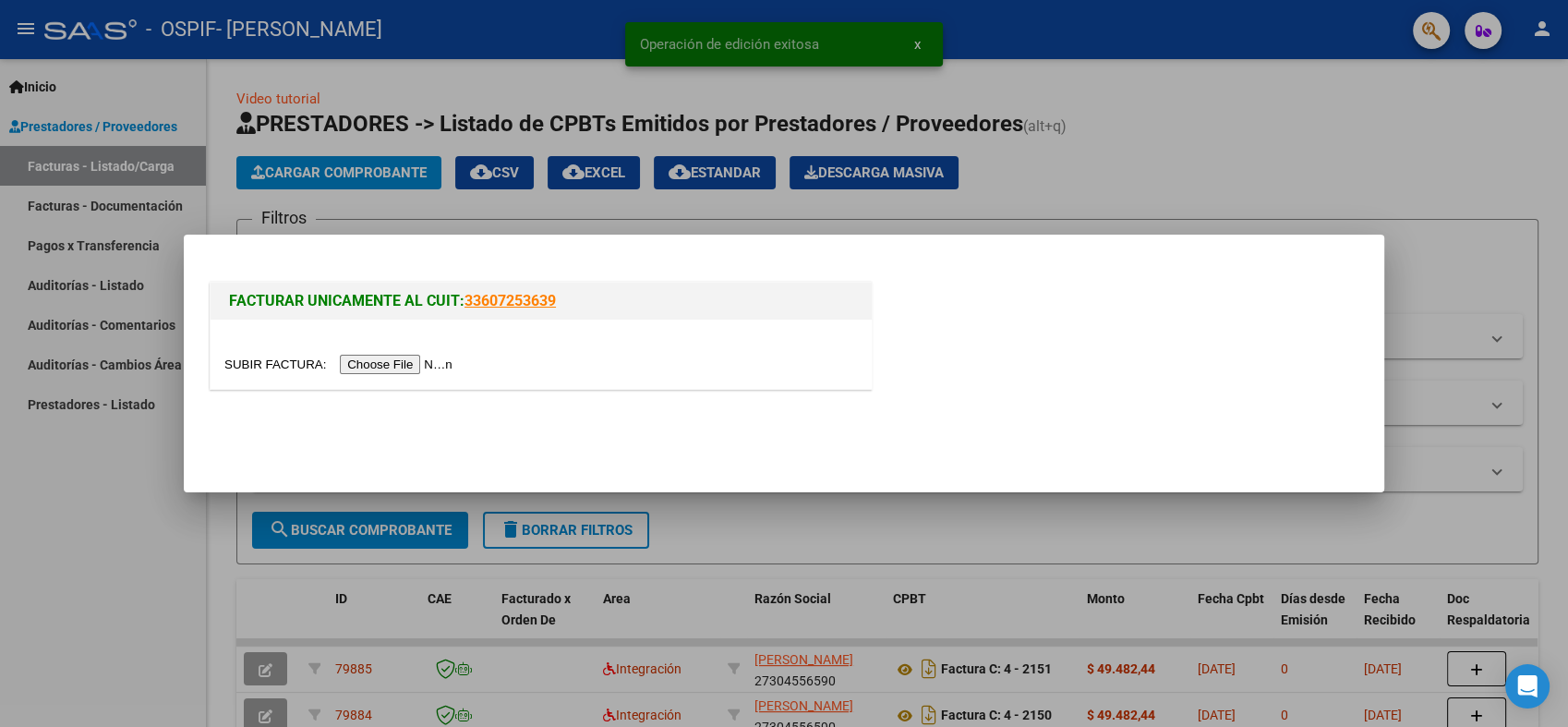
click at [377, 369] on input "file" at bounding box center [341, 364] width 233 height 19
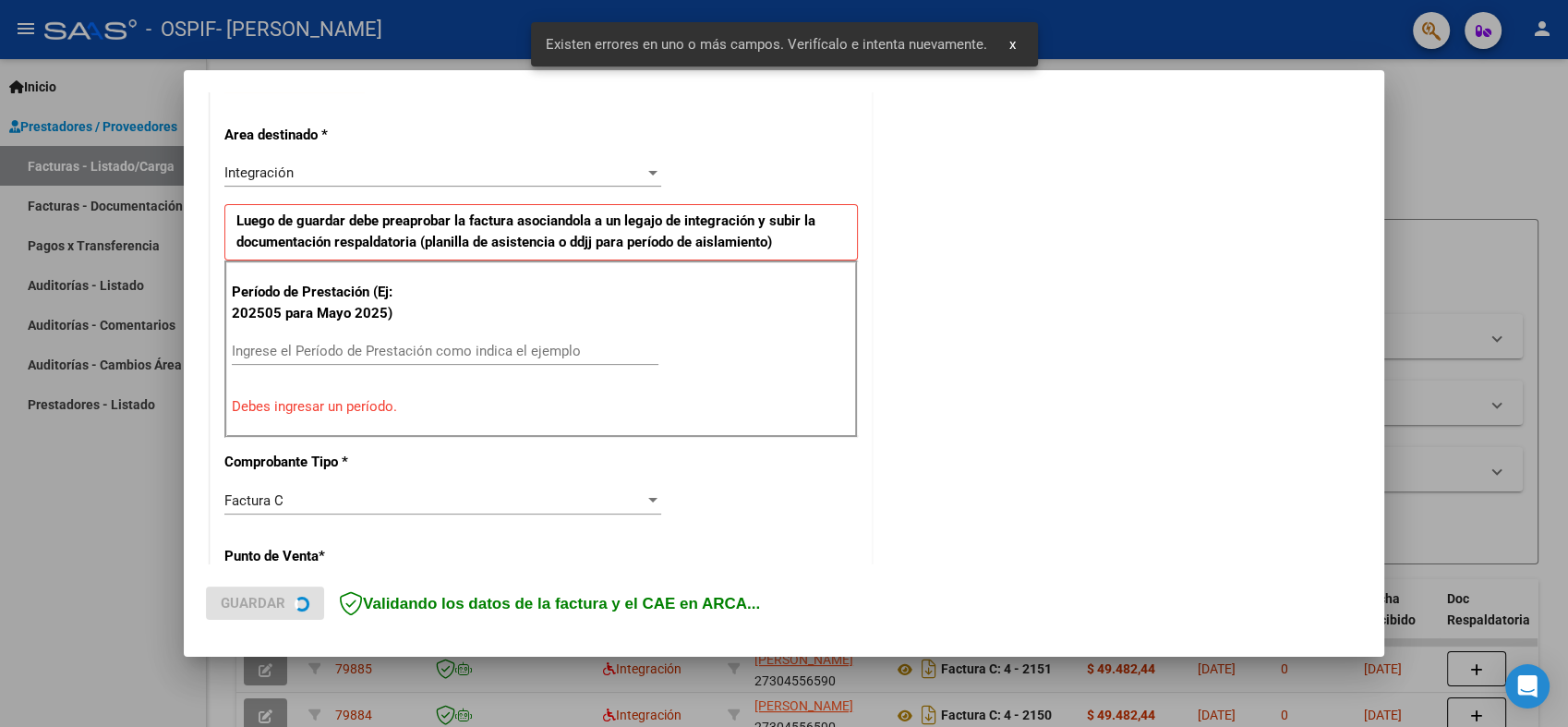
scroll to position [370, 0]
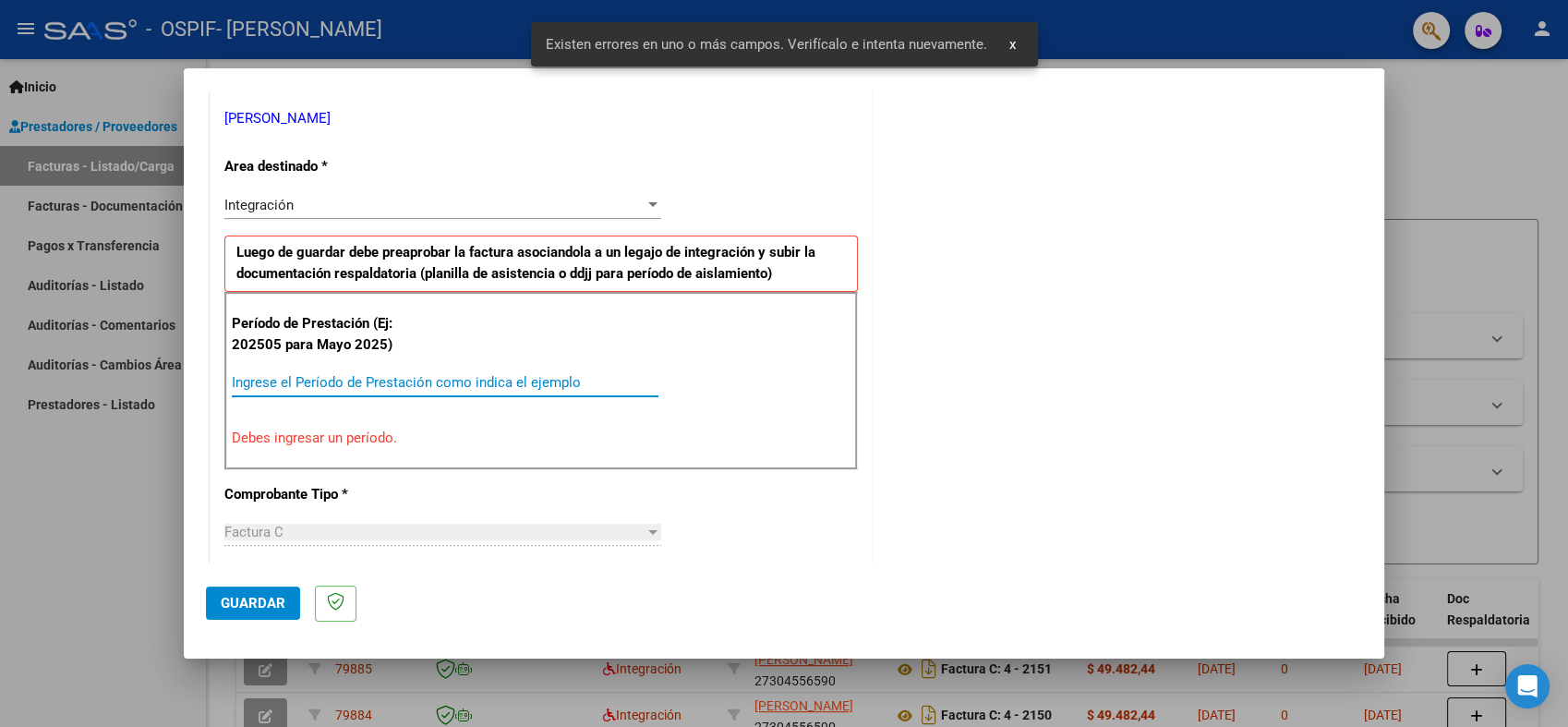
click at [324, 376] on input "Ingrese el Período de Prestación como indica el ejemplo" at bounding box center [444, 381] width 427 height 16
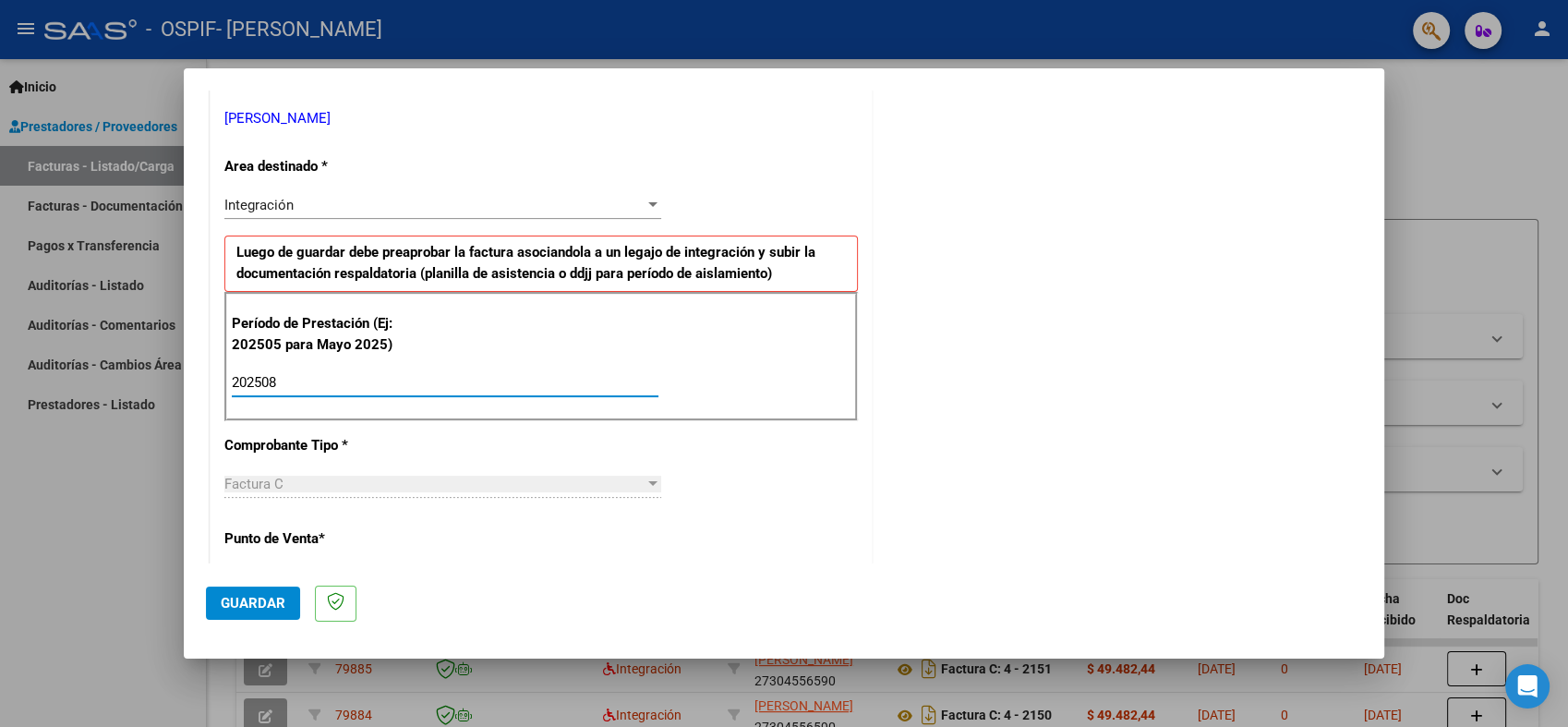
type input "202508"
click at [261, 590] on button "Guardar" at bounding box center [253, 603] width 94 height 33
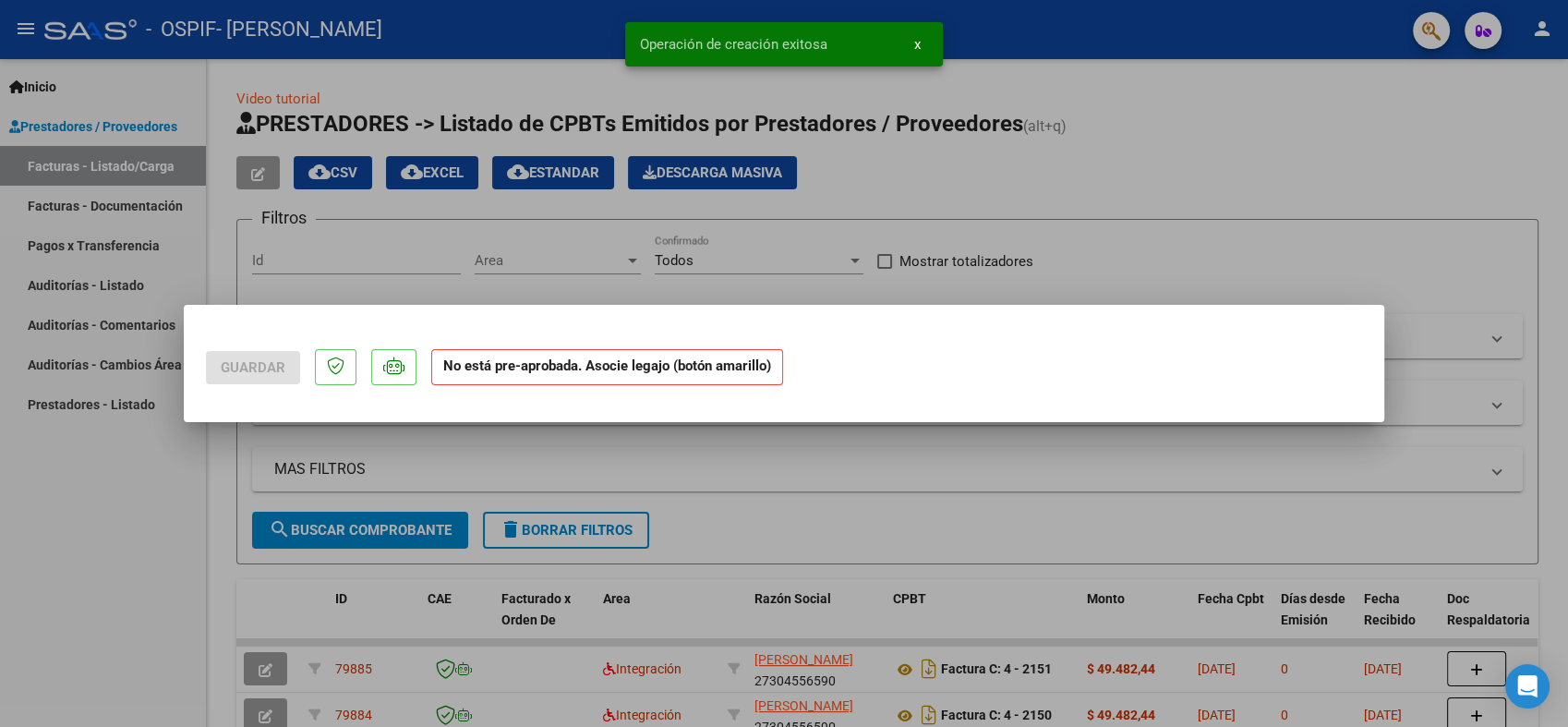
scroll to position [0, 0]
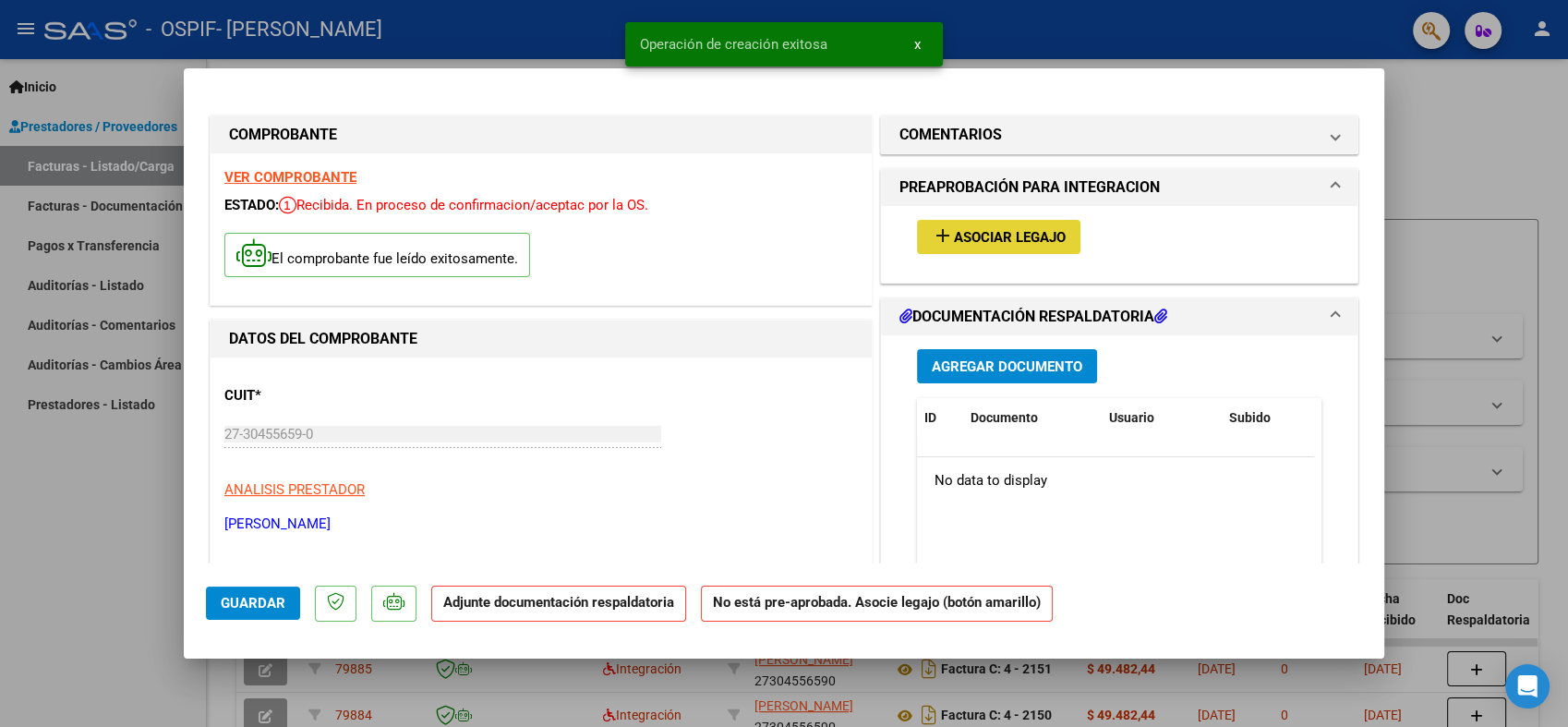
click at [951, 251] on button "add Asociar Legajo" at bounding box center [998, 236] width 164 height 34
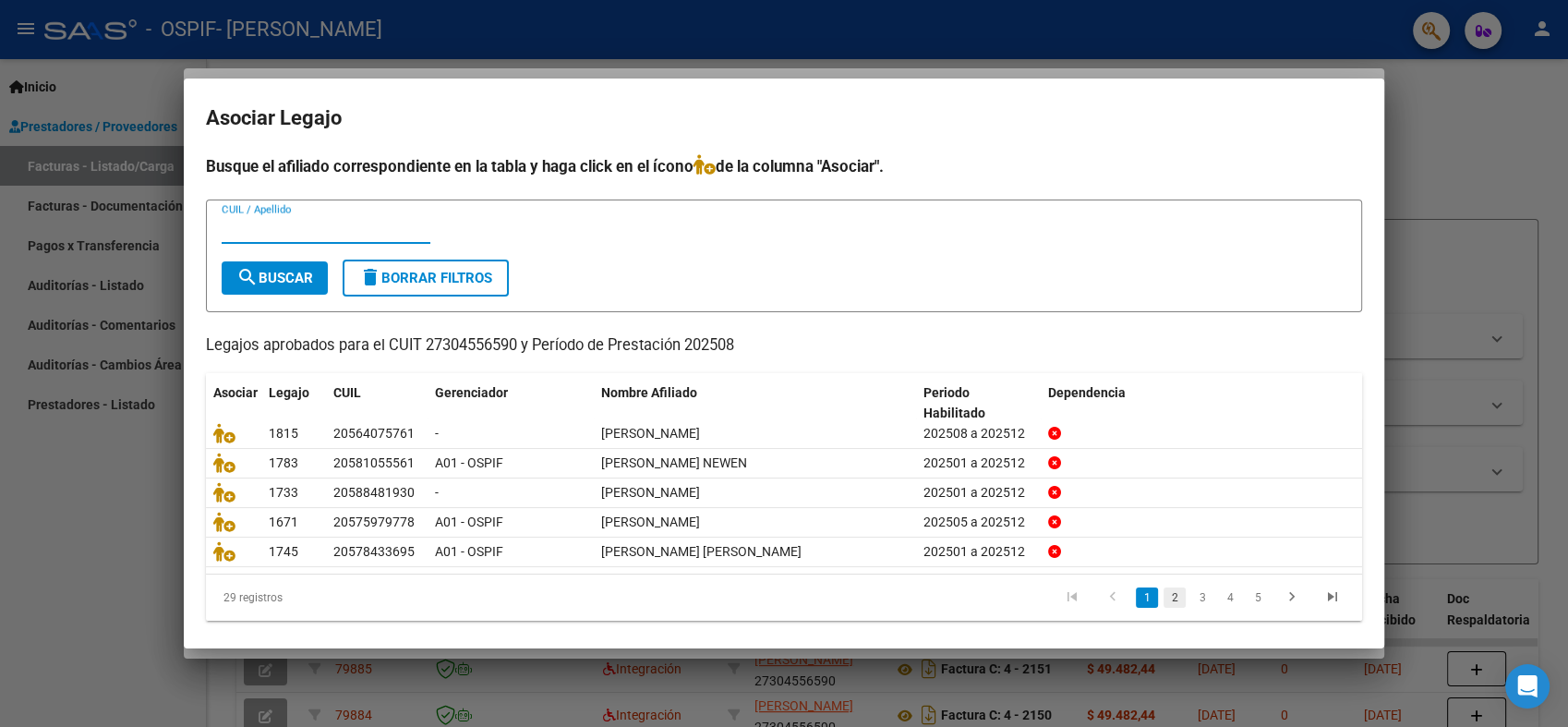
click at [1163, 601] on link "2" at bounding box center [1174, 597] width 22 height 20
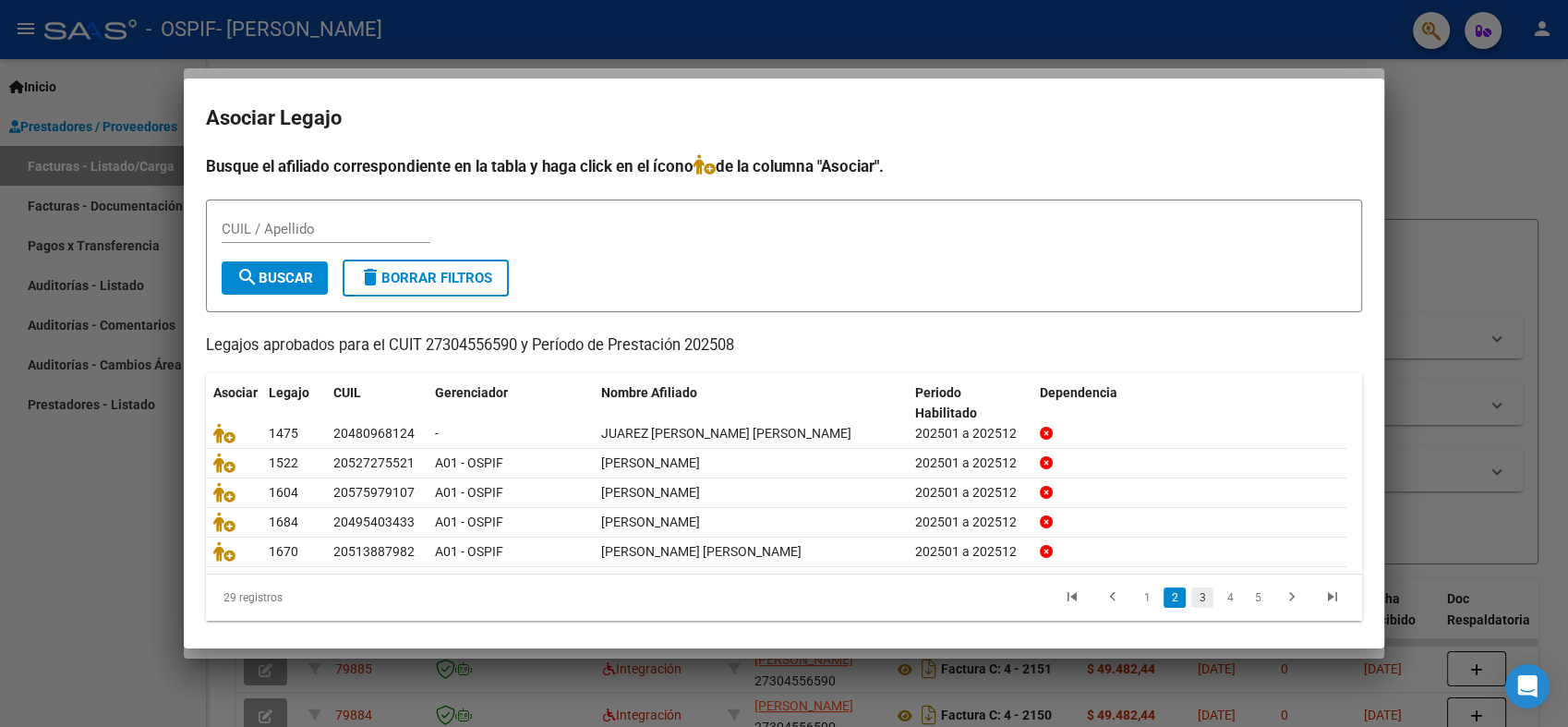
click at [1191, 601] on link "3" at bounding box center [1201, 597] width 22 height 20
click at [1219, 591] on link "4" at bounding box center [1229, 597] width 22 height 20
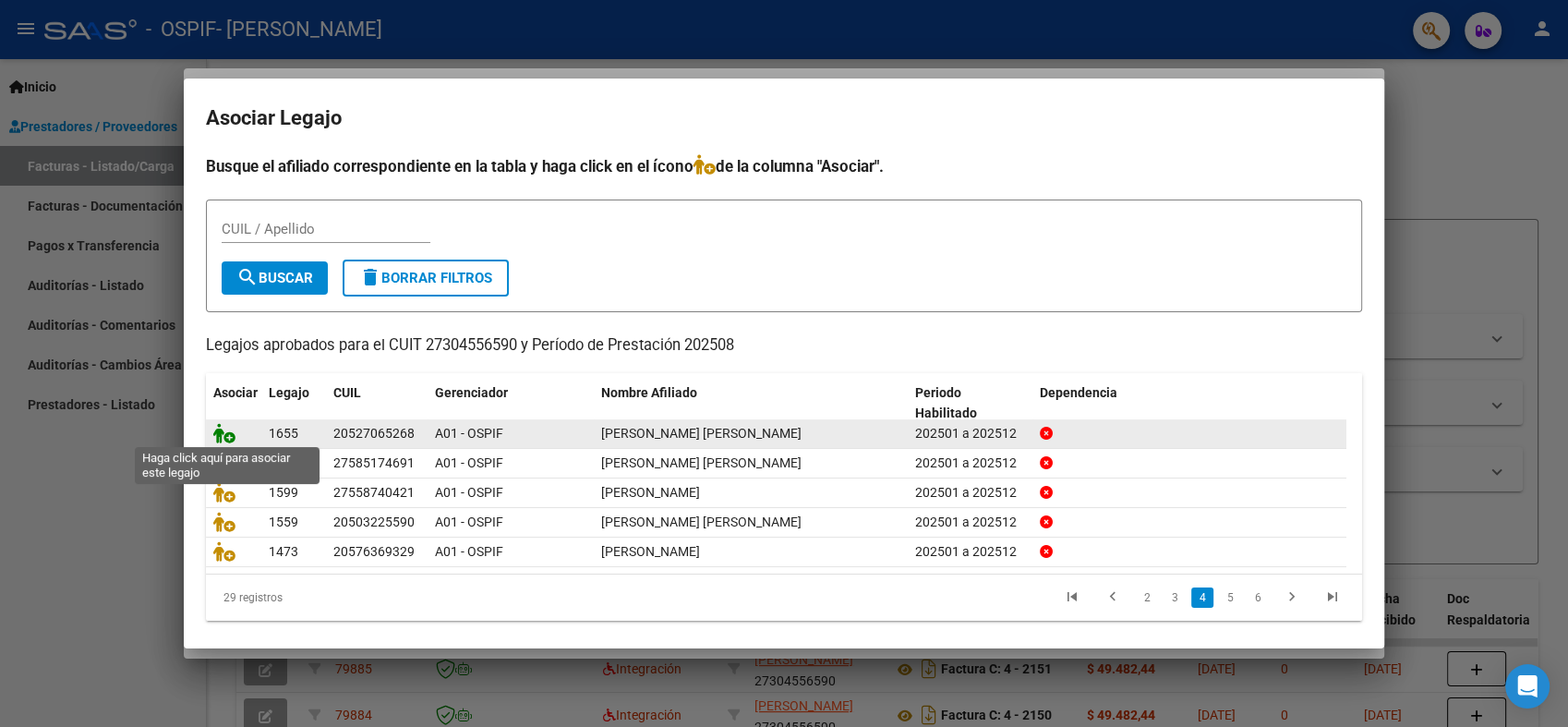
click at [224, 438] on icon at bounding box center [224, 433] width 22 height 20
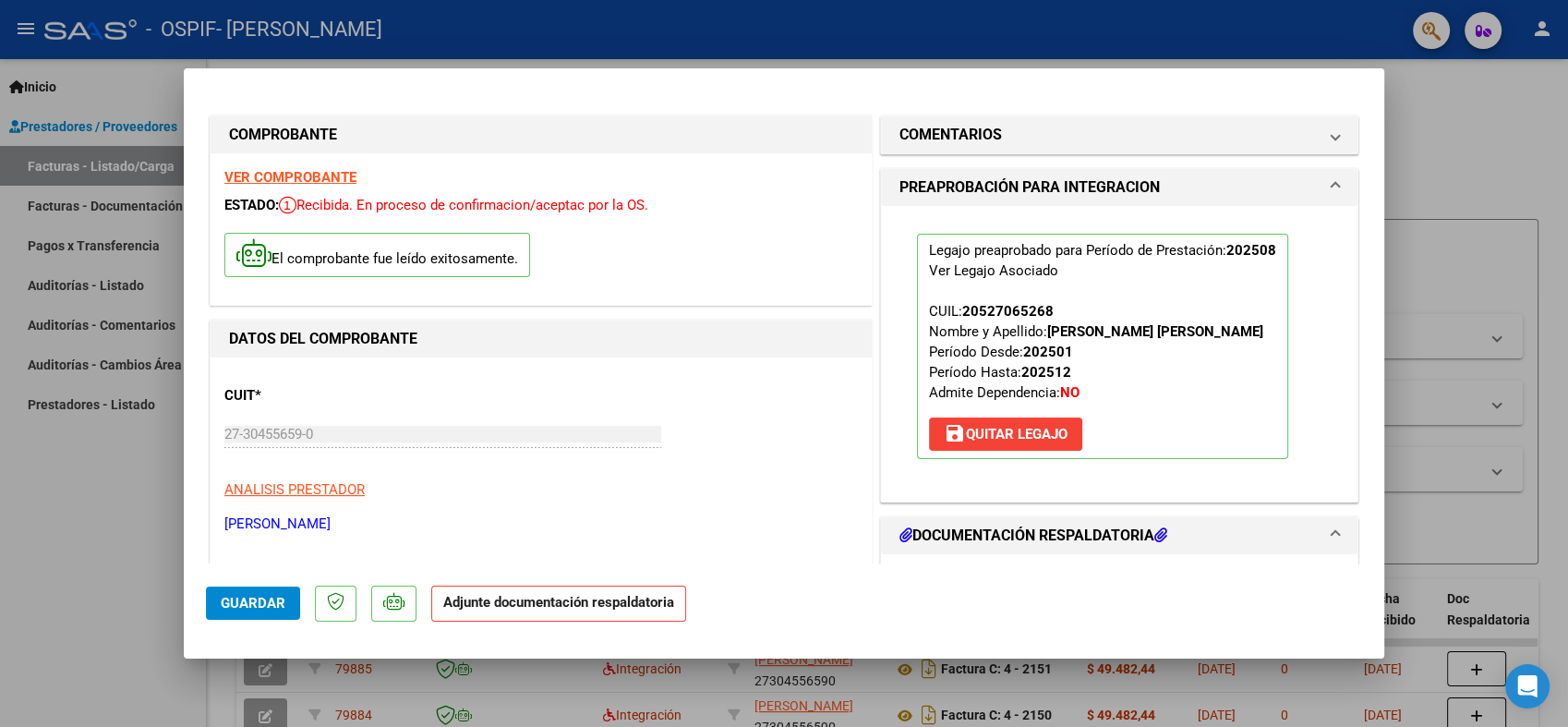
click at [253, 604] on span "Guardar" at bounding box center [253, 602] width 65 height 16
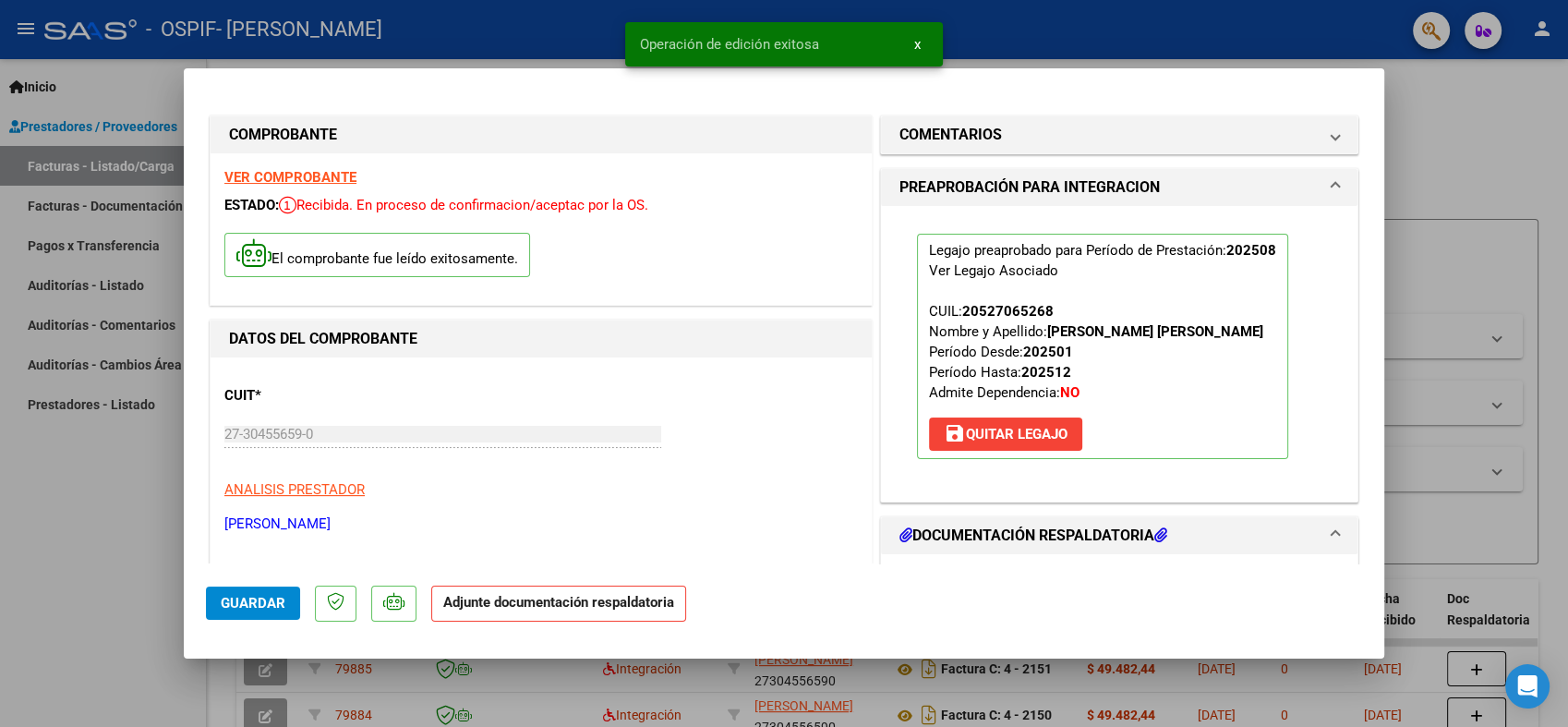
type input "$ 0,00"
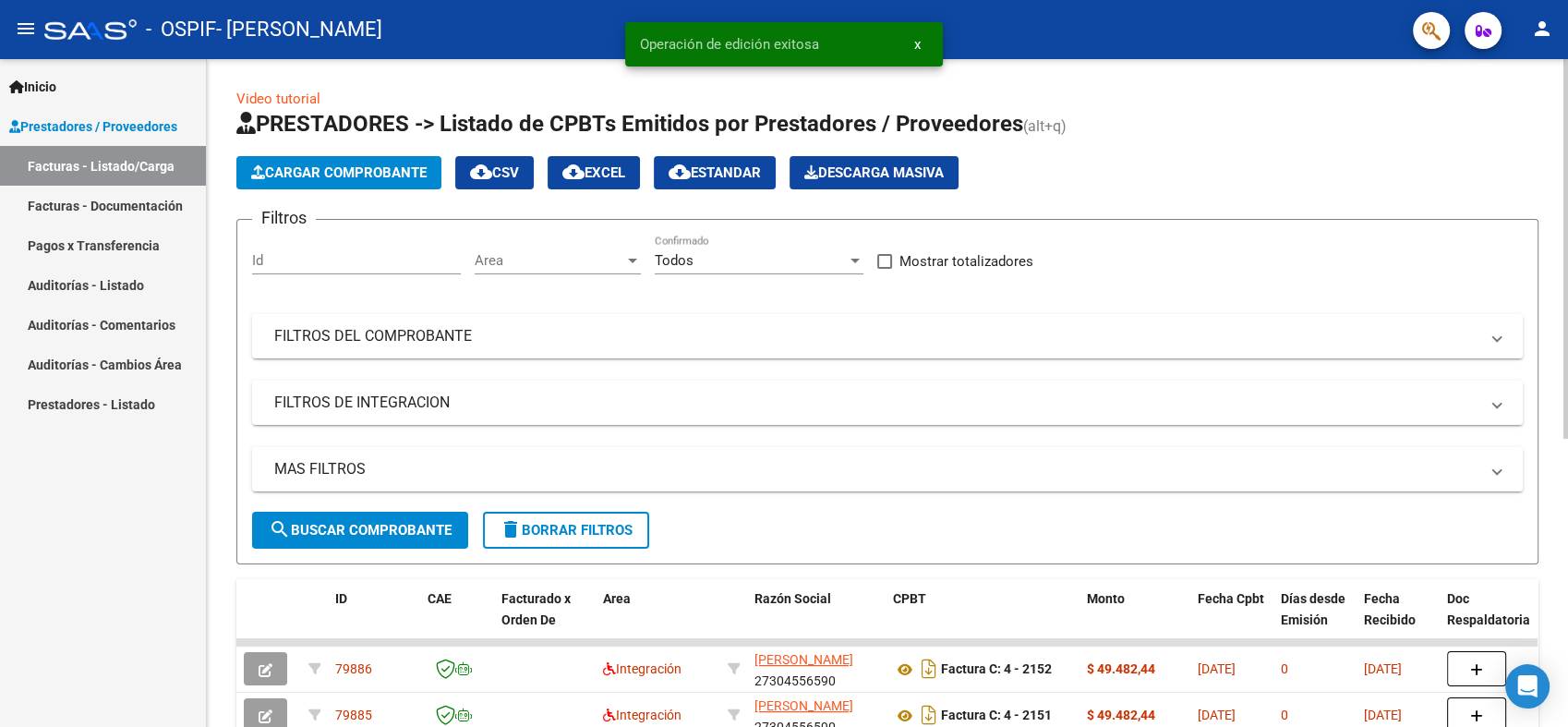
click at [298, 176] on span "Cargar Comprobante" at bounding box center [338, 172] width 175 height 16
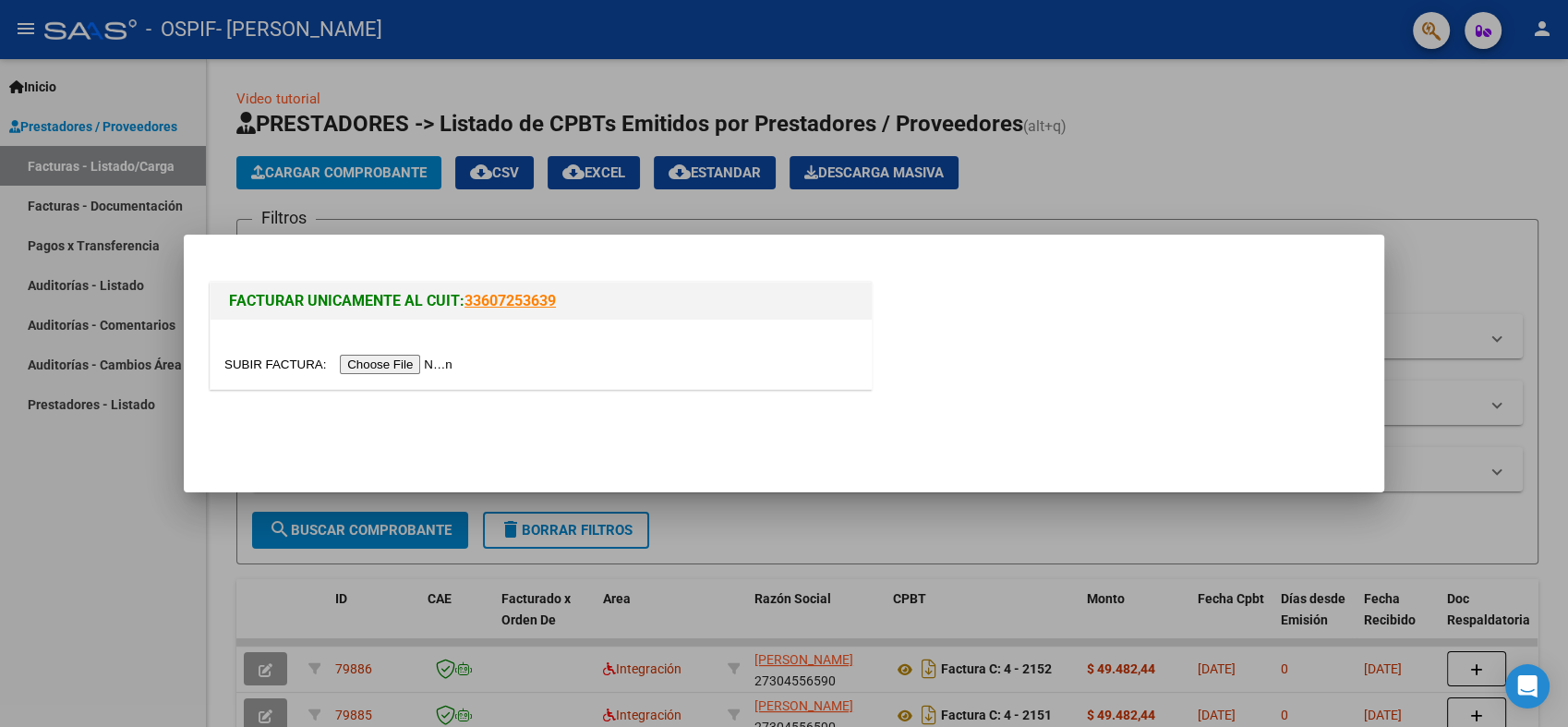
click at [359, 374] on div at bounding box center [541, 364] width 633 height 21
click at [366, 354] on input "file" at bounding box center [341, 364] width 233 height 19
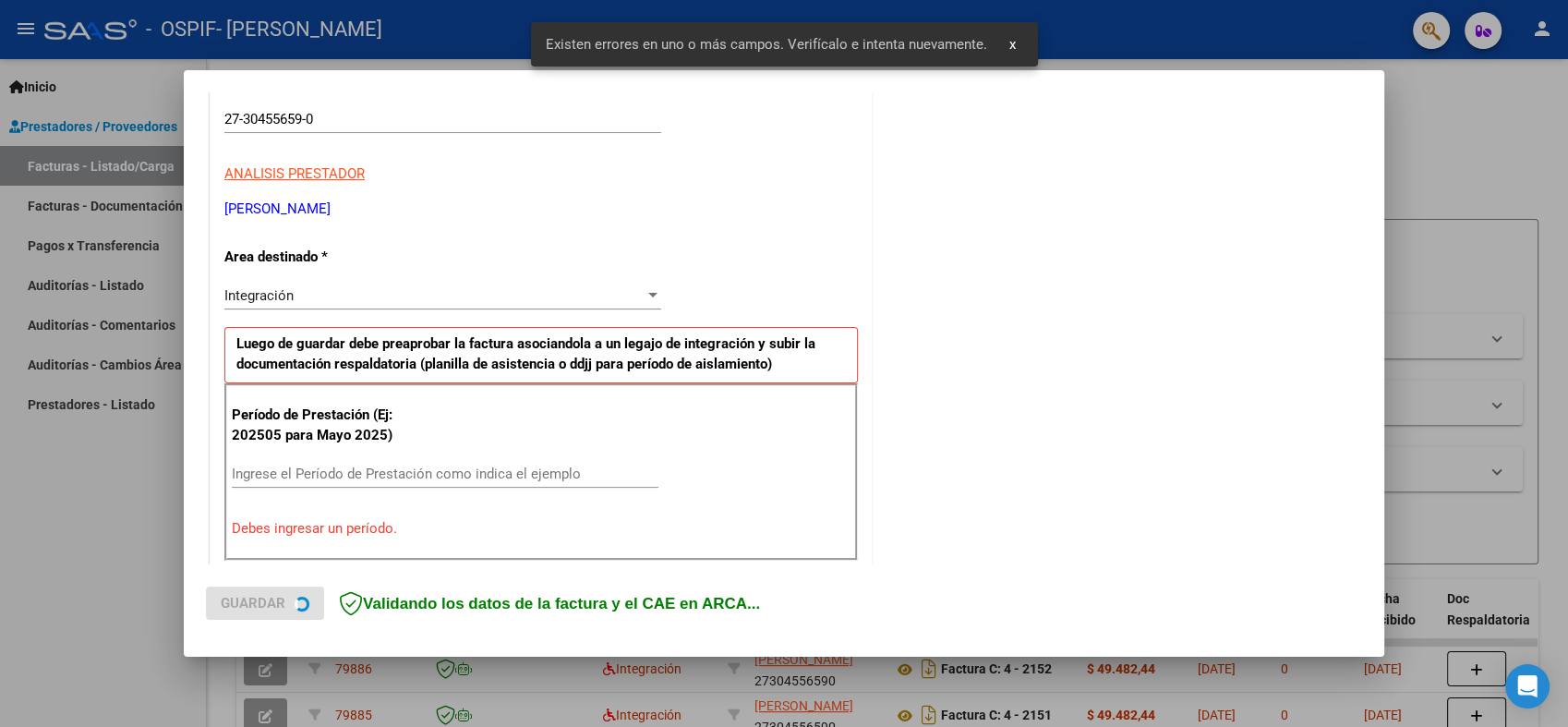
scroll to position [370, 0]
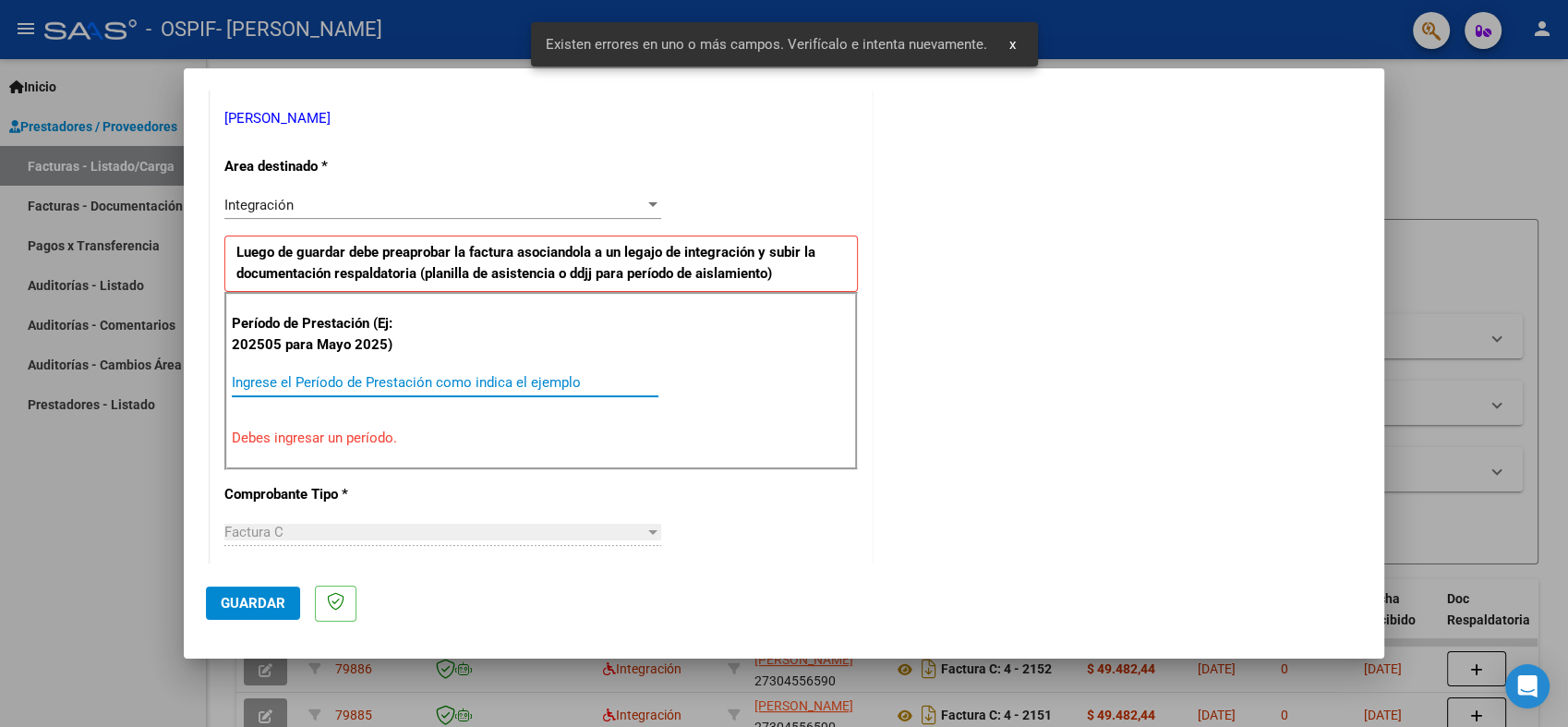
click at [420, 378] on input "Ingrese el Período de Prestación como indica el ejemplo" at bounding box center [444, 381] width 427 height 16
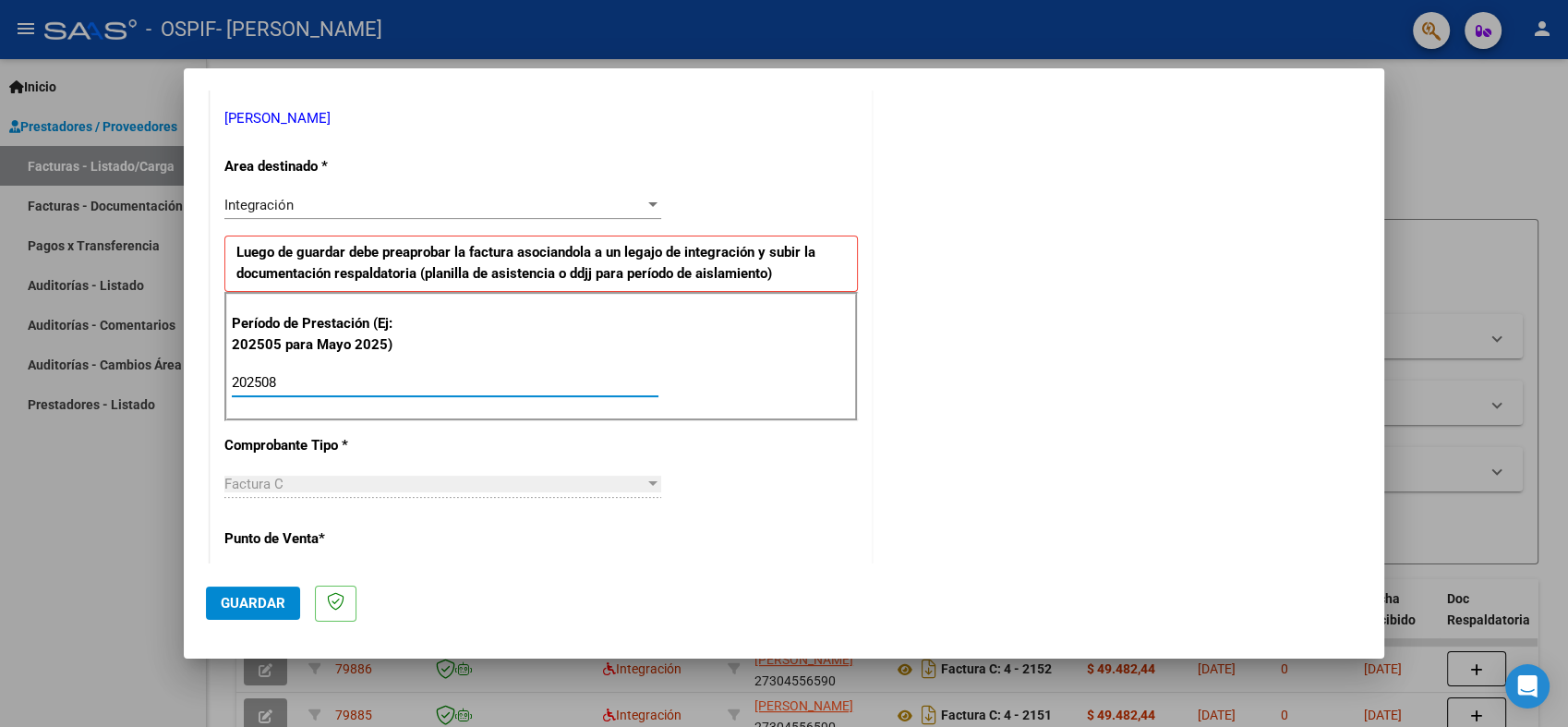
type input "202508"
click at [227, 611] on button "Guardar" at bounding box center [253, 603] width 94 height 33
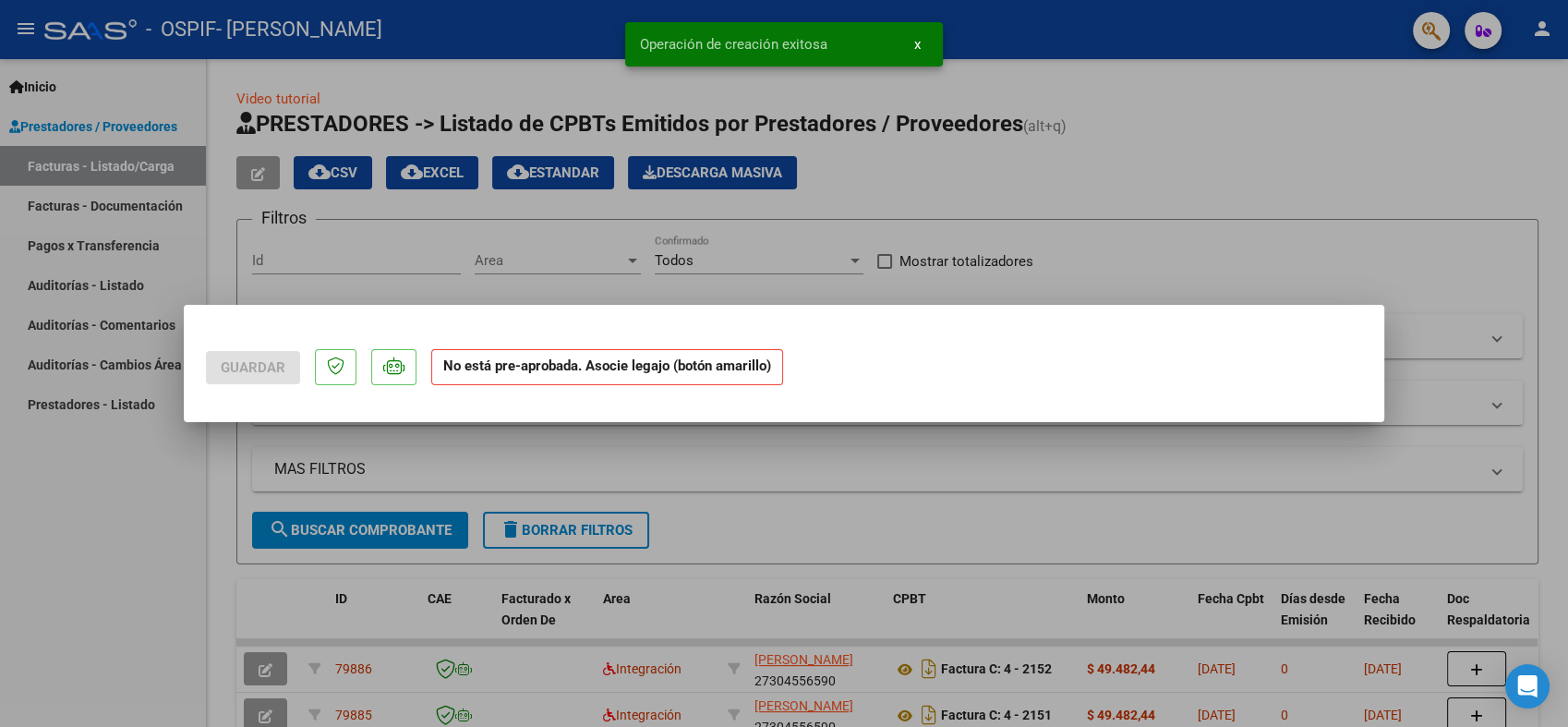
scroll to position [0, 0]
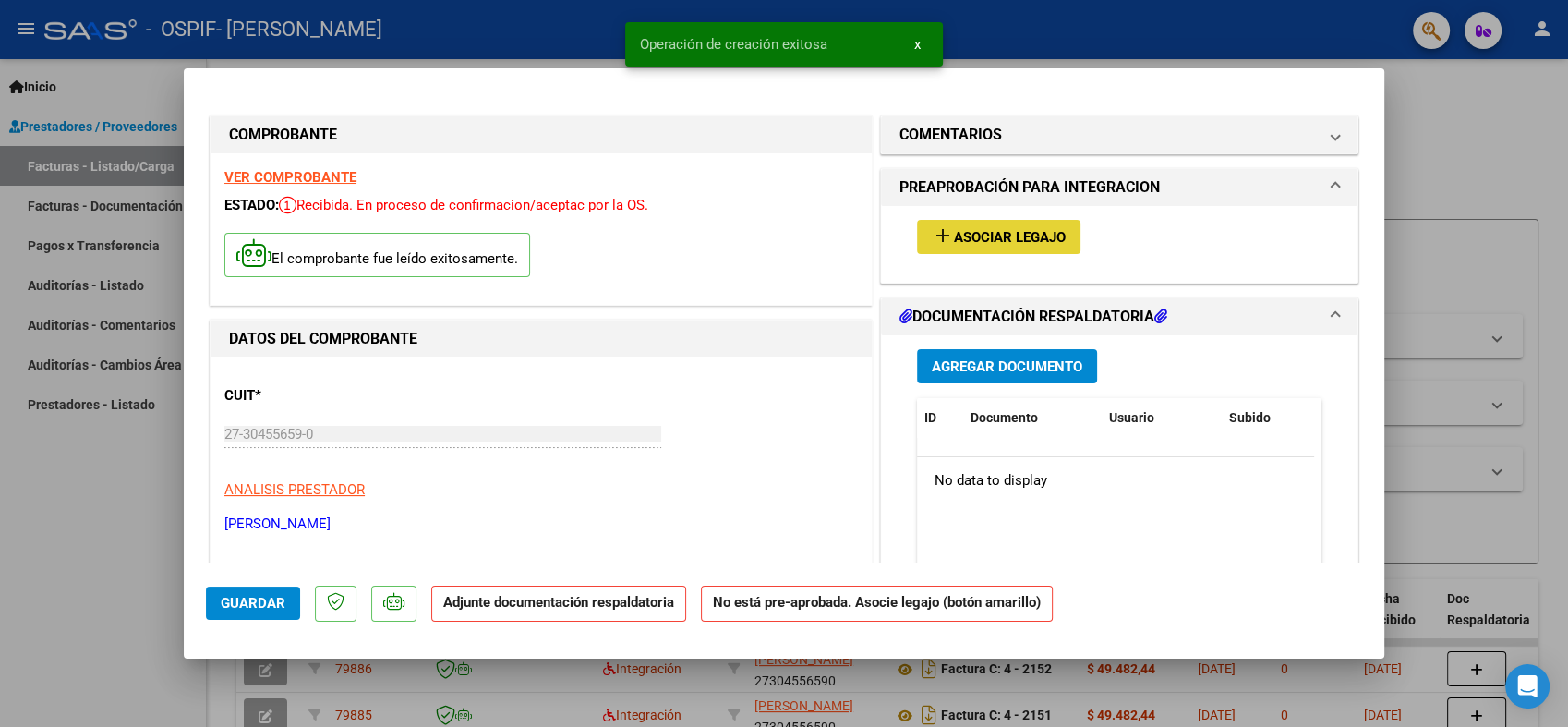
click at [1005, 230] on span "Asociar Legajo" at bounding box center [1009, 237] width 111 height 16
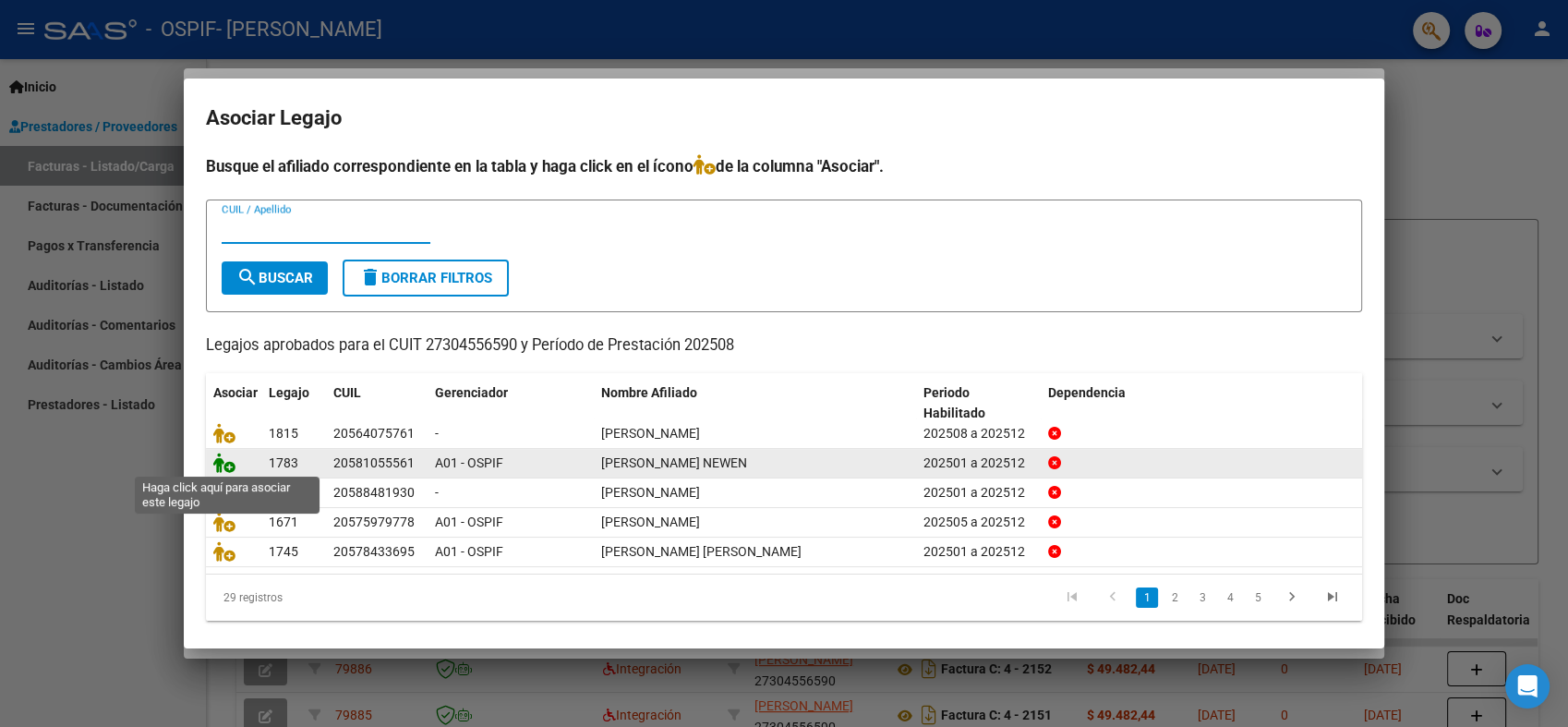
click at [224, 452] on icon at bounding box center [224, 462] width 22 height 20
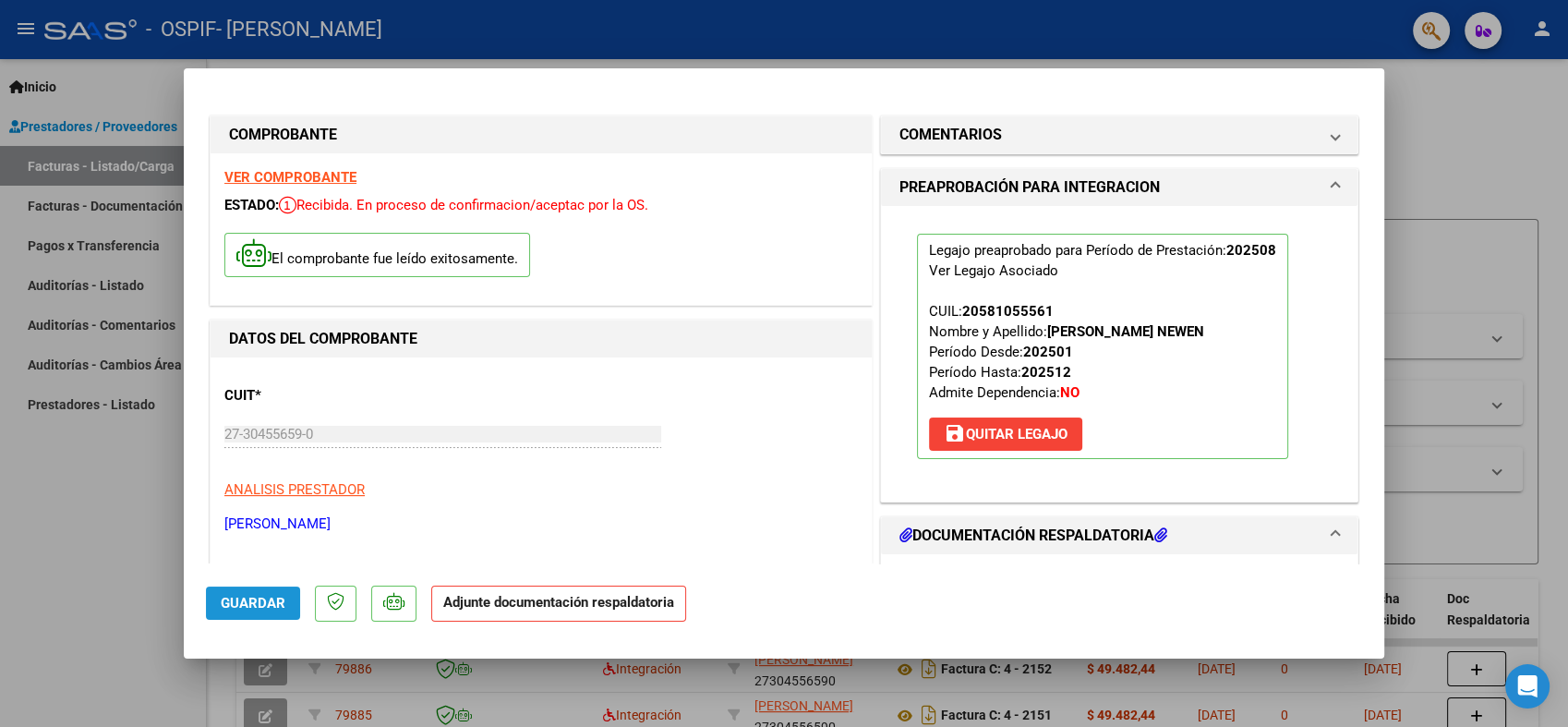
click at [258, 606] on span "Guardar" at bounding box center [253, 602] width 65 height 16
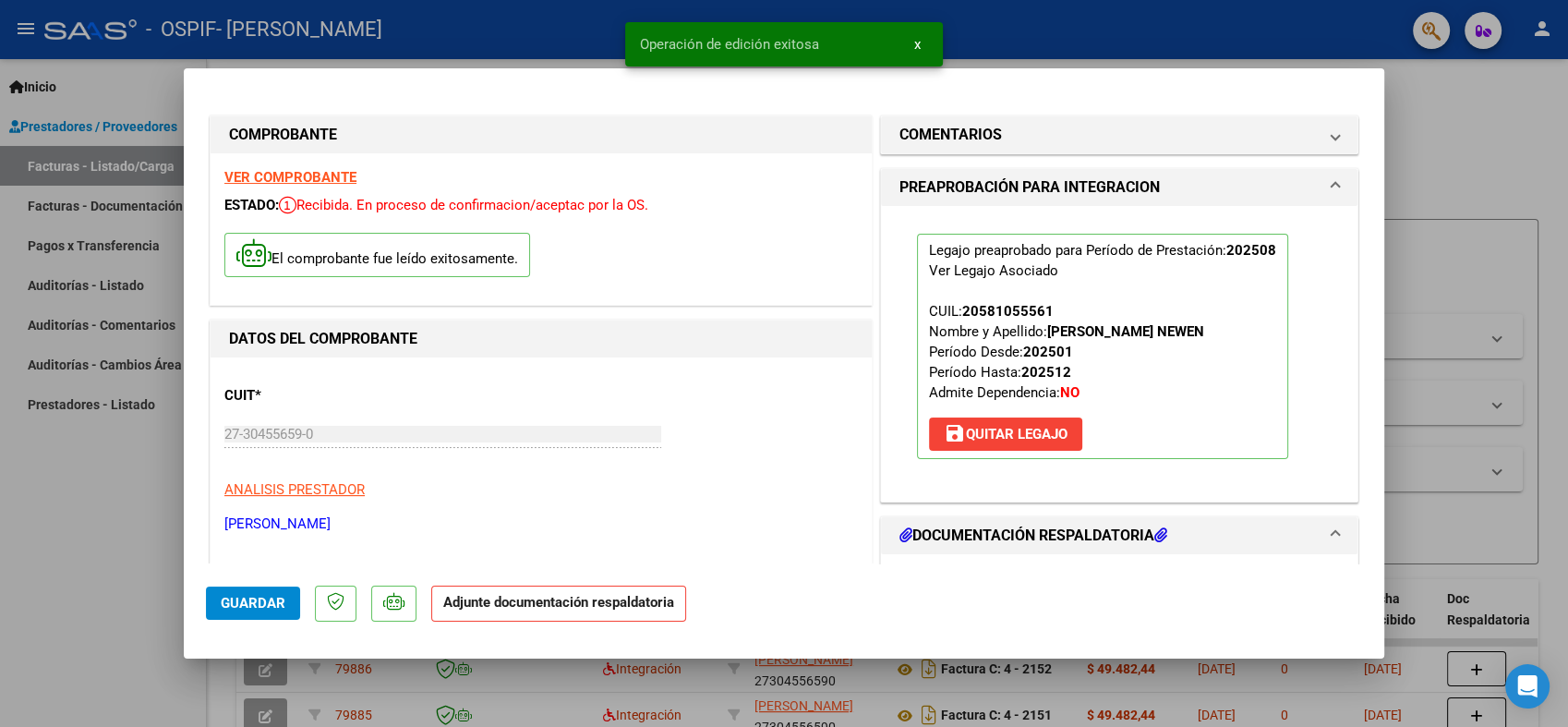
type input "$ 0,00"
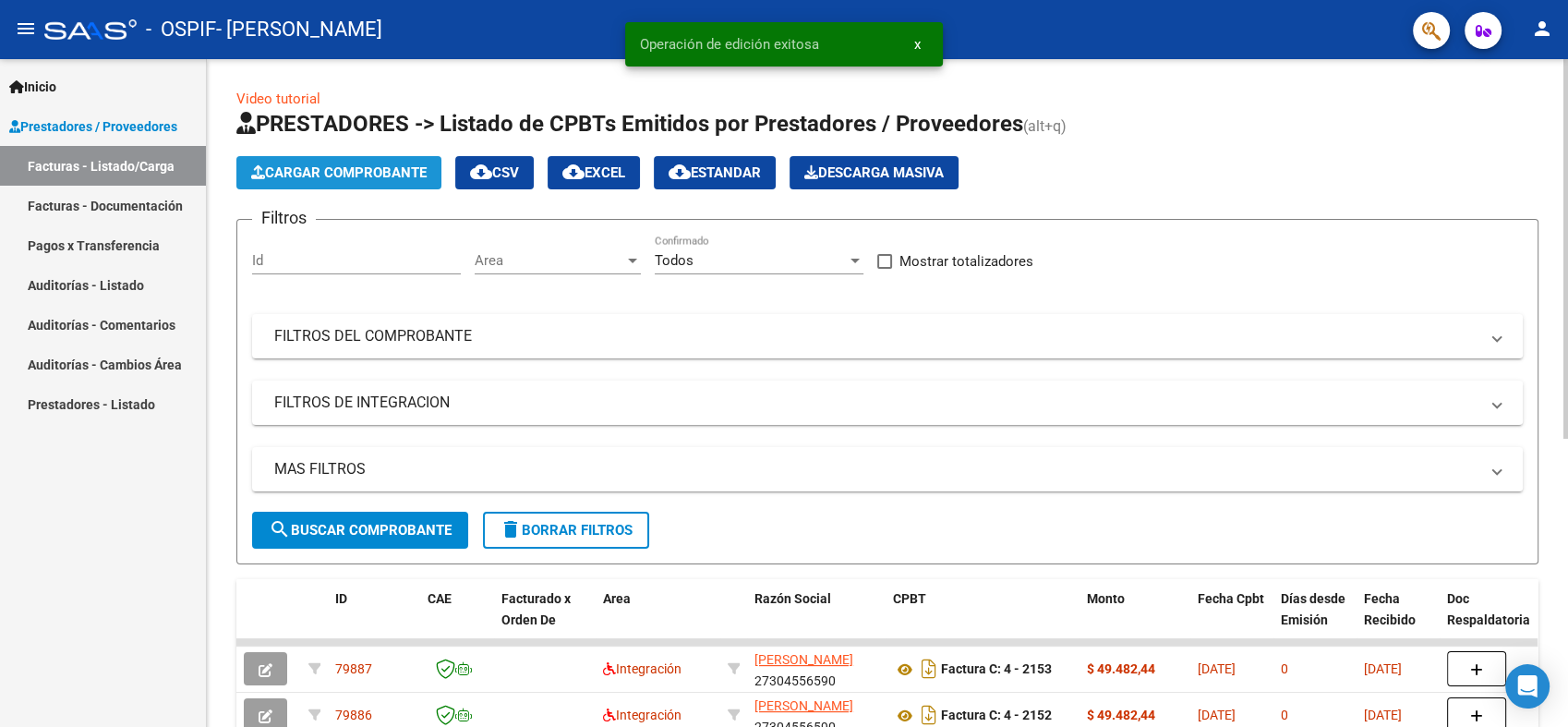
click at [358, 177] on span "Cargar Comprobante" at bounding box center [338, 172] width 175 height 16
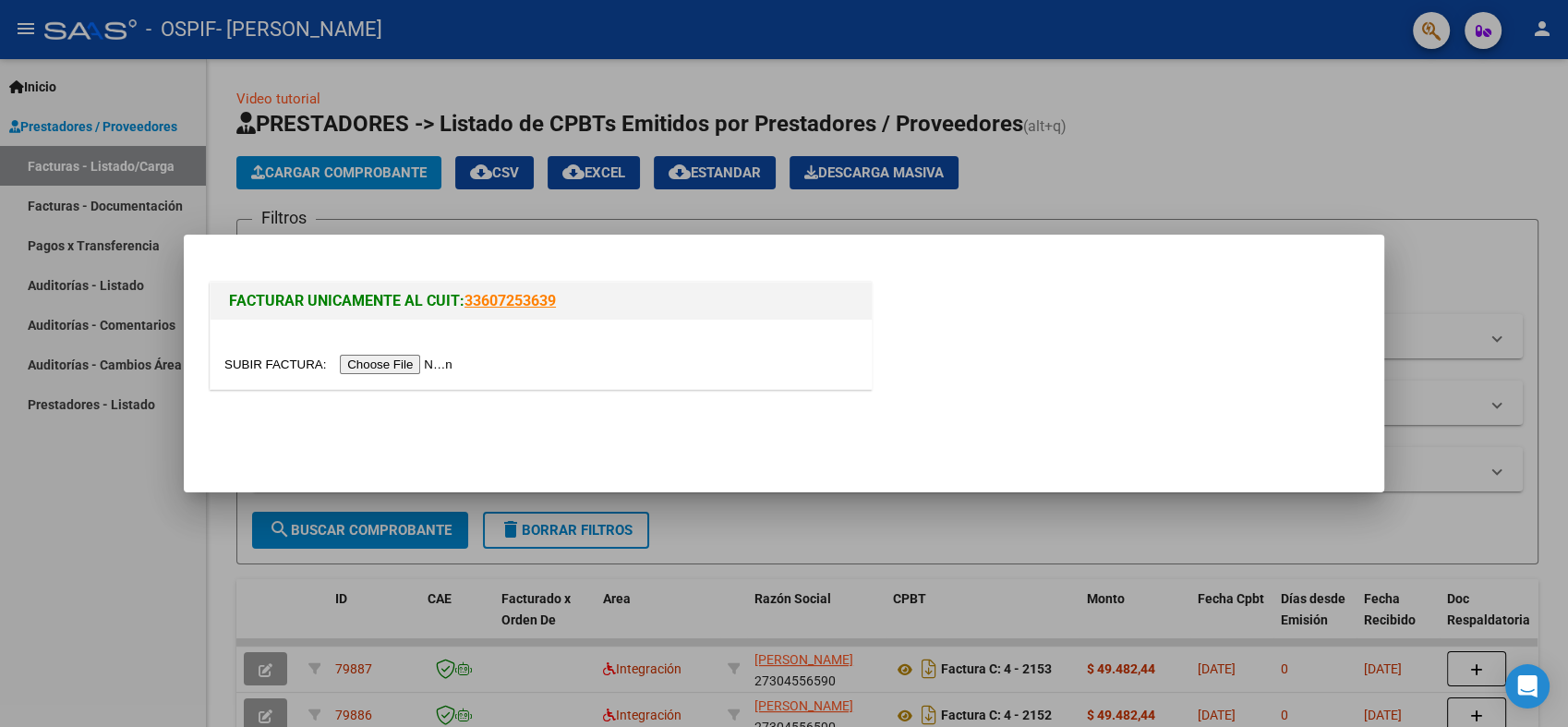
click at [384, 357] on input "file" at bounding box center [341, 364] width 233 height 19
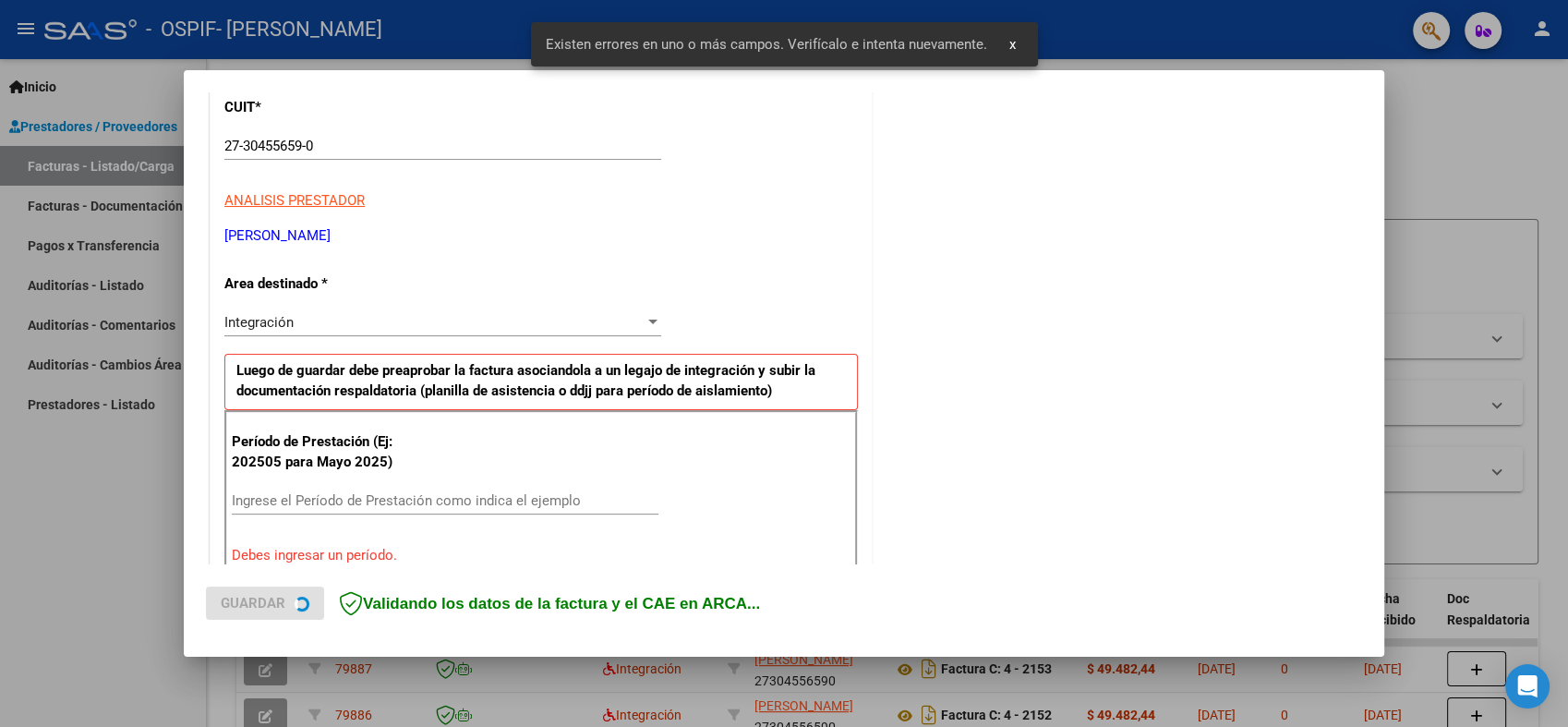
scroll to position [370, 0]
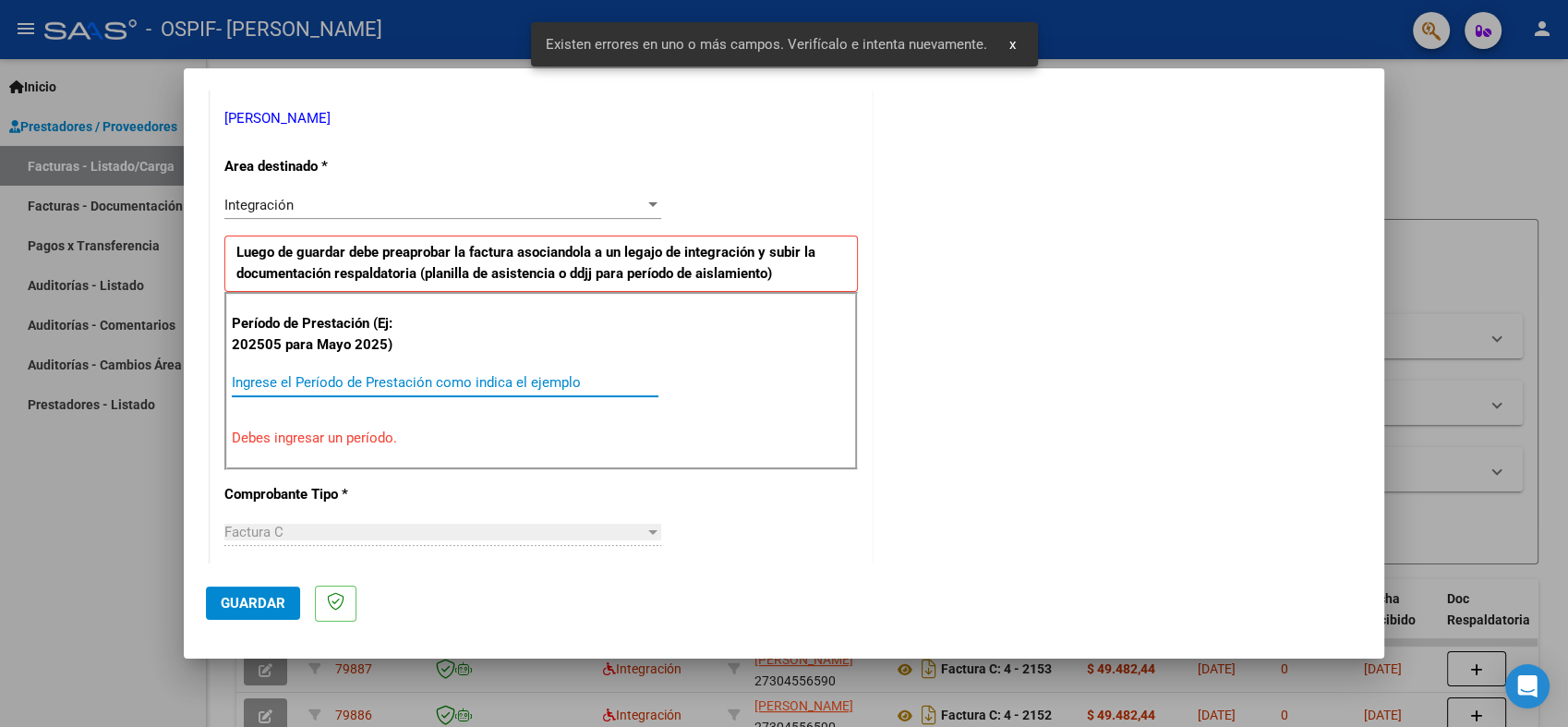
click at [350, 379] on input "Ingrese el Período de Prestación como indica el ejemplo" at bounding box center [444, 381] width 427 height 16
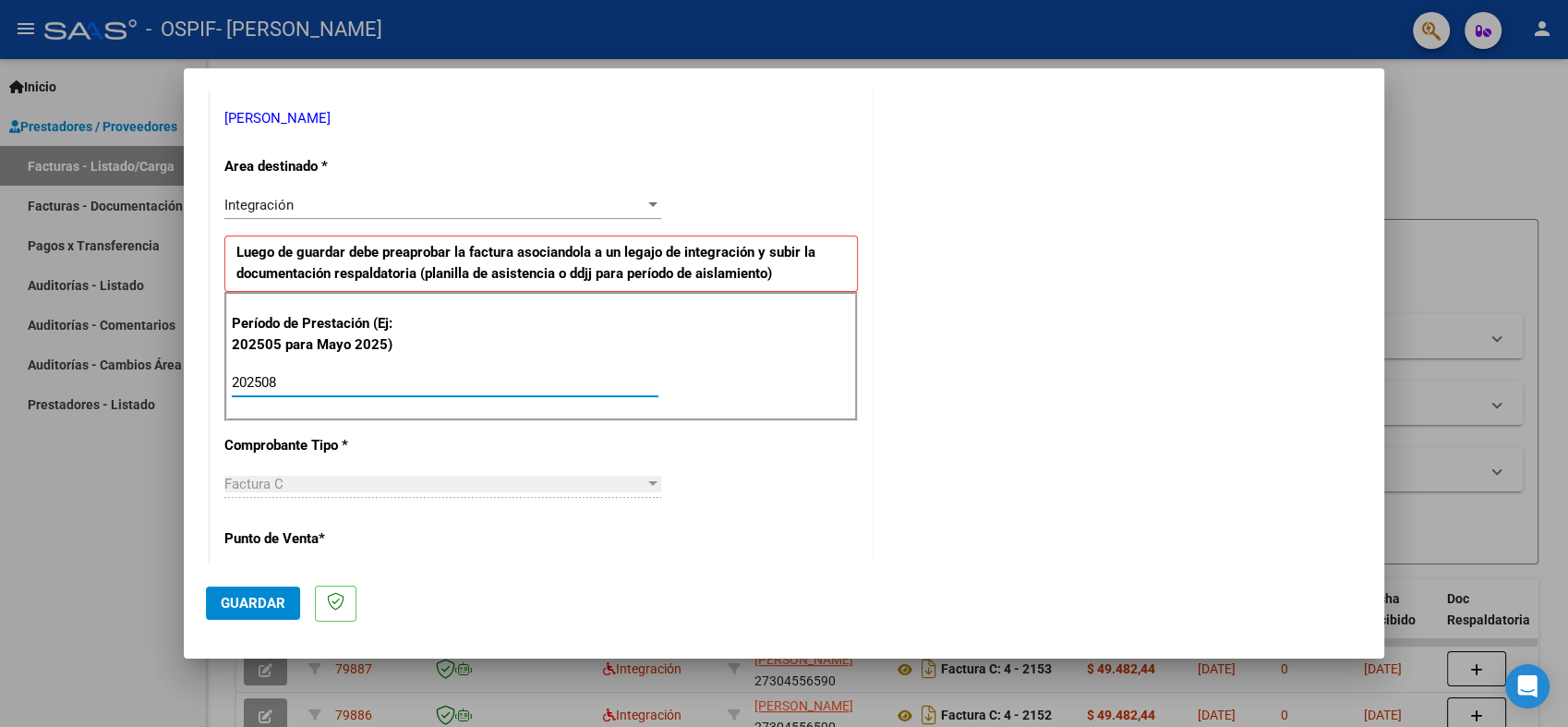
type input "202508"
click at [279, 617] on button "Guardar" at bounding box center [253, 603] width 94 height 33
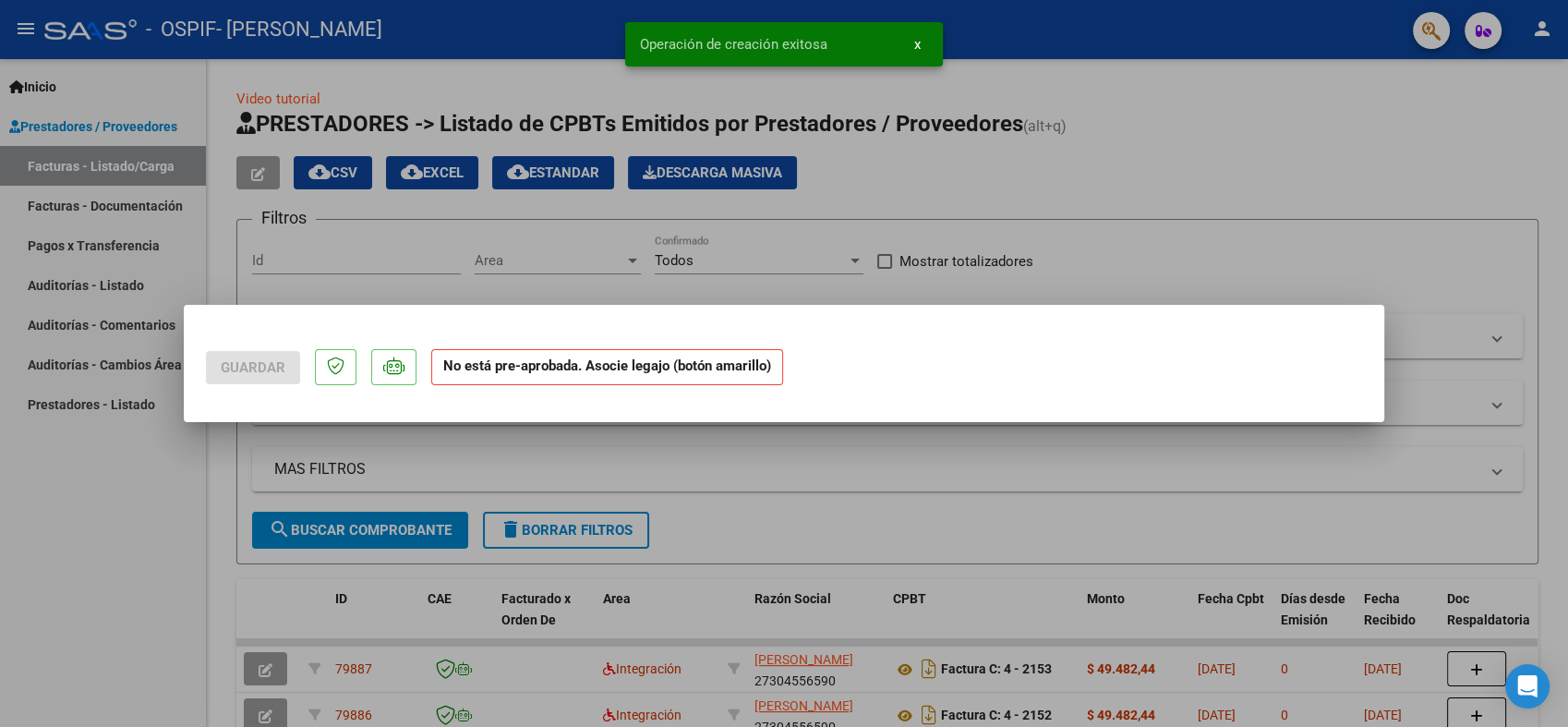
scroll to position [0, 0]
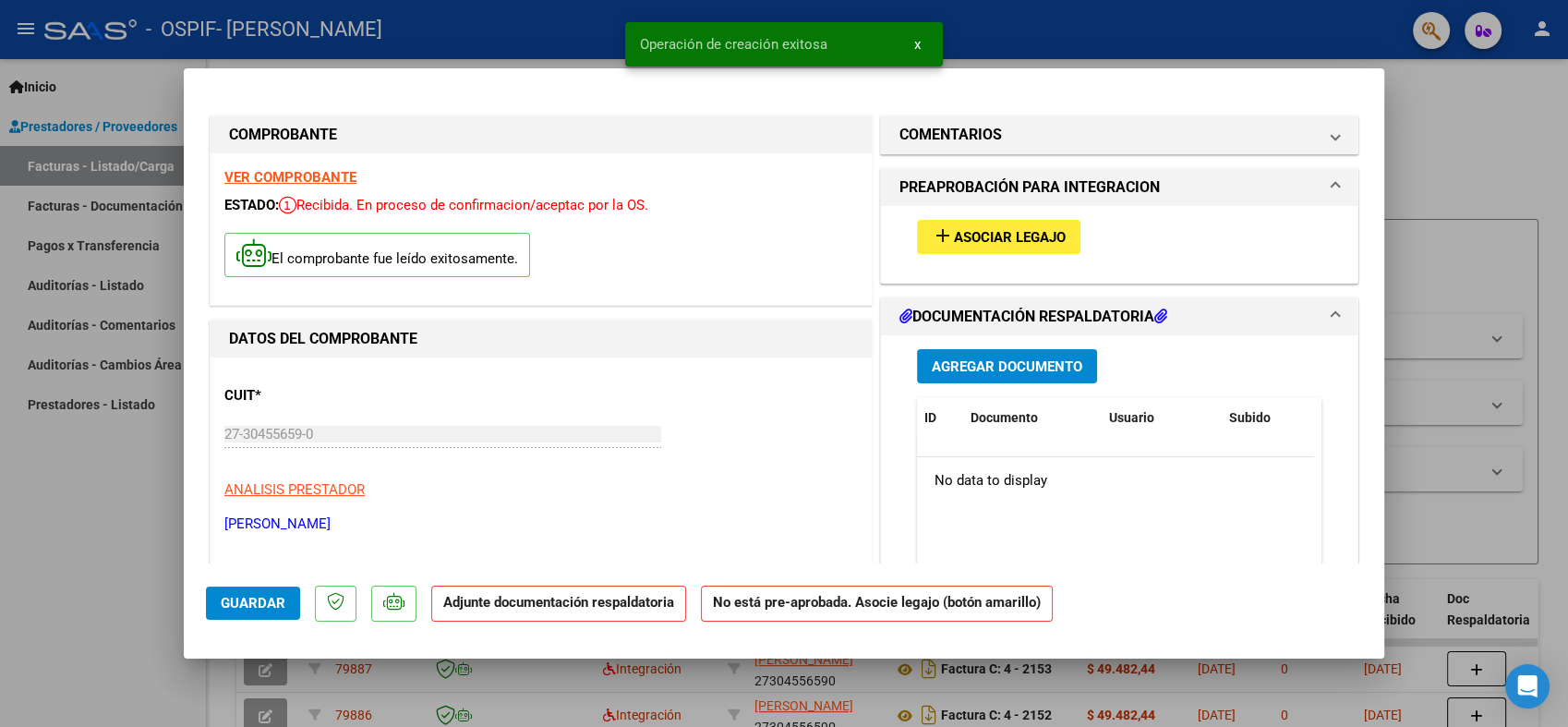
click at [1027, 229] on span "Asociar Legajo" at bounding box center [1009, 237] width 111 height 16
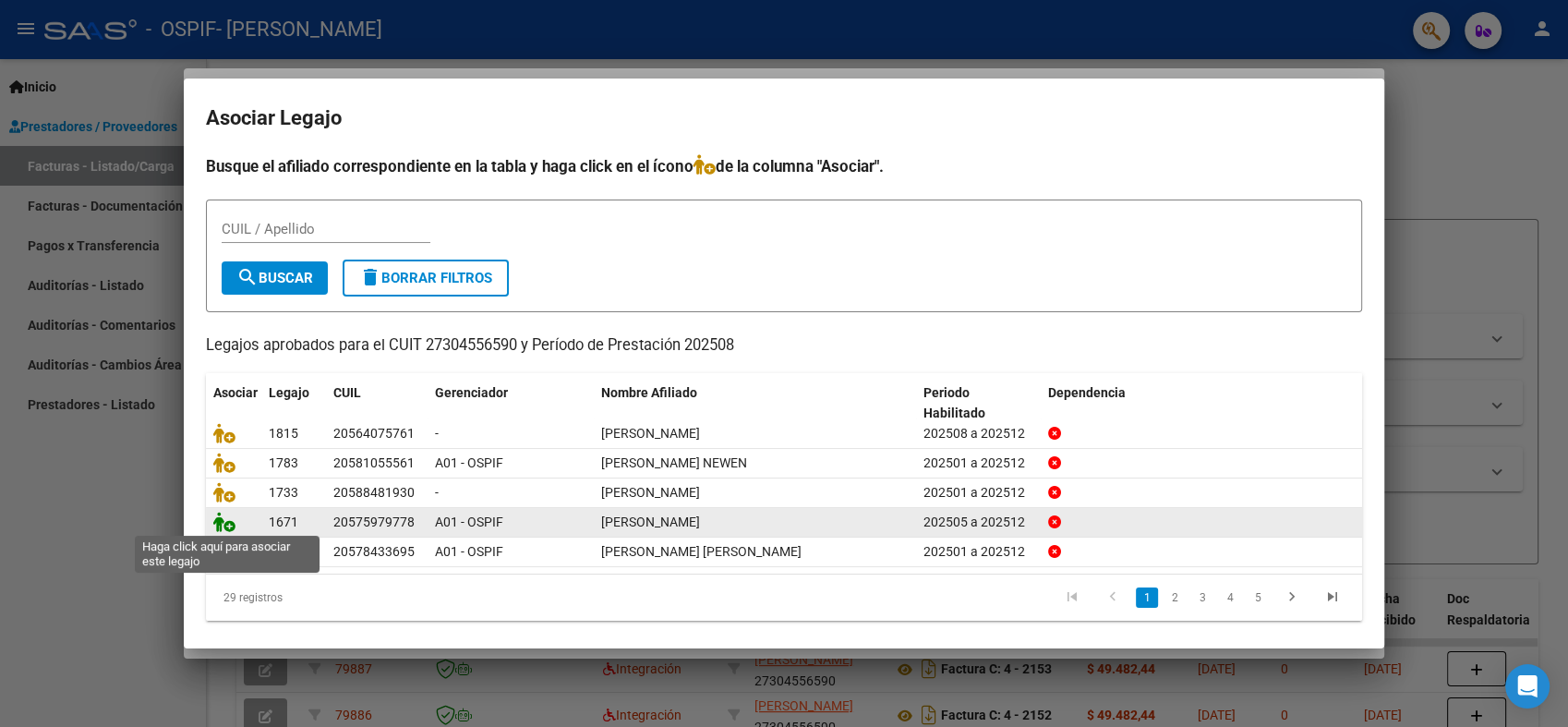
click at [220, 523] on icon at bounding box center [224, 521] width 22 height 20
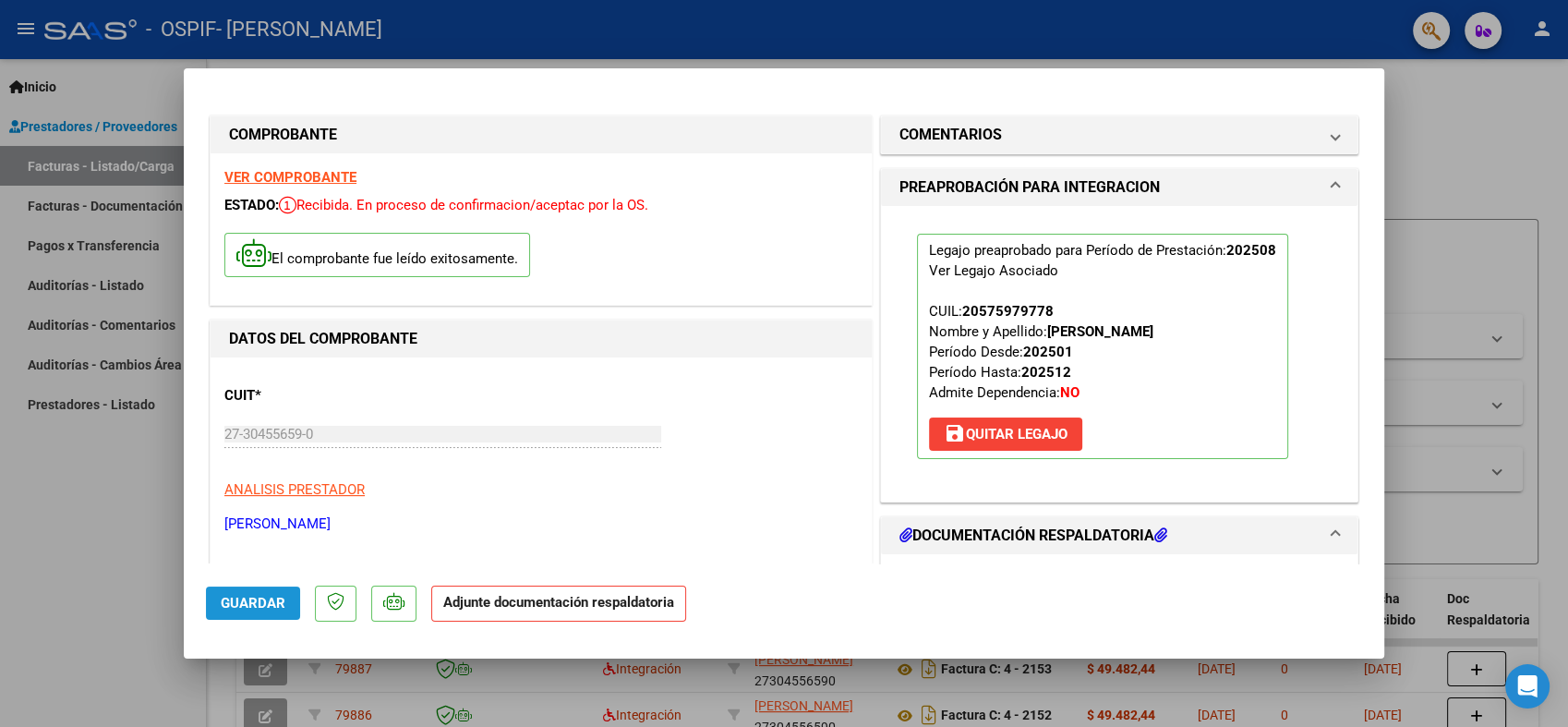
click at [256, 614] on button "Guardar" at bounding box center [253, 603] width 94 height 33
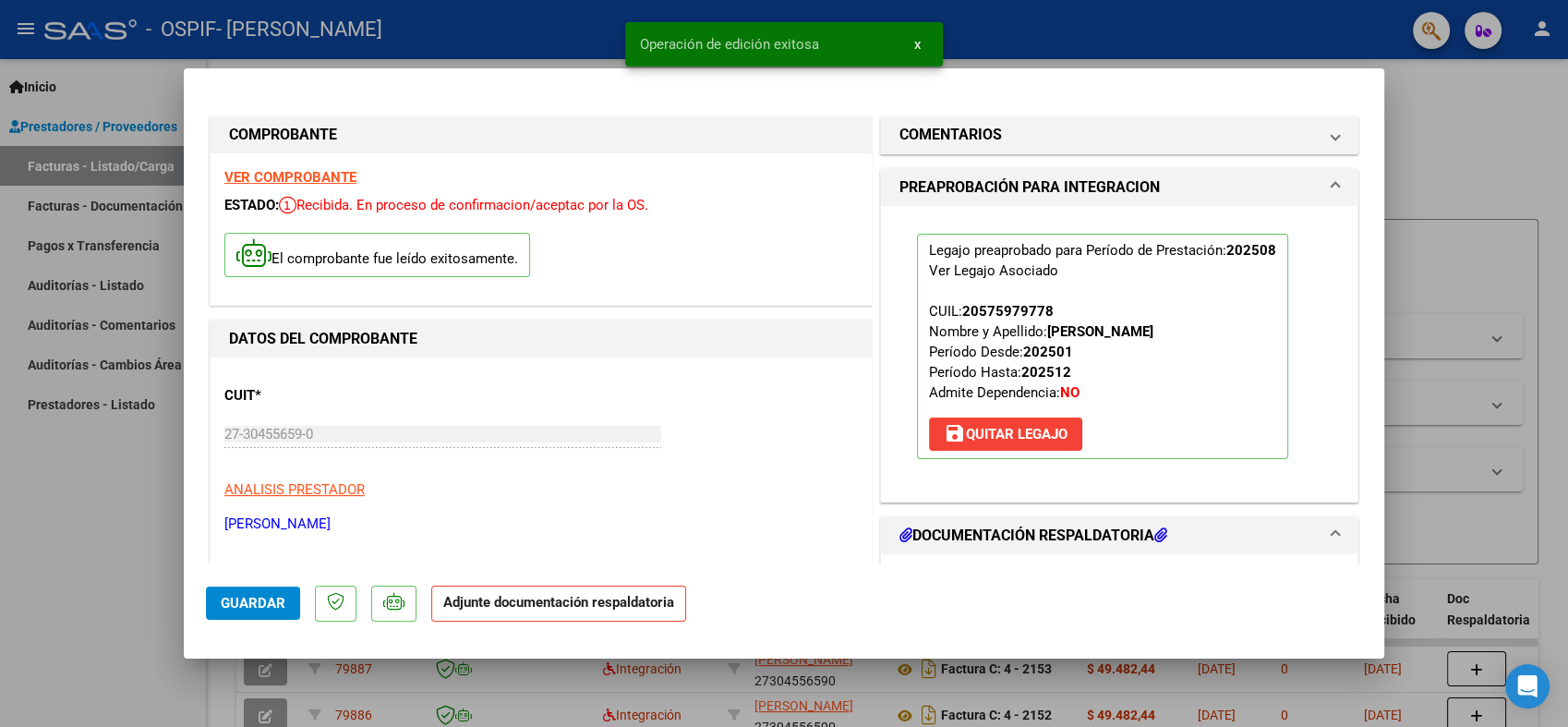
type input "$ 0,00"
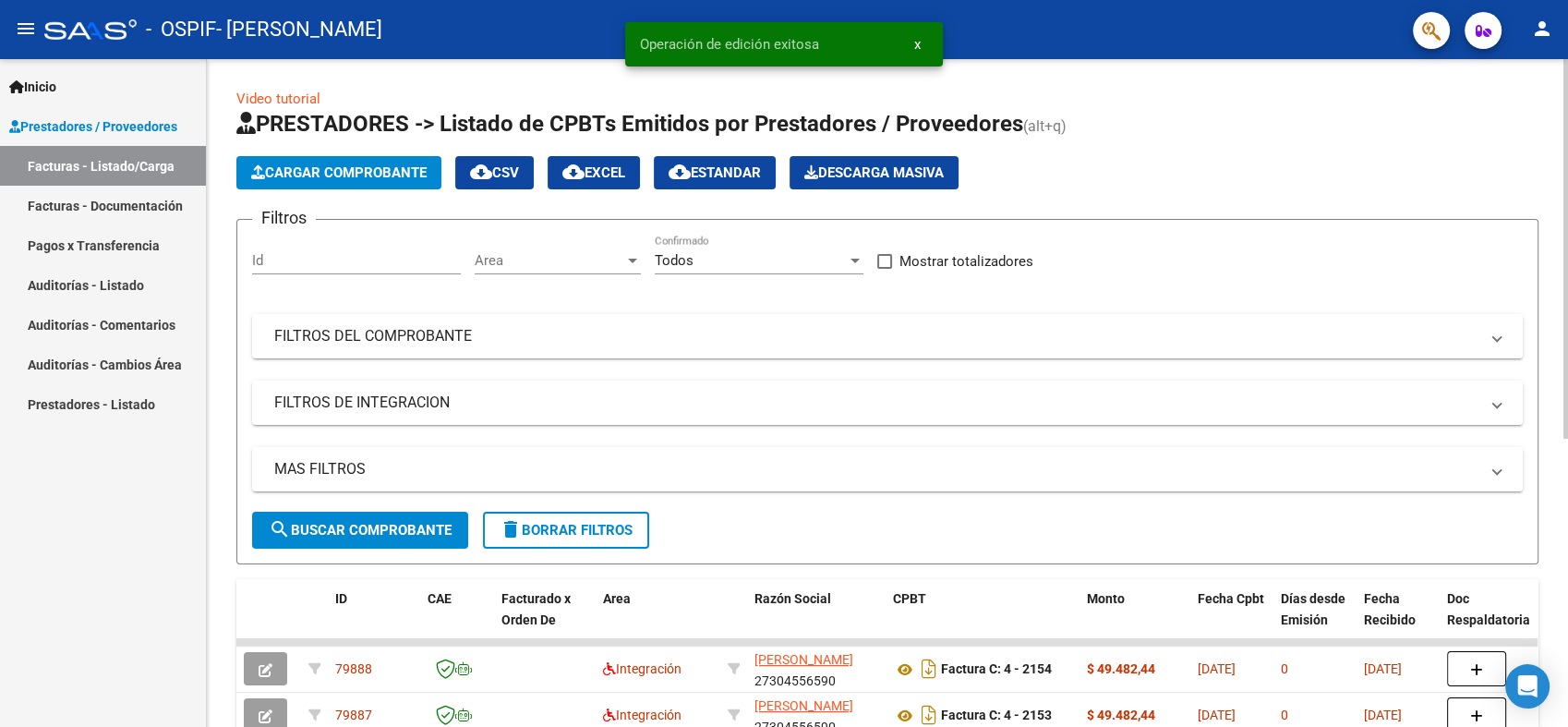
click at [331, 179] on span "Cargar Comprobante" at bounding box center [338, 172] width 175 height 16
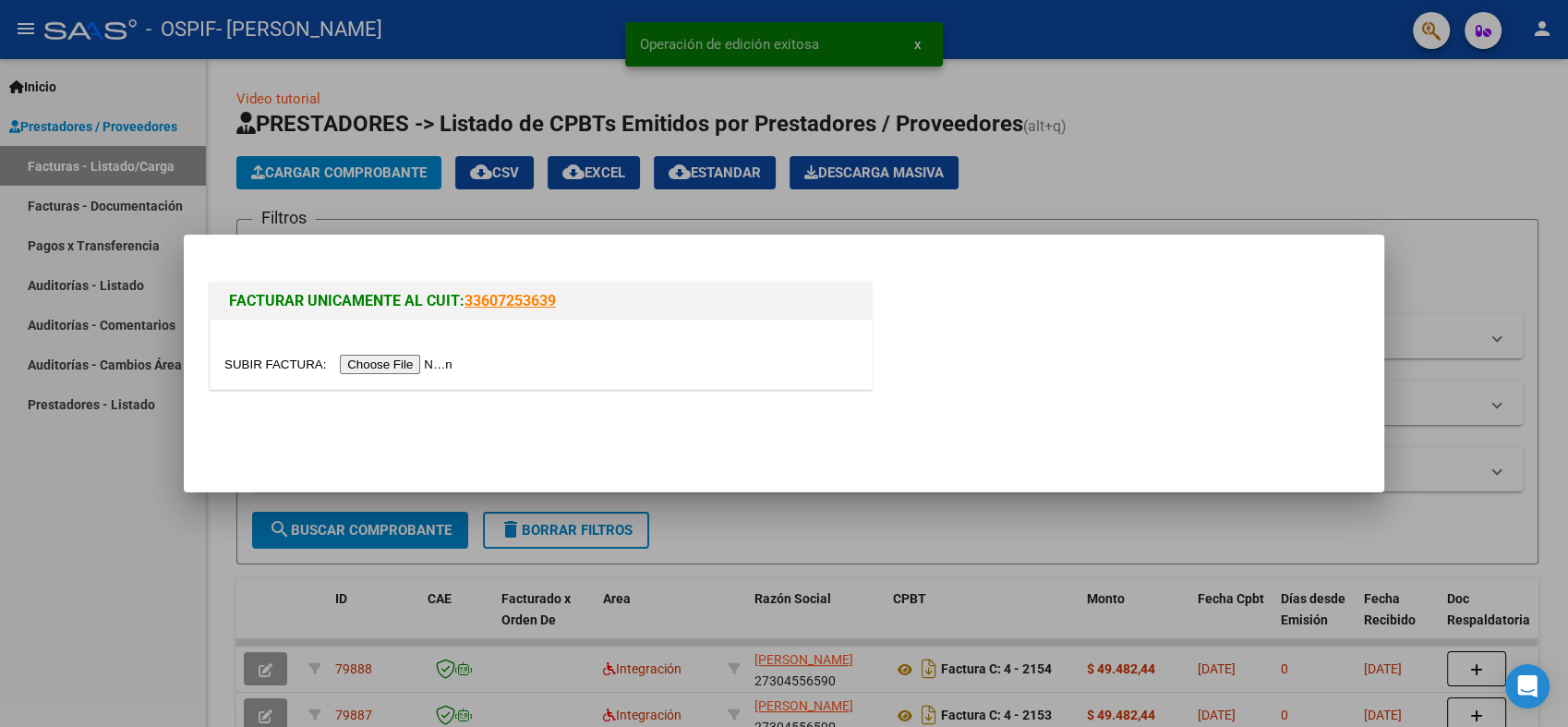
click at [370, 367] on input "file" at bounding box center [341, 364] width 233 height 19
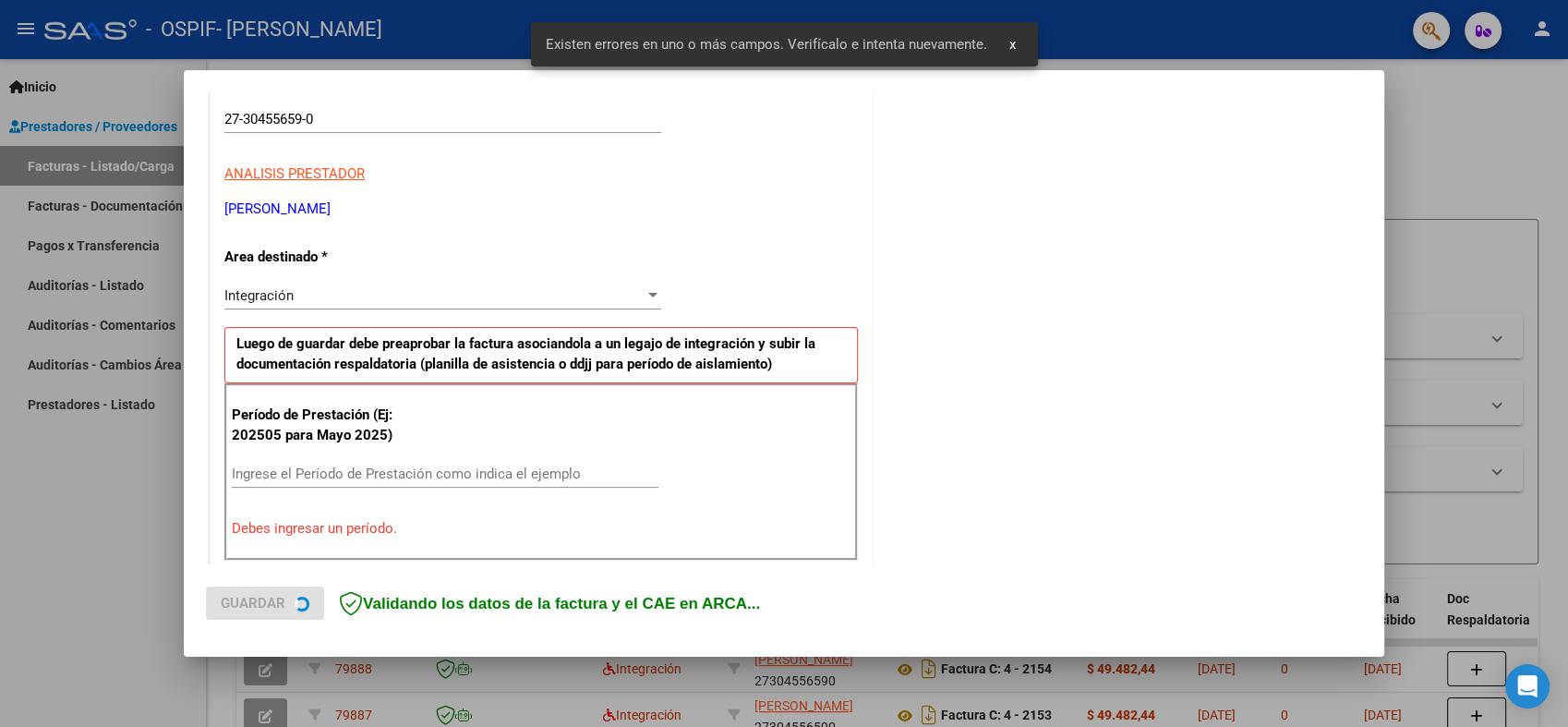
scroll to position [370, 0]
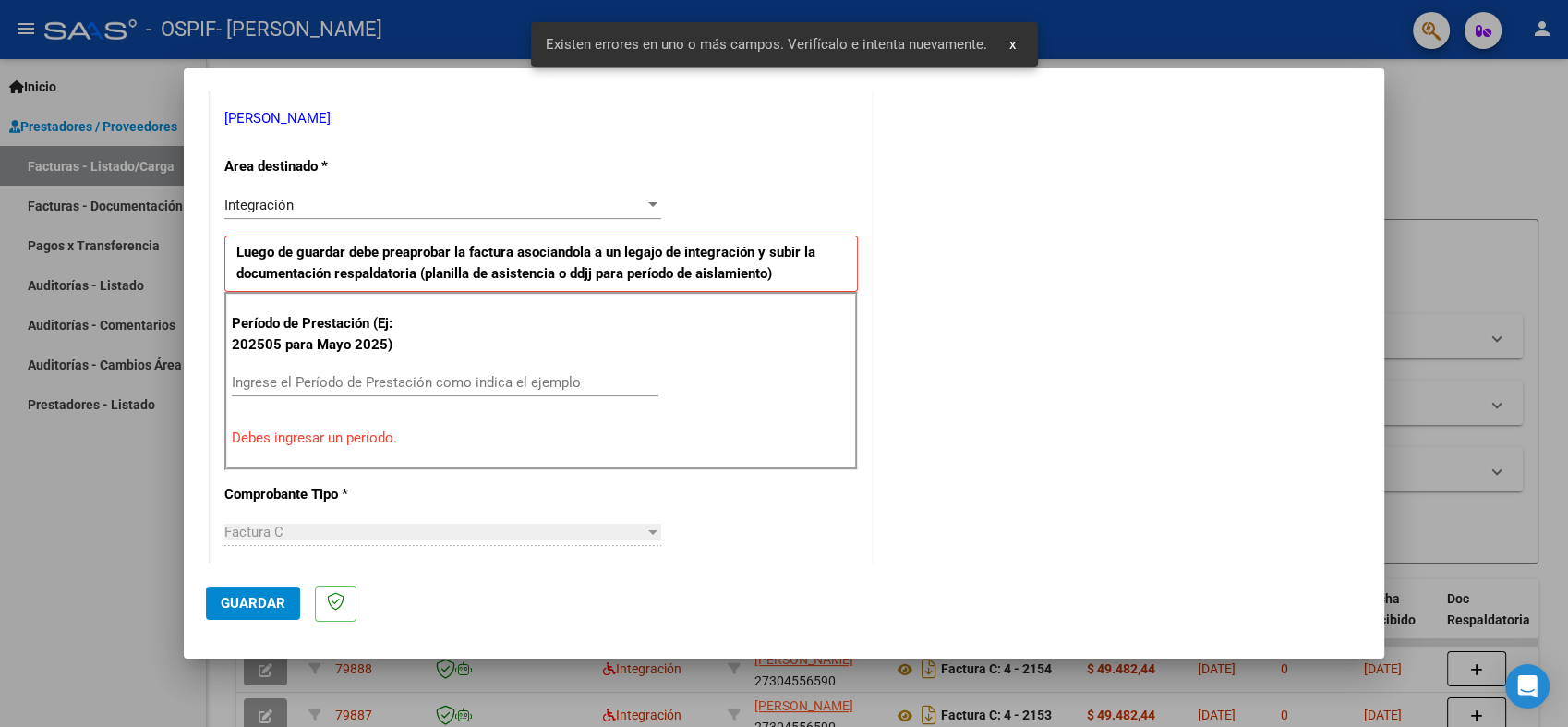
click at [330, 383] on input "Ingrese el Período de Prestación como indica el ejemplo" at bounding box center [444, 381] width 427 height 16
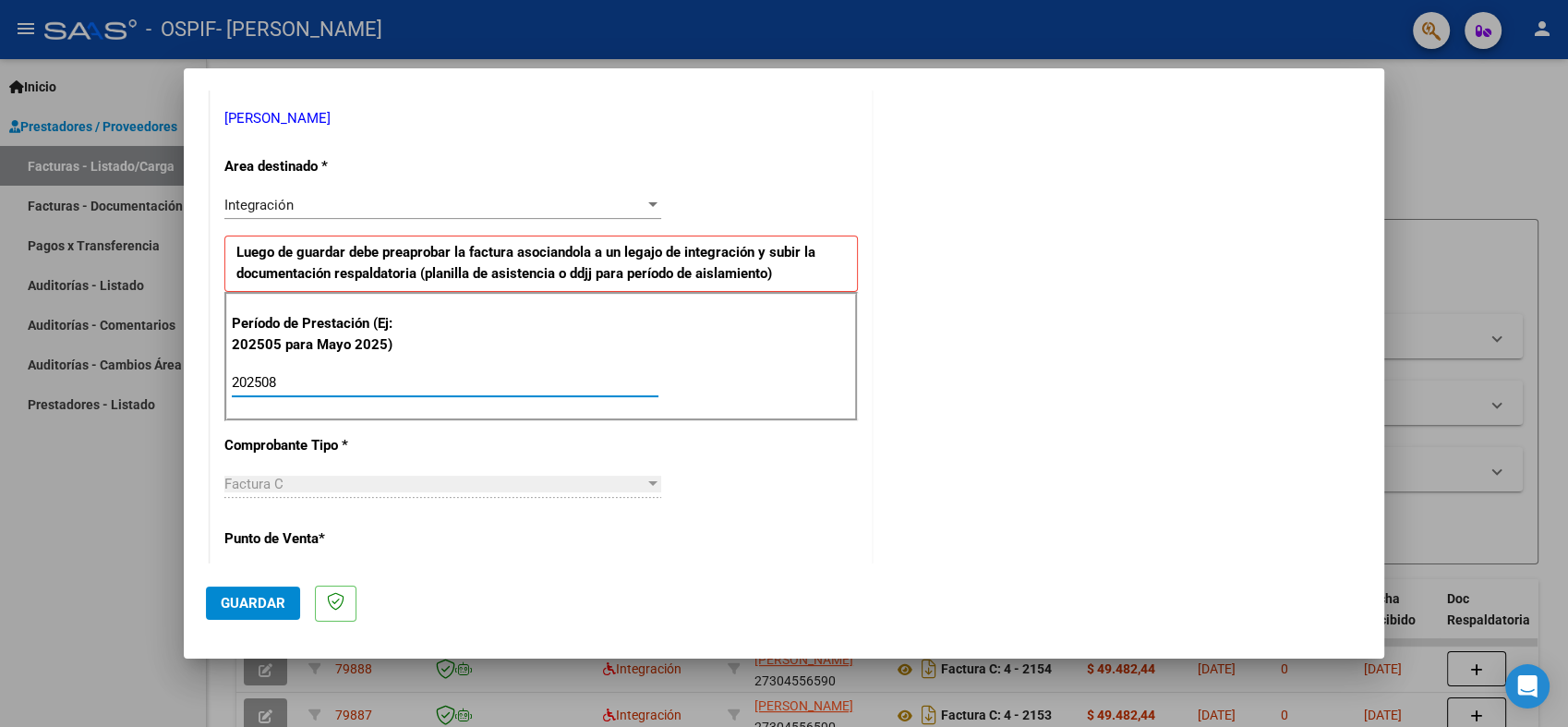
type input "202508"
click at [259, 603] on span "Guardar" at bounding box center [253, 602] width 65 height 16
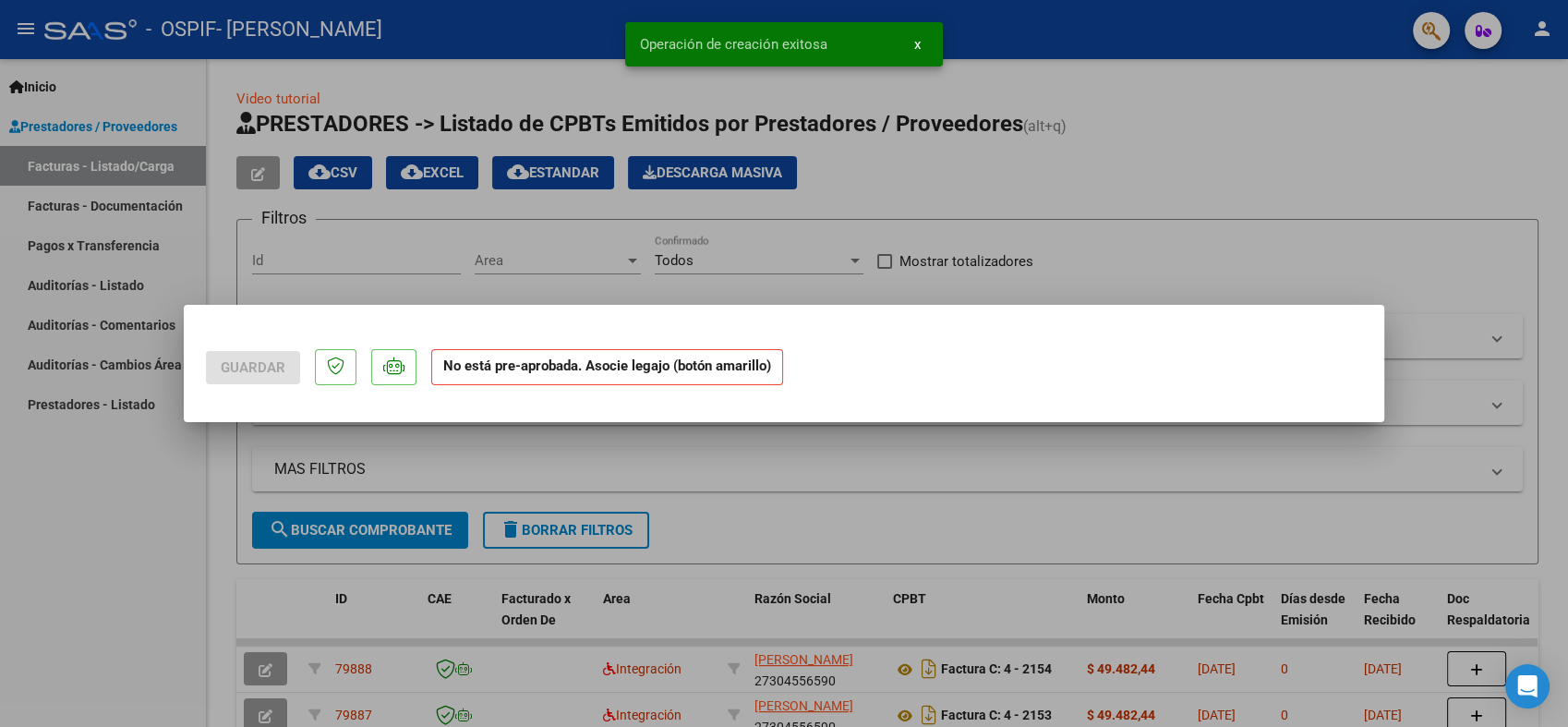
scroll to position [0, 0]
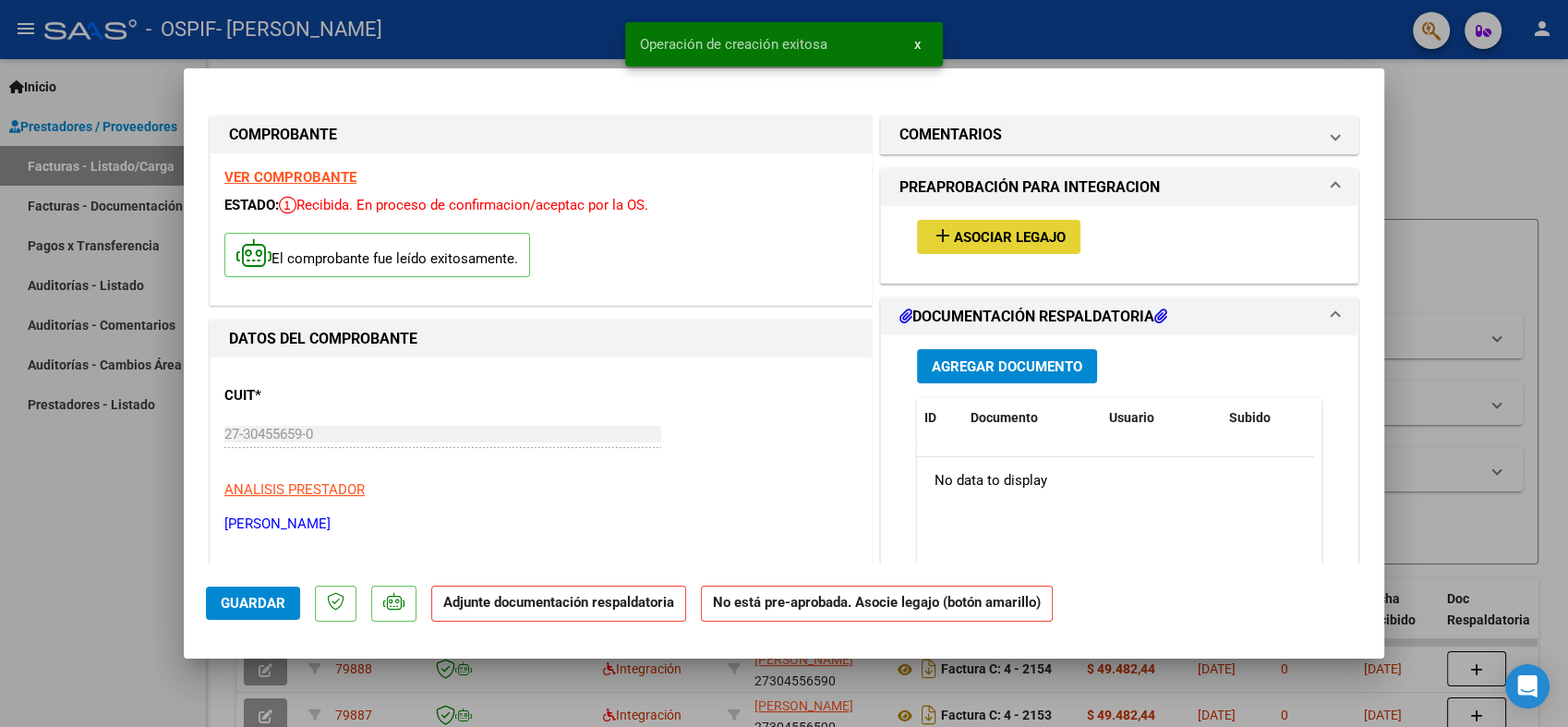
click at [1010, 229] on span "Asociar Legajo" at bounding box center [1009, 237] width 111 height 16
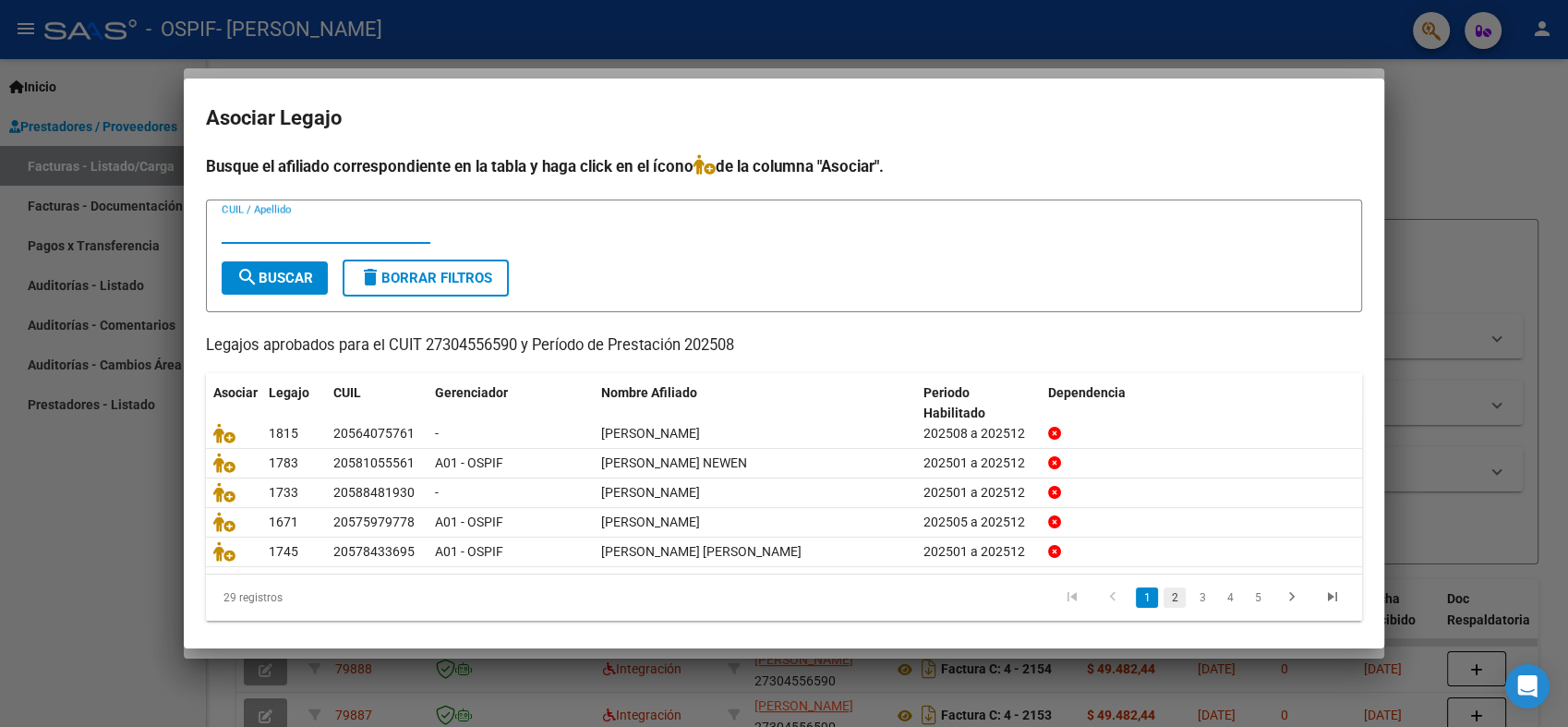
click at [1167, 602] on link "2" at bounding box center [1174, 597] width 22 height 20
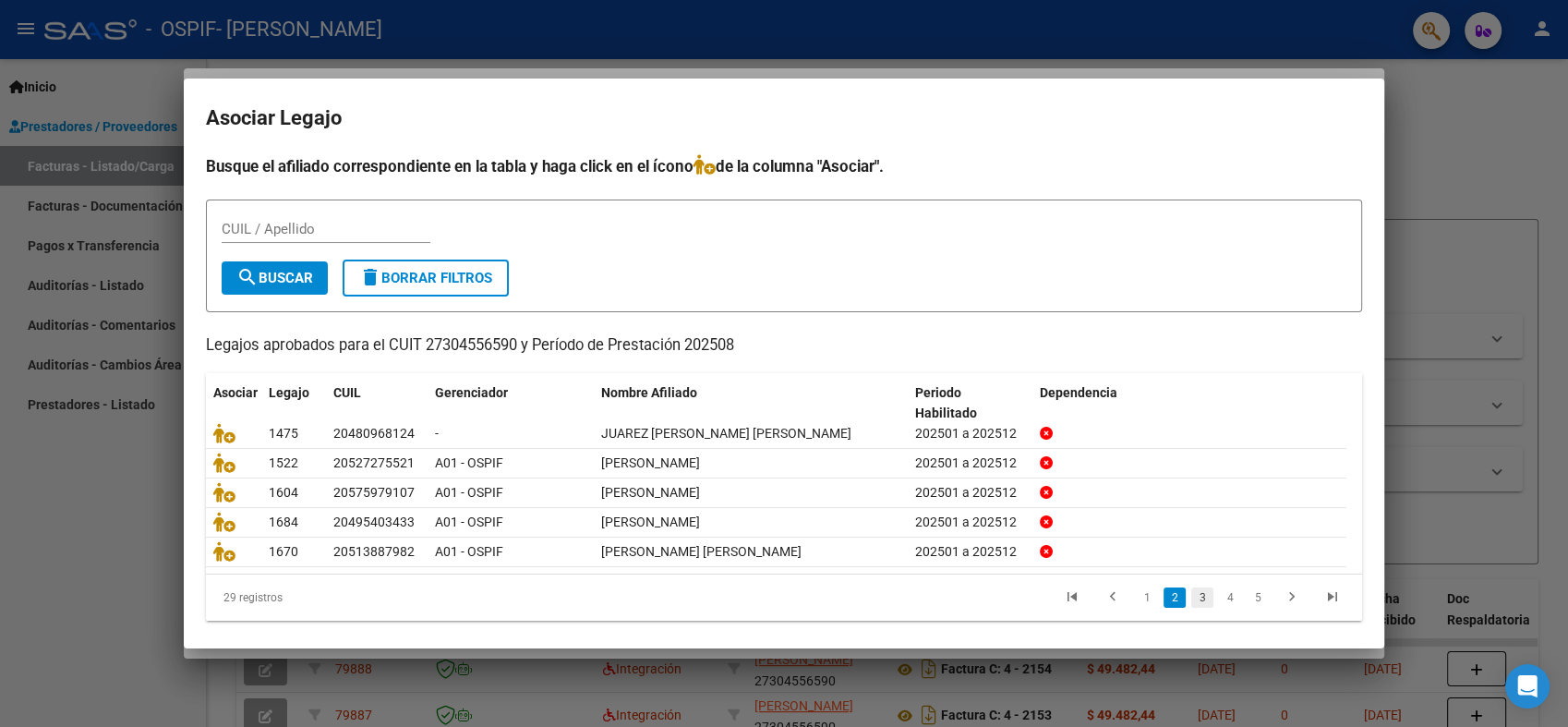
click at [1191, 598] on link "3" at bounding box center [1201, 597] width 22 height 20
click at [1219, 598] on link "4" at bounding box center [1229, 597] width 22 height 20
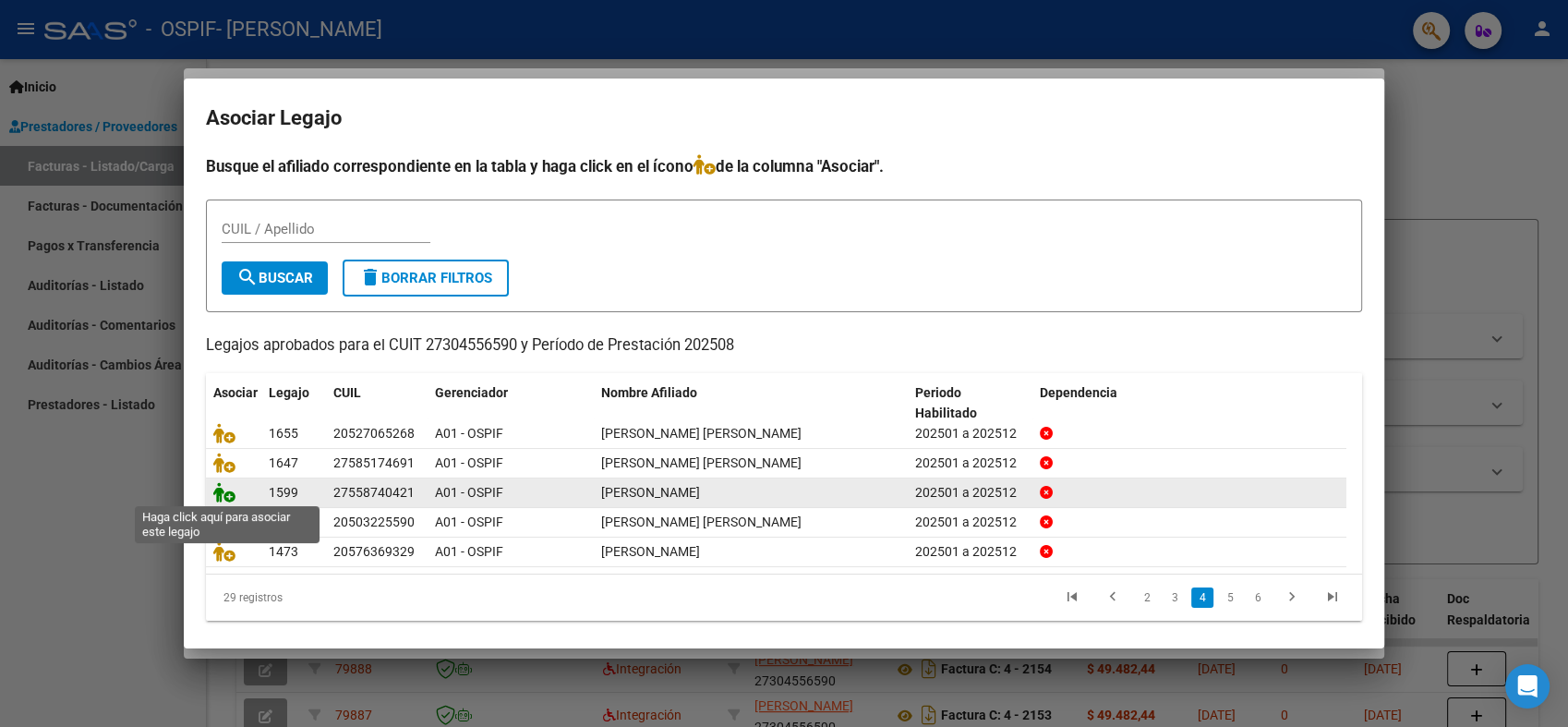
click at [219, 484] on icon at bounding box center [224, 492] width 22 height 20
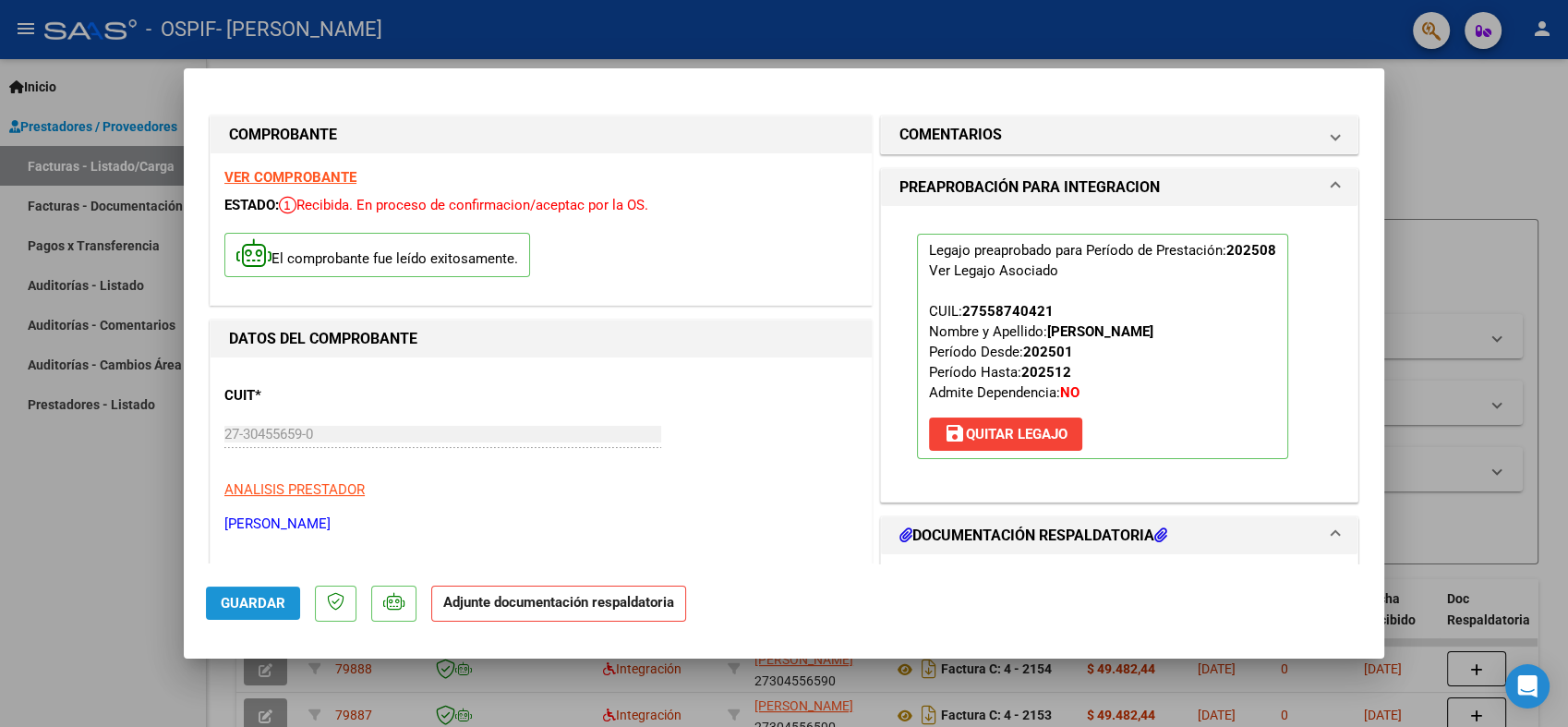
click at [252, 594] on span "Guardar" at bounding box center [253, 602] width 65 height 16
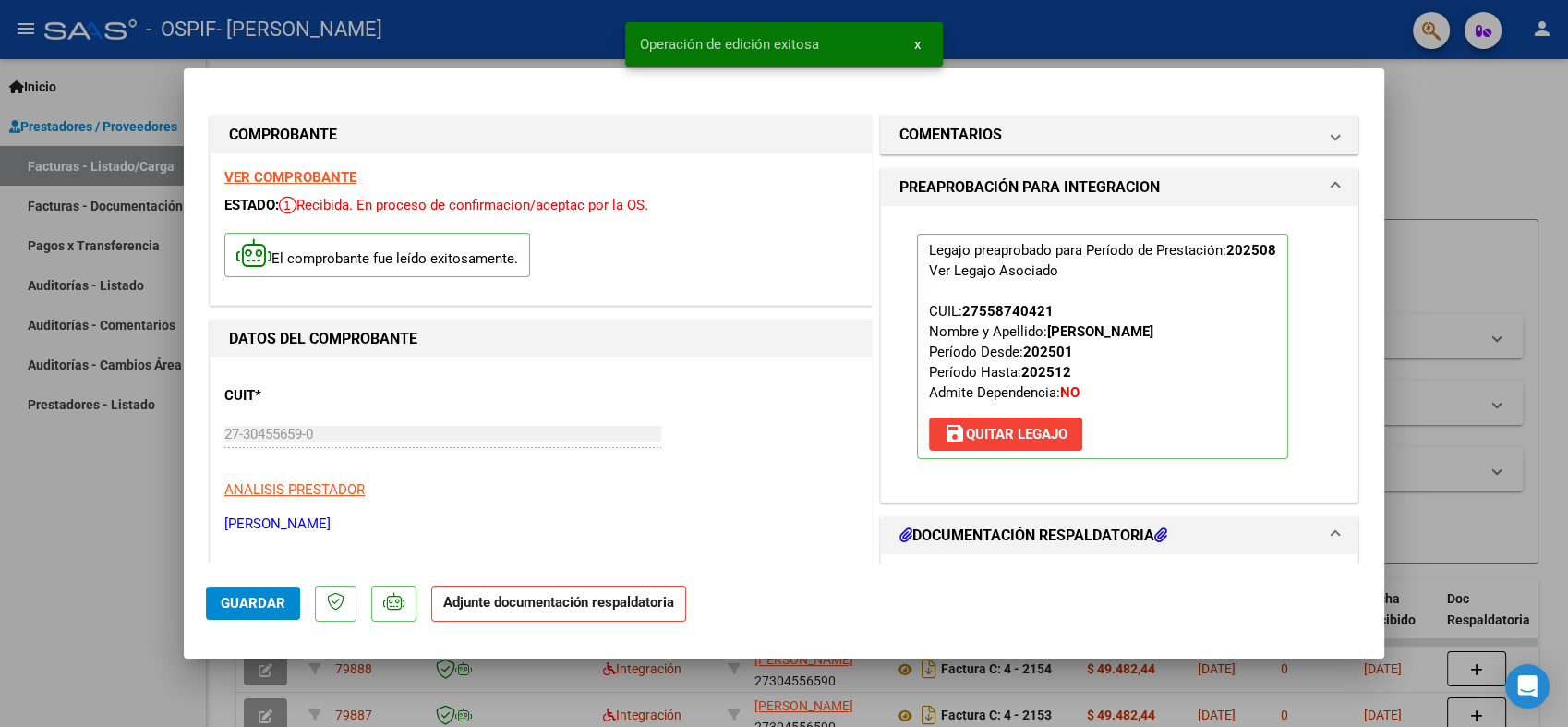
type input "$ 0,00"
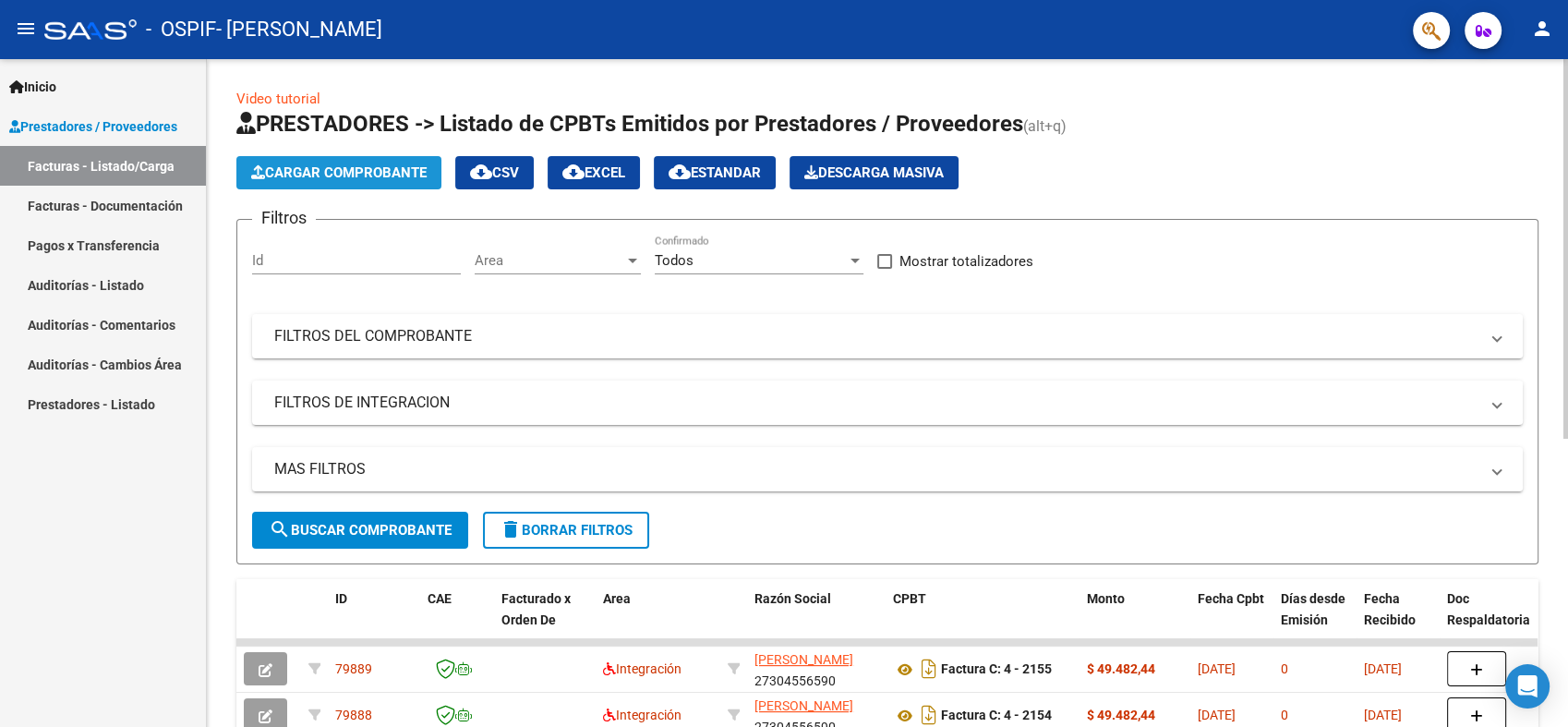
click at [301, 175] on span "Cargar Comprobante" at bounding box center [338, 172] width 175 height 16
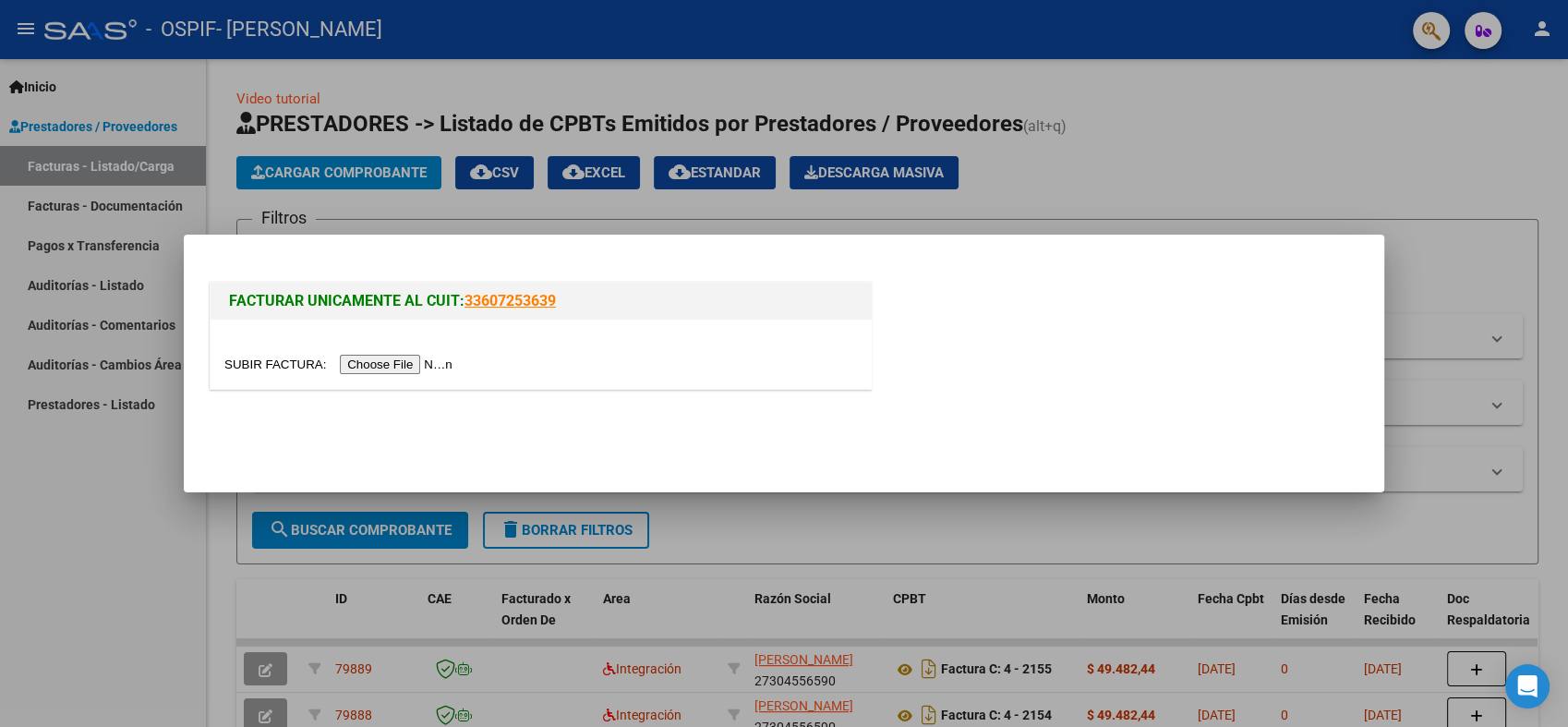
click at [358, 363] on input "file" at bounding box center [341, 364] width 233 height 19
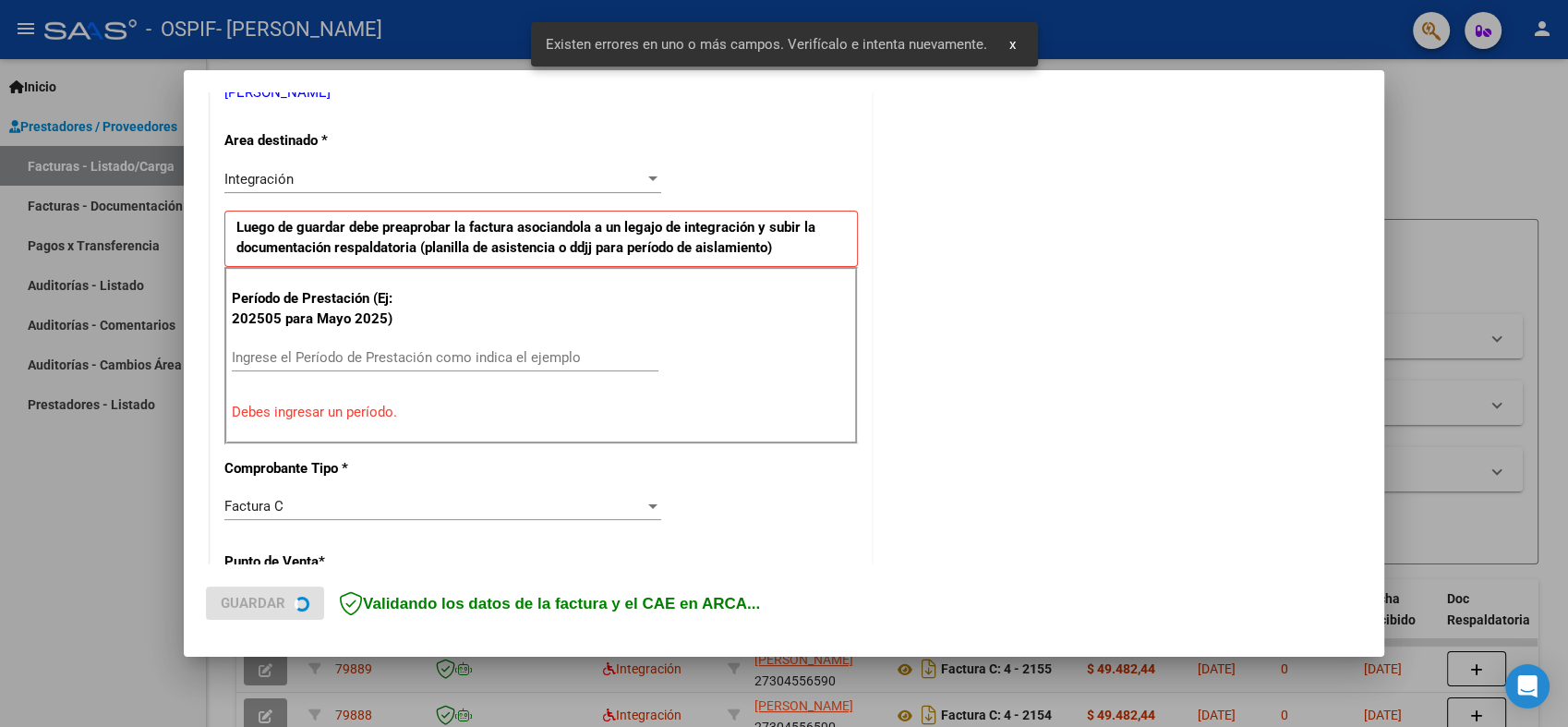
scroll to position [407, 0]
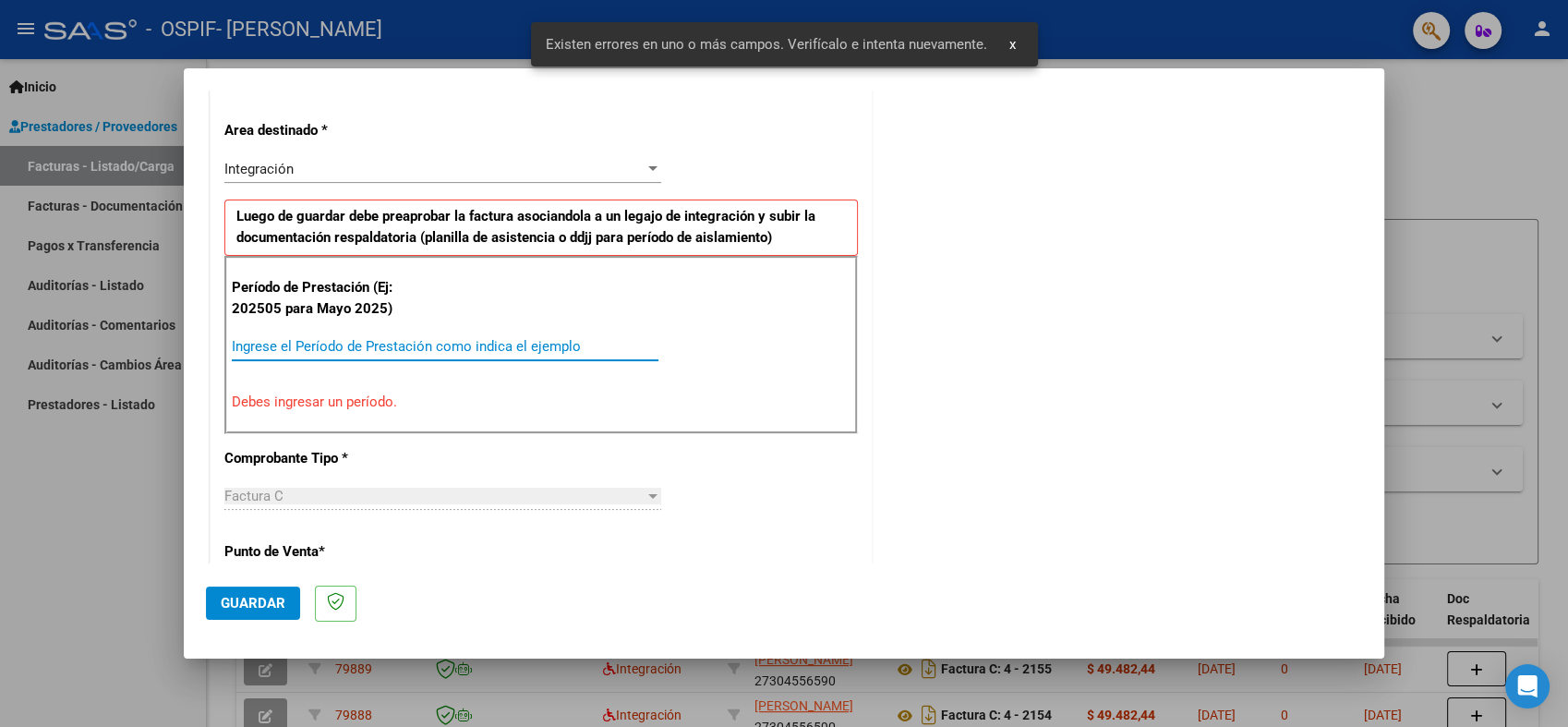
click at [477, 343] on input "Ingrese el Período de Prestación como indica el ejemplo" at bounding box center [444, 346] width 427 height 16
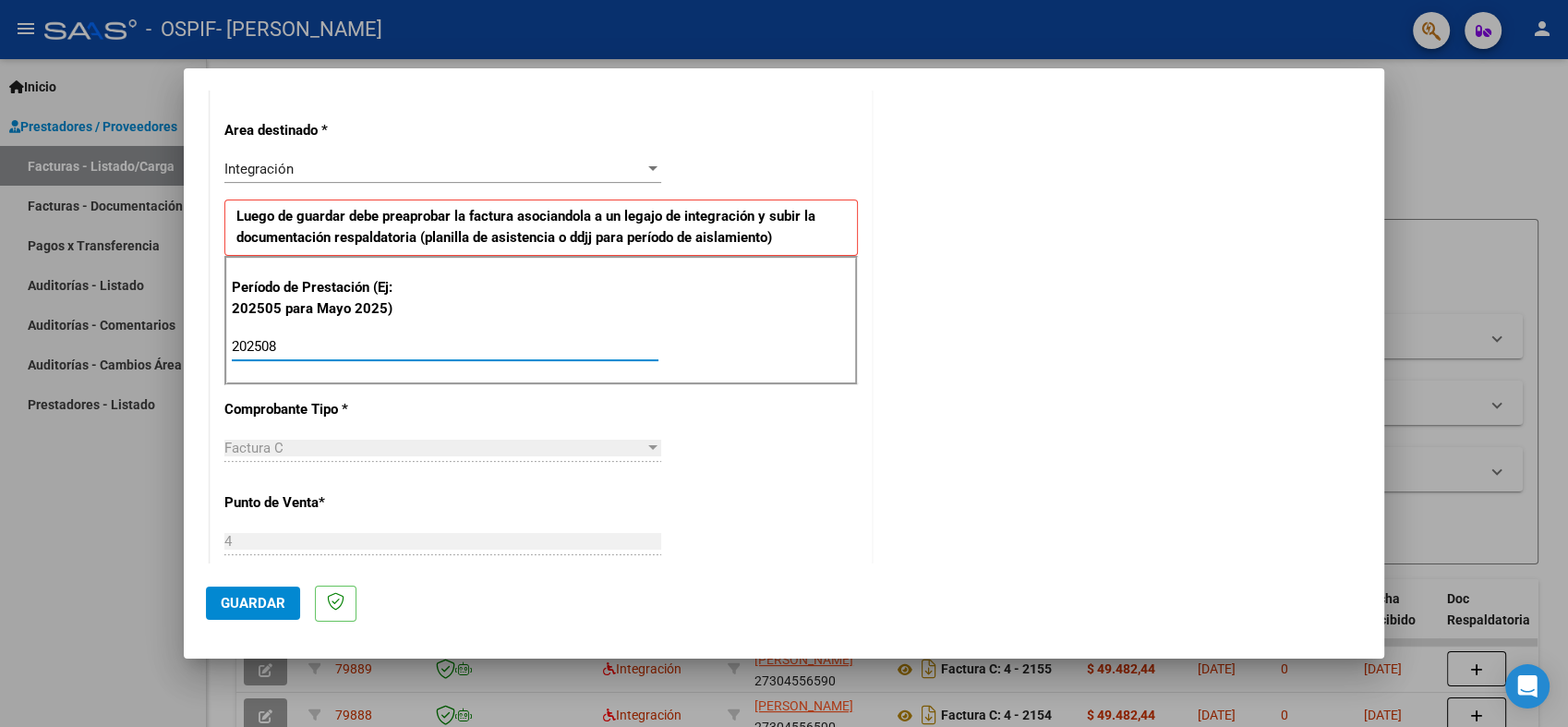
type input "202508"
click at [264, 596] on span "Guardar" at bounding box center [253, 602] width 65 height 16
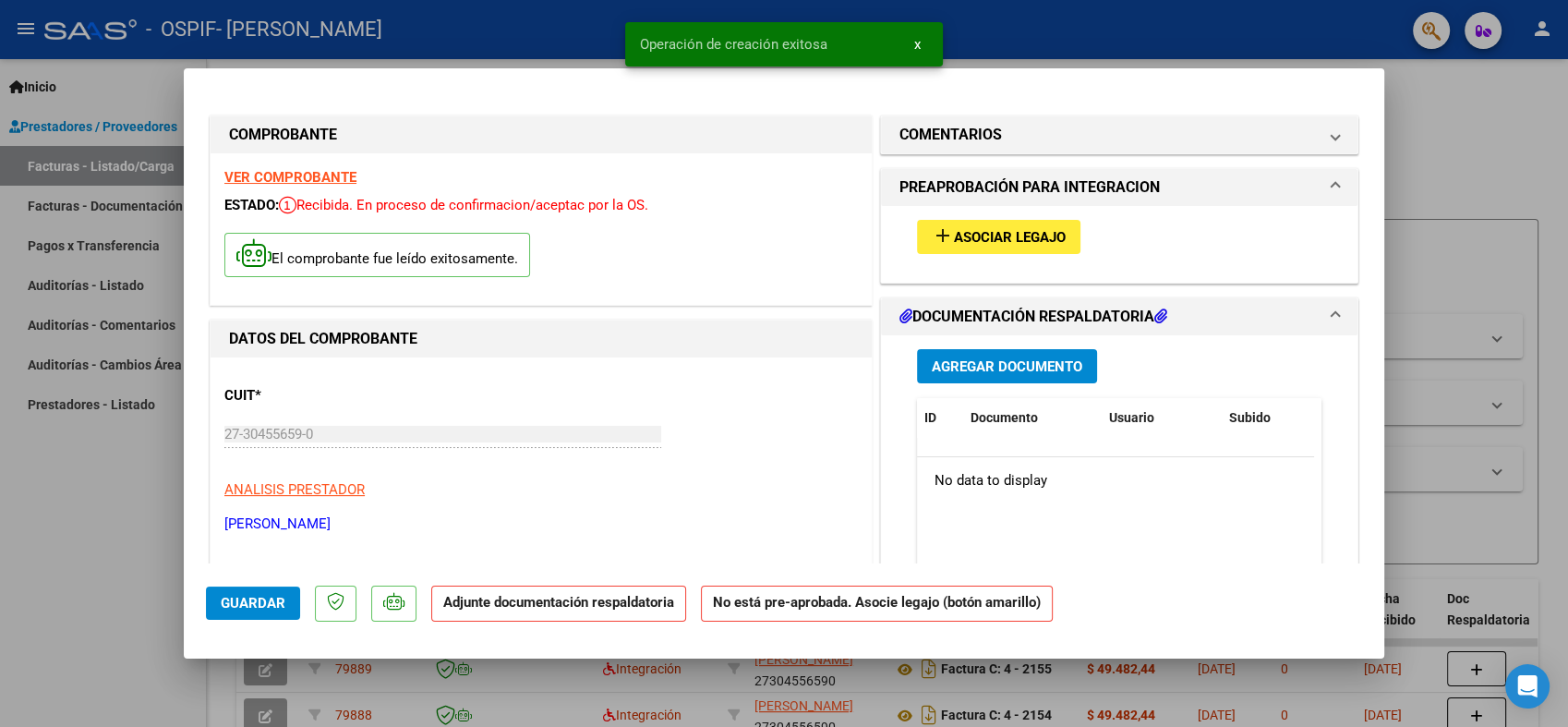
click at [1013, 250] on button "add Asociar Legajo" at bounding box center [998, 236] width 164 height 34
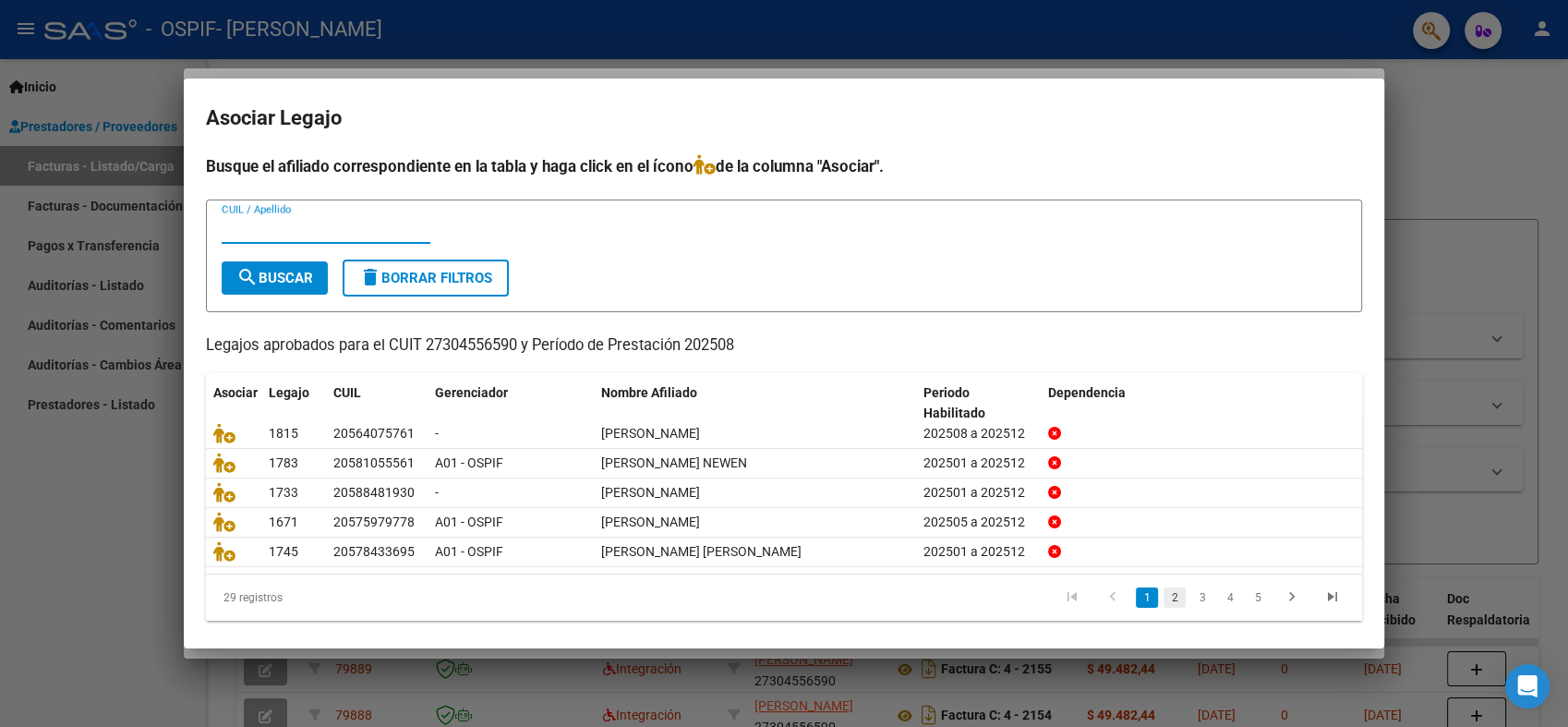
click at [1163, 599] on link "2" at bounding box center [1174, 597] width 22 height 20
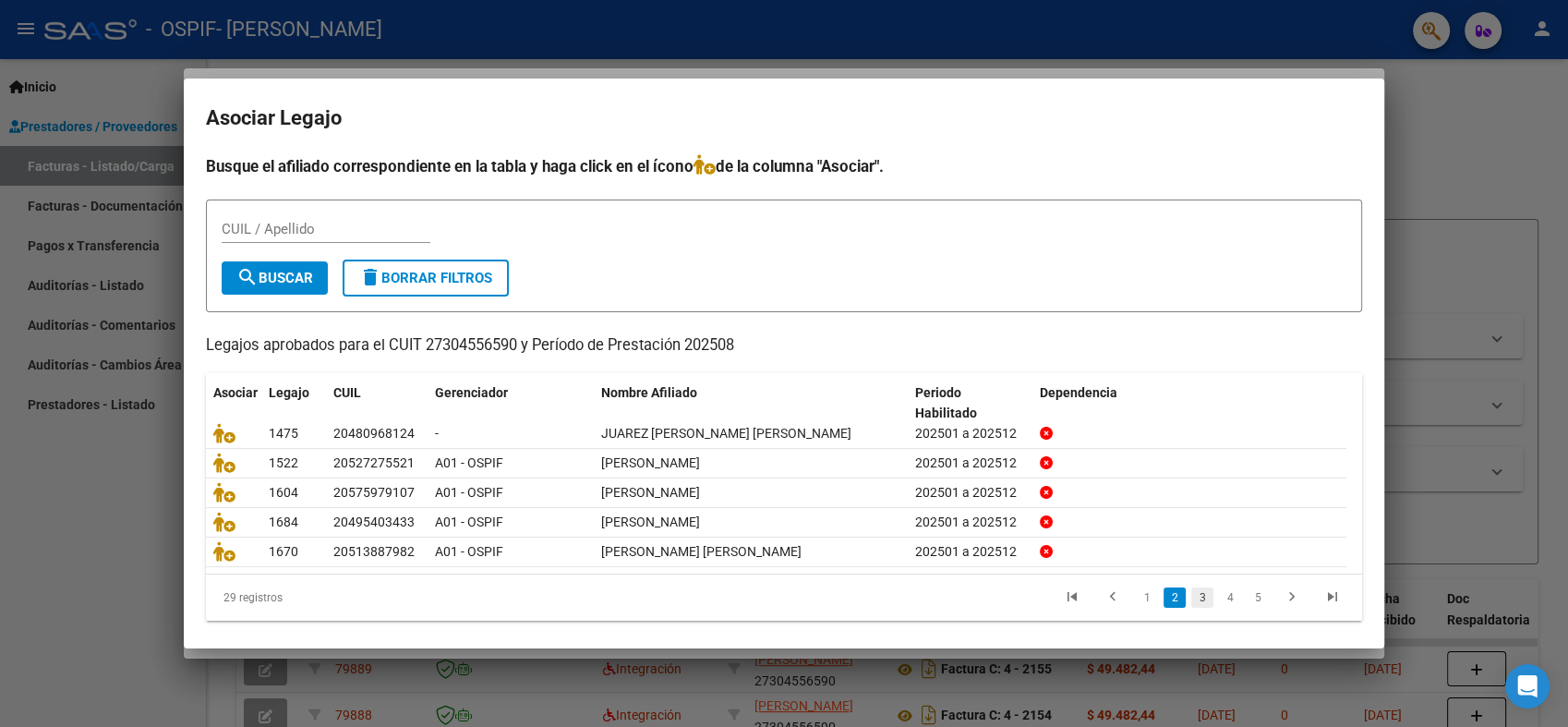
click at [1189, 600] on li "3" at bounding box center [1202, 597] width 28 height 31
click at [1191, 599] on link "3" at bounding box center [1201, 597] width 22 height 20
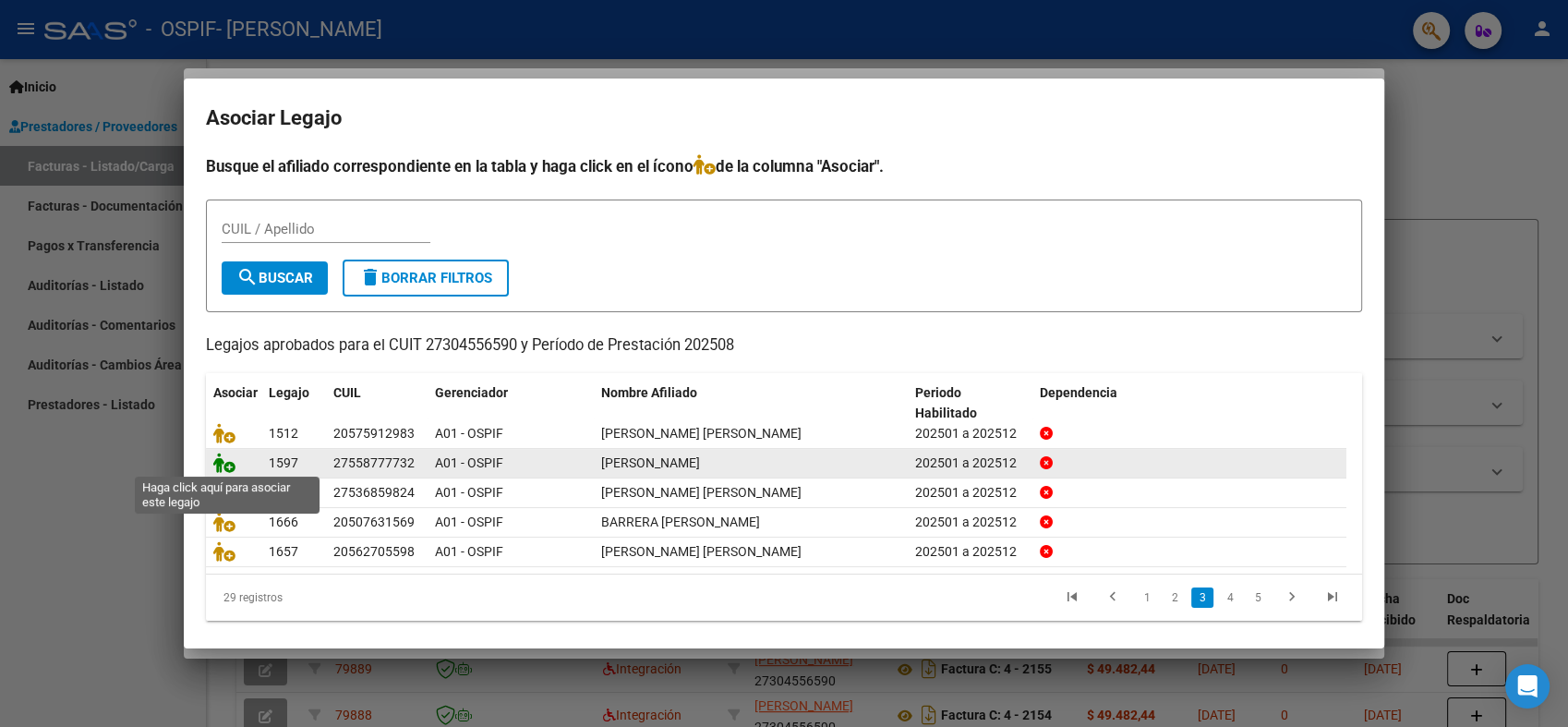
click at [227, 458] on icon at bounding box center [224, 462] width 22 height 20
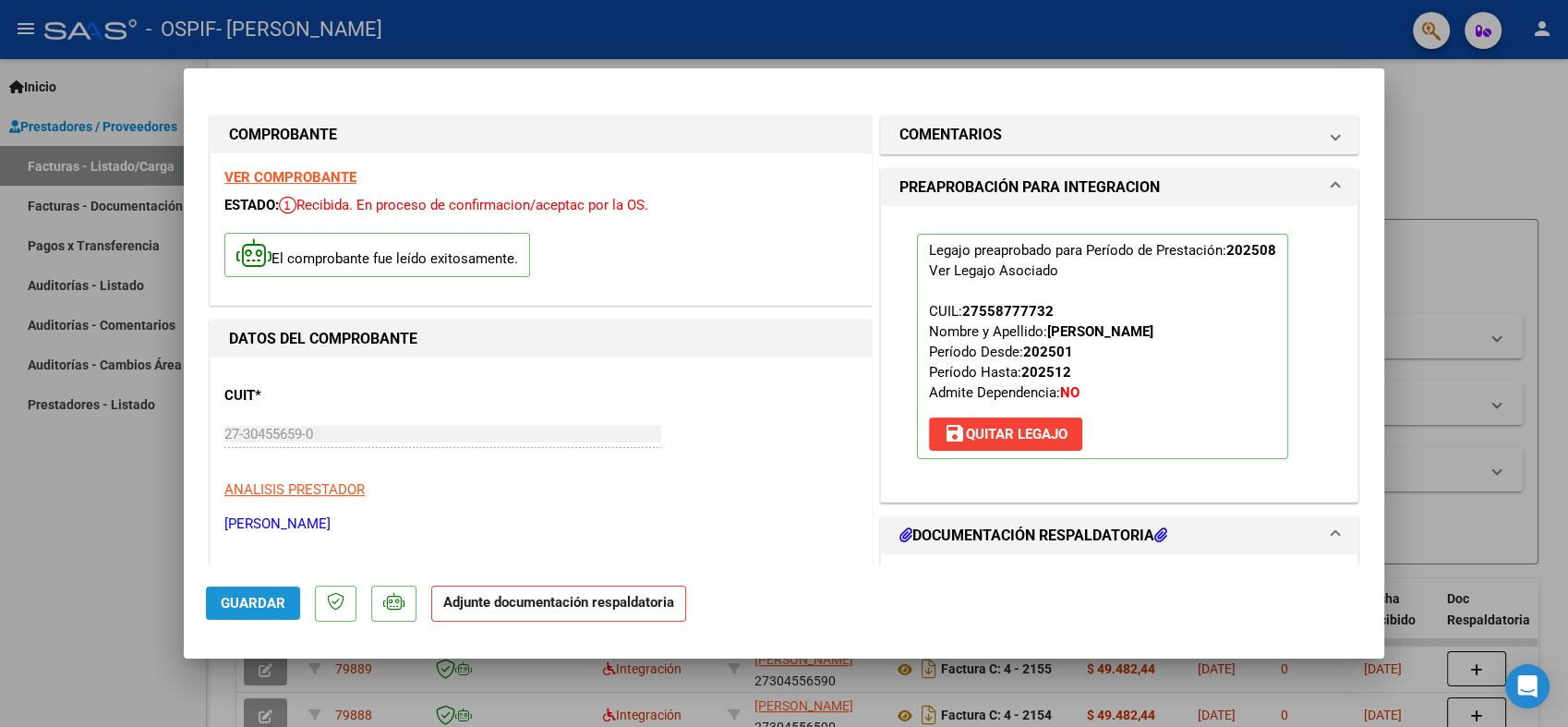
click at [252, 594] on span "Guardar" at bounding box center [253, 602] width 65 height 16
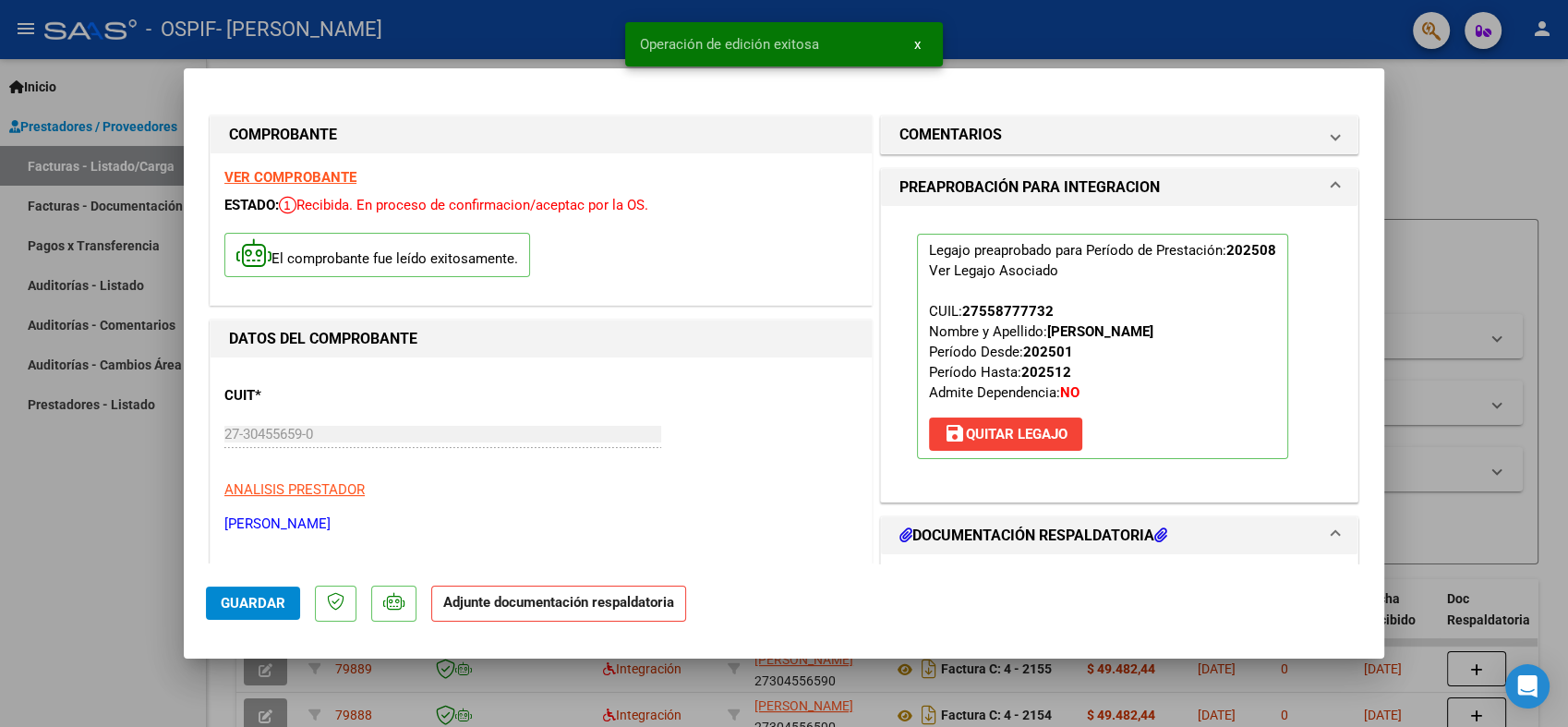
type input "$ 0,00"
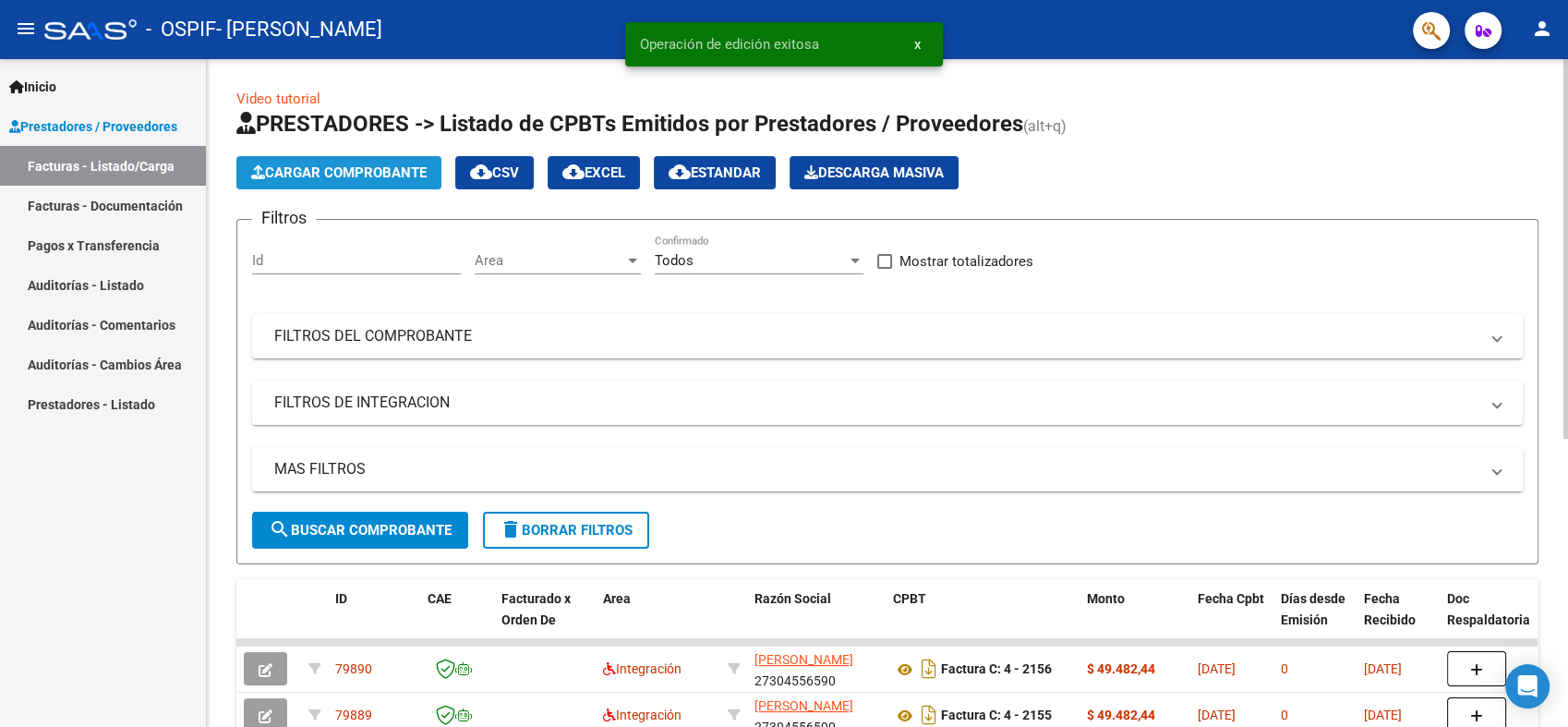
click at [327, 184] on button "Cargar Comprobante" at bounding box center [339, 172] width 205 height 33
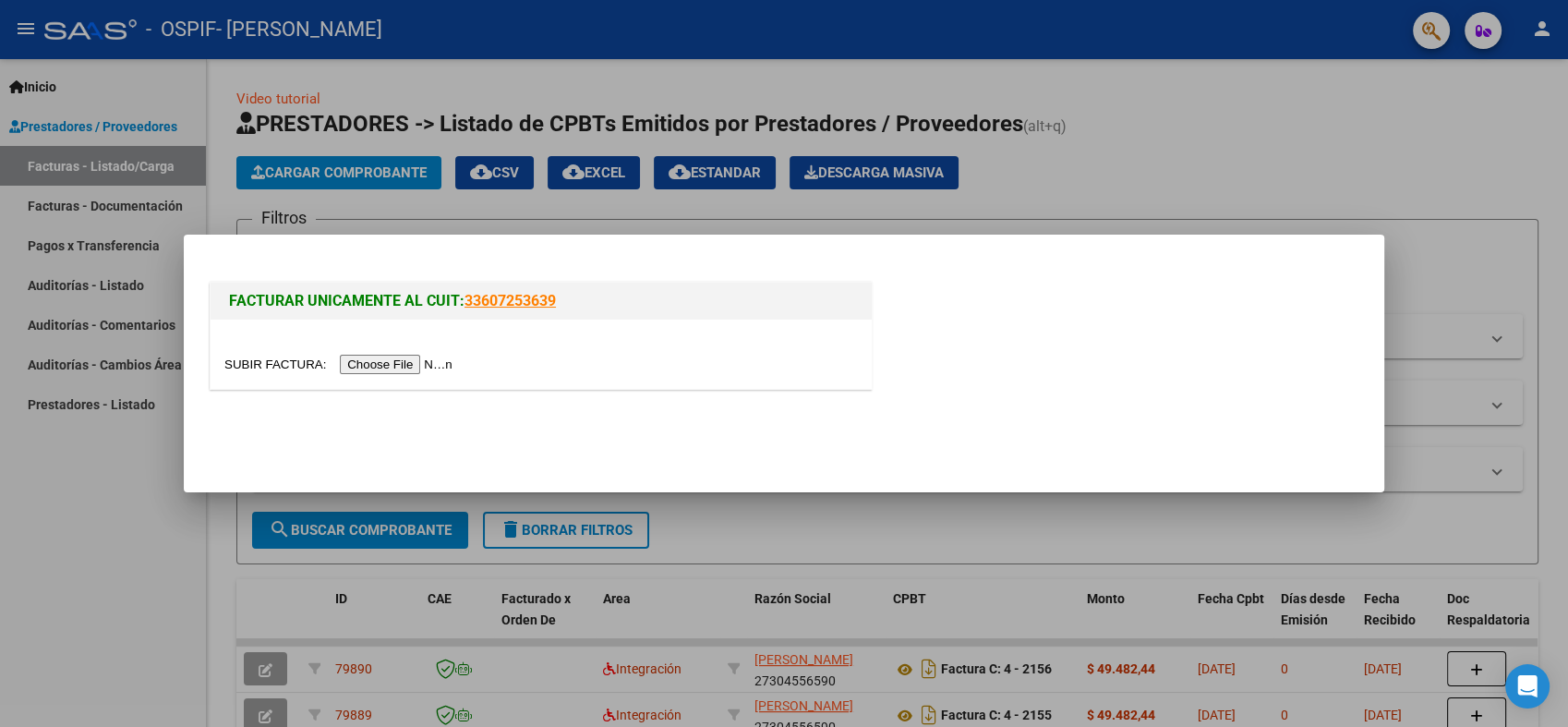
click at [377, 359] on input "file" at bounding box center [341, 364] width 233 height 19
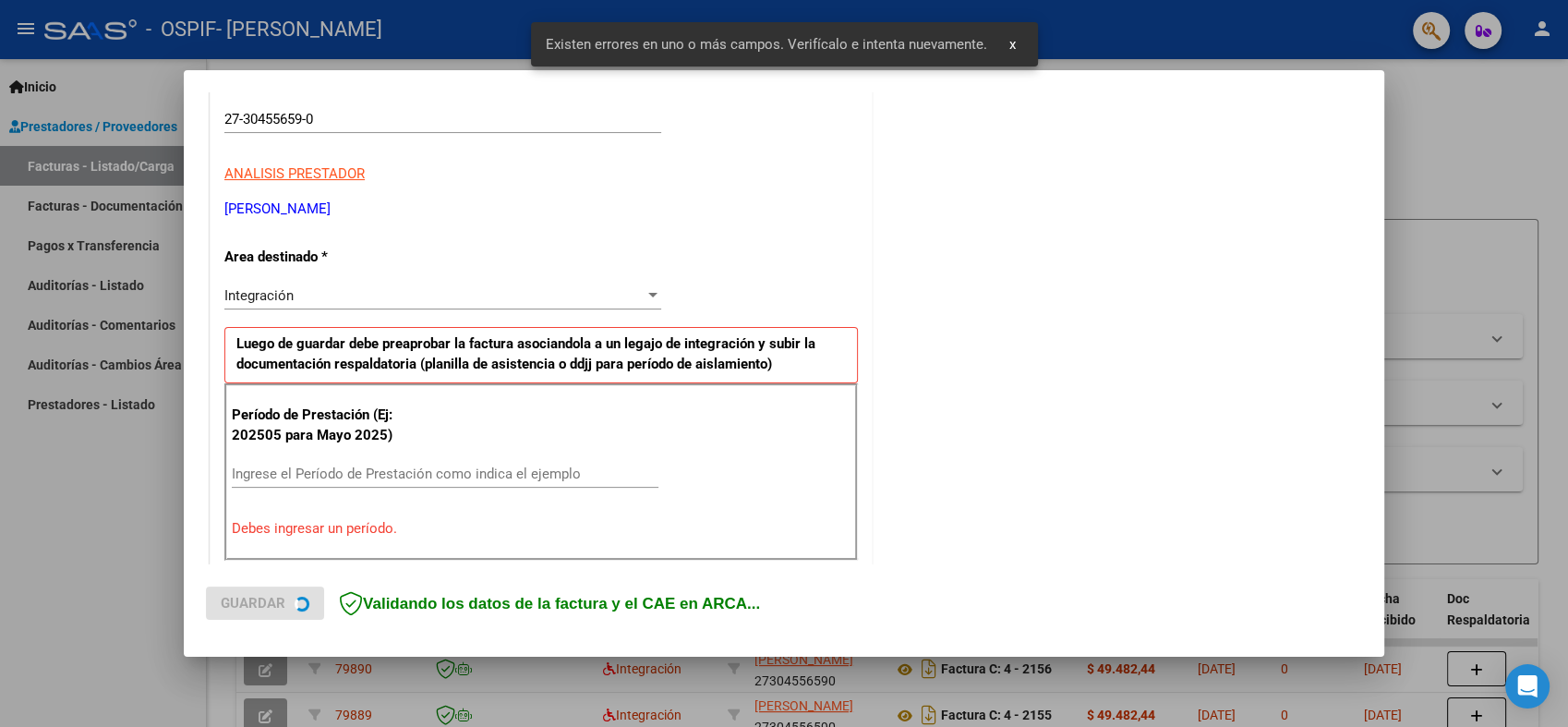
scroll to position [370, 0]
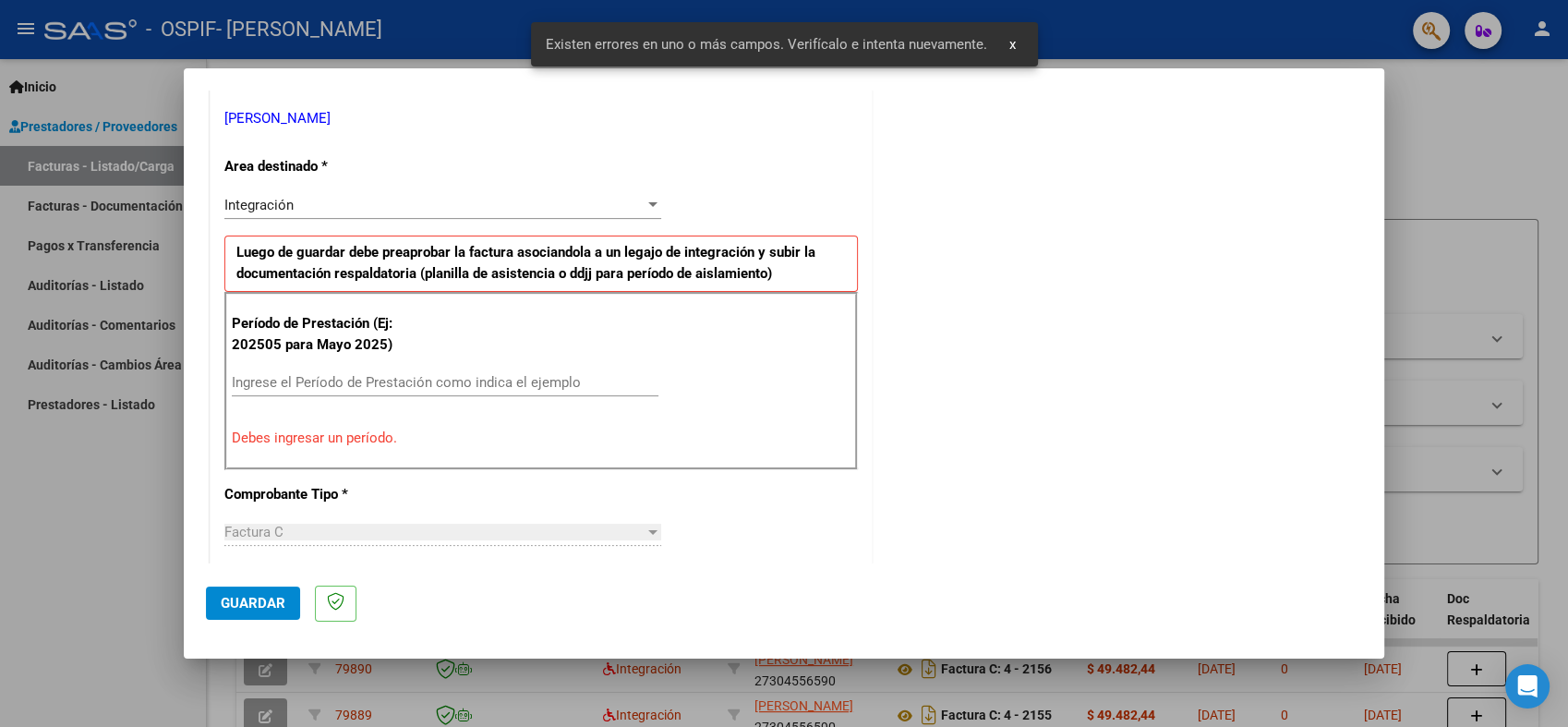
click at [382, 366] on div "Período de Prestación (Ej: 202505 para [DATE]) Ingrese el Período de Prestación…" at bounding box center [541, 379] width 633 height 177
click at [377, 377] on input "Ingrese el Período de Prestación como indica el ejemplo" at bounding box center [444, 381] width 427 height 16
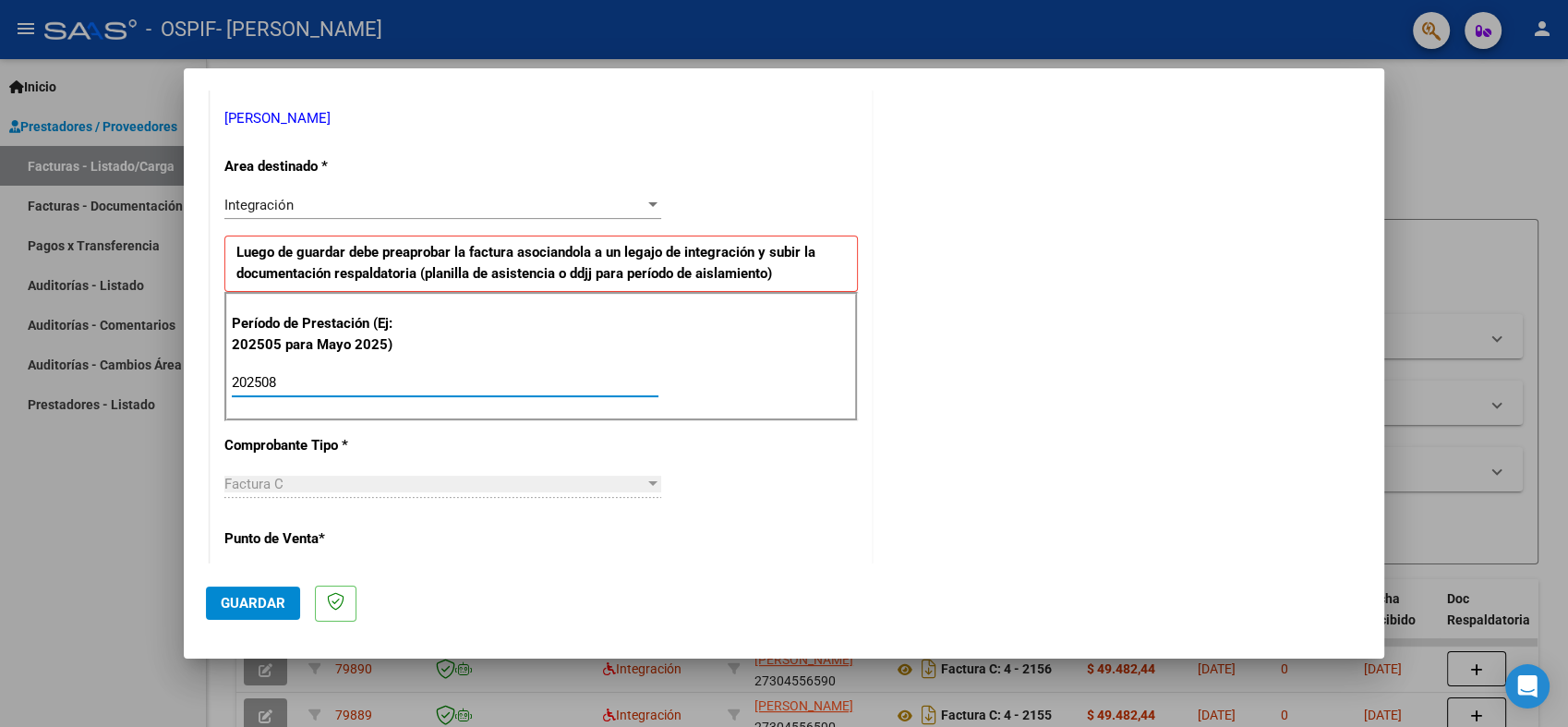
type input "202508"
click at [228, 611] on button "Guardar" at bounding box center [253, 603] width 94 height 33
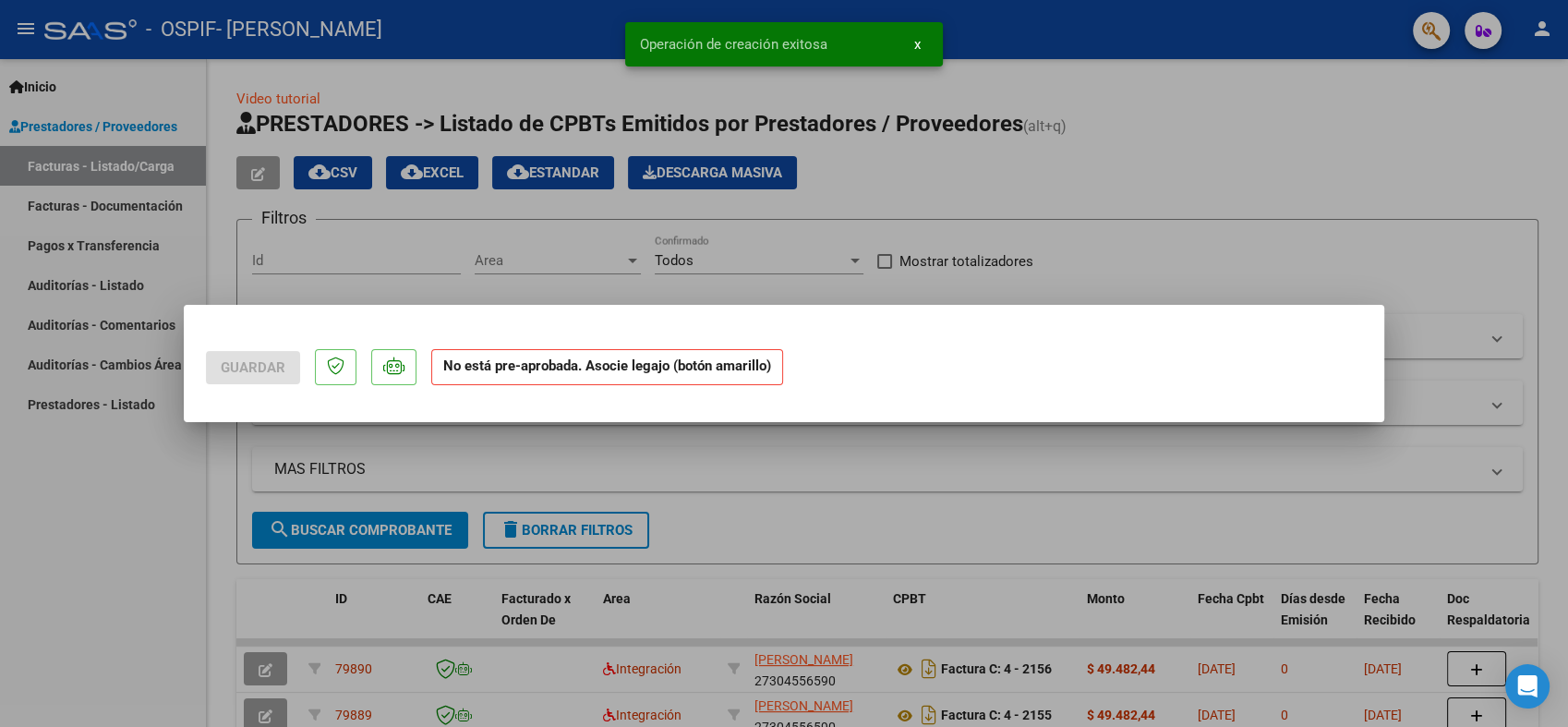
scroll to position [0, 0]
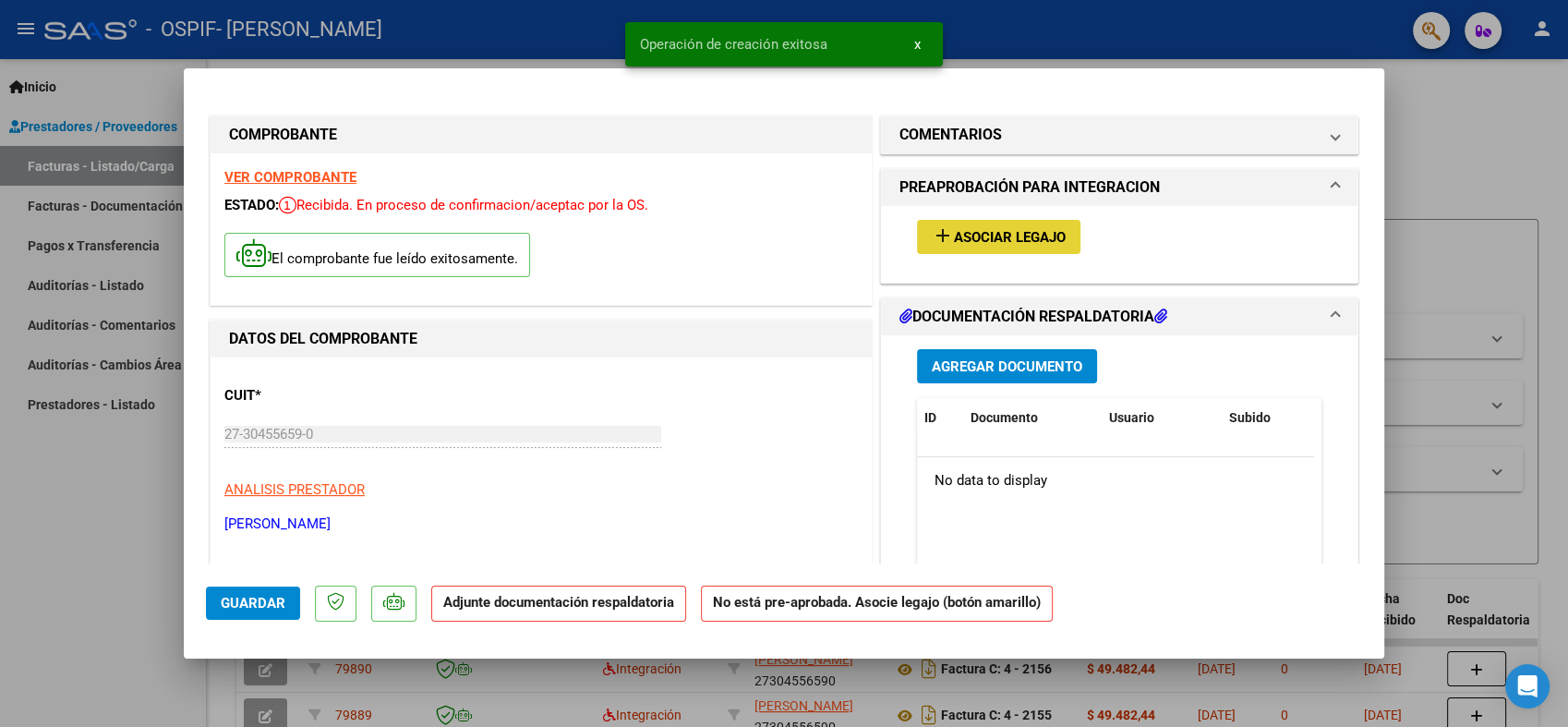
click at [973, 239] on span "Asociar Legajo" at bounding box center [1009, 237] width 111 height 16
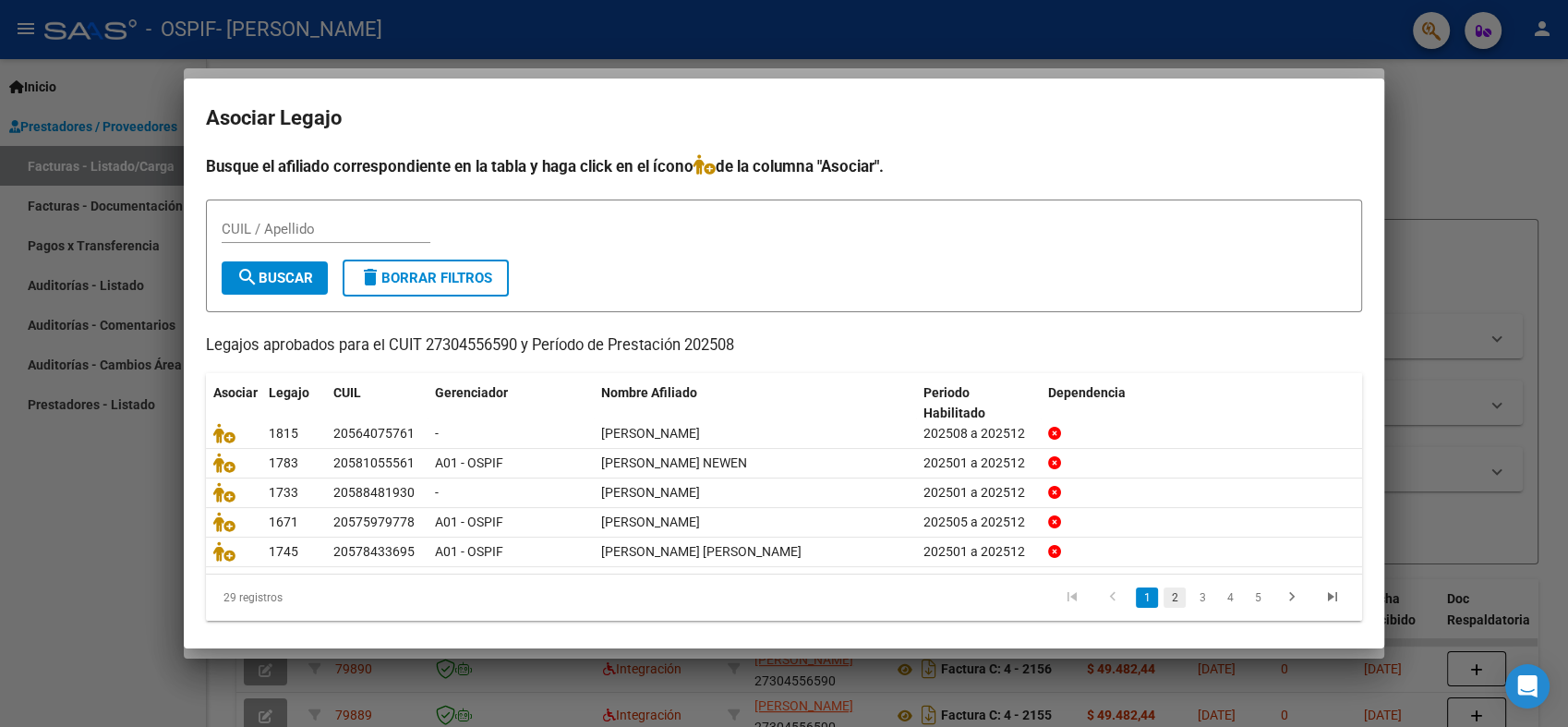
click at [1163, 598] on link "2" at bounding box center [1174, 597] width 22 height 20
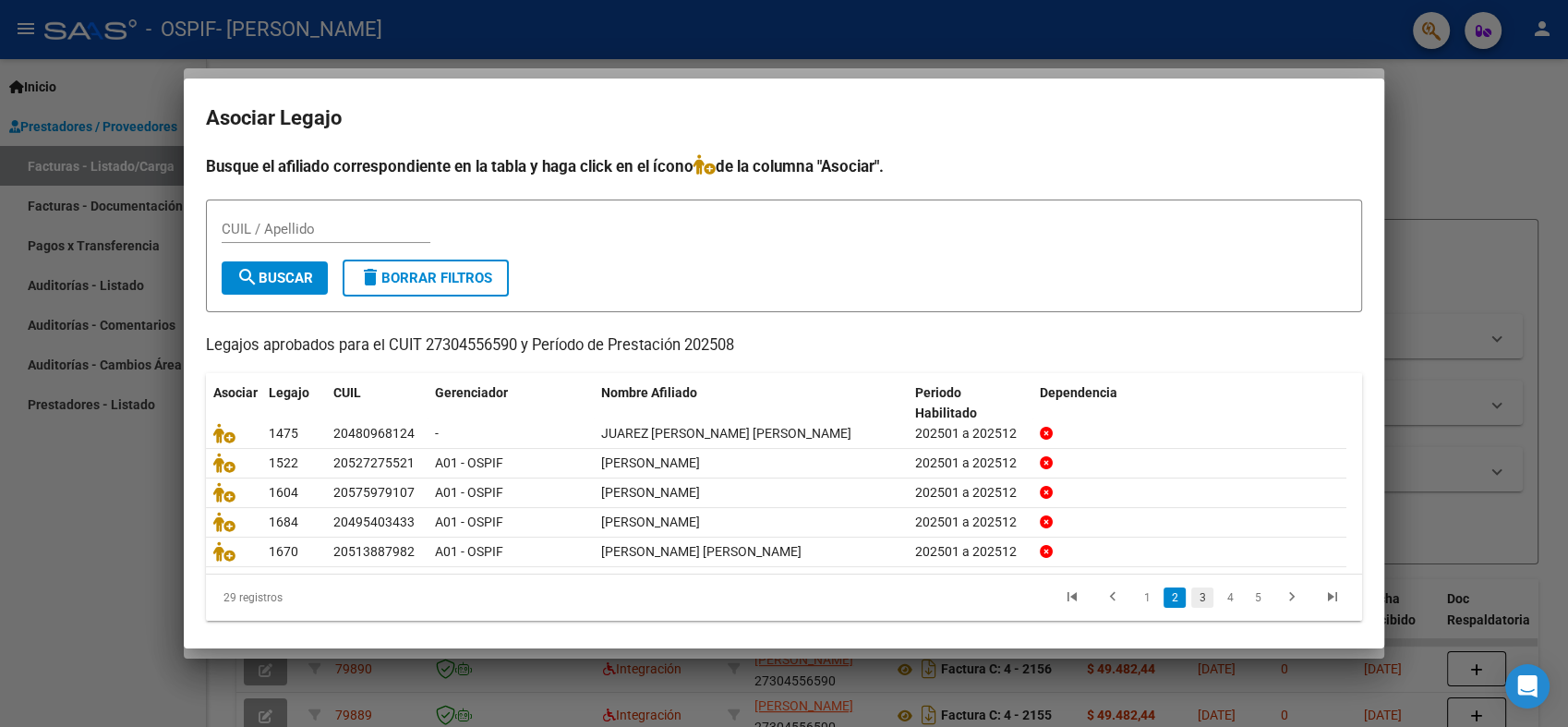
click at [1191, 599] on link "3" at bounding box center [1201, 597] width 22 height 20
click at [1220, 597] on link "4" at bounding box center [1229, 597] width 22 height 20
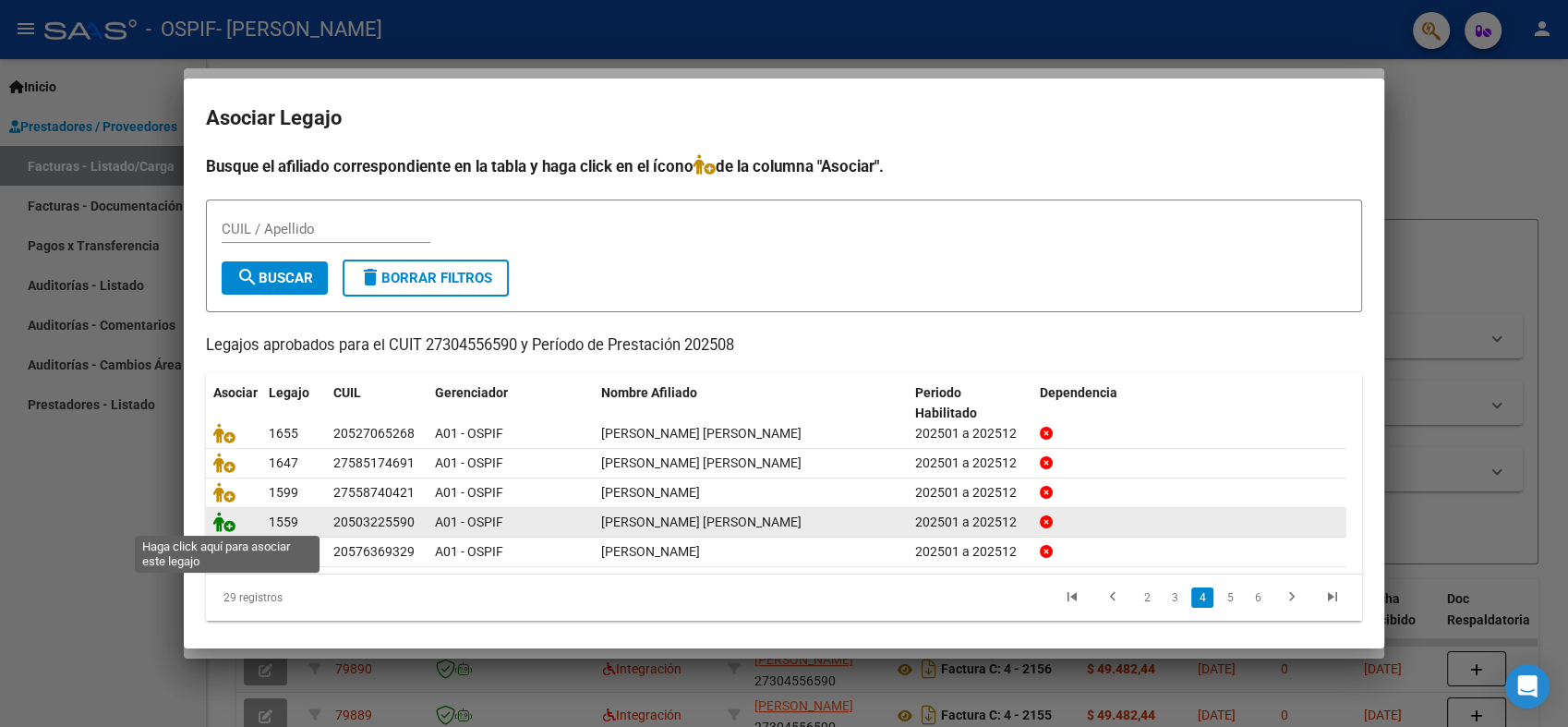
click at [228, 515] on icon at bounding box center [224, 521] width 22 height 20
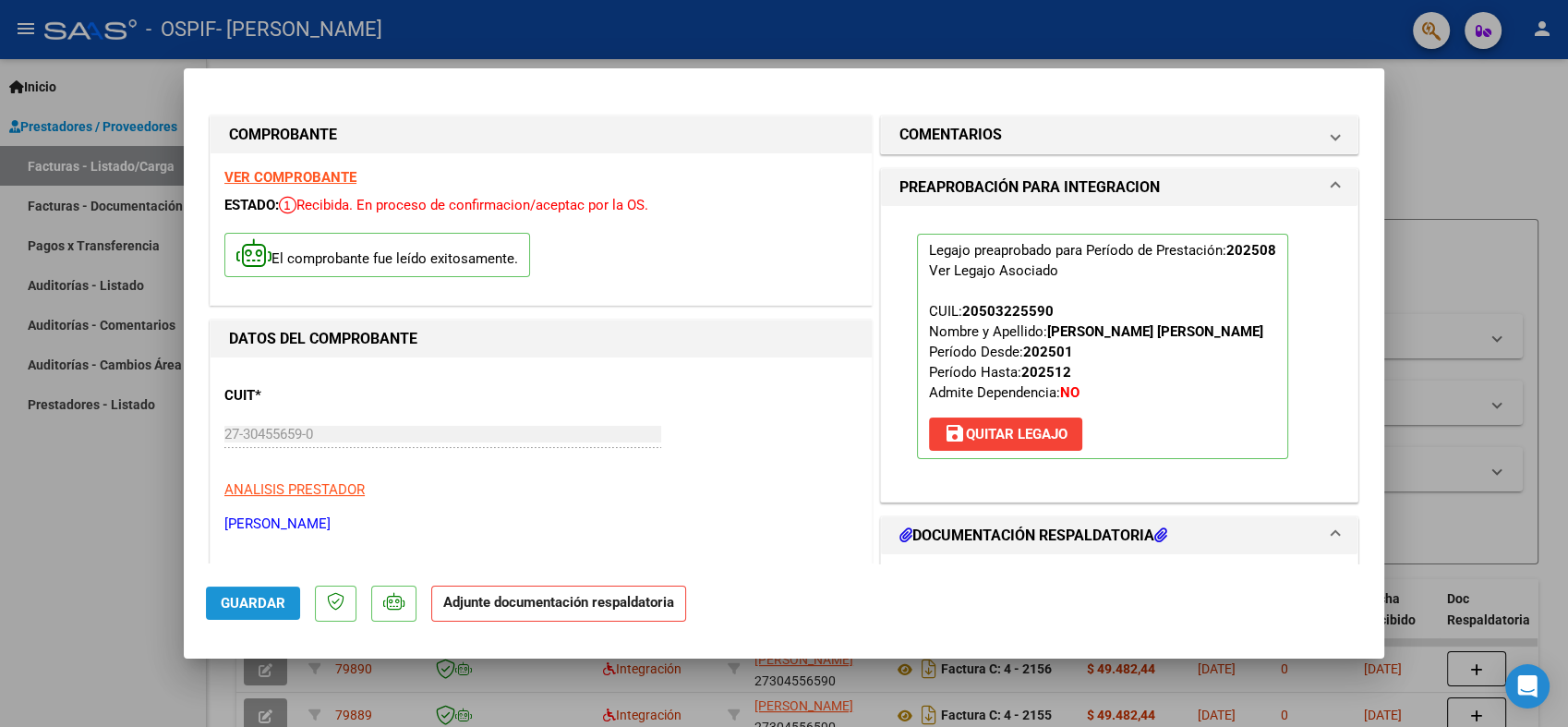
click at [266, 617] on button "Guardar" at bounding box center [253, 603] width 94 height 33
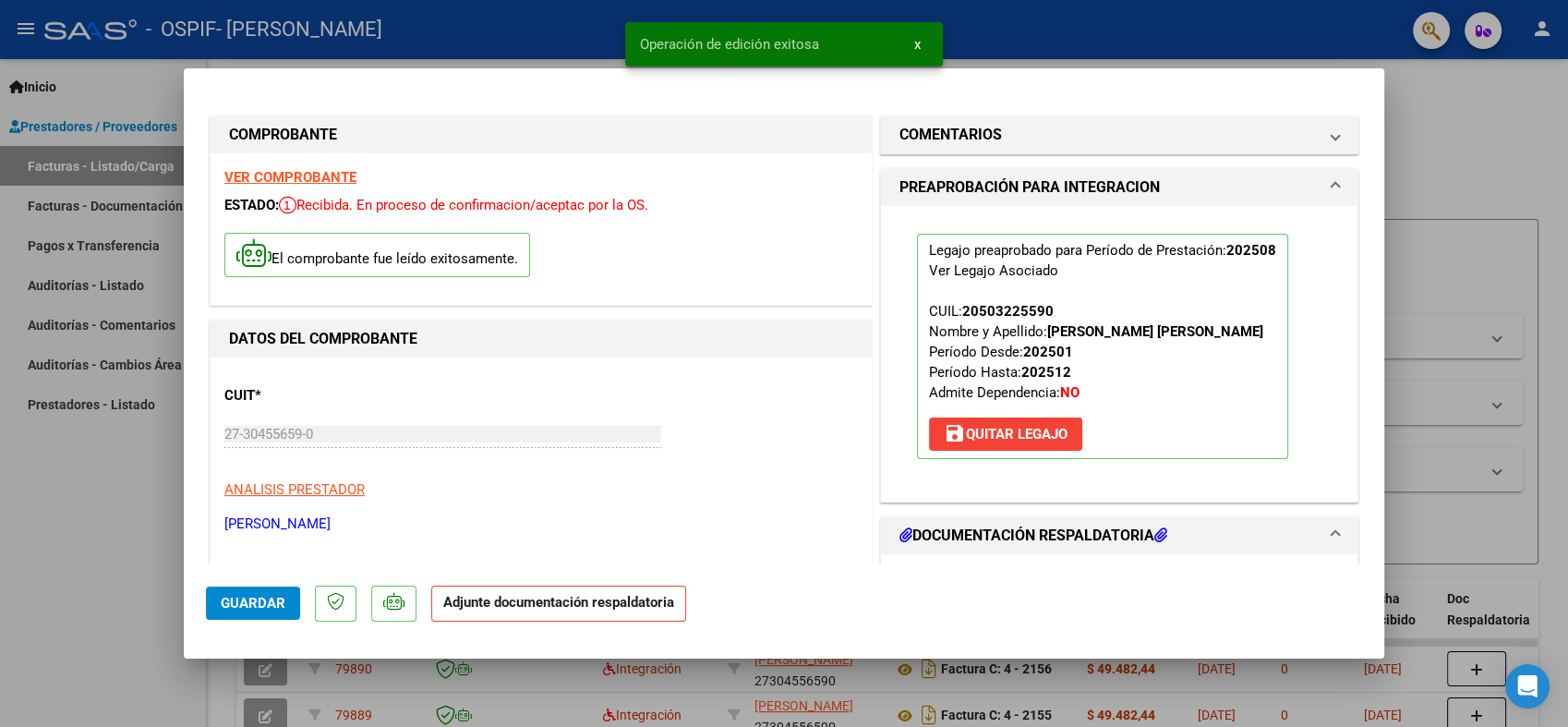
type input "$ 0,00"
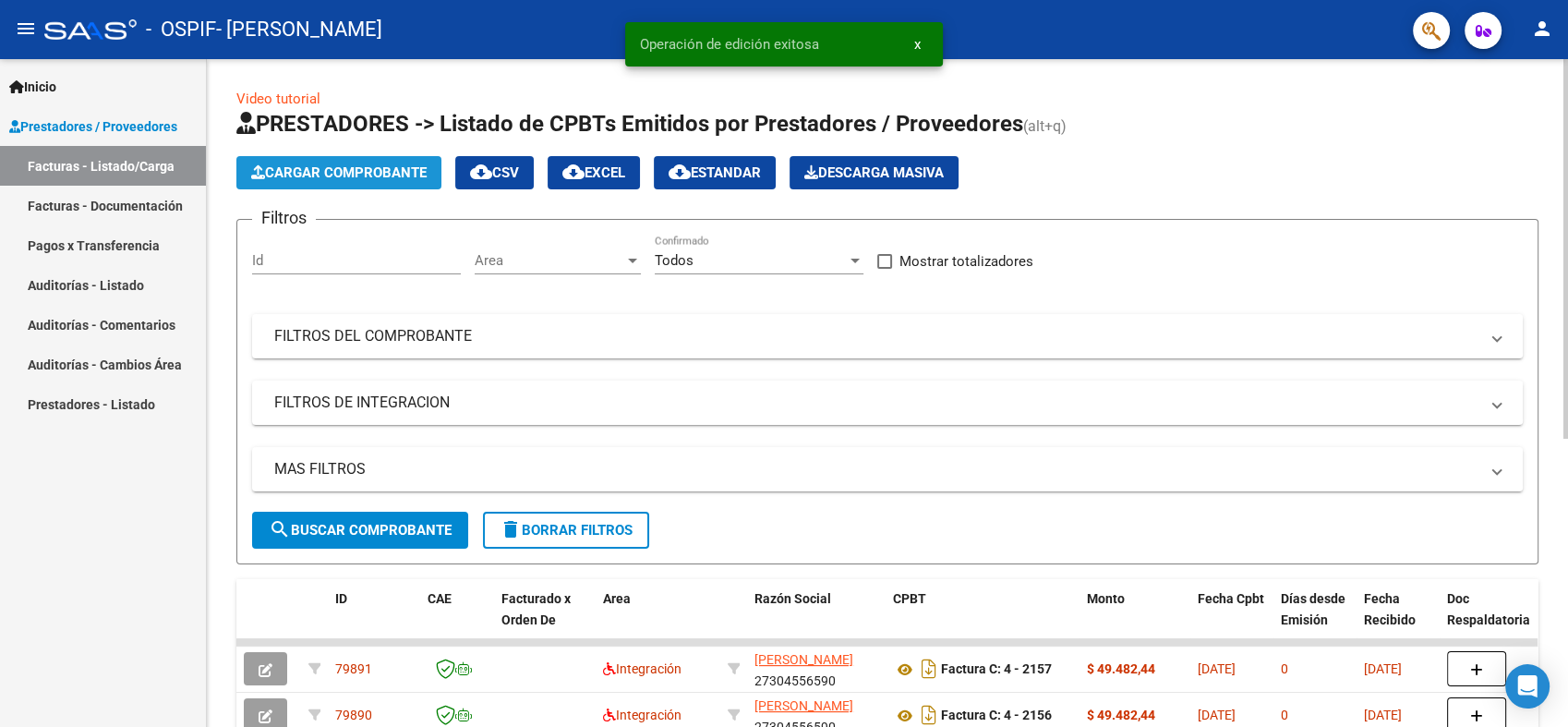
click at [328, 171] on span "Cargar Comprobante" at bounding box center [338, 172] width 175 height 16
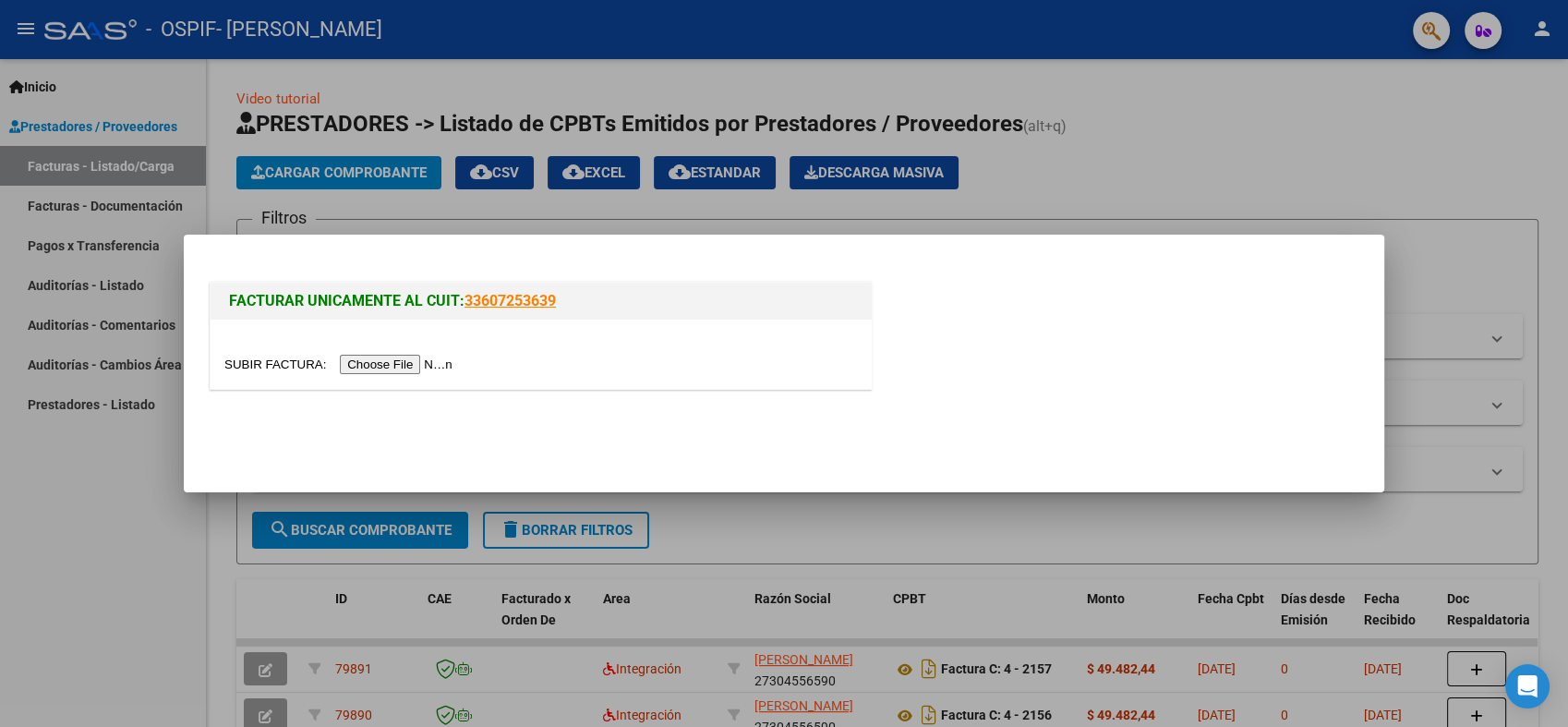
click at [350, 358] on input "file" at bounding box center [341, 364] width 233 height 19
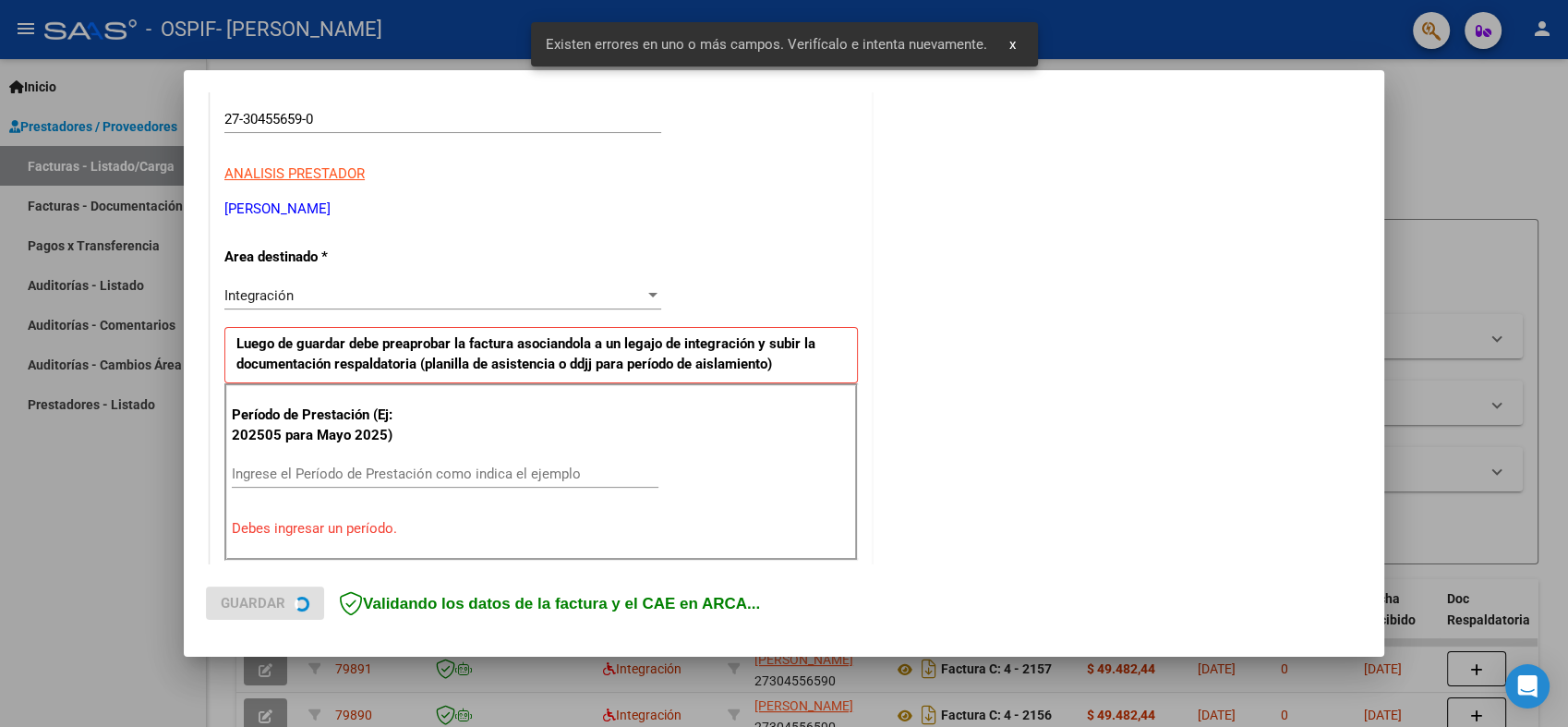
scroll to position [370, 0]
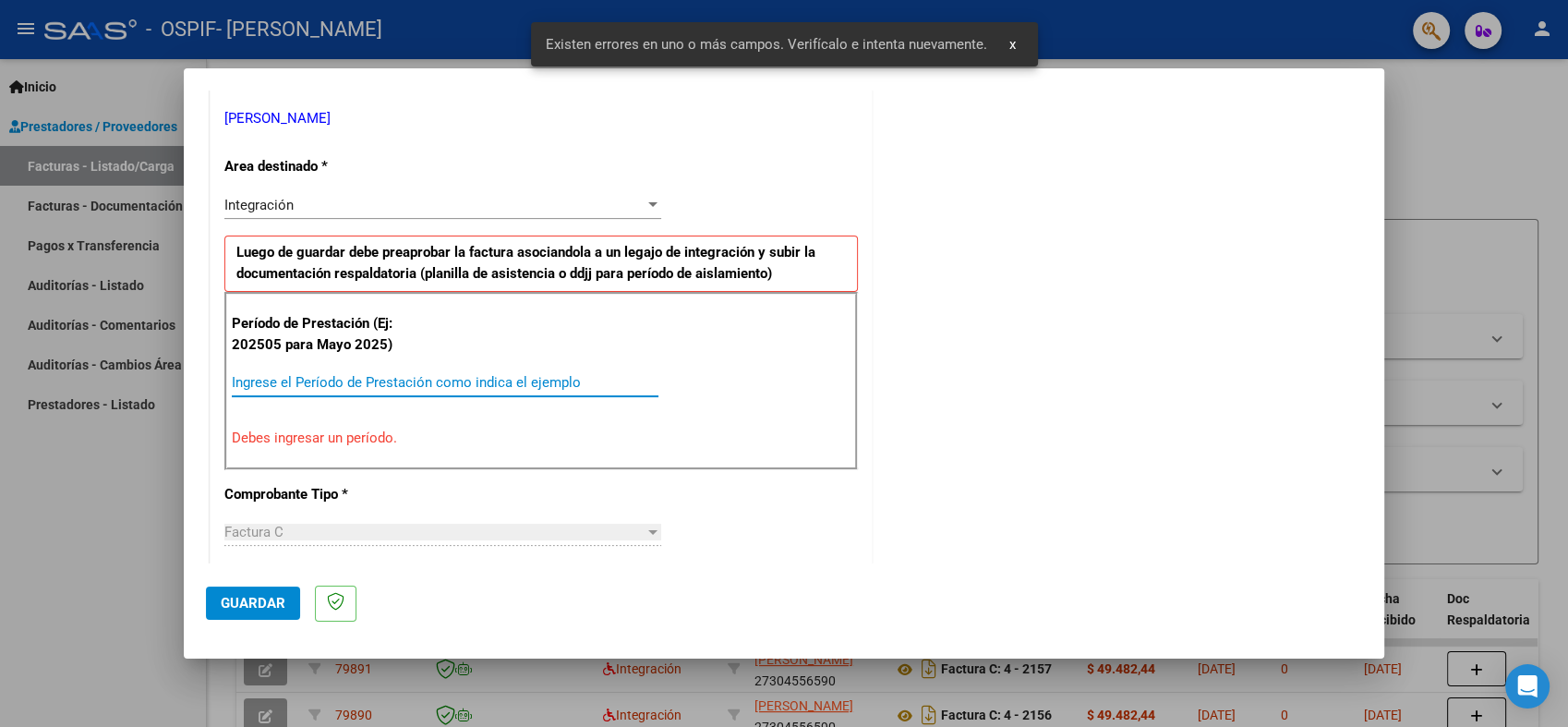
click at [525, 377] on input "Ingrese el Período de Prestación como indica el ejemplo" at bounding box center [444, 381] width 427 height 16
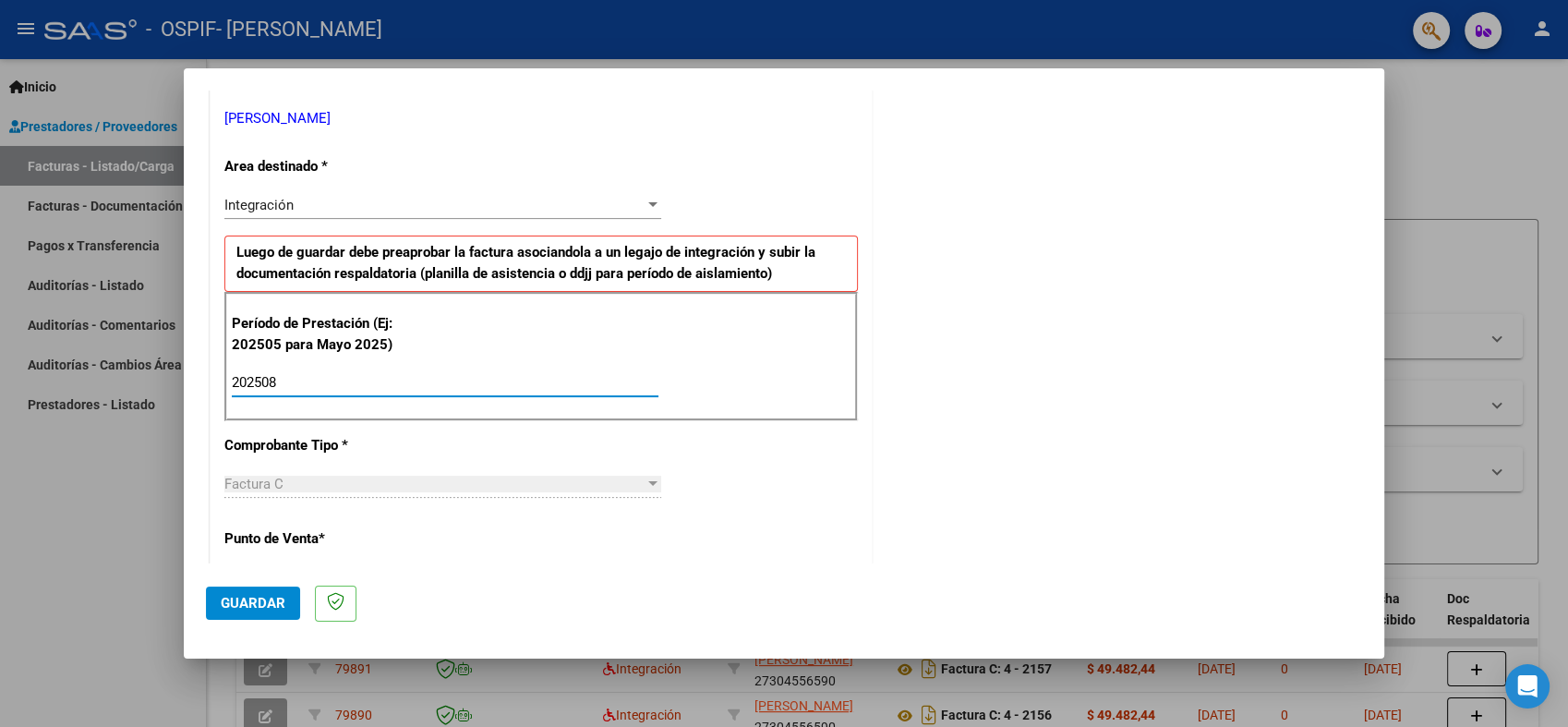
type input "202508"
click at [225, 601] on span "Guardar" at bounding box center [253, 602] width 65 height 16
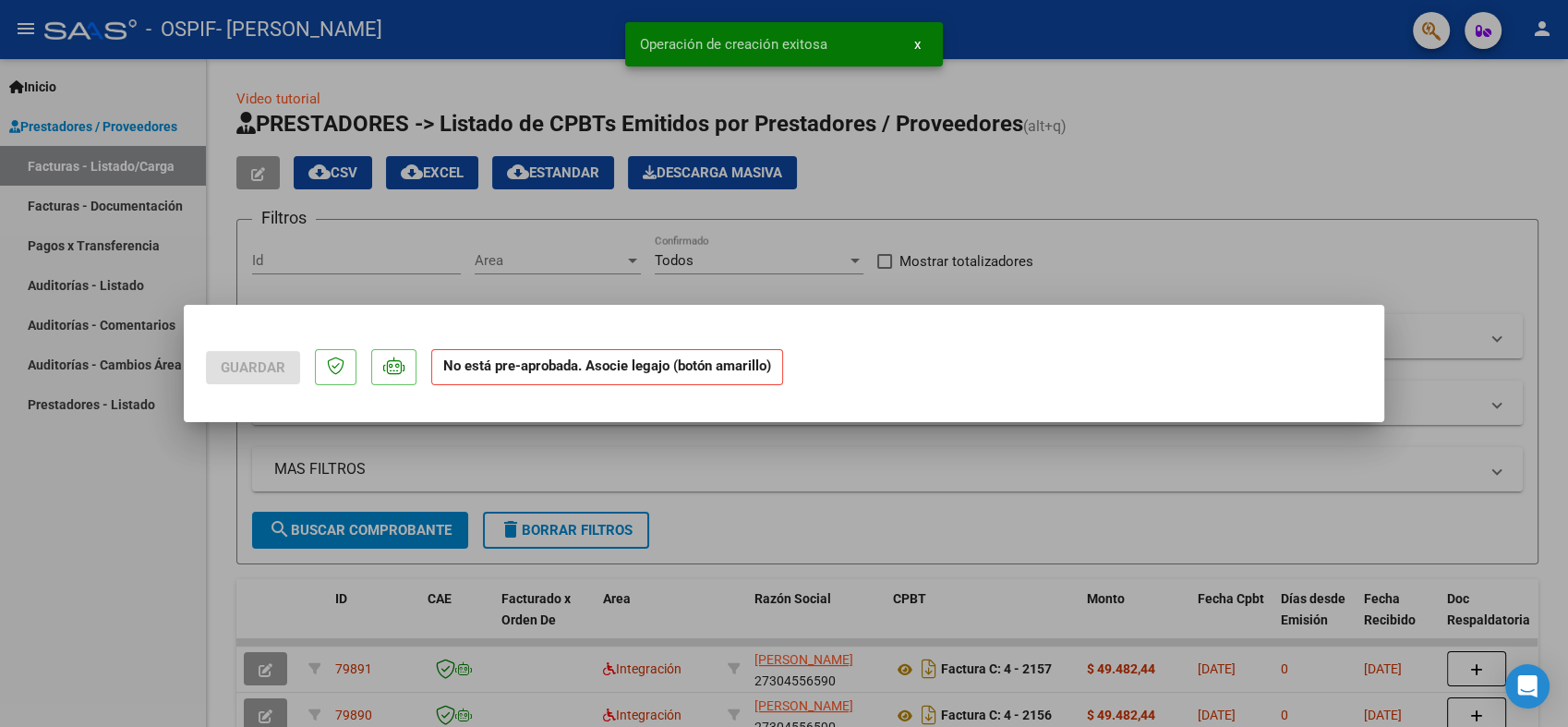
scroll to position [0, 0]
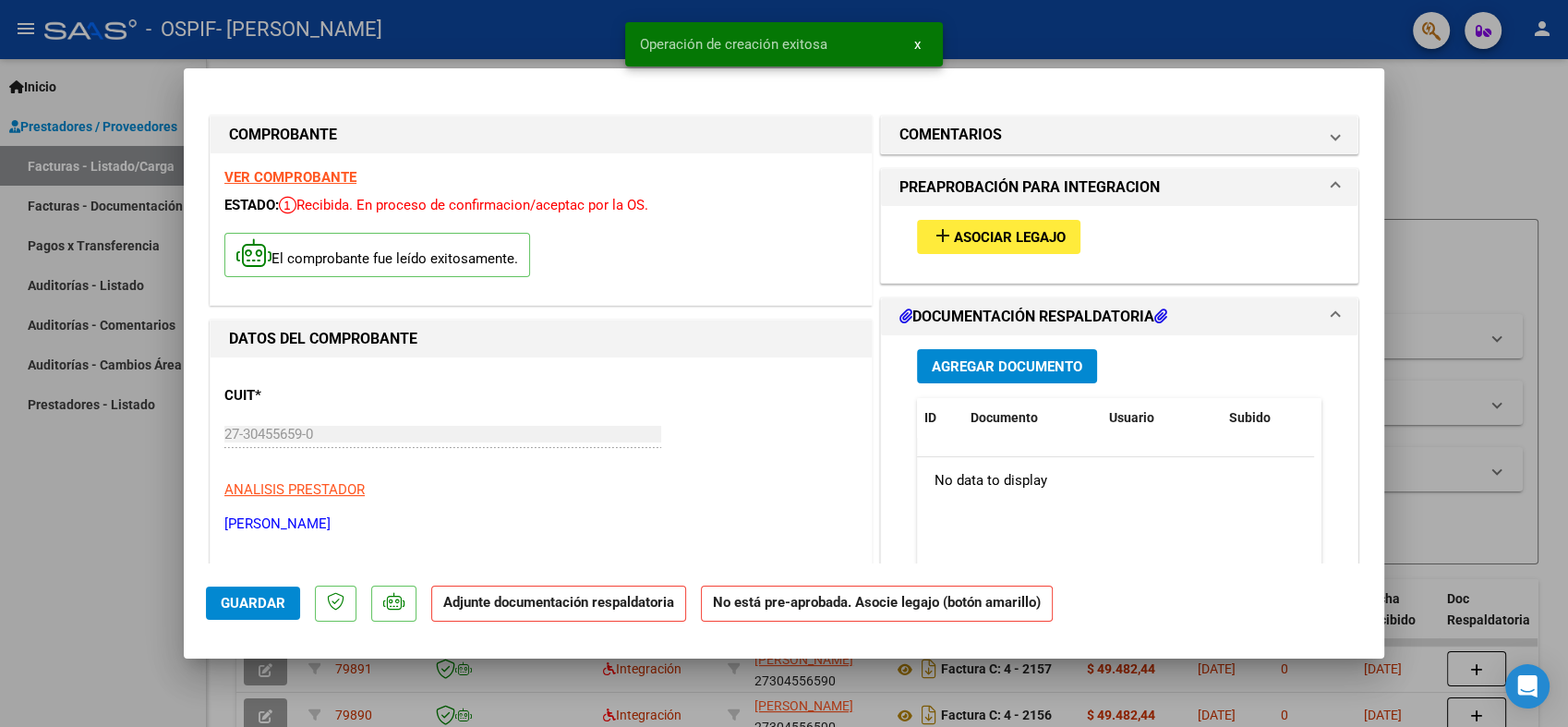
click at [988, 247] on button "add Asociar Legajo" at bounding box center [998, 236] width 164 height 34
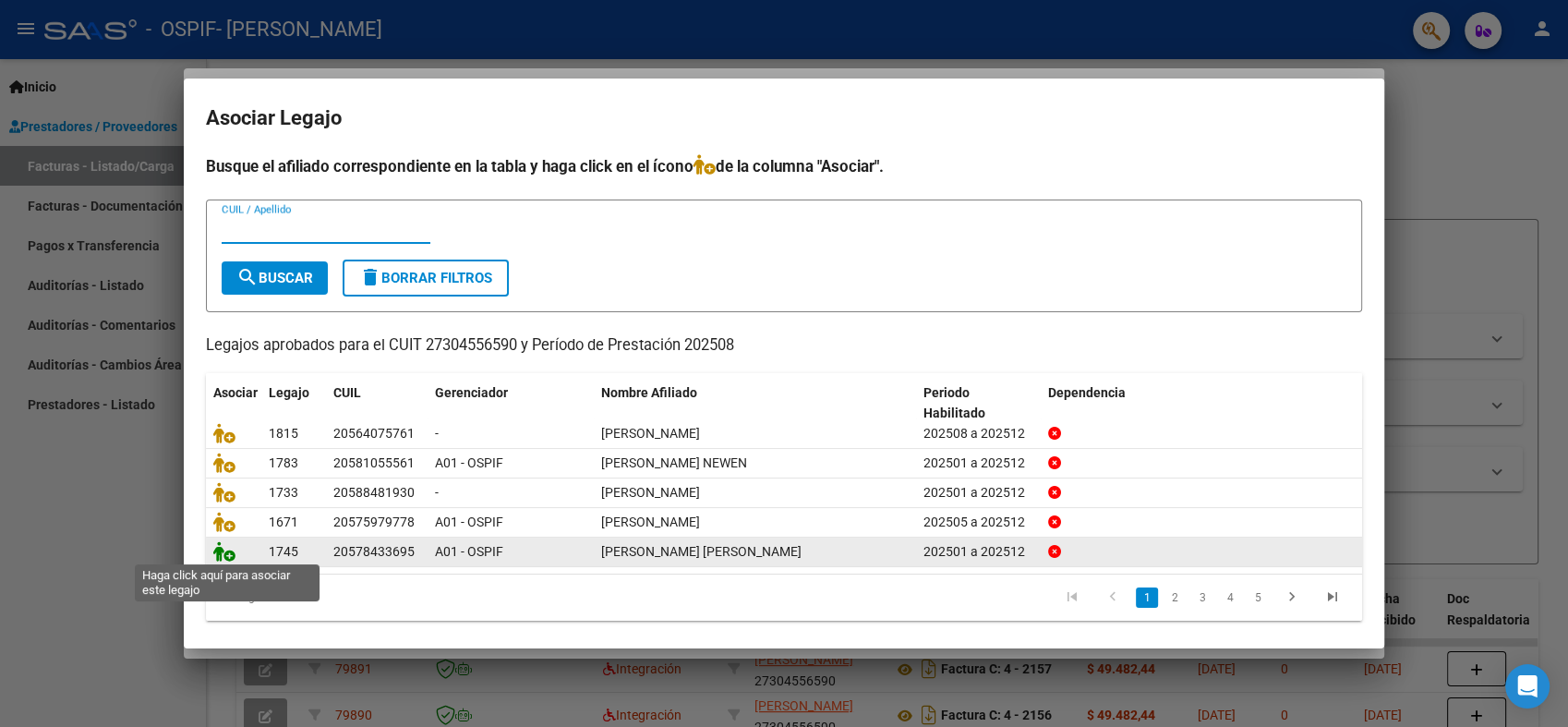
click at [225, 550] on icon at bounding box center [224, 551] width 22 height 20
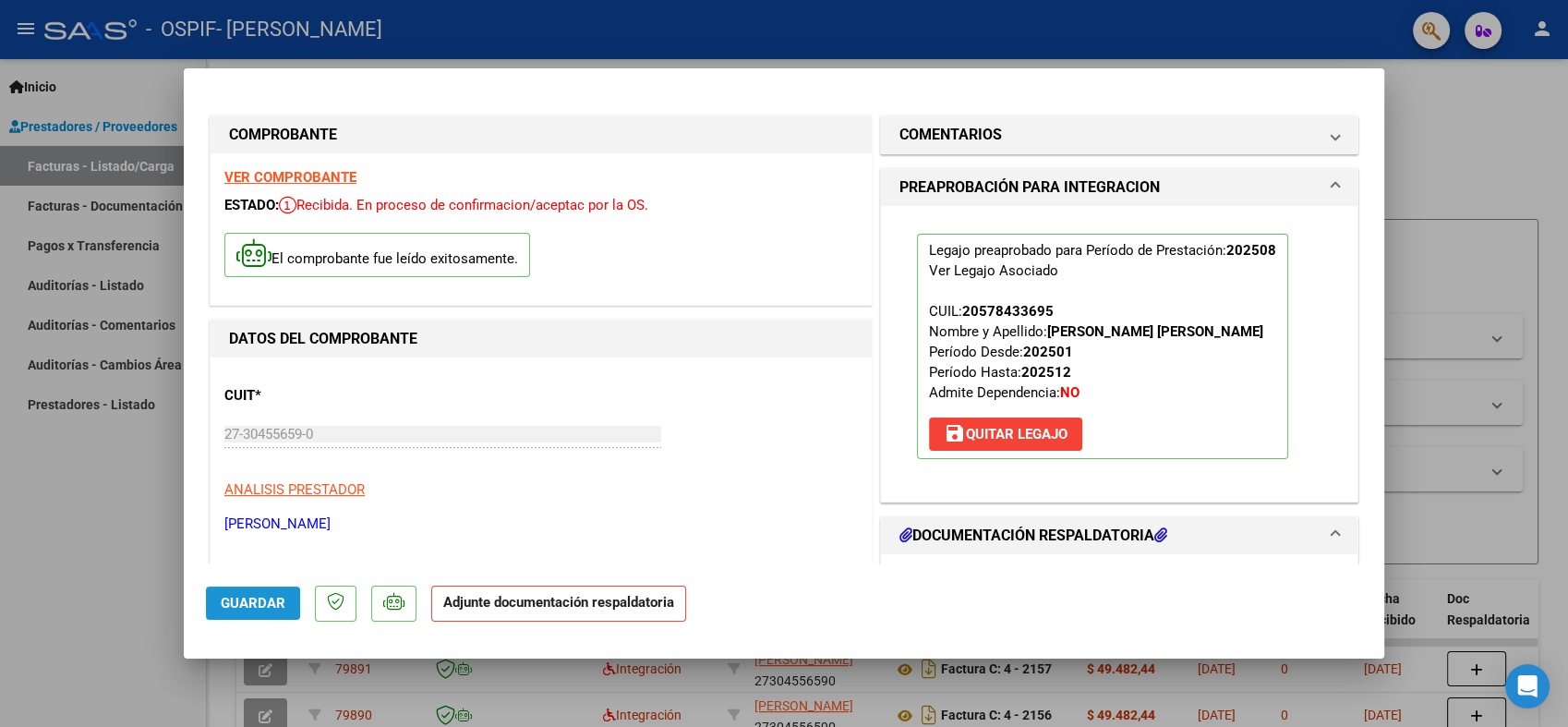
click at [250, 615] on button "Guardar" at bounding box center [253, 603] width 94 height 33
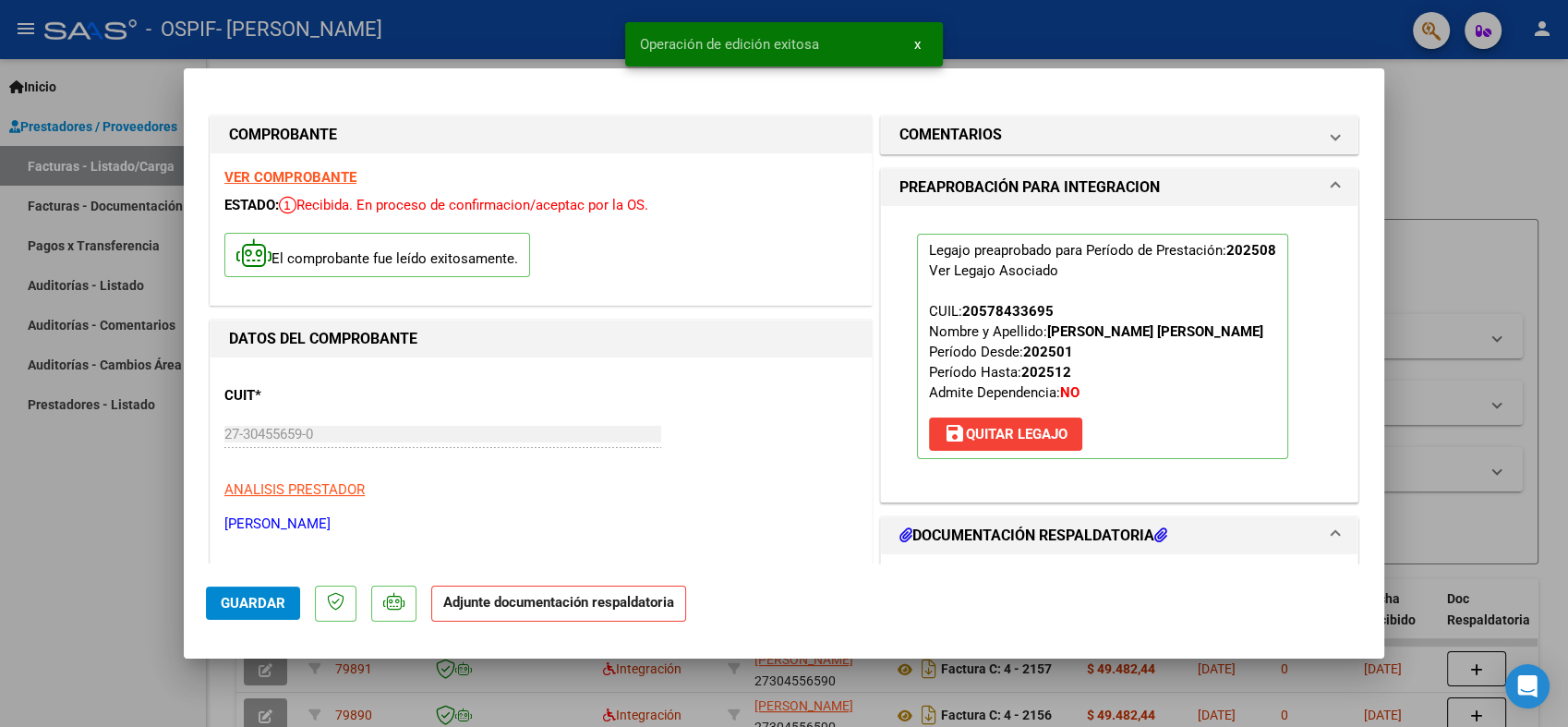
type input "$ 0,00"
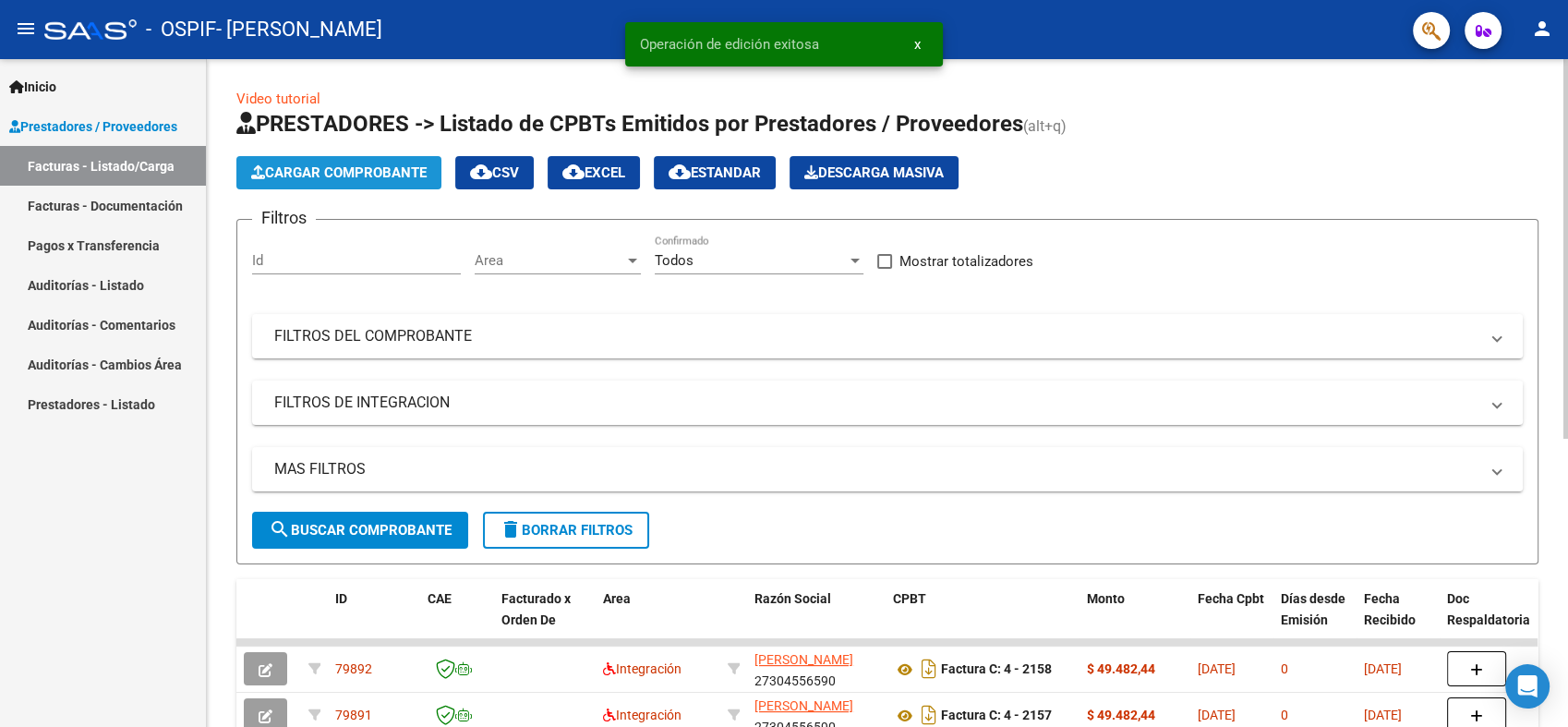
click at [328, 177] on span "Cargar Comprobante" at bounding box center [338, 172] width 175 height 16
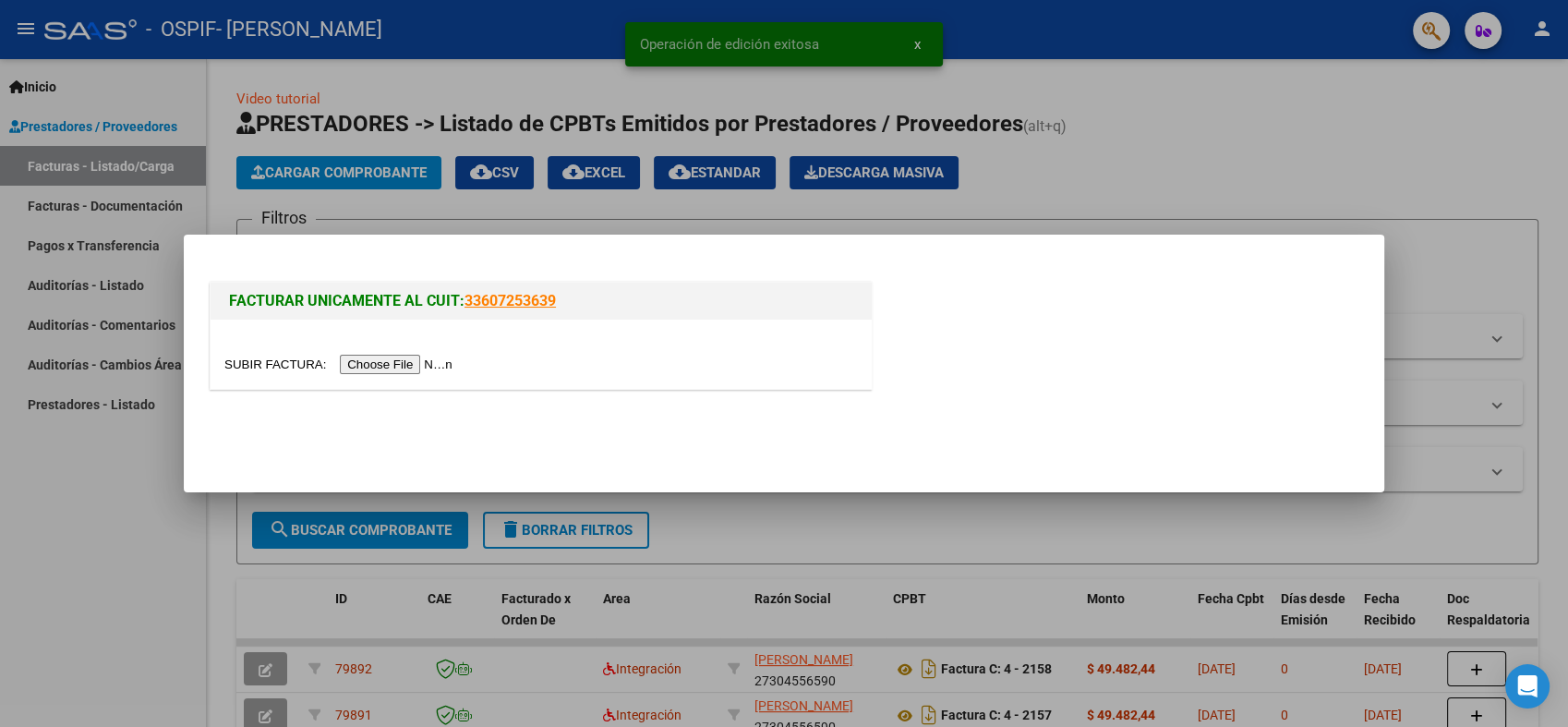
click at [378, 362] on input "file" at bounding box center [341, 364] width 233 height 19
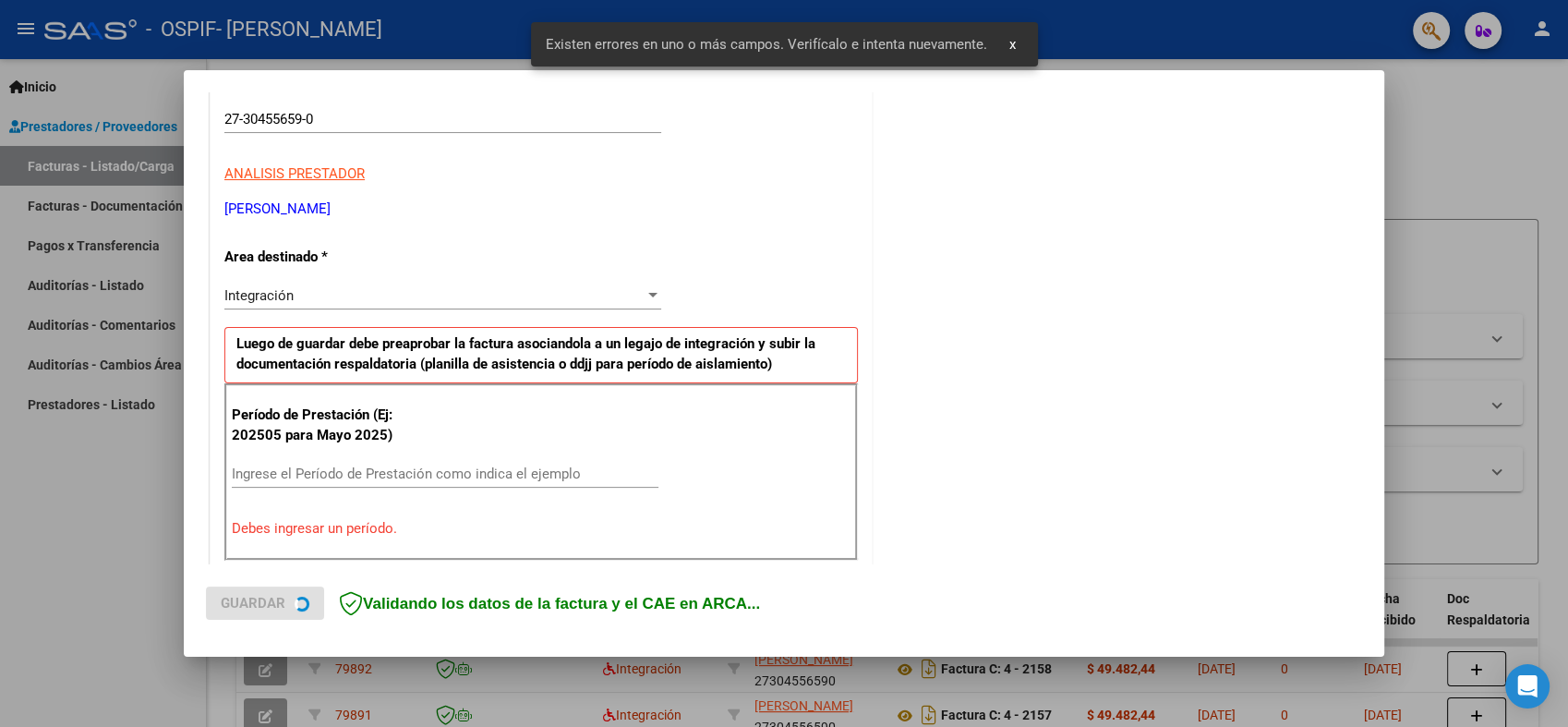
scroll to position [370, 0]
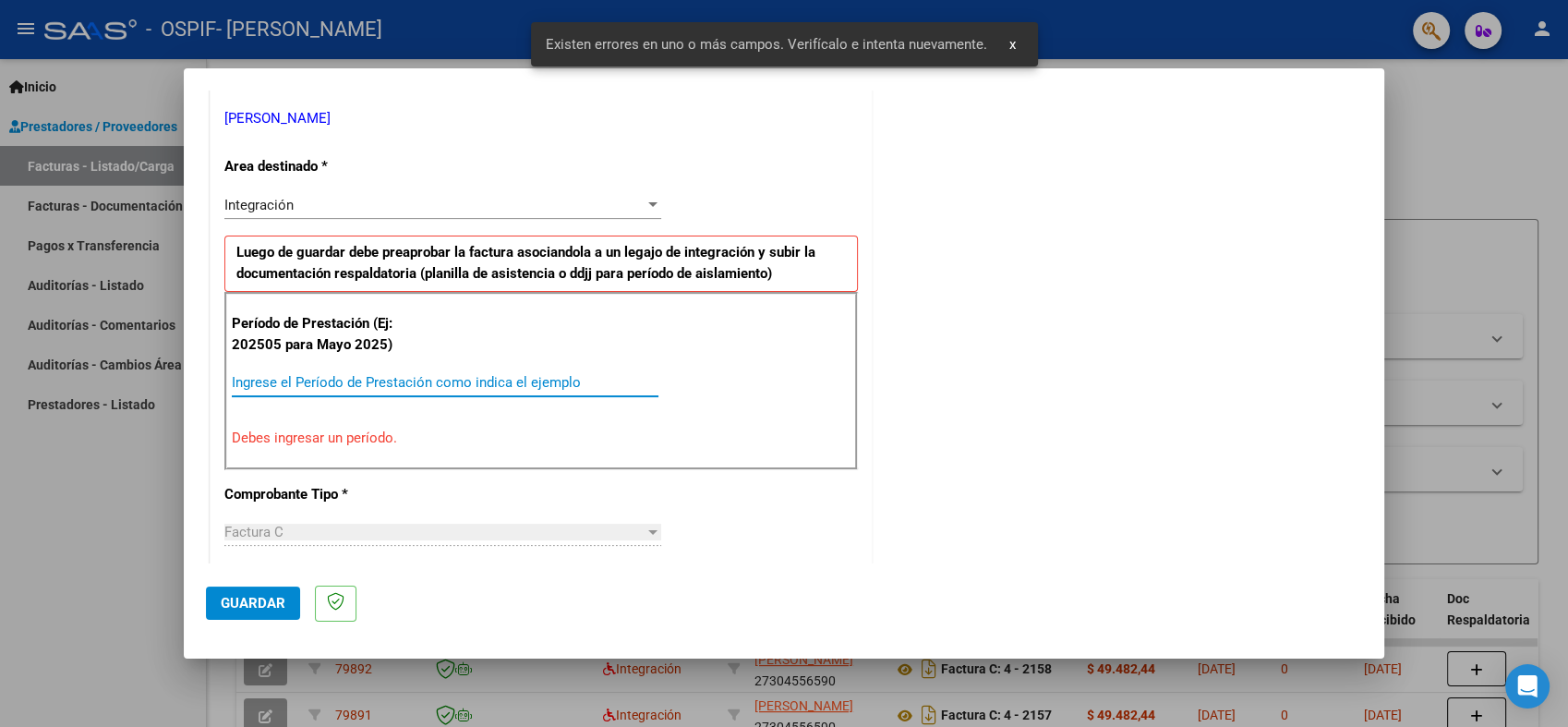
click at [481, 383] on input "Ingrese el Período de Prestación como indica el ejemplo" at bounding box center [444, 381] width 427 height 16
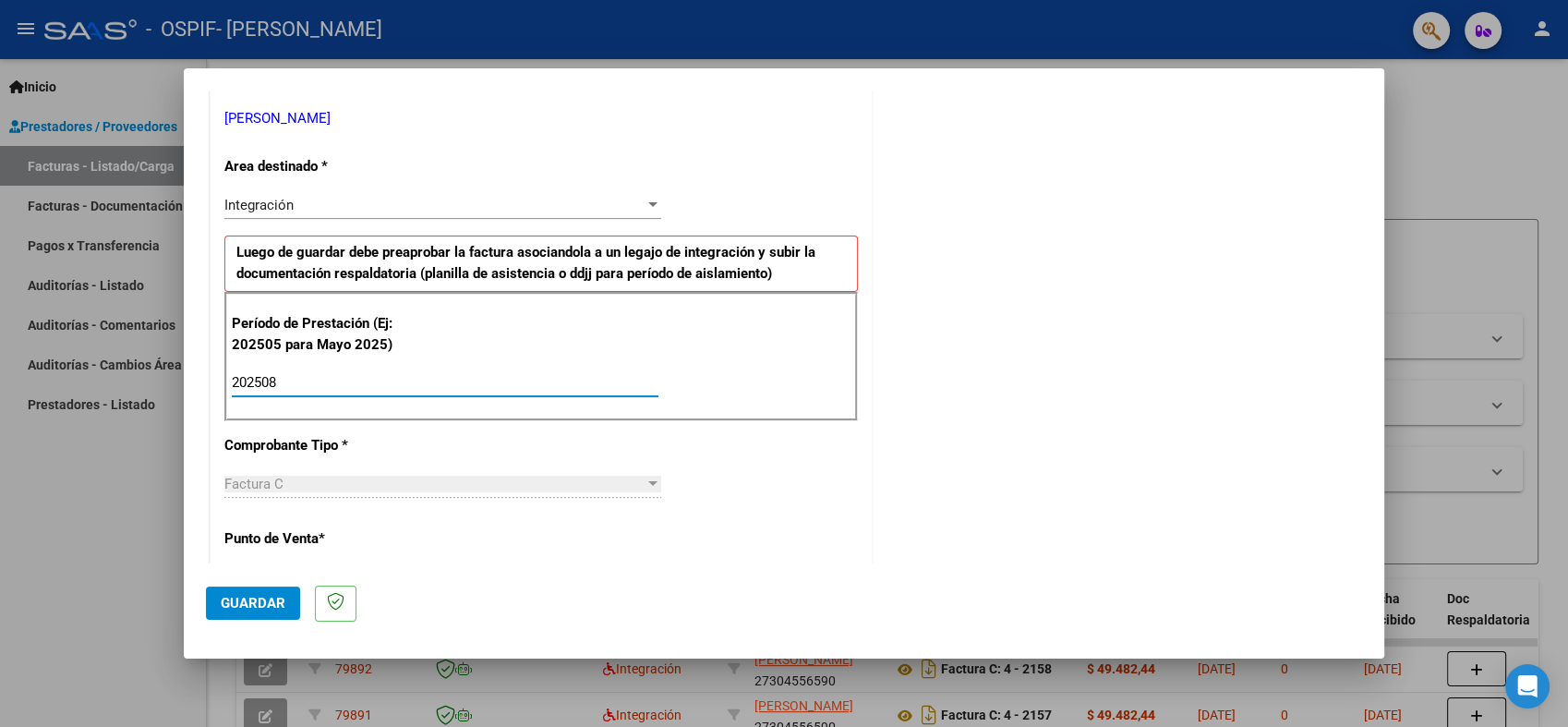
type input "202508"
click at [257, 614] on button "Guardar" at bounding box center [253, 603] width 94 height 33
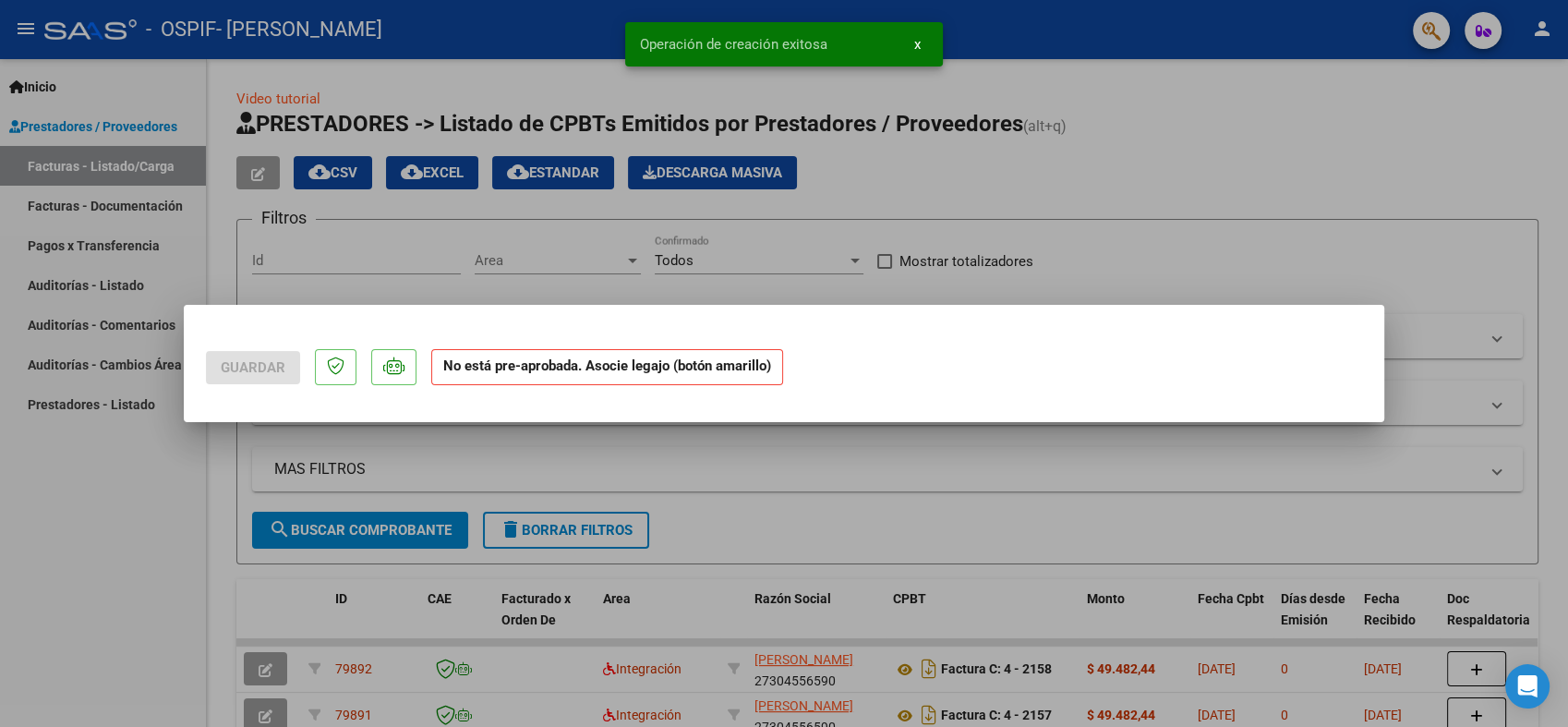
scroll to position [0, 0]
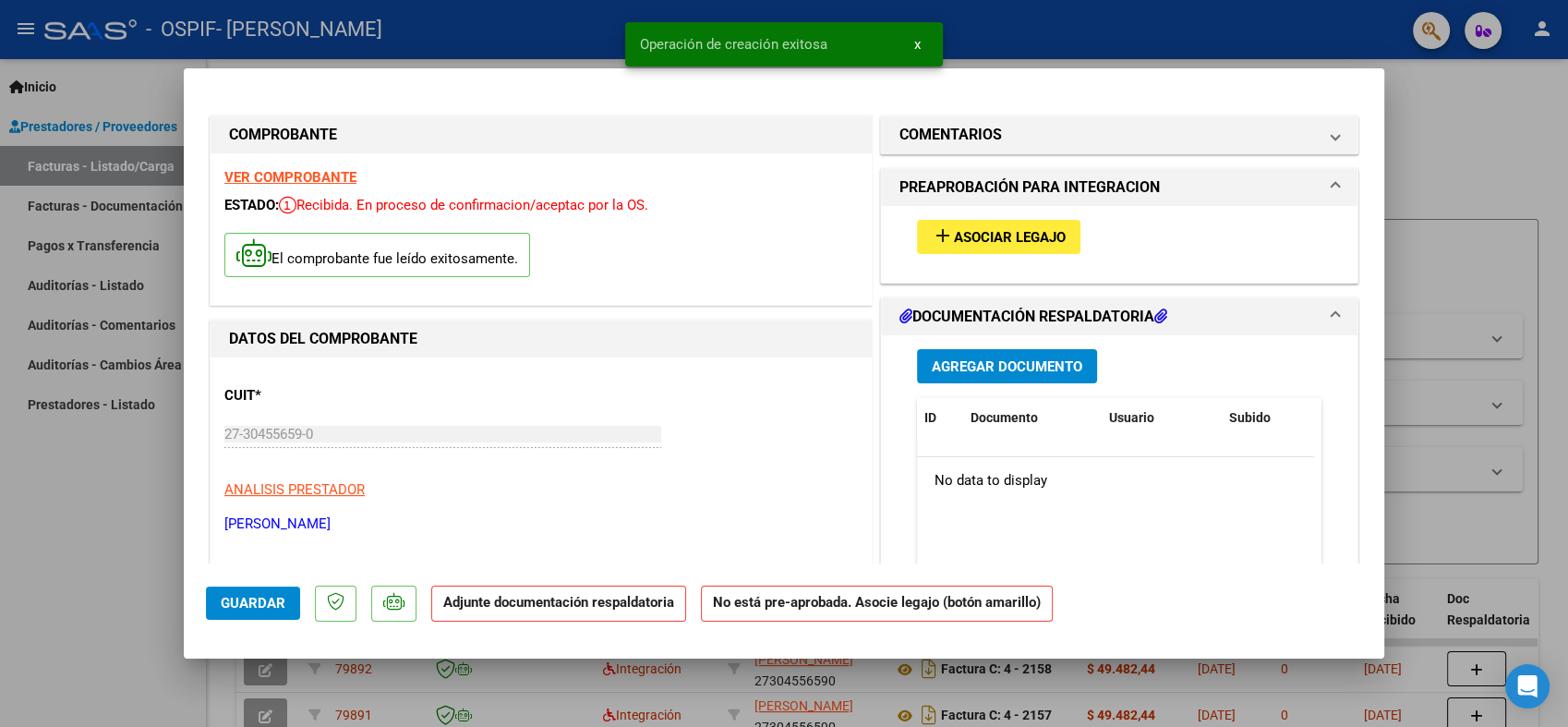
click at [1005, 248] on button "add Asociar Legajo" at bounding box center [998, 236] width 164 height 34
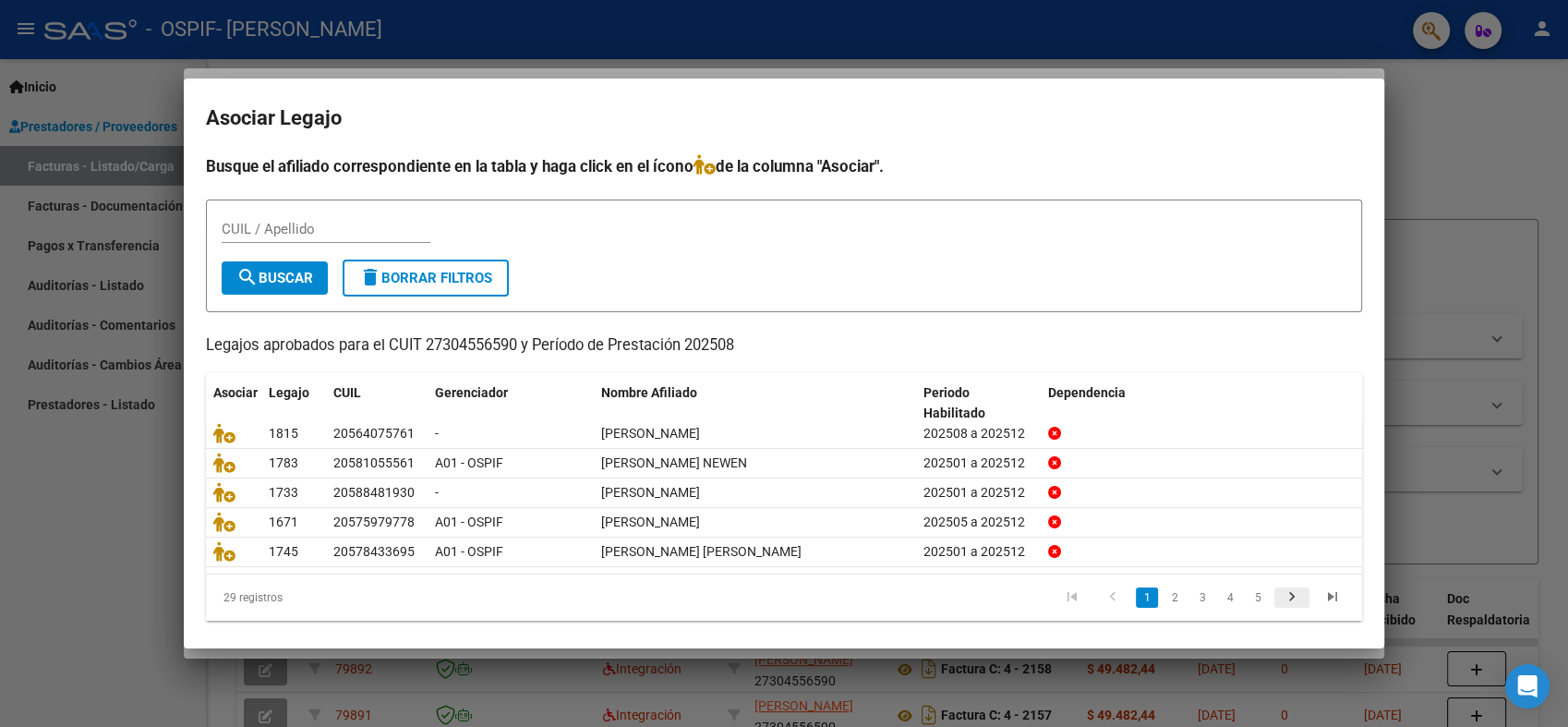
click at [1280, 598] on icon "go to next page" at bounding box center [1291, 599] width 24 height 22
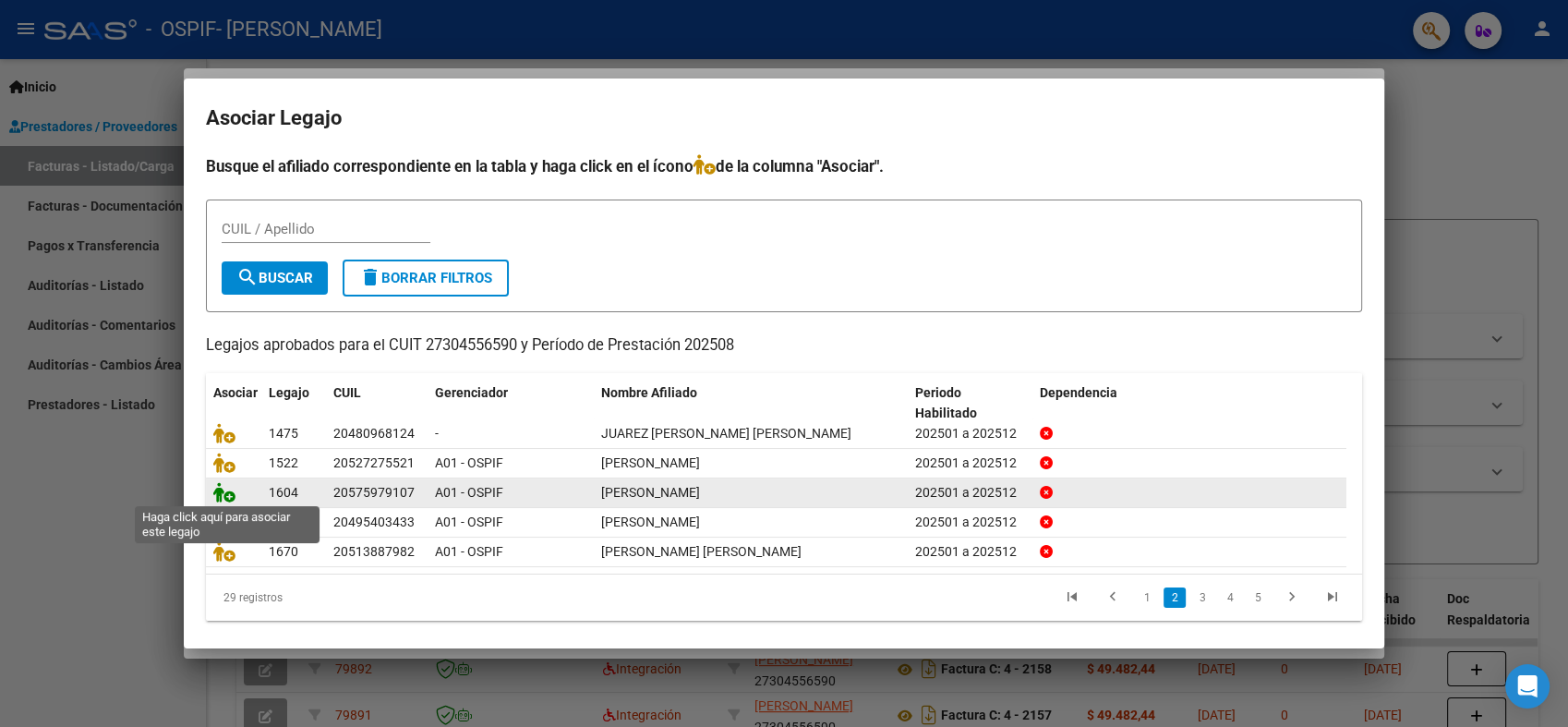
click at [229, 492] on icon at bounding box center [224, 492] width 22 height 20
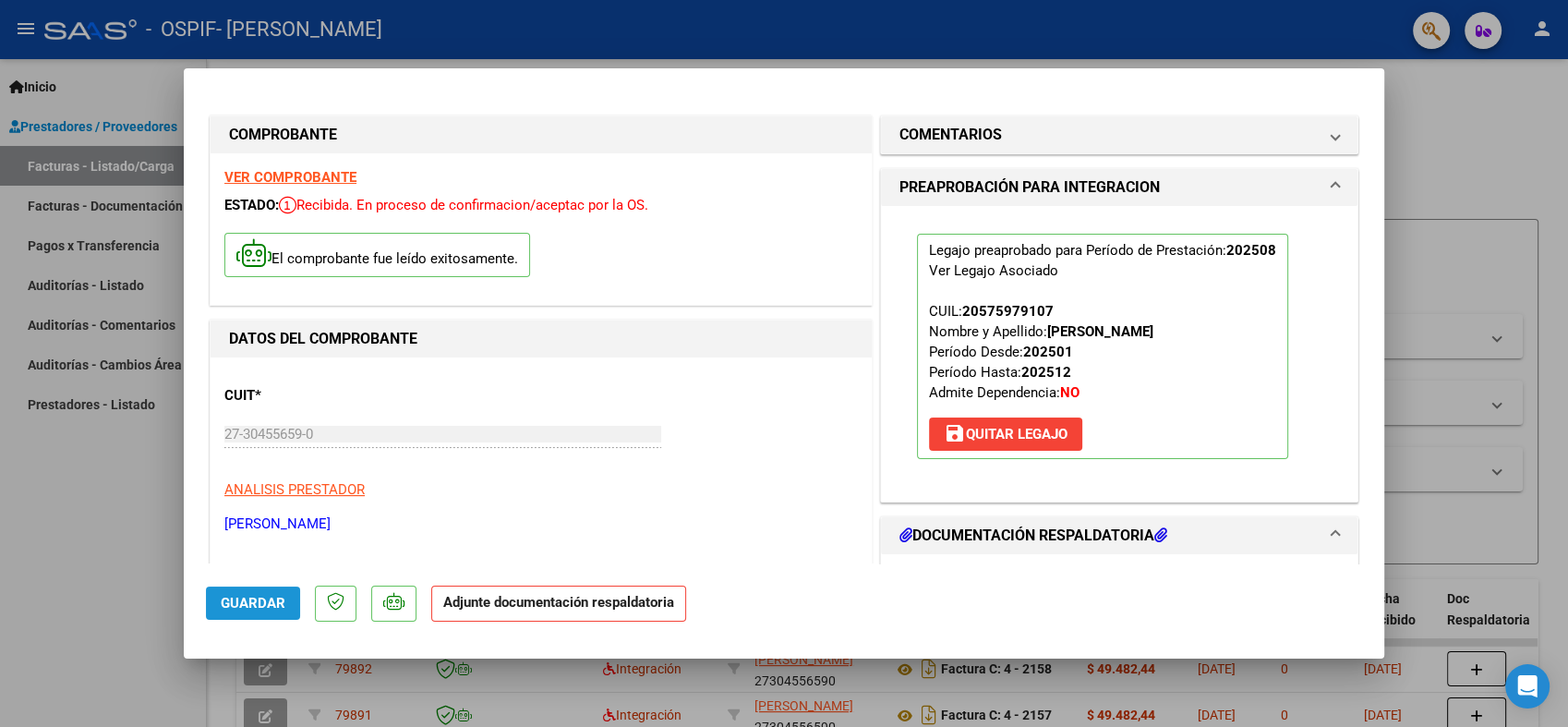
click at [244, 609] on span "Guardar" at bounding box center [253, 602] width 65 height 16
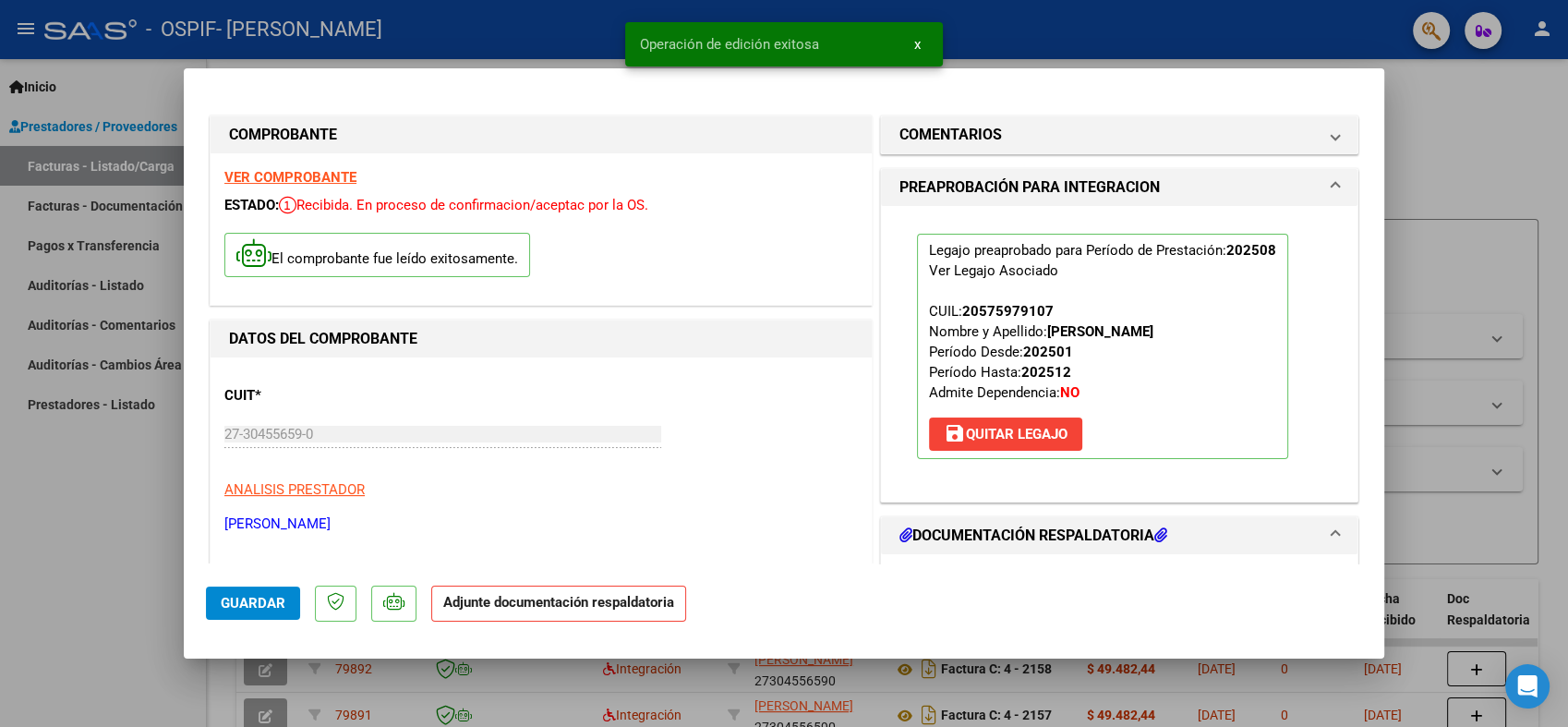
type input "$ 0,00"
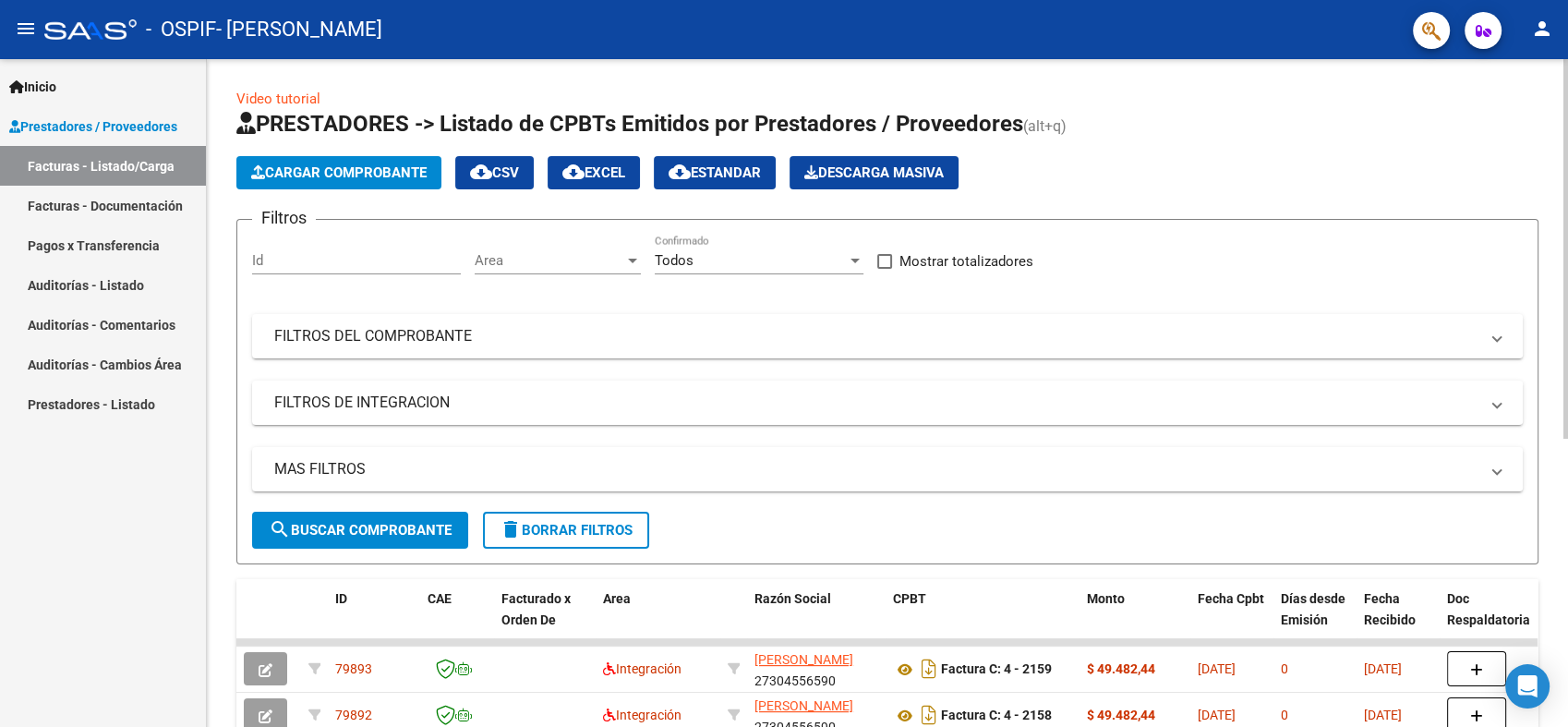
click at [296, 166] on span "Cargar Comprobante" at bounding box center [338, 172] width 175 height 16
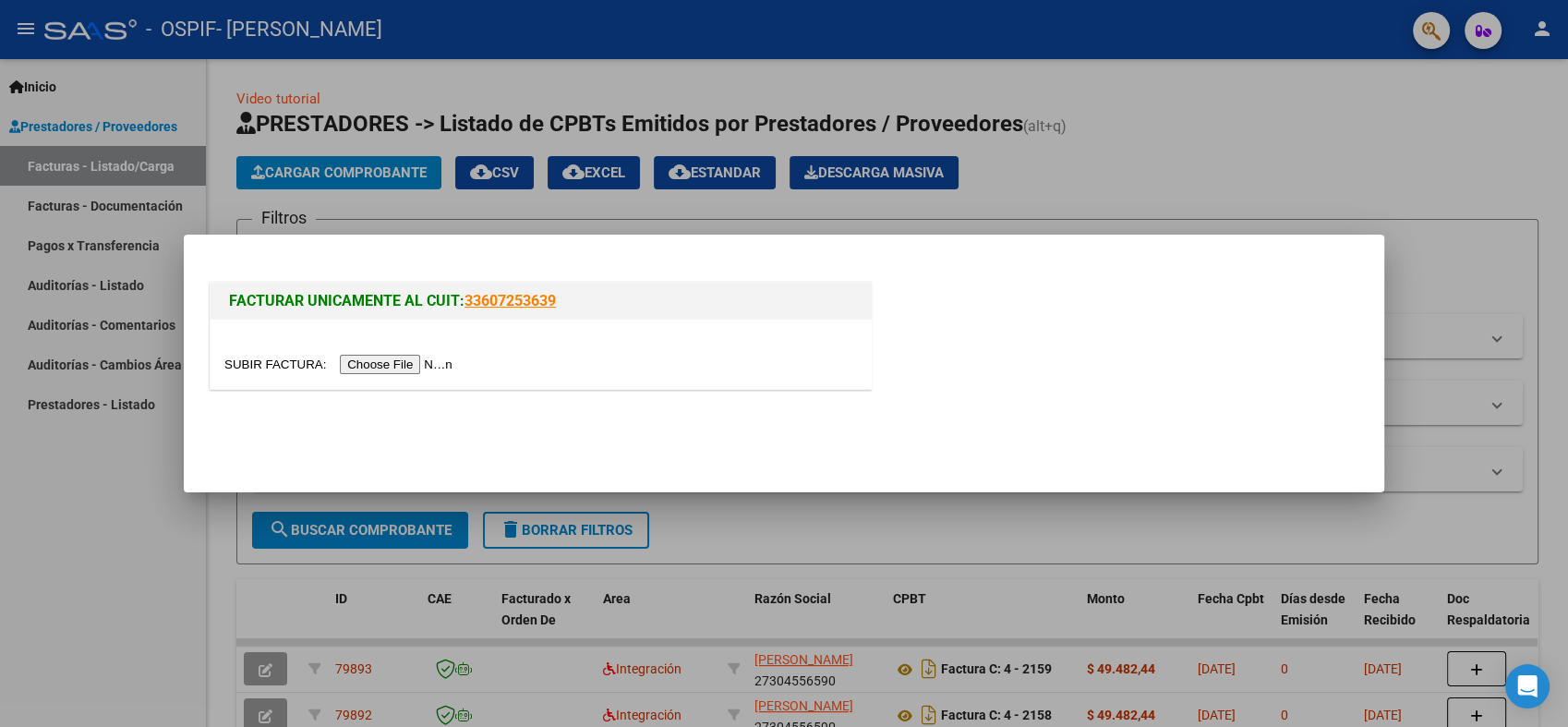
click at [370, 356] on input "file" at bounding box center [341, 364] width 233 height 19
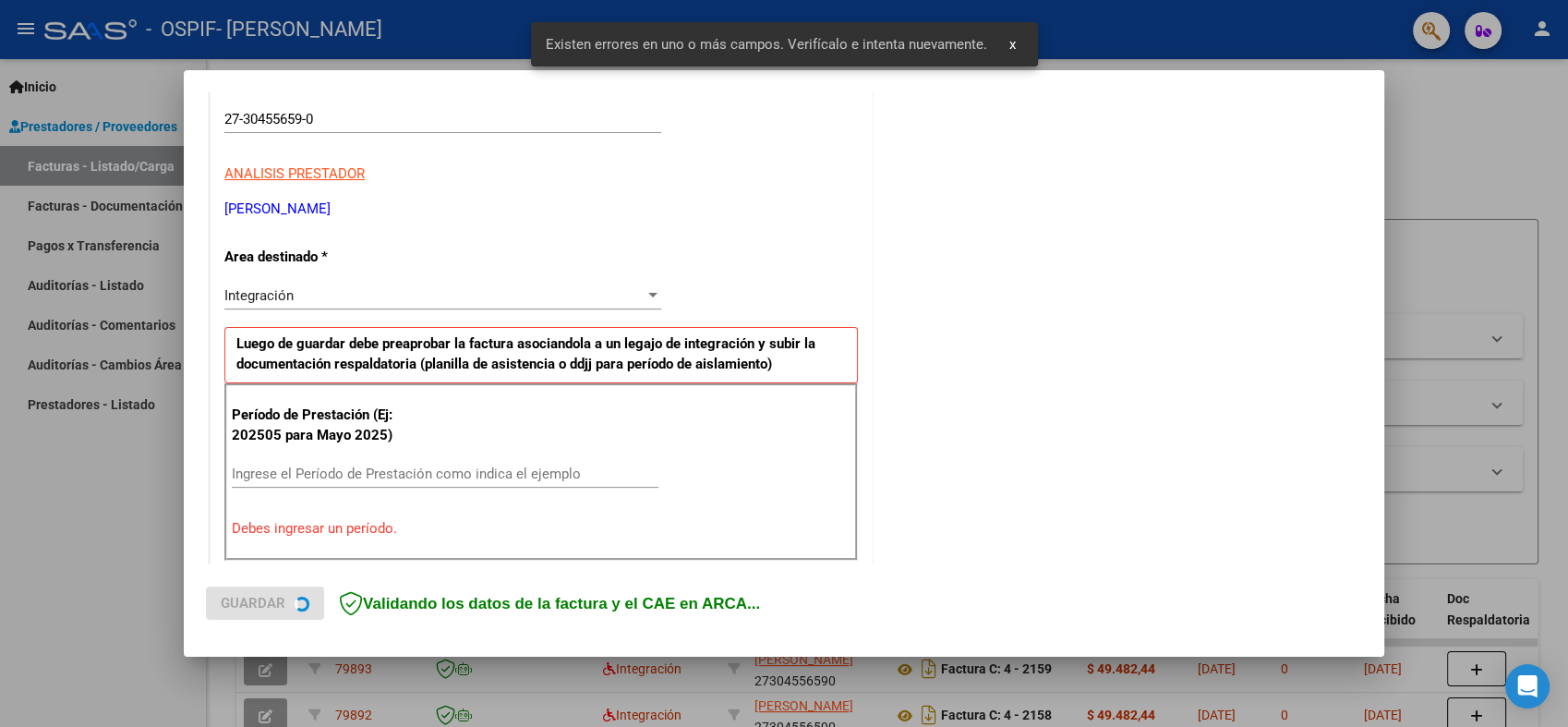
scroll to position [370, 0]
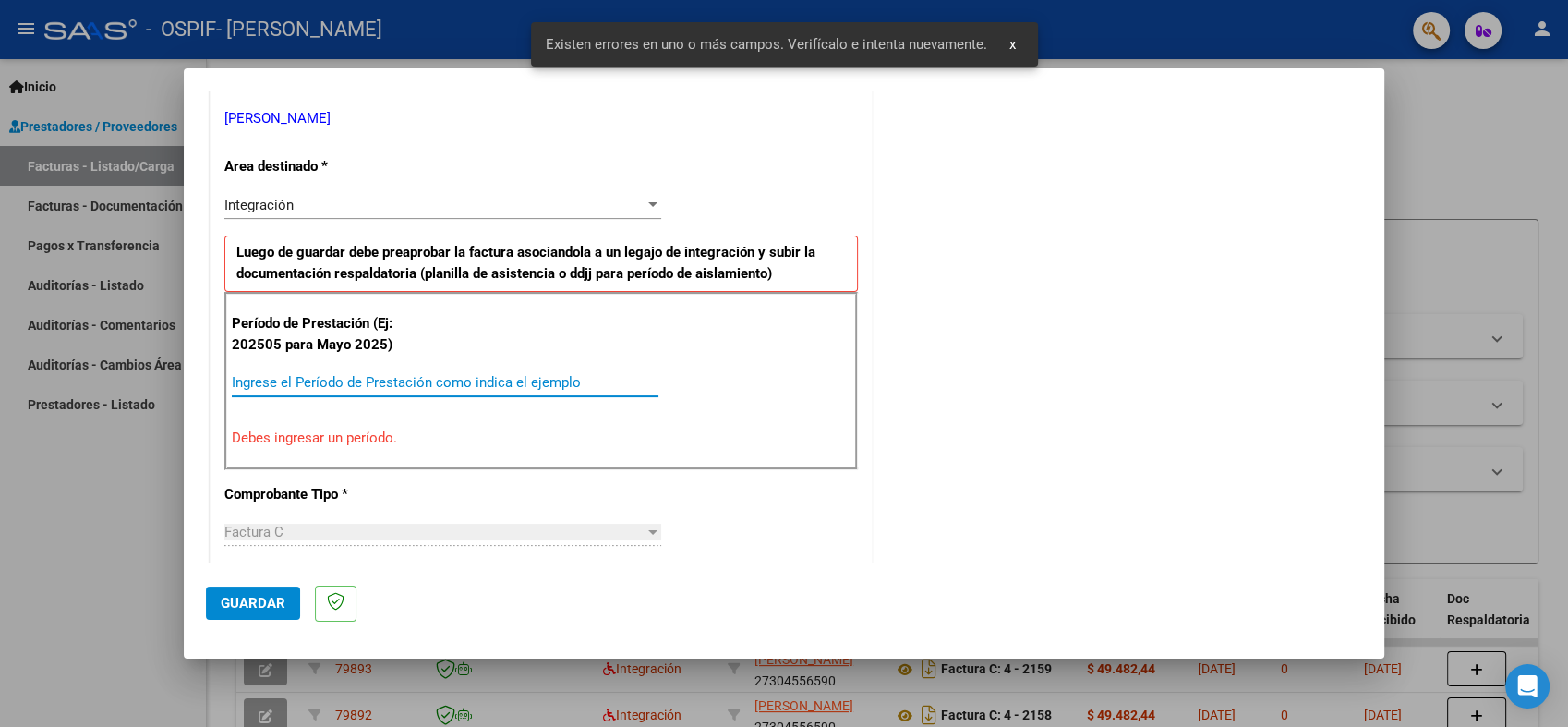
click at [374, 382] on input "Ingrese el Período de Prestación como indica el ejemplo" at bounding box center [444, 381] width 427 height 16
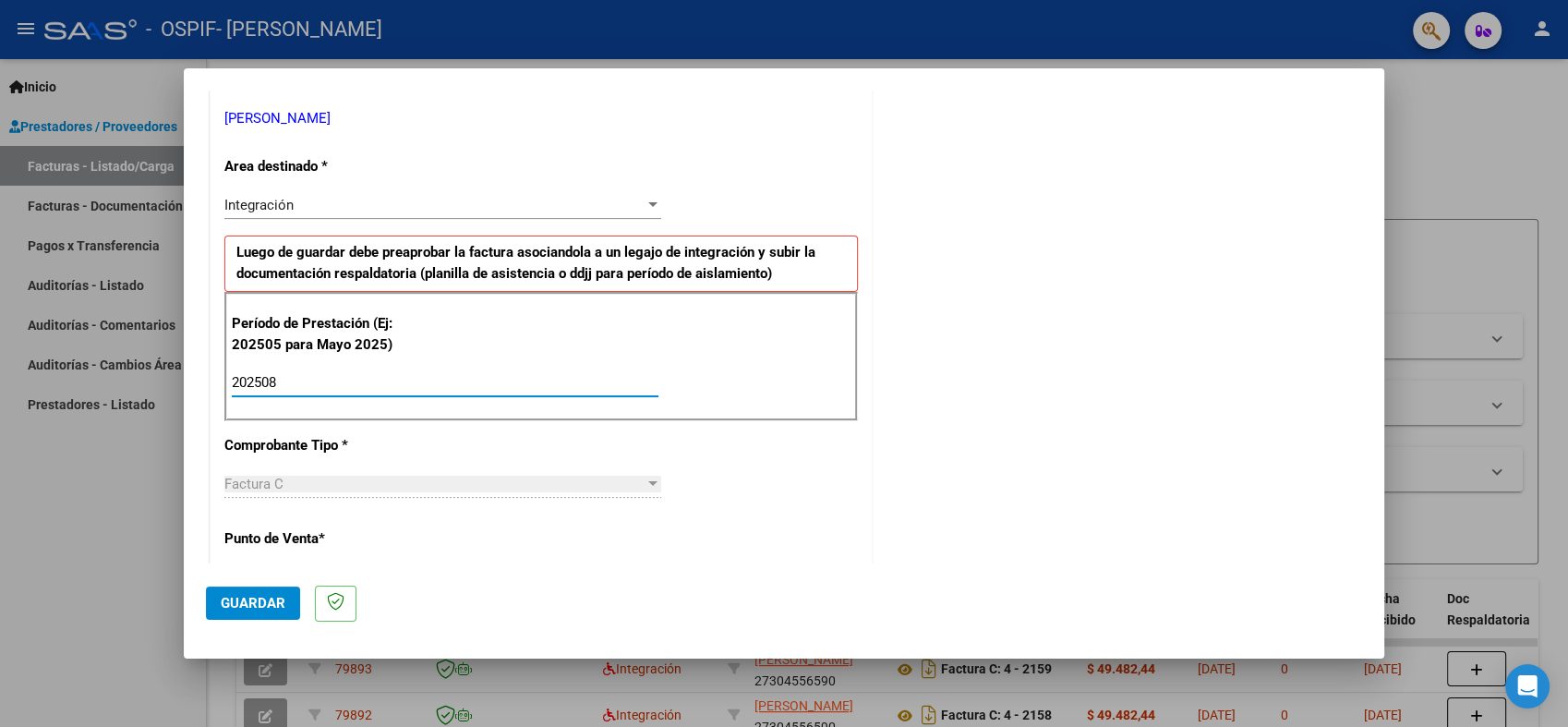
type input "202508"
click at [260, 607] on span "Guardar" at bounding box center [253, 602] width 65 height 16
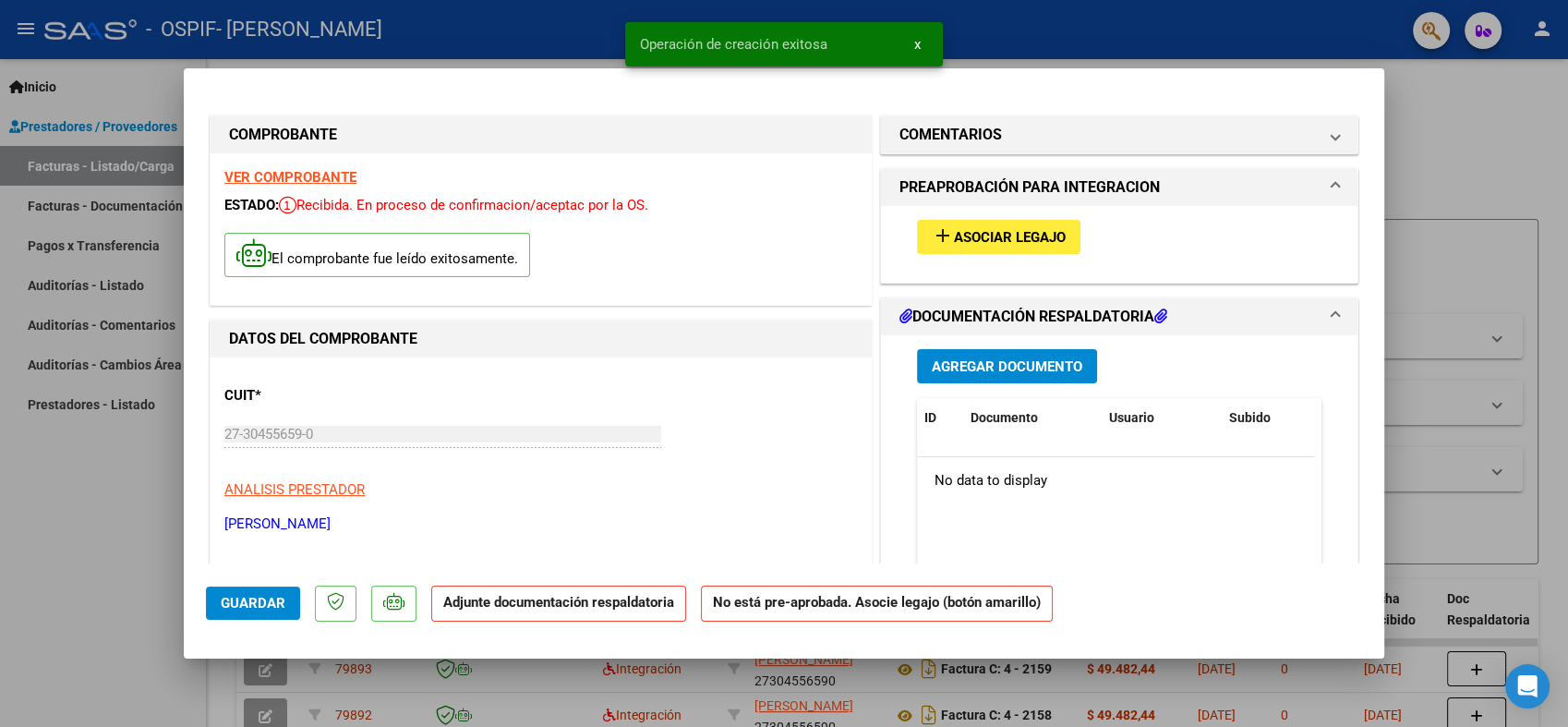
click at [1009, 233] on span "Asociar Legajo" at bounding box center [1009, 237] width 111 height 16
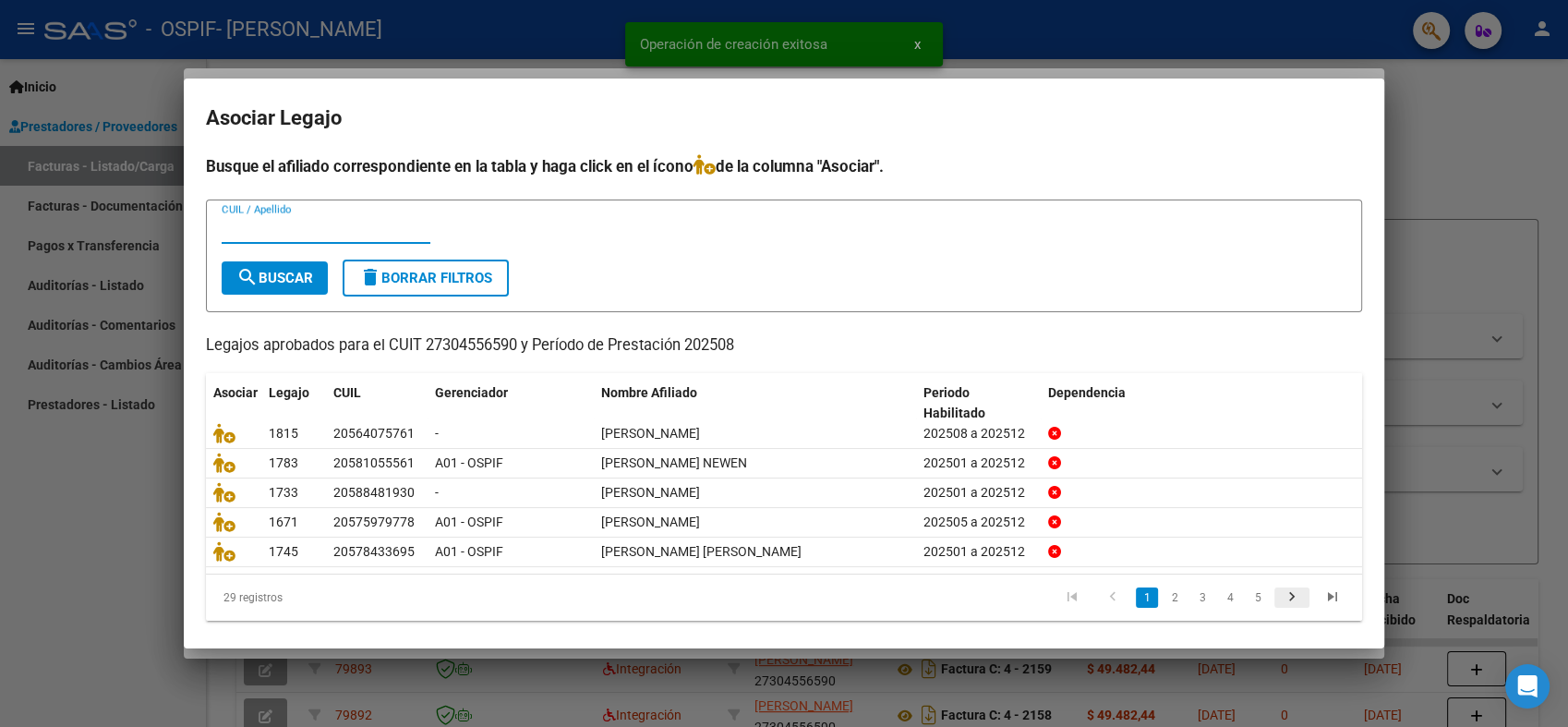
click at [1280, 596] on icon "go to next page" at bounding box center [1291, 599] width 24 height 22
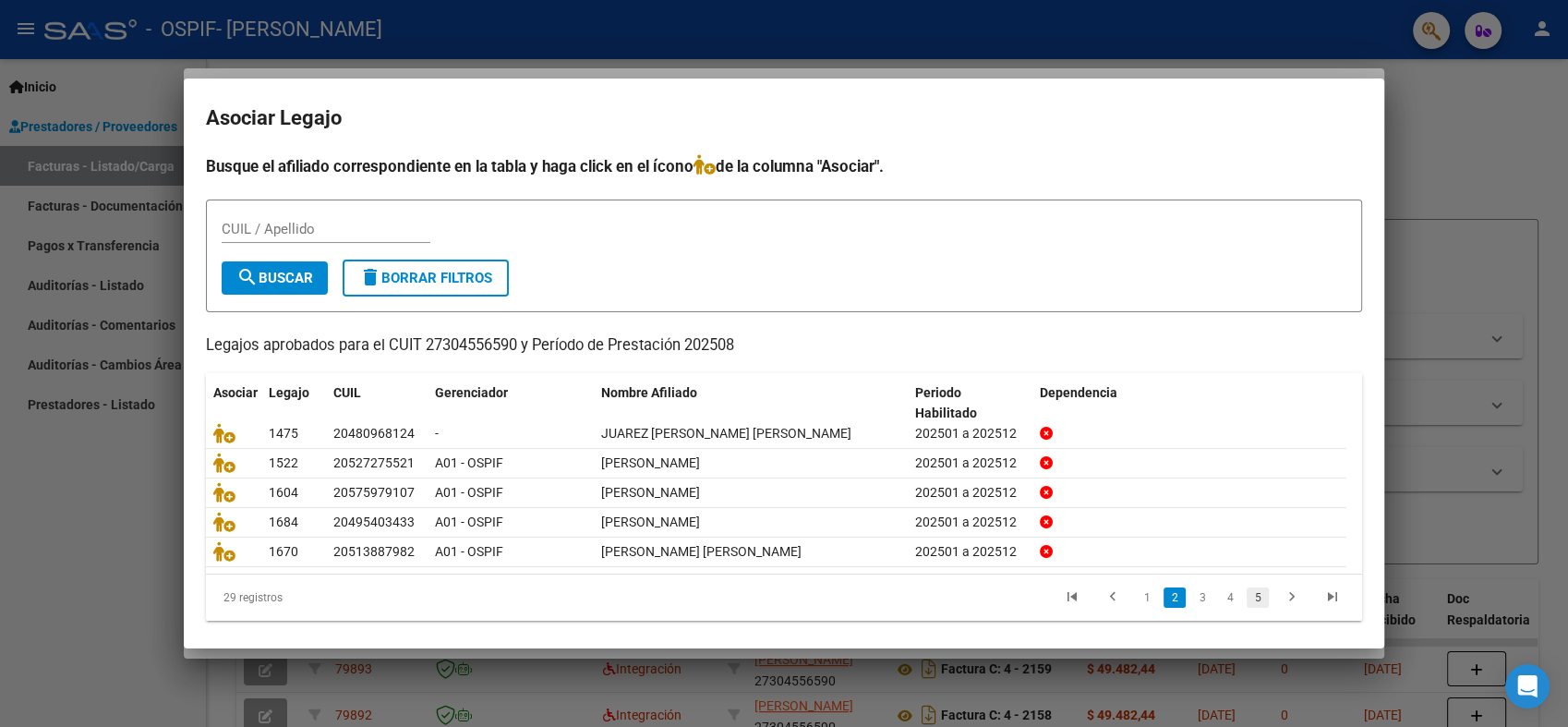
click at [1247, 595] on link "5" at bounding box center [1257, 597] width 22 height 20
click at [1192, 601] on link "4" at bounding box center [1201, 597] width 22 height 20
click at [1167, 597] on link "3" at bounding box center [1174, 597] width 22 height 20
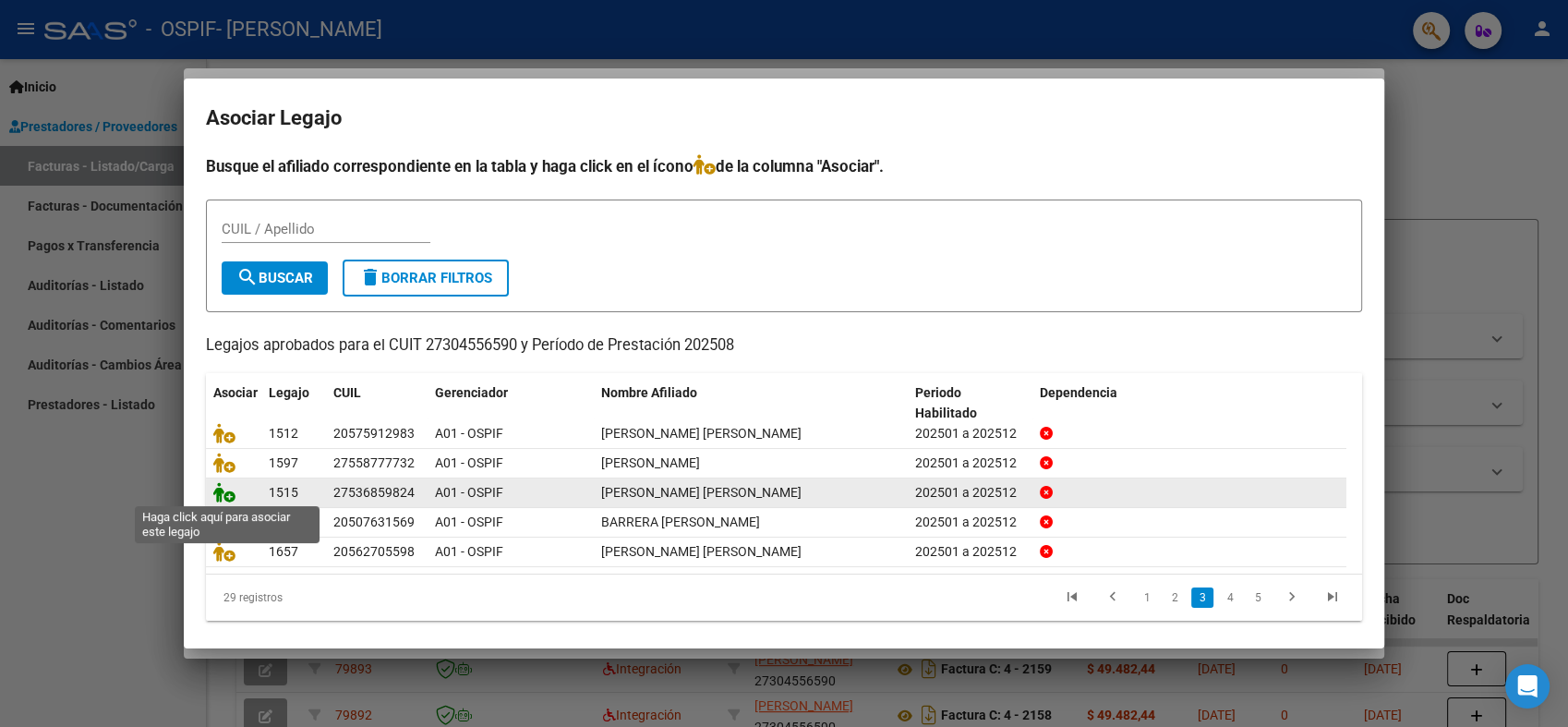
click at [226, 499] on icon at bounding box center [224, 492] width 22 height 20
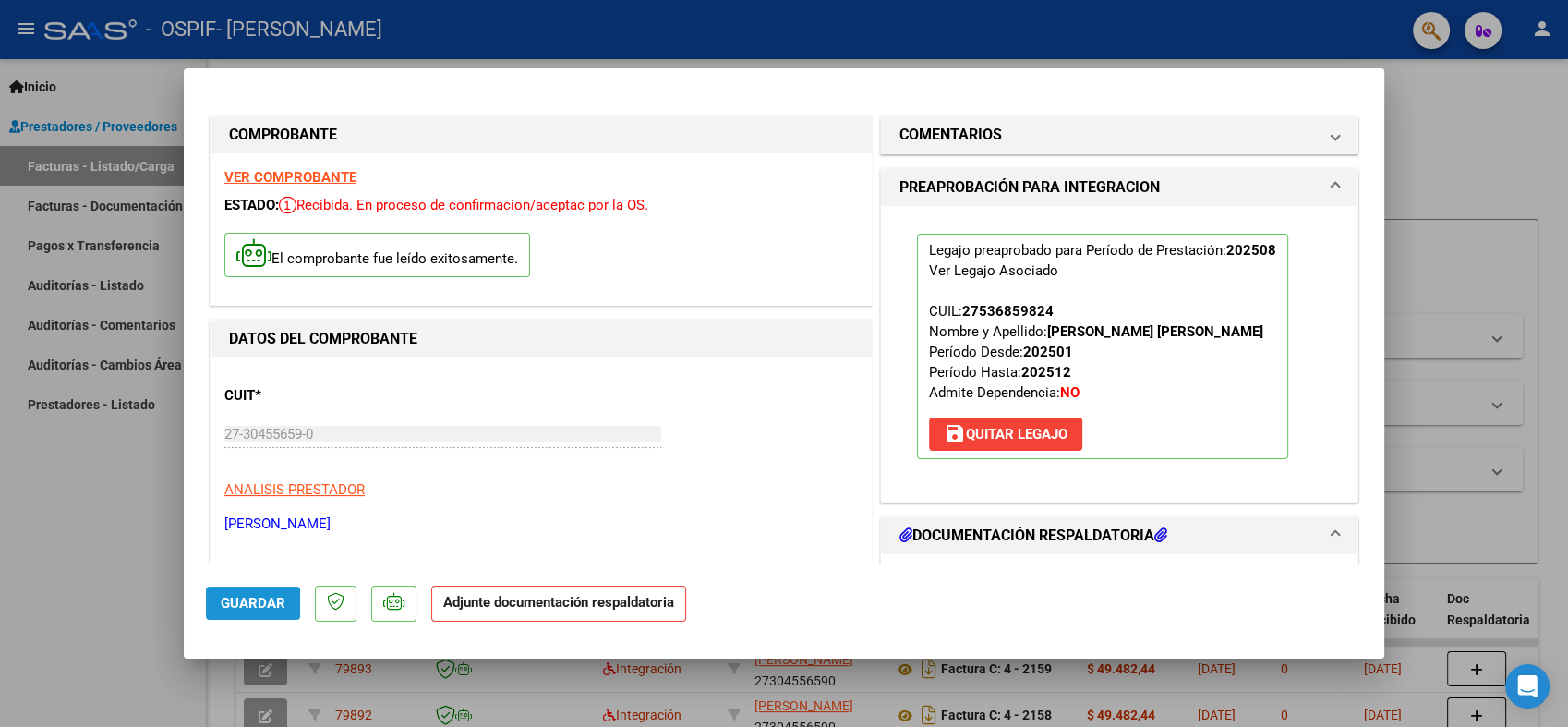
click at [229, 603] on span "Guardar" at bounding box center [253, 602] width 65 height 16
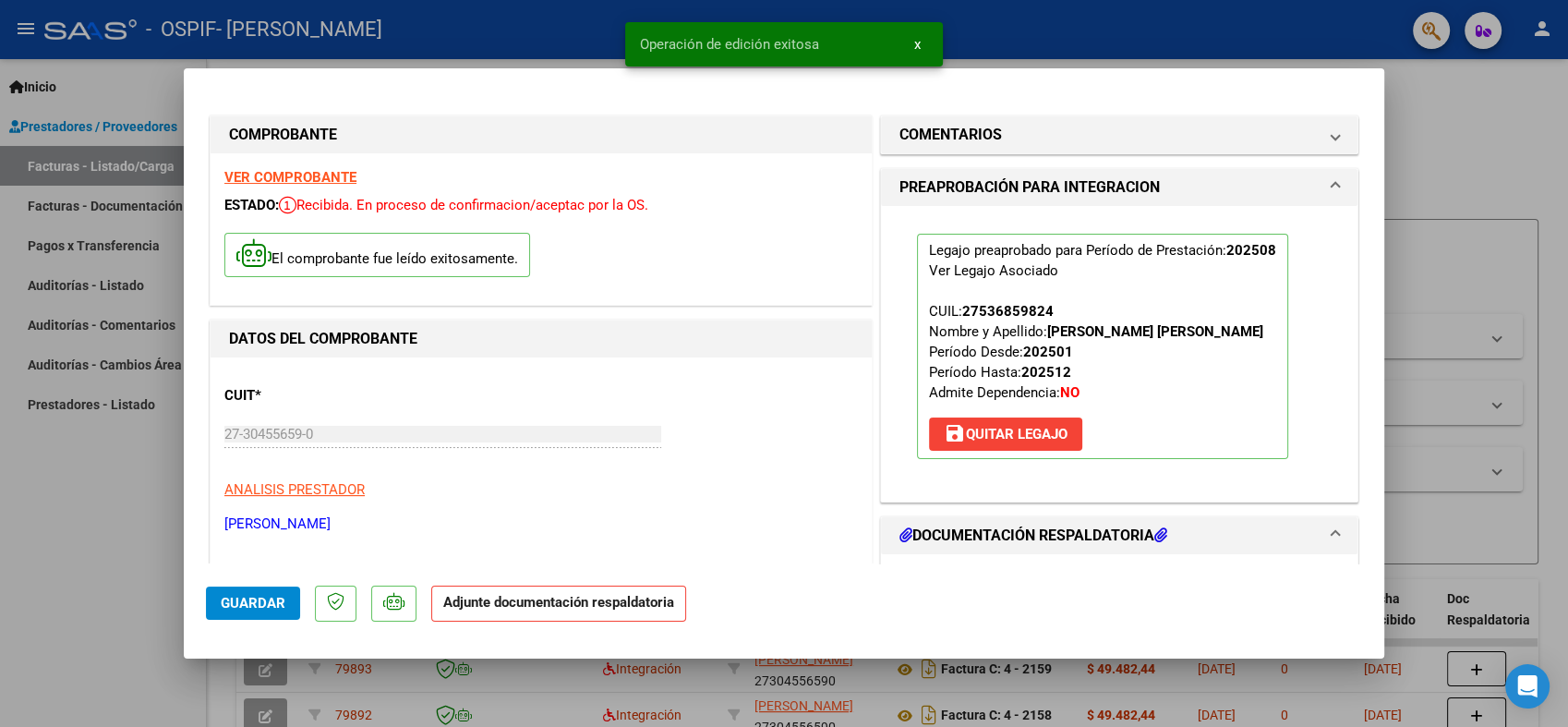
type input "$ 0,00"
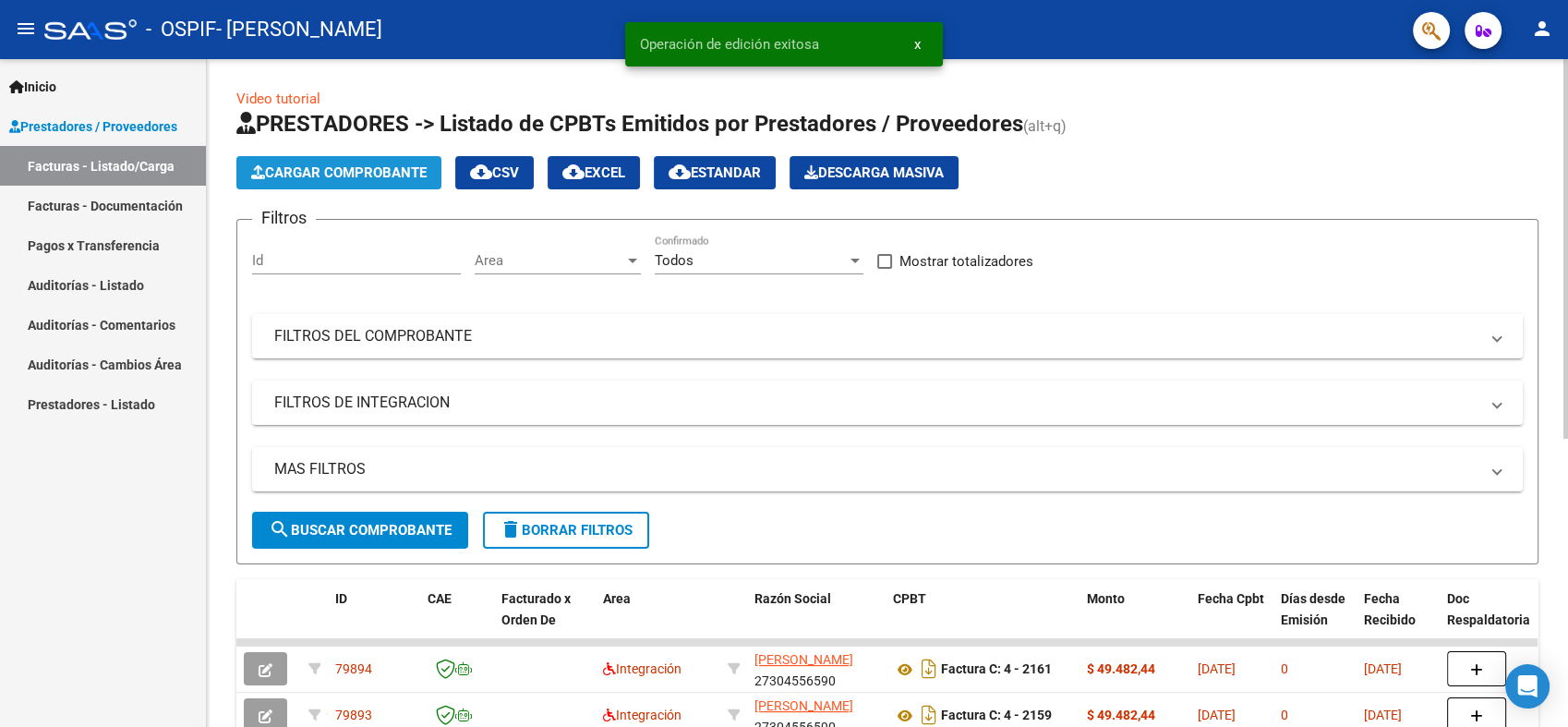
click at [375, 178] on span "Cargar Comprobante" at bounding box center [338, 172] width 175 height 16
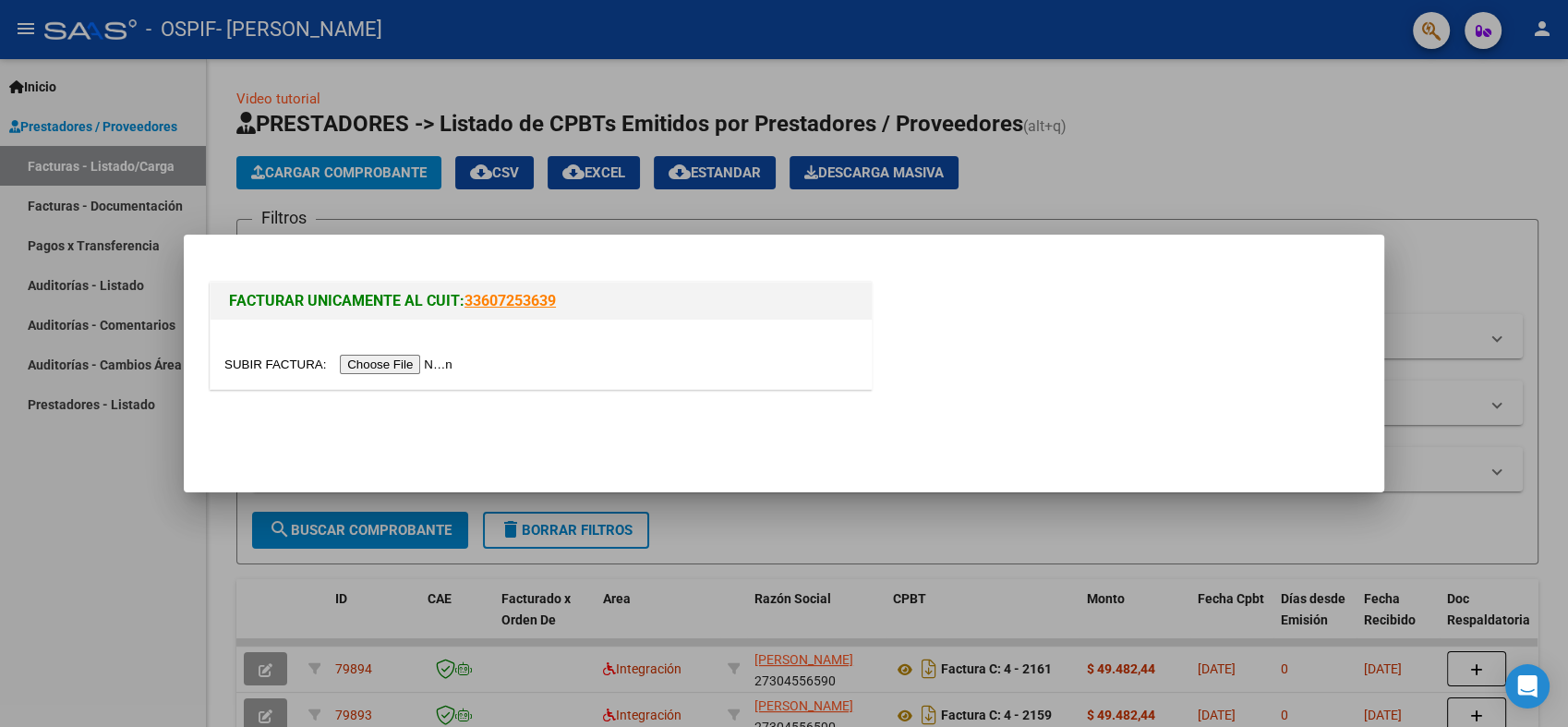
click at [374, 363] on input "file" at bounding box center [341, 364] width 233 height 19
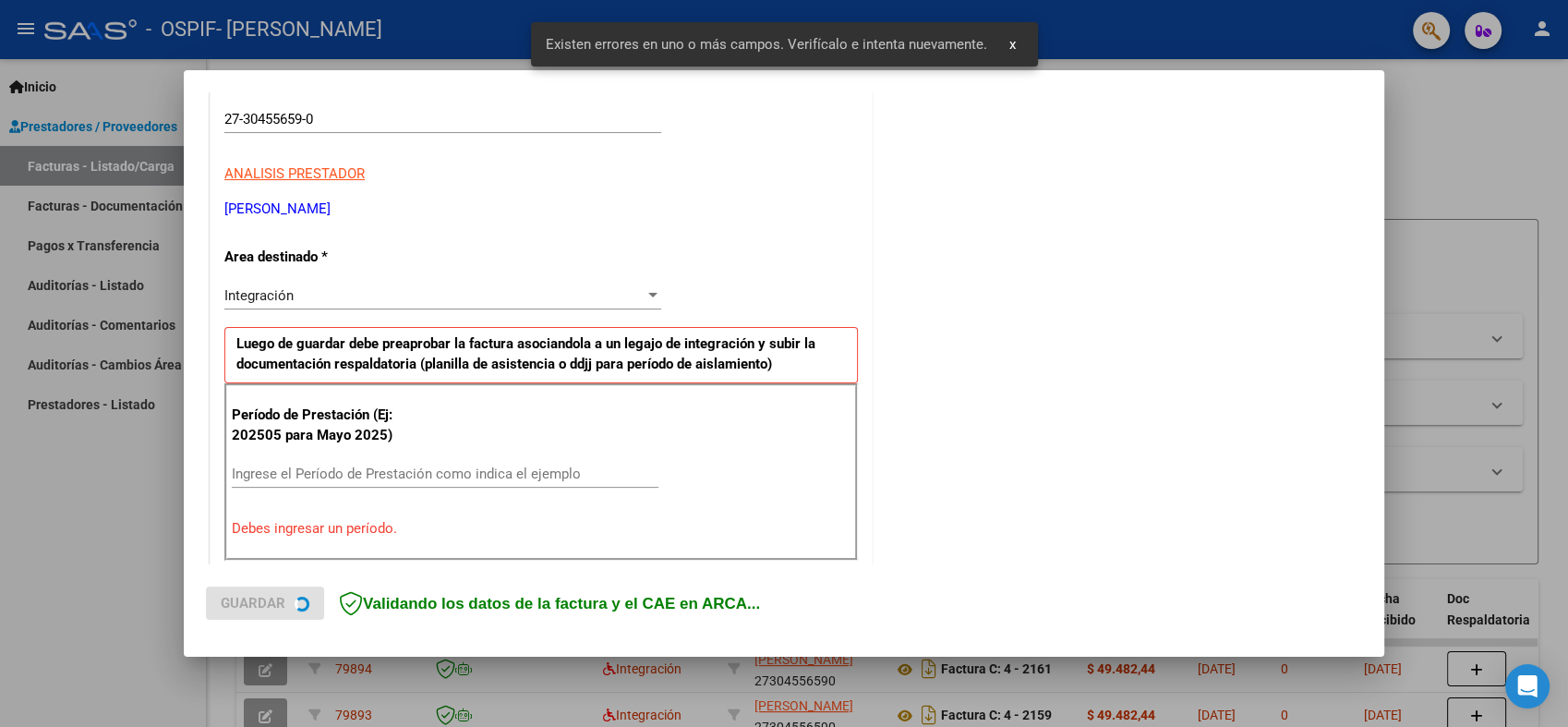
scroll to position [370, 0]
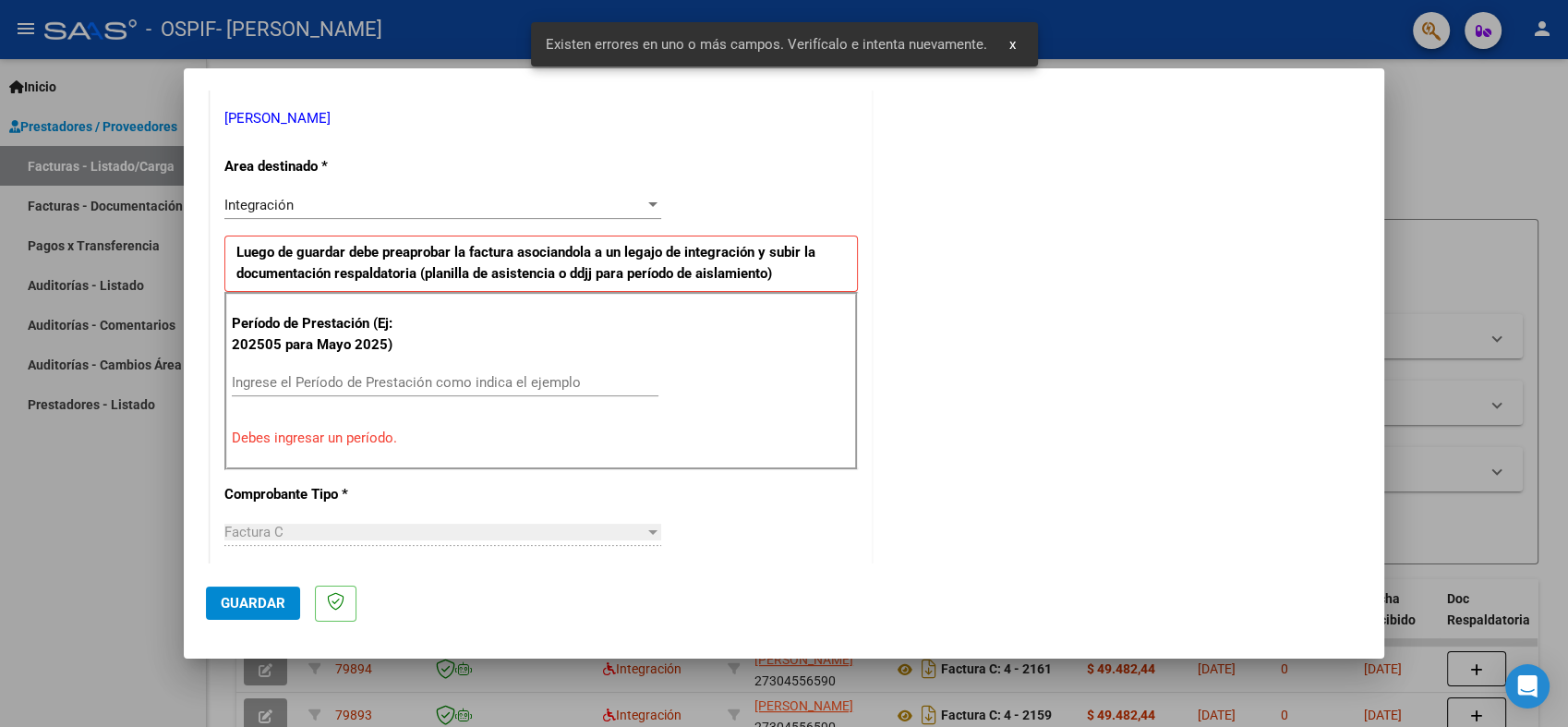
click at [333, 380] on input "Ingrese el Período de Prestación como indica el ejemplo" at bounding box center [444, 381] width 427 height 16
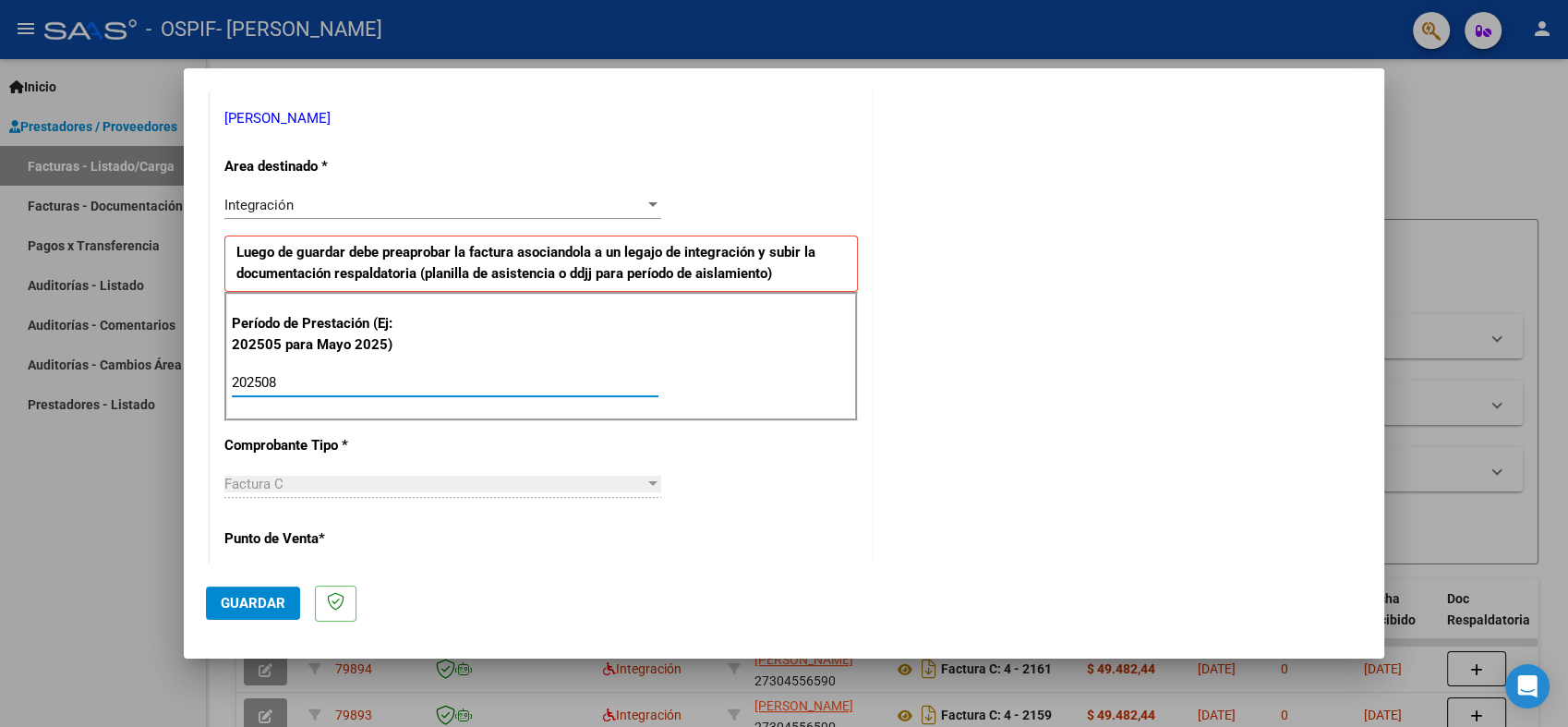
type input "202508"
click at [242, 609] on span "Guardar" at bounding box center [253, 602] width 65 height 16
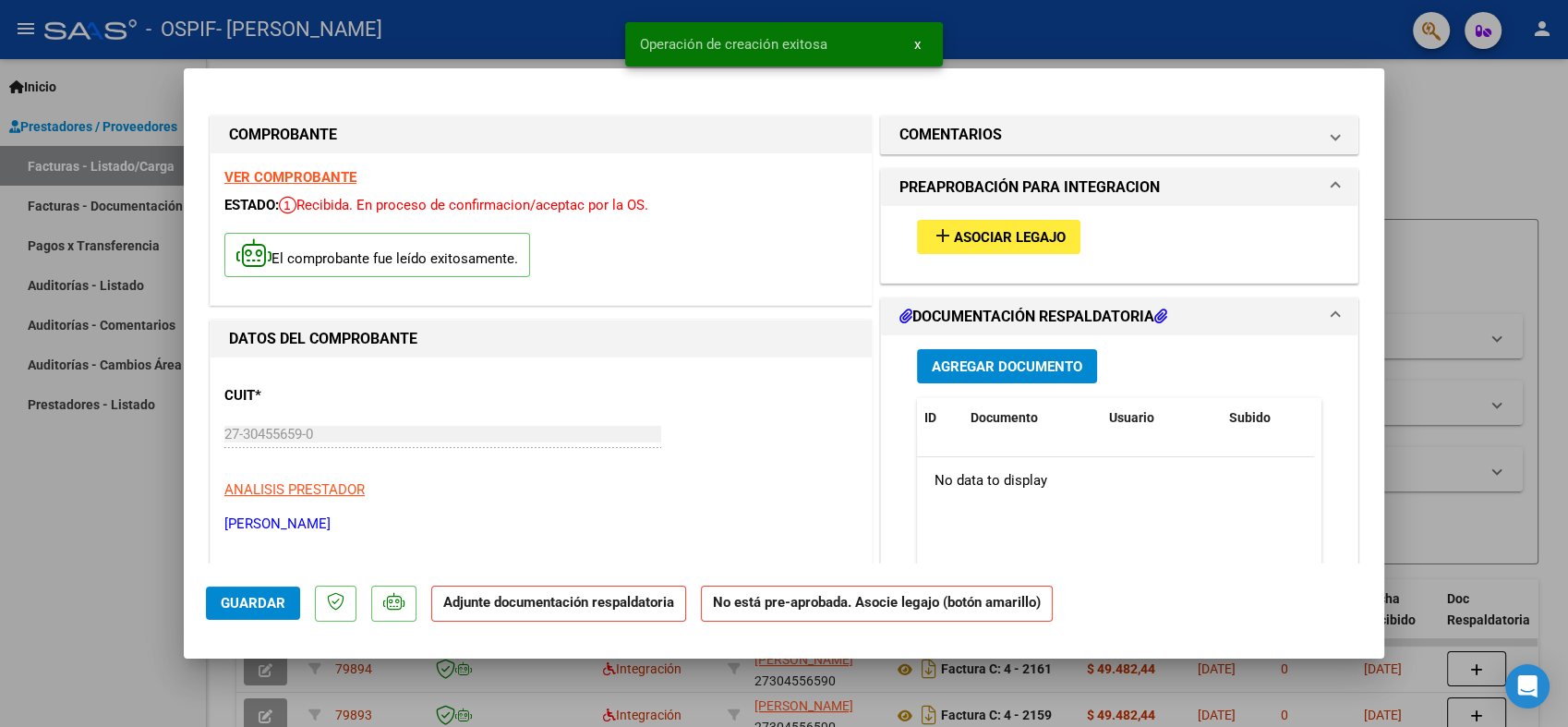
click at [1001, 245] on button "add Asociar Legajo" at bounding box center [998, 236] width 164 height 34
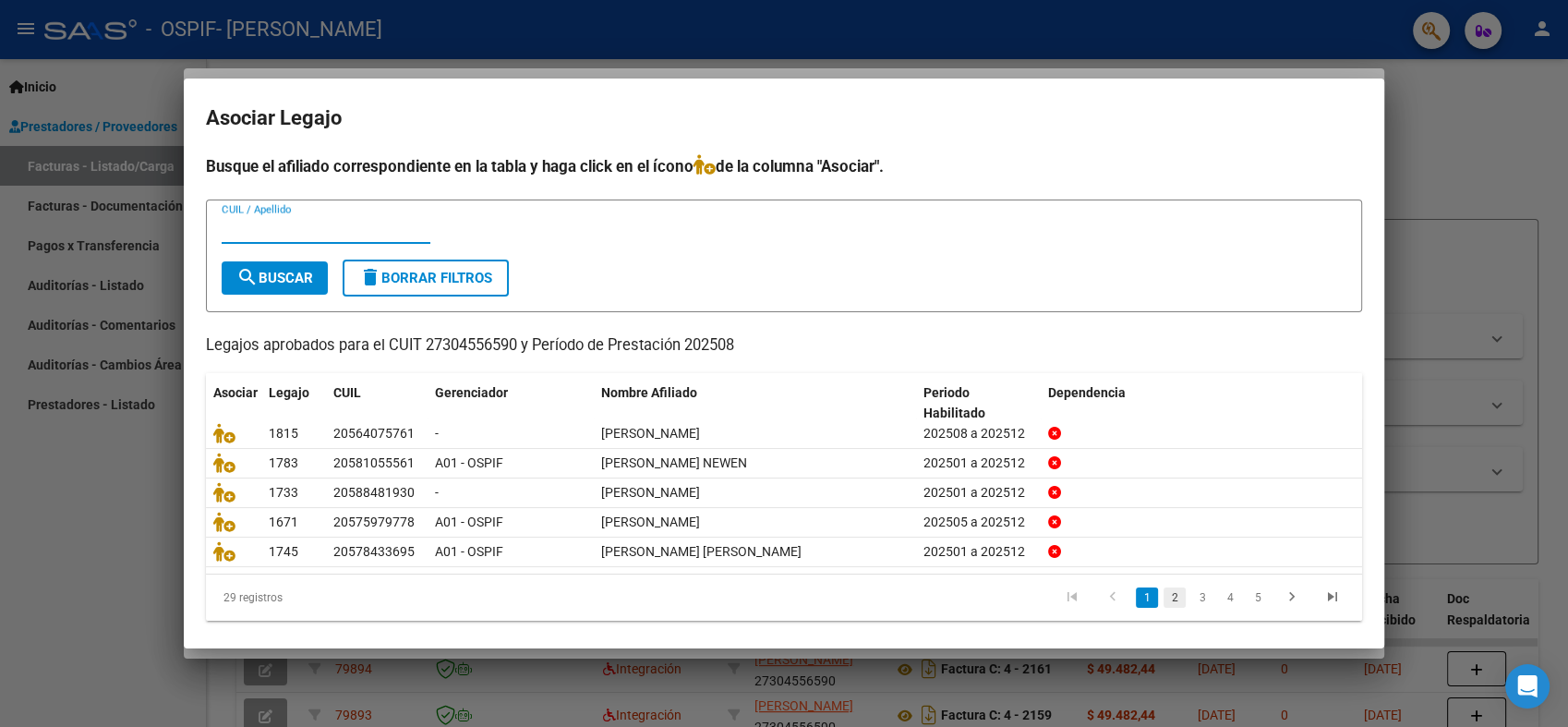
click at [1163, 599] on link "2" at bounding box center [1174, 597] width 22 height 20
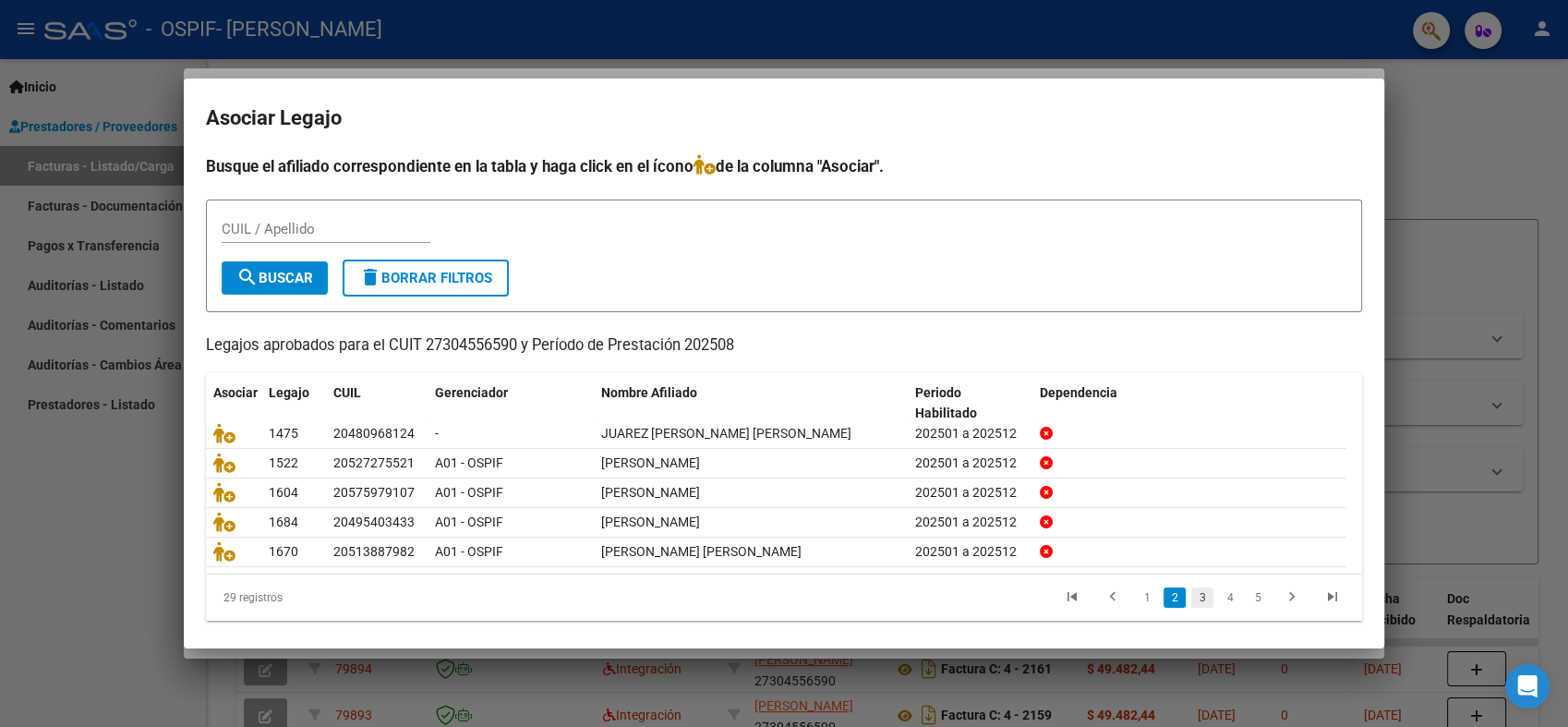
click at [1191, 602] on link "3" at bounding box center [1201, 597] width 22 height 20
click at [1219, 596] on link "4" at bounding box center [1229, 597] width 22 height 20
click at [1219, 595] on link "5" at bounding box center [1229, 597] width 22 height 20
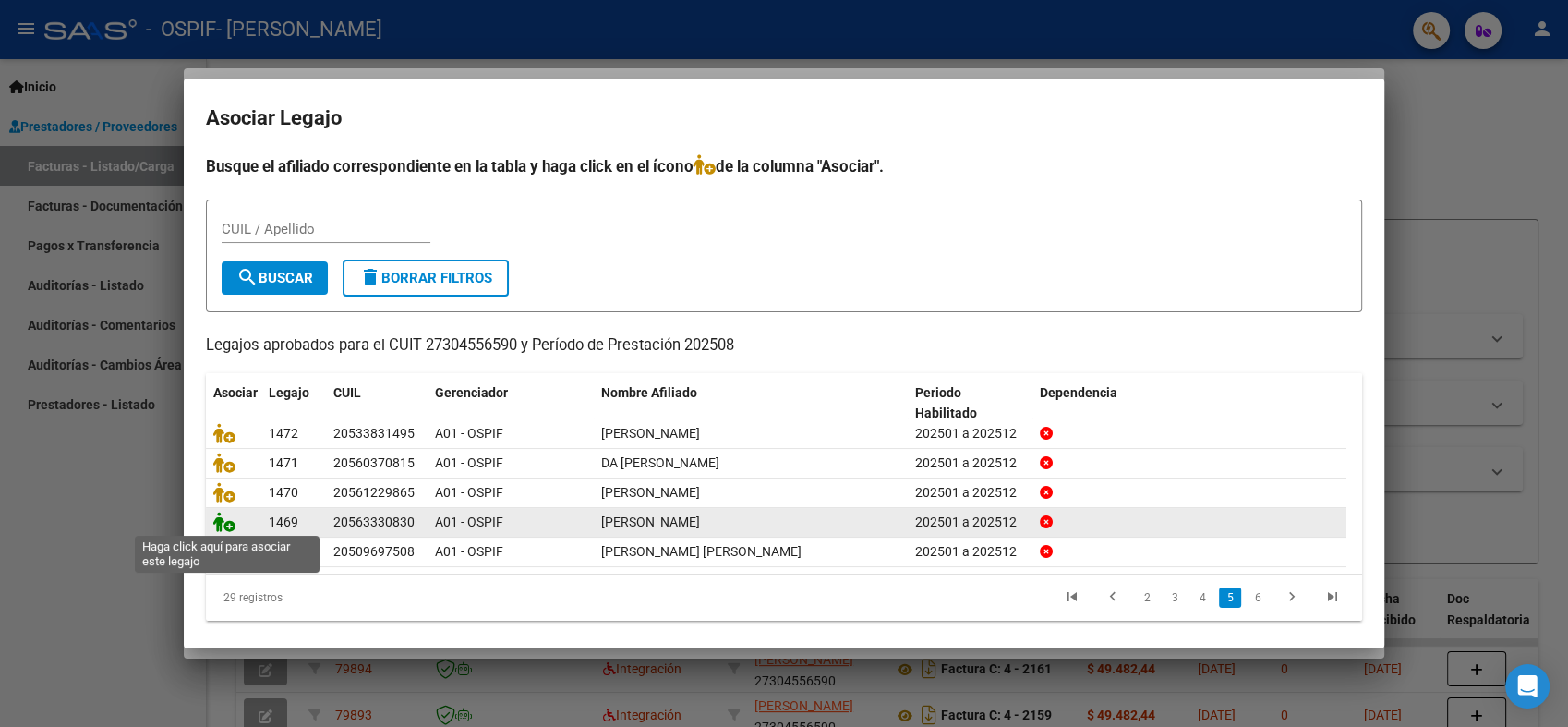
click at [230, 521] on icon at bounding box center [224, 521] width 22 height 20
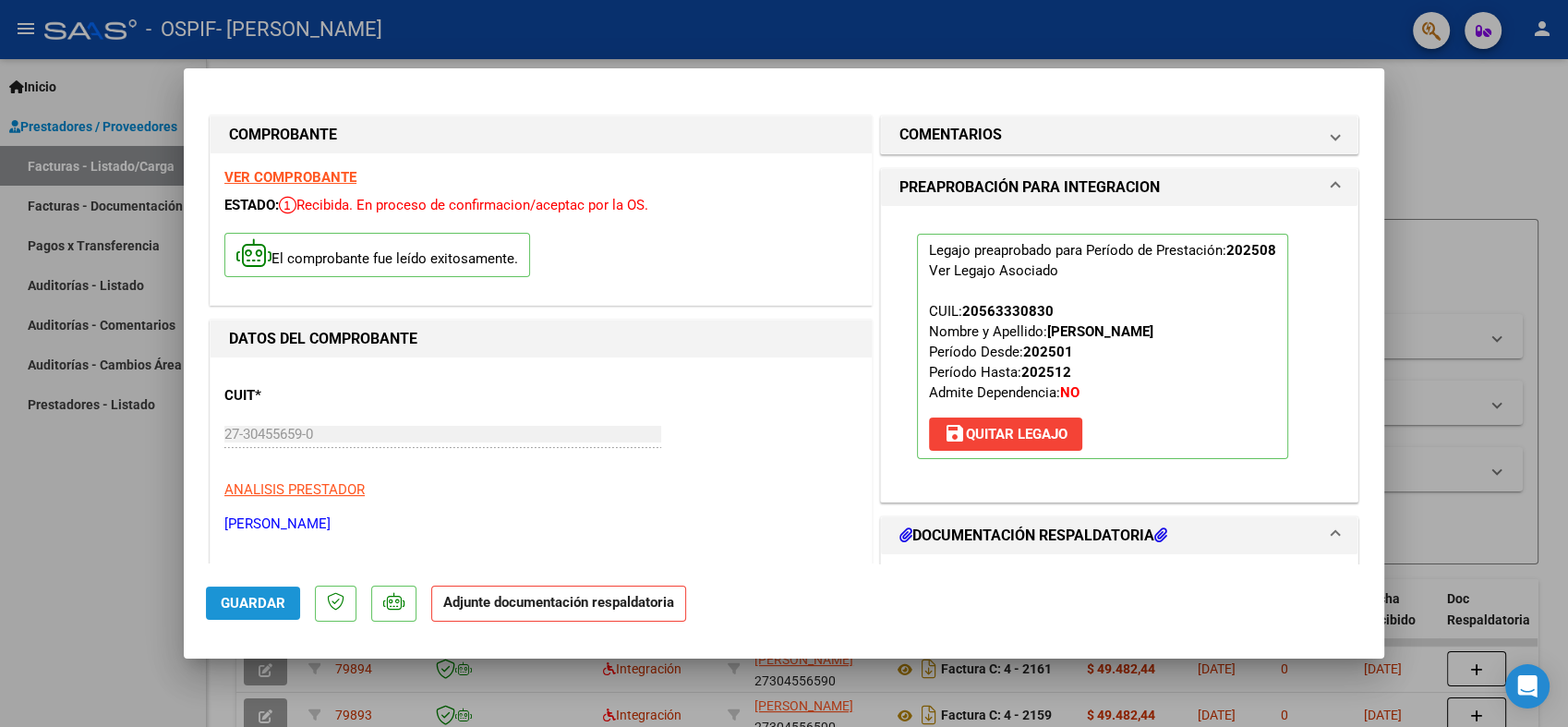
click at [250, 606] on span "Guardar" at bounding box center [253, 602] width 65 height 16
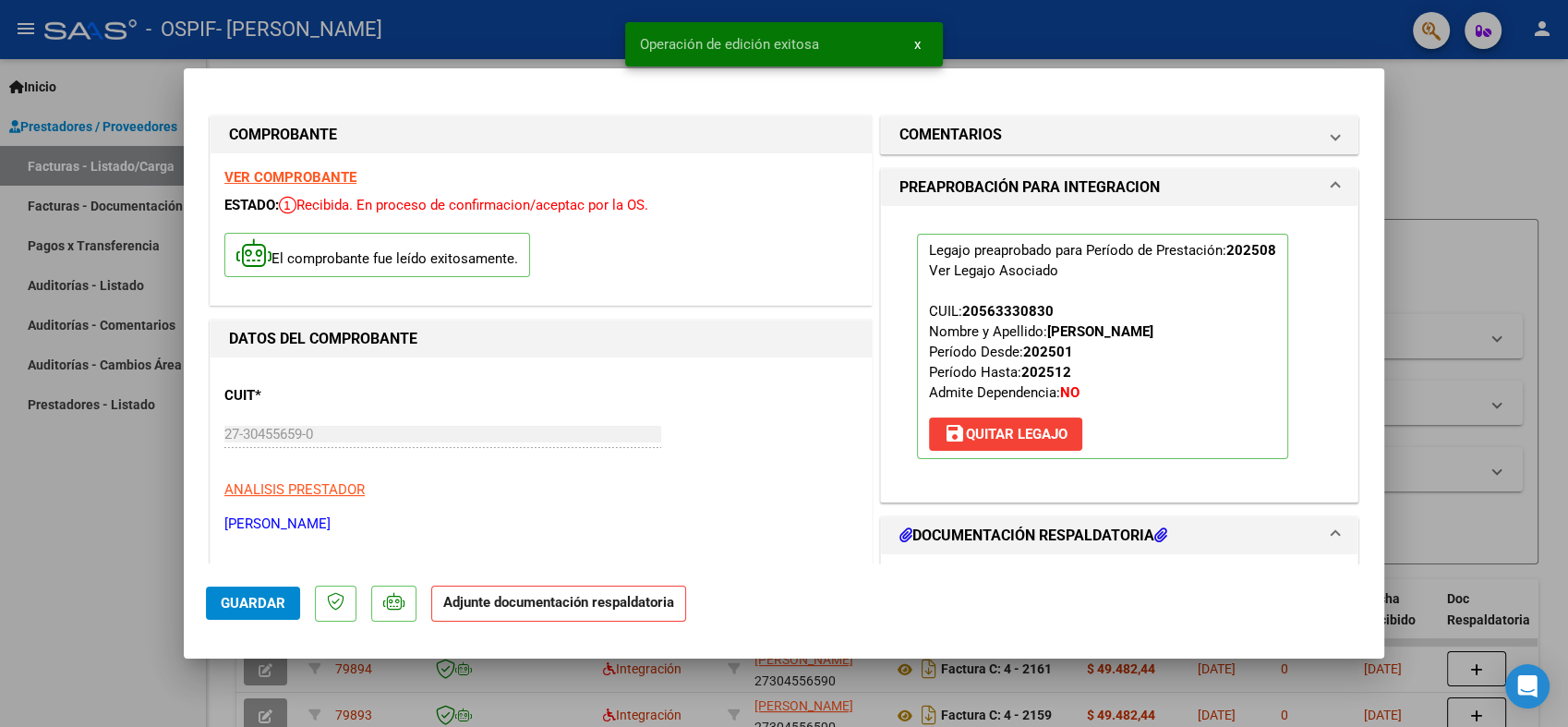
type input "$ 0,00"
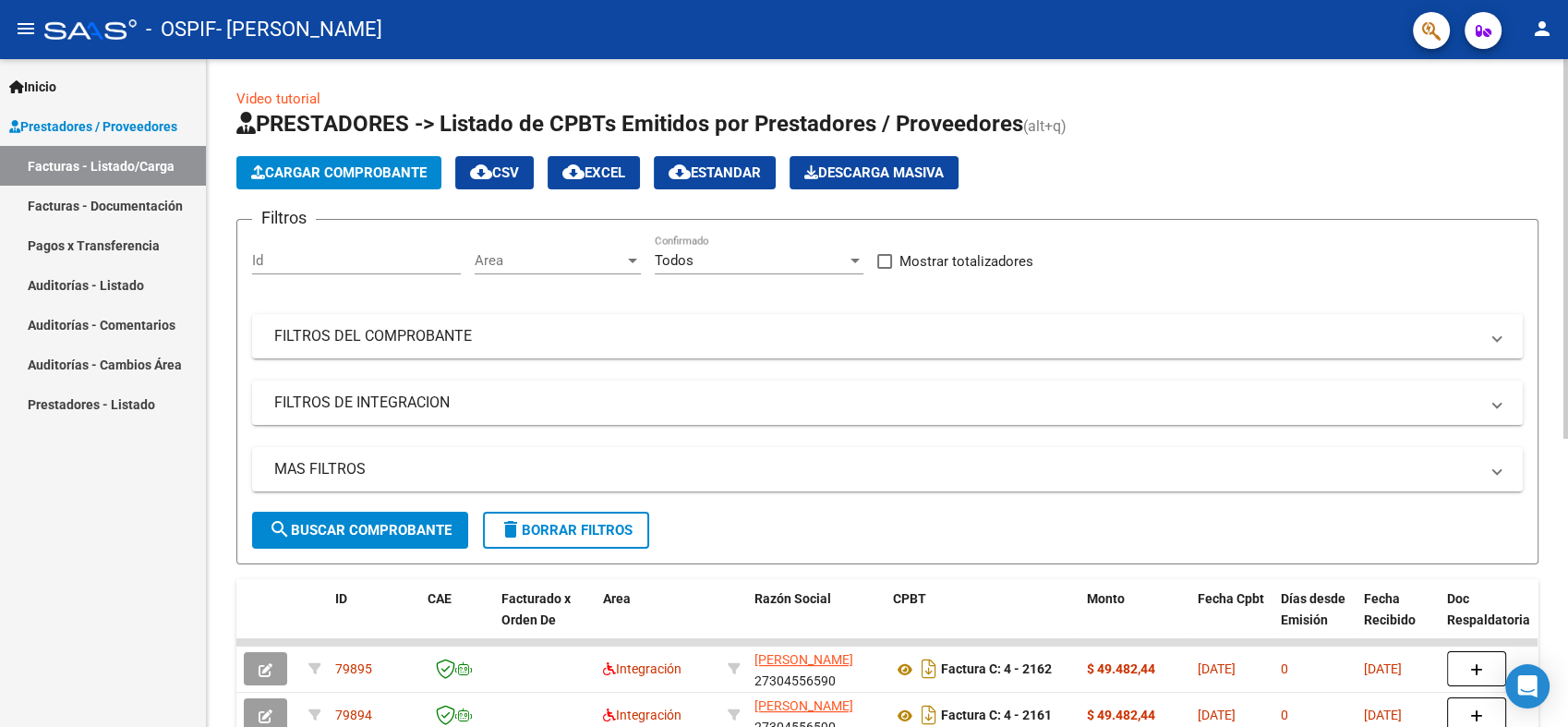
click at [325, 168] on span "Cargar Comprobante" at bounding box center [338, 172] width 175 height 16
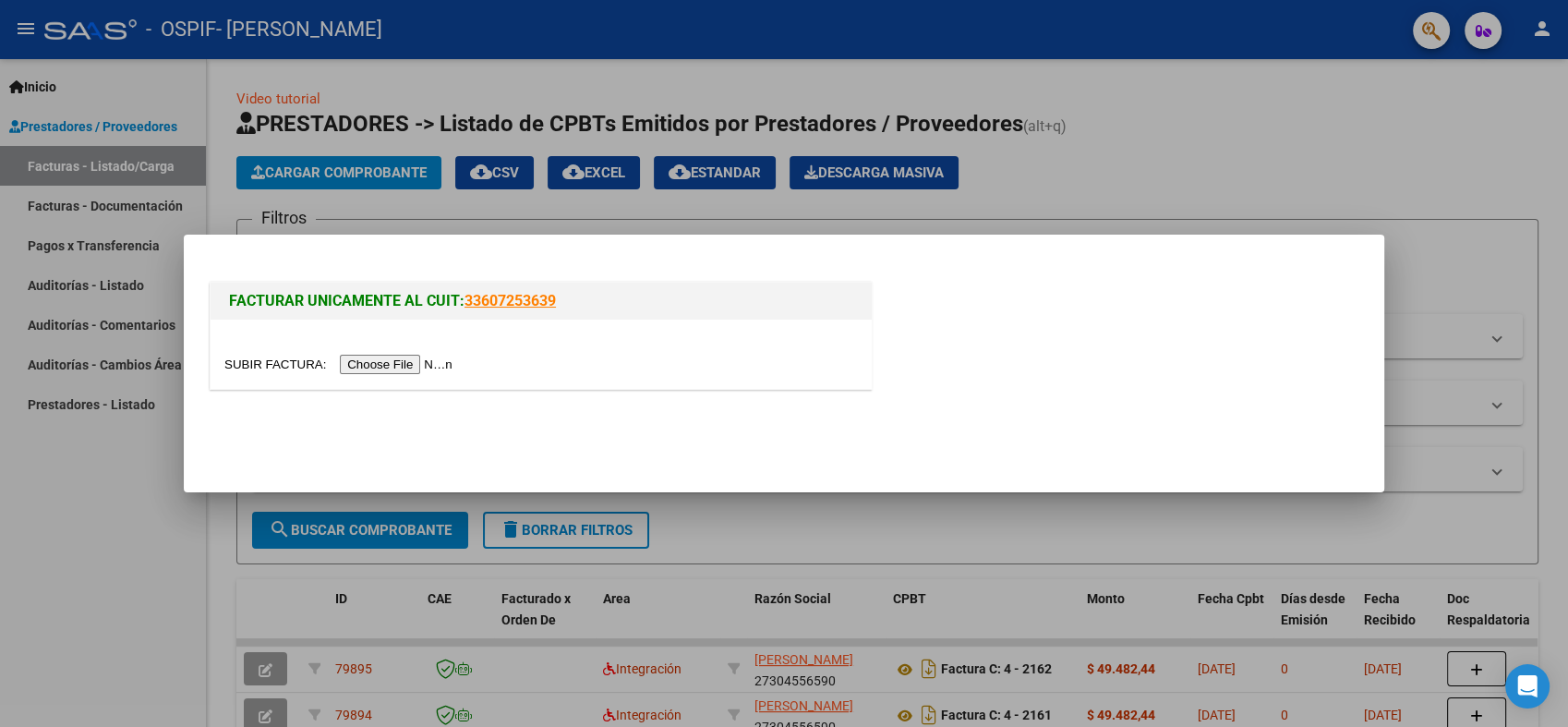
click at [372, 367] on input "file" at bounding box center [341, 364] width 233 height 19
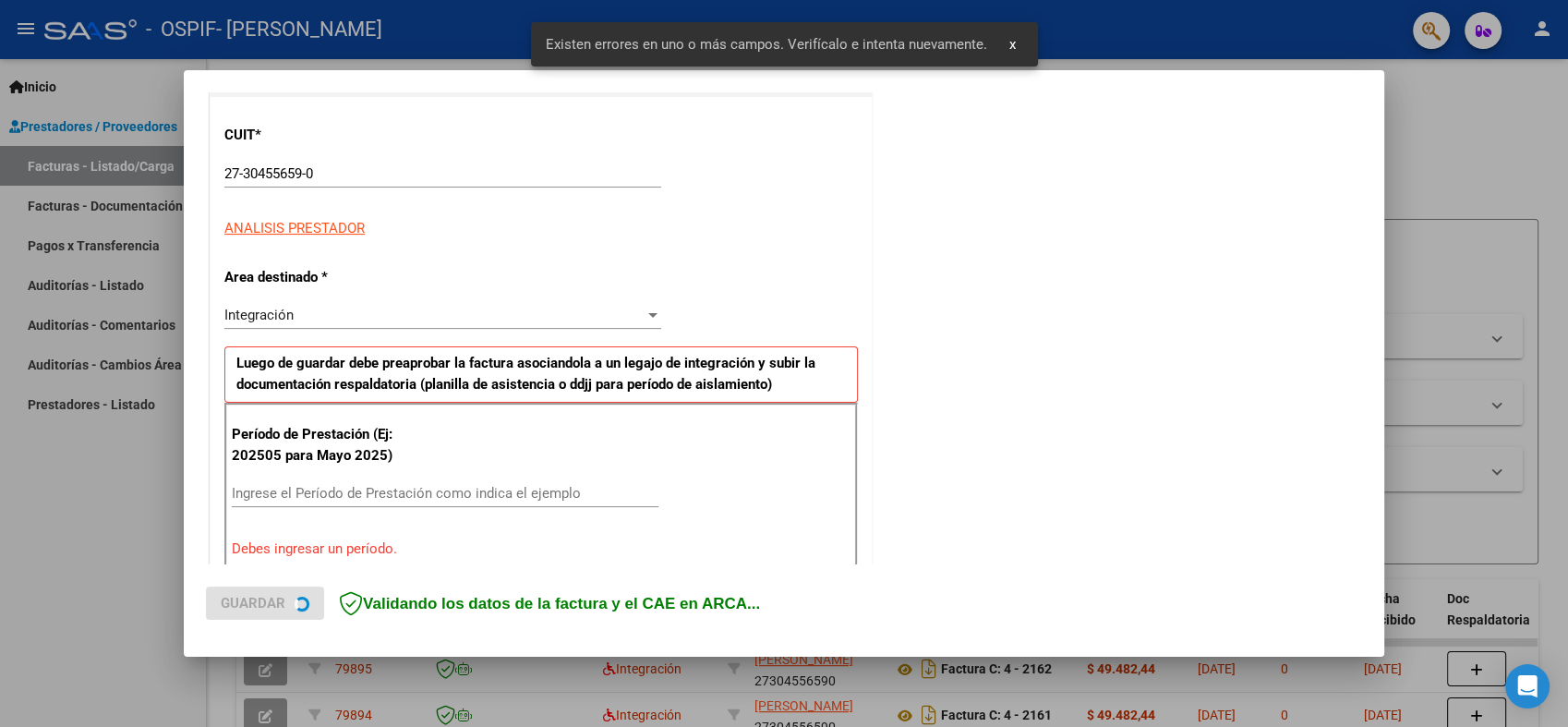
scroll to position [370, 0]
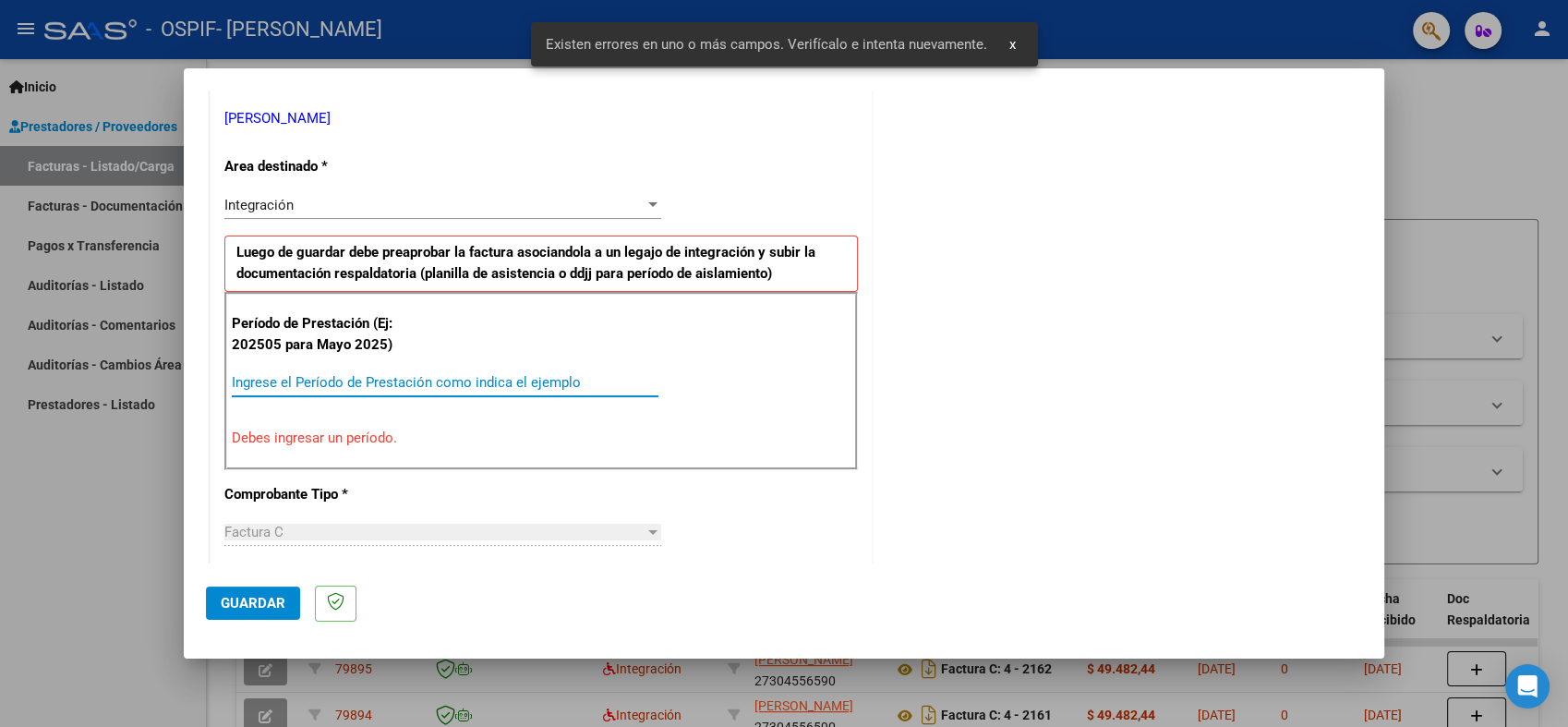
click at [350, 376] on input "Ingrese el Período de Prestación como indica el ejemplo" at bounding box center [444, 381] width 427 height 16
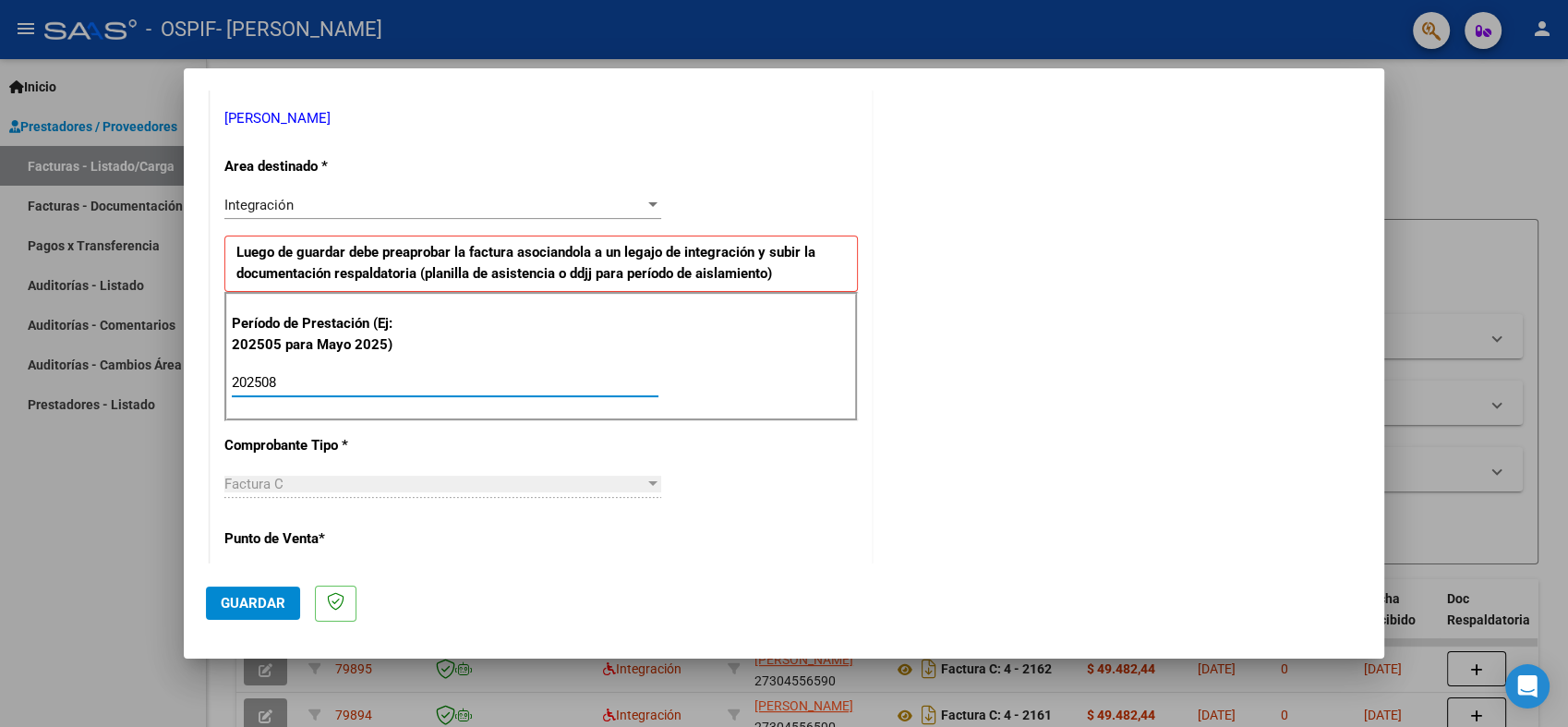
type input "202508"
click at [248, 600] on span "Guardar" at bounding box center [253, 602] width 65 height 16
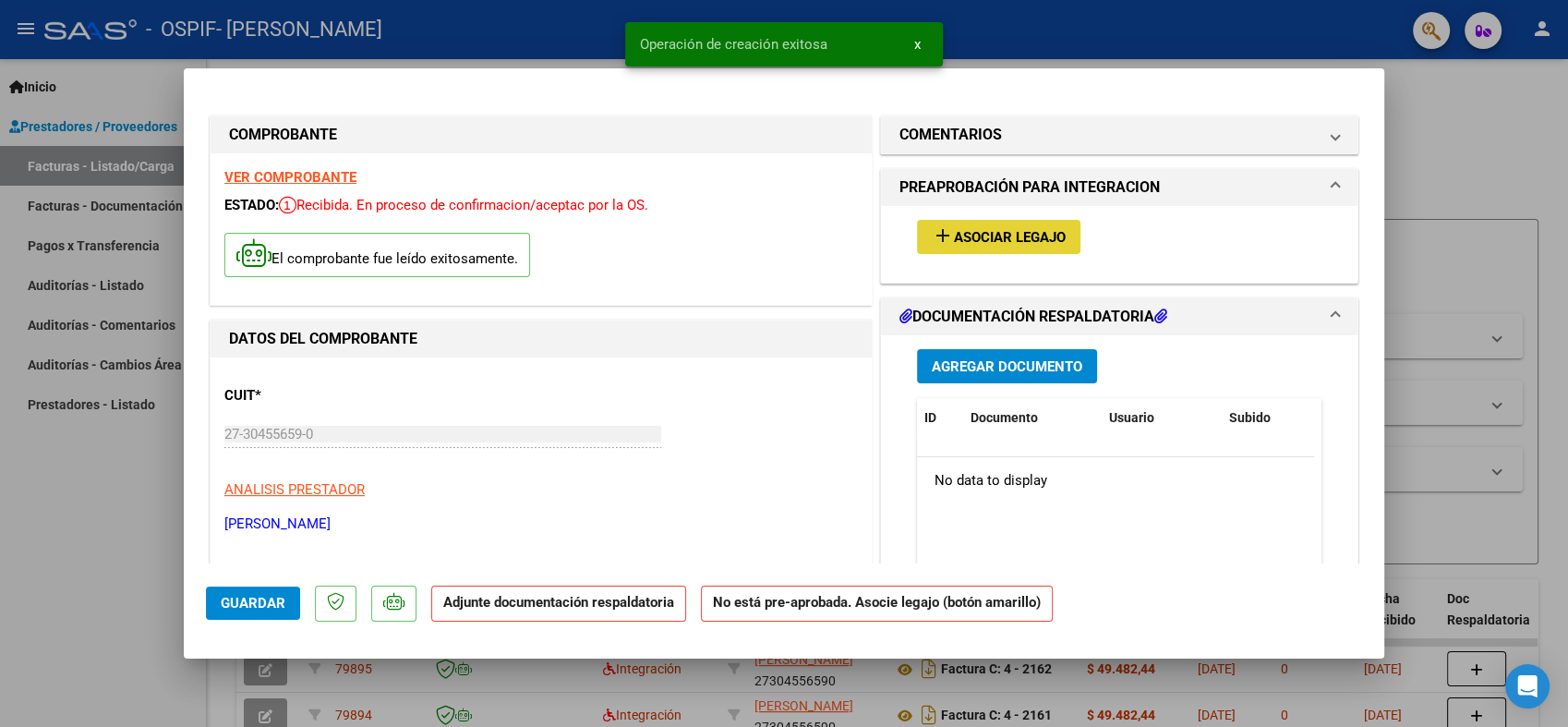
click at [1010, 233] on span "Asociar Legajo" at bounding box center [1009, 237] width 111 height 16
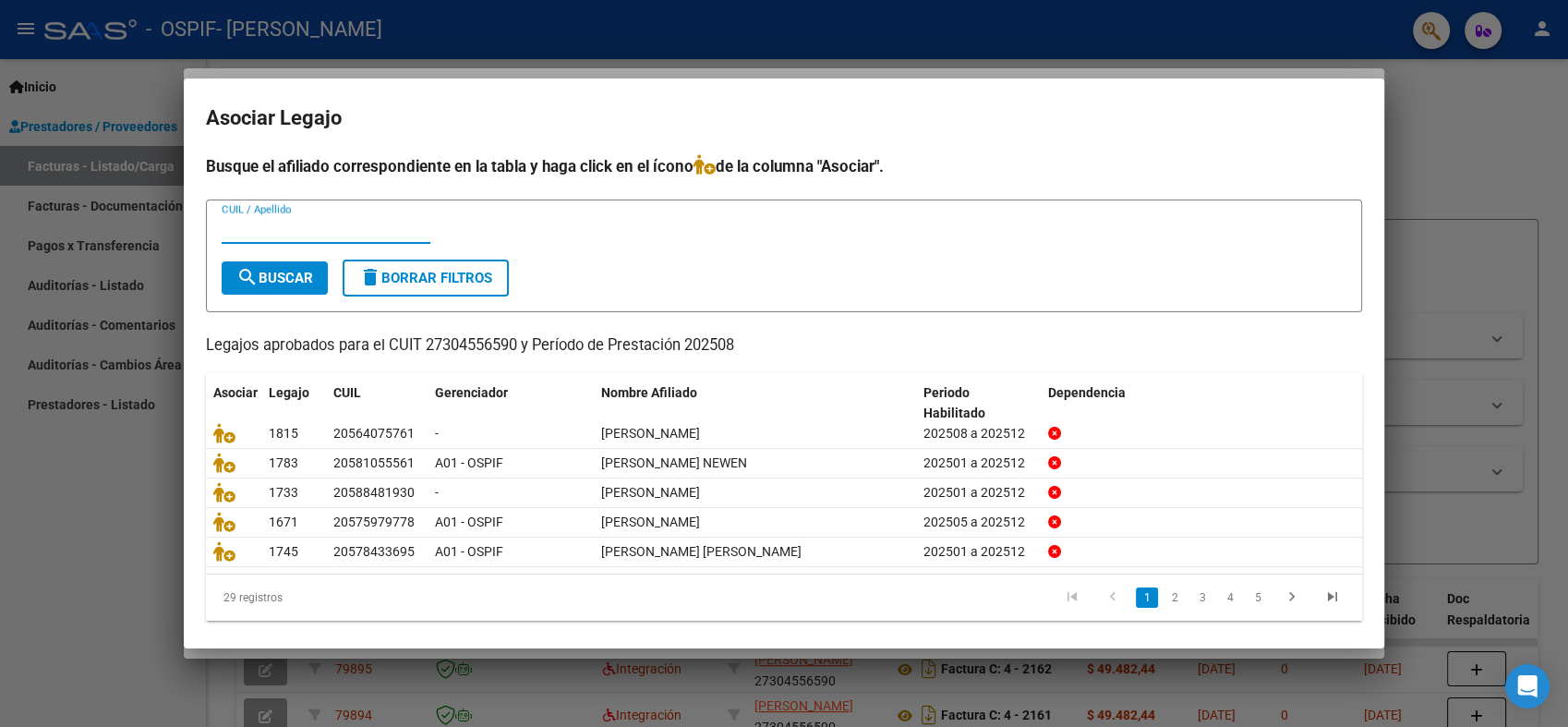
click at [1161, 610] on li "2" at bounding box center [1174, 597] width 28 height 31
click at [1163, 594] on link "2" at bounding box center [1174, 597] width 22 height 20
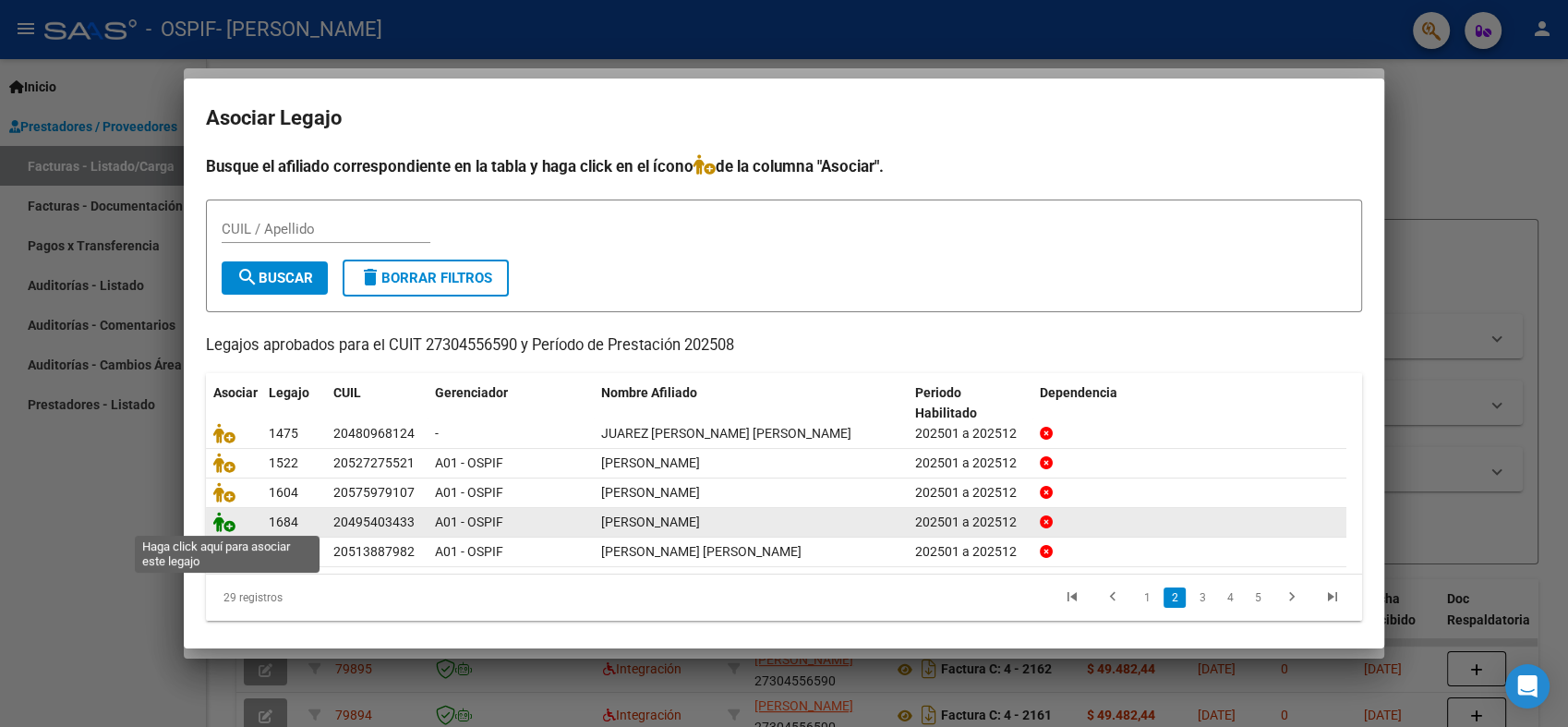
click at [232, 526] on icon at bounding box center [224, 521] width 22 height 20
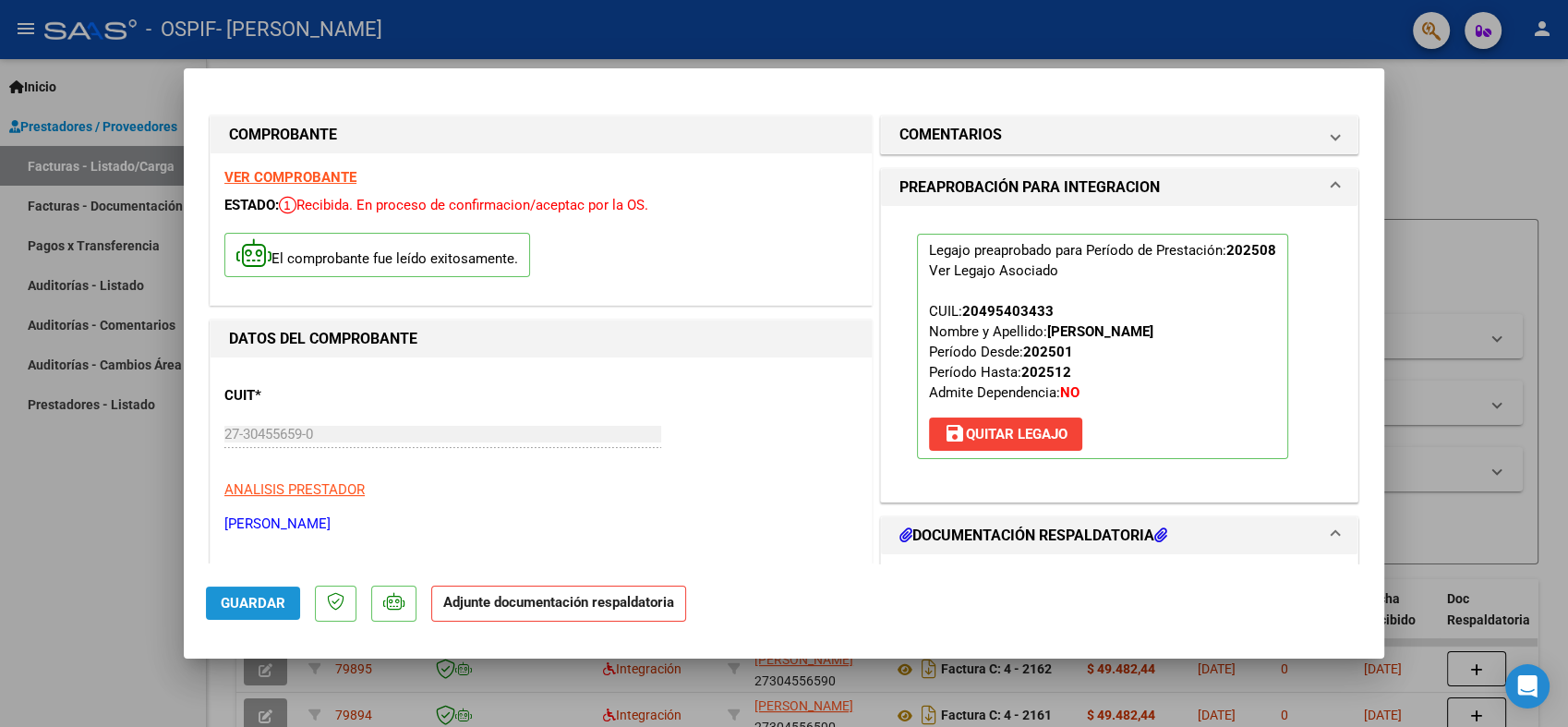
click at [247, 606] on span "Guardar" at bounding box center [253, 602] width 65 height 16
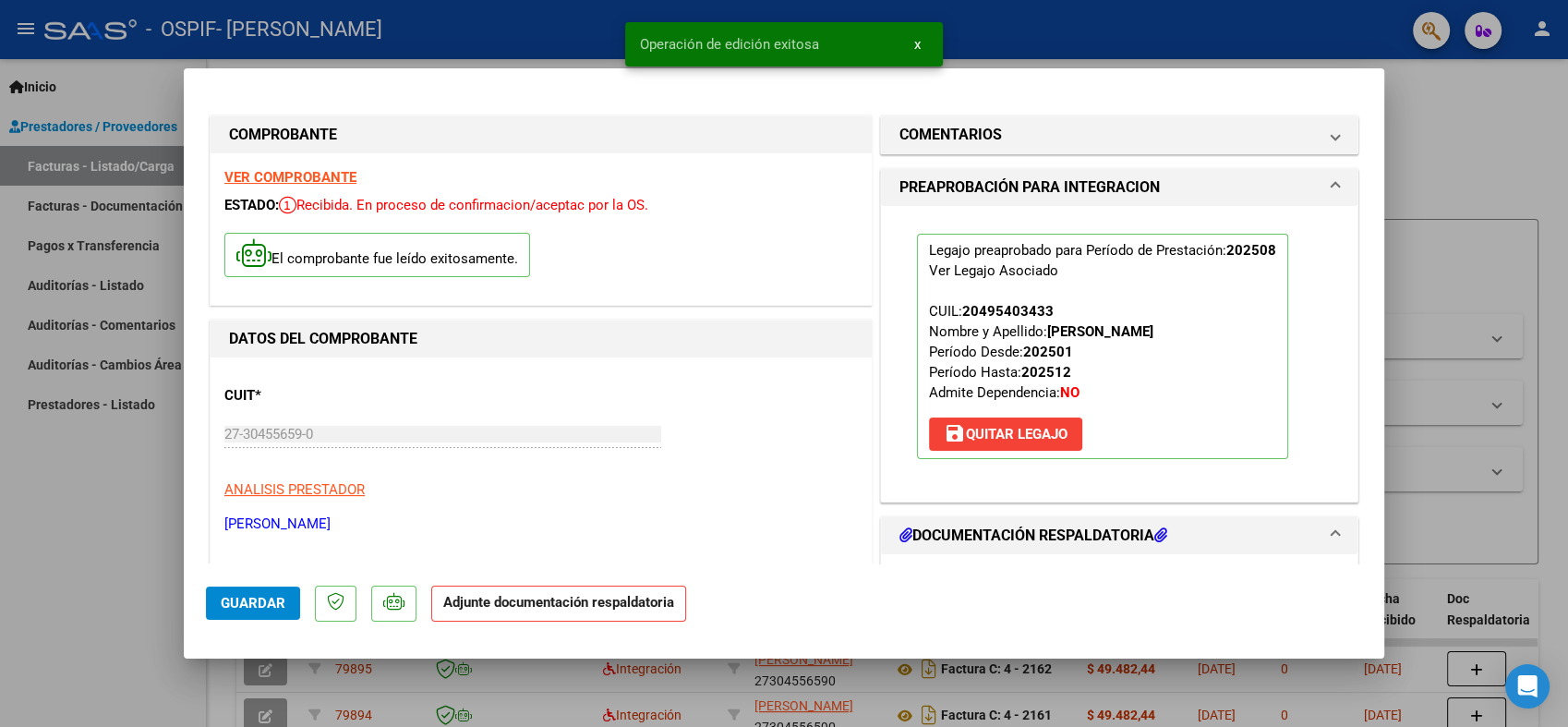
type input "$ 0,00"
